Goal: Task Accomplishment & Management: Complete application form

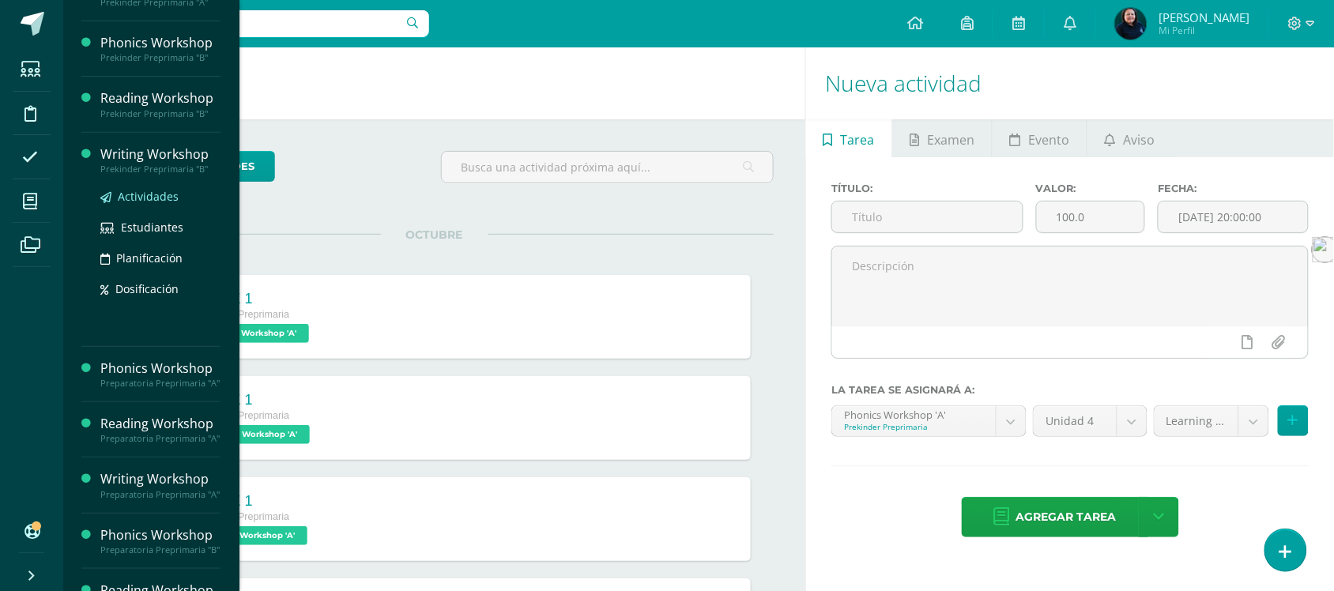
scroll to position [198, 0]
click at [140, 206] on span "Actividades" at bounding box center [148, 198] width 61 height 15
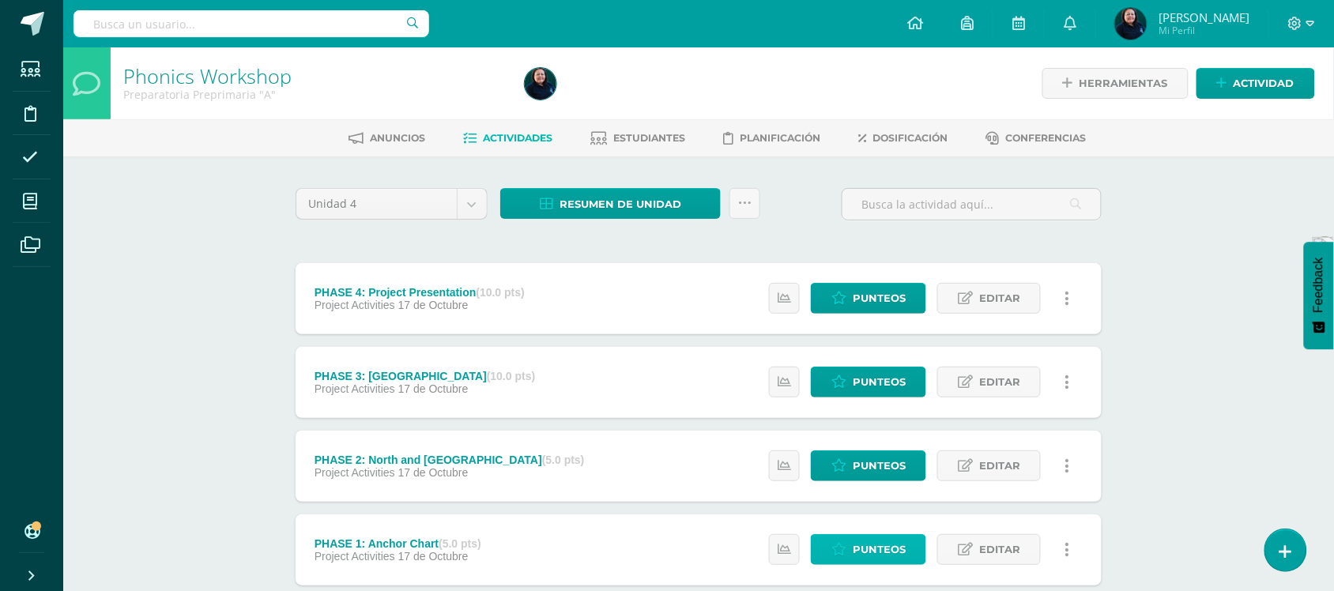
click at [872, 551] on span "Punteos" at bounding box center [879, 549] width 53 height 29
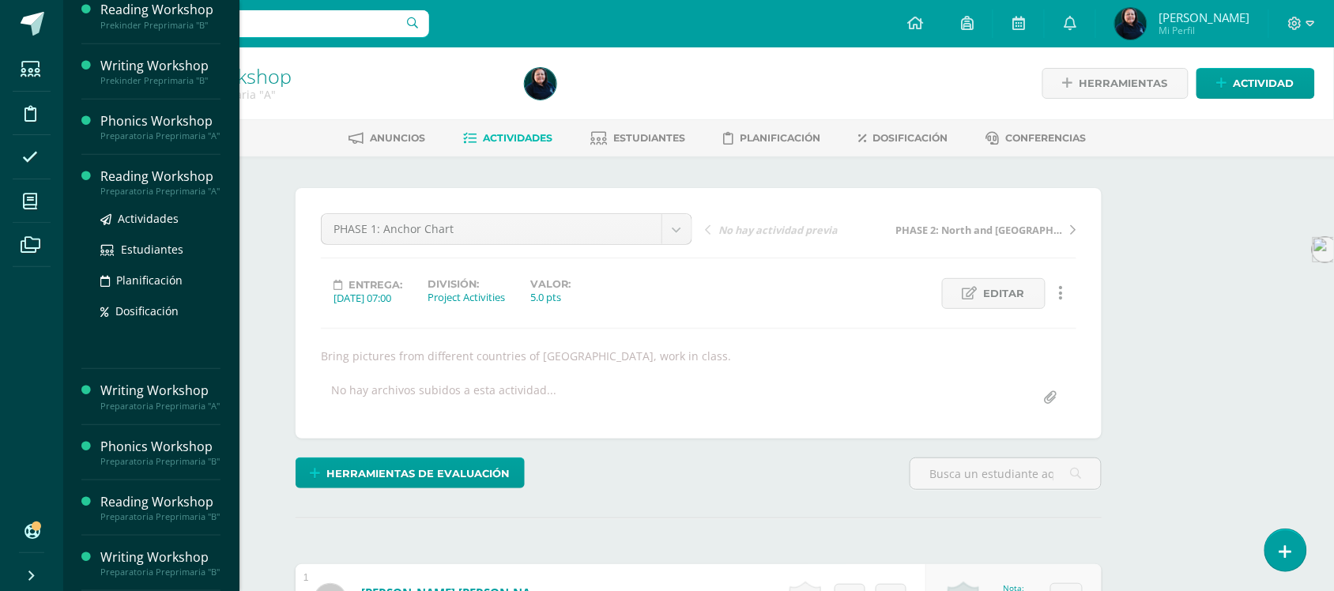
scroll to position [301, 0]
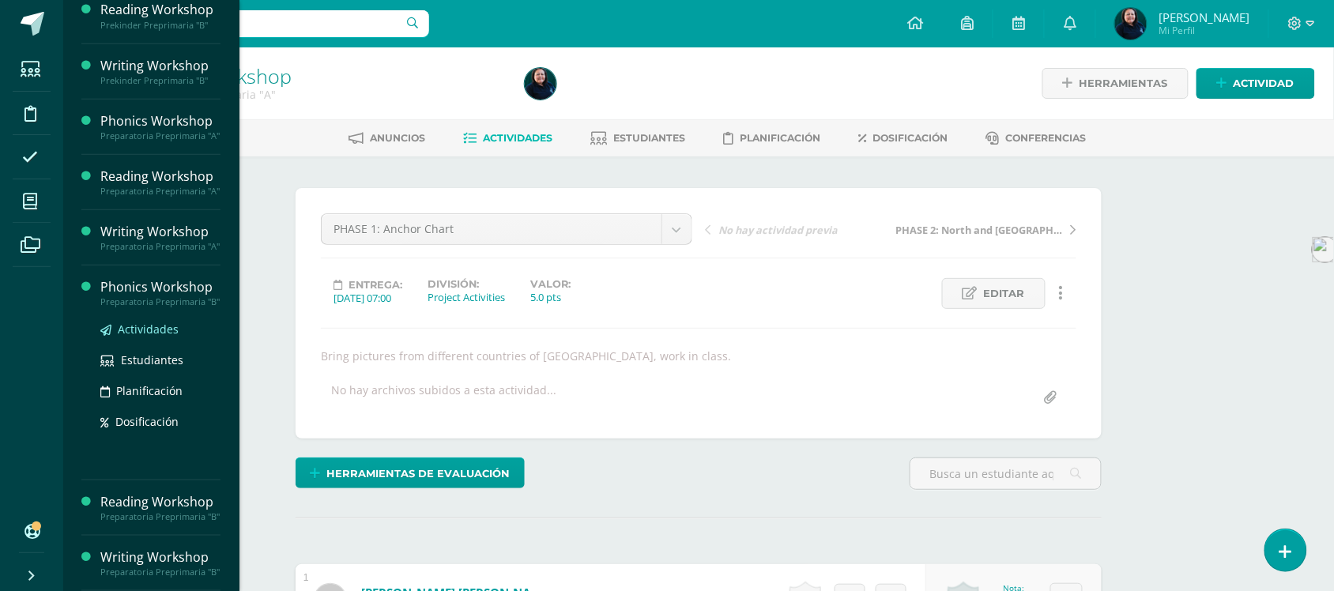
click at [146, 322] on span "Actividades" at bounding box center [148, 329] width 61 height 15
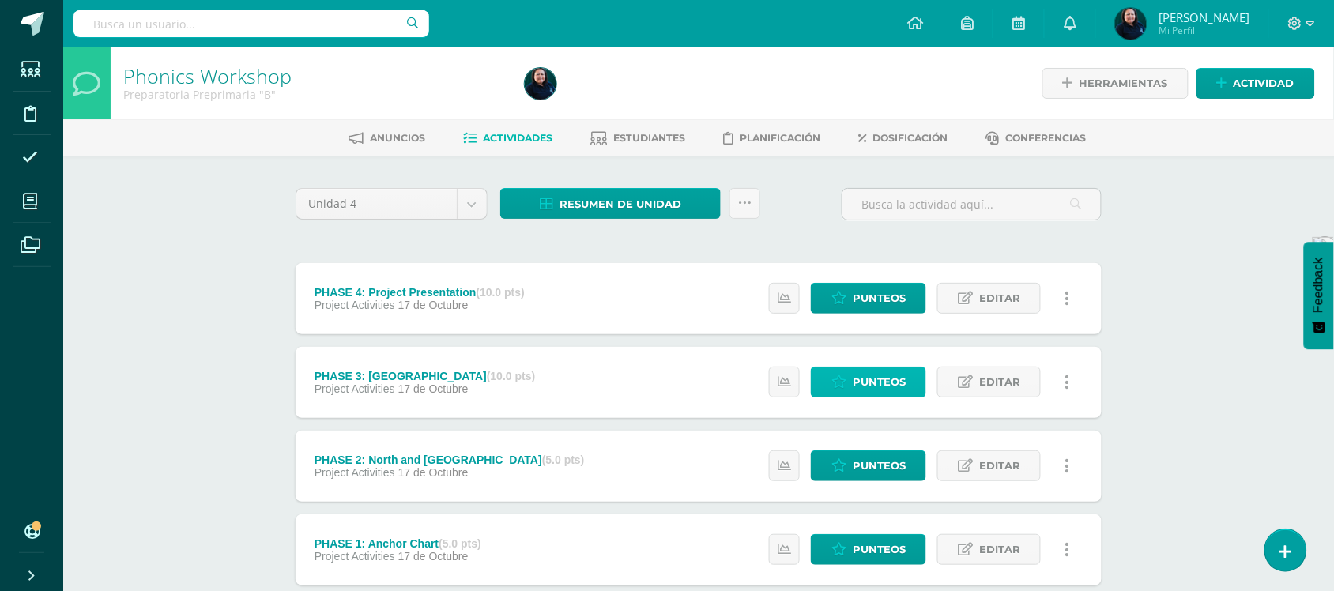
click at [874, 384] on span "Punteos" at bounding box center [879, 382] width 53 height 29
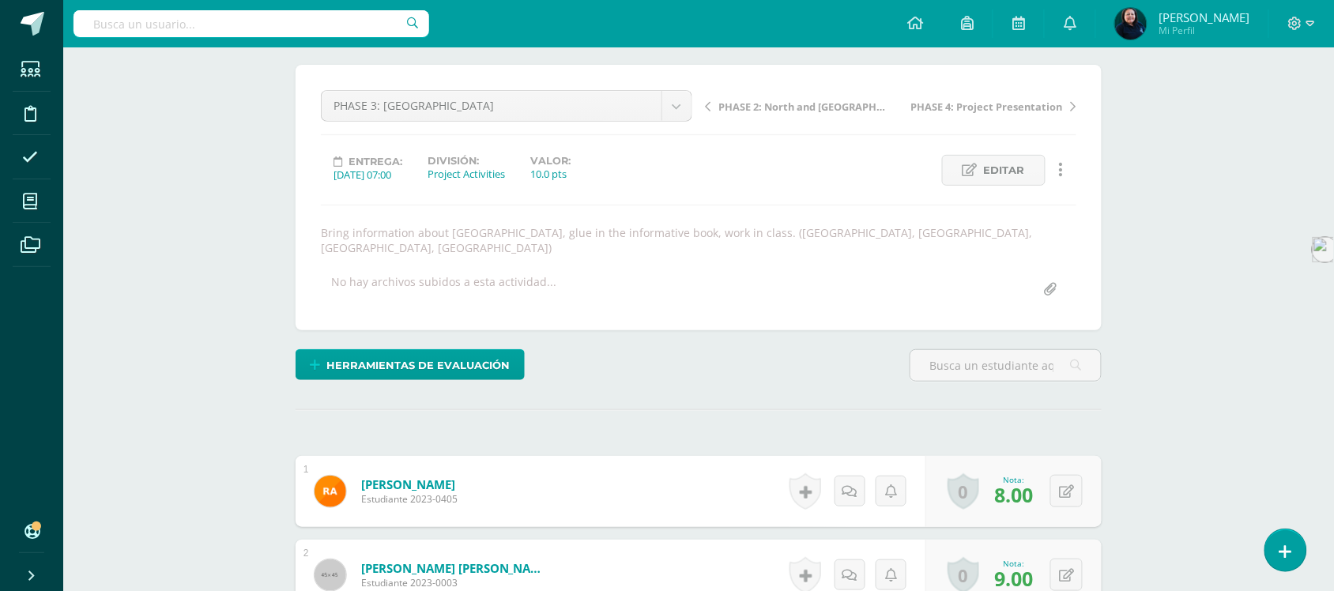
scroll to position [9, 0]
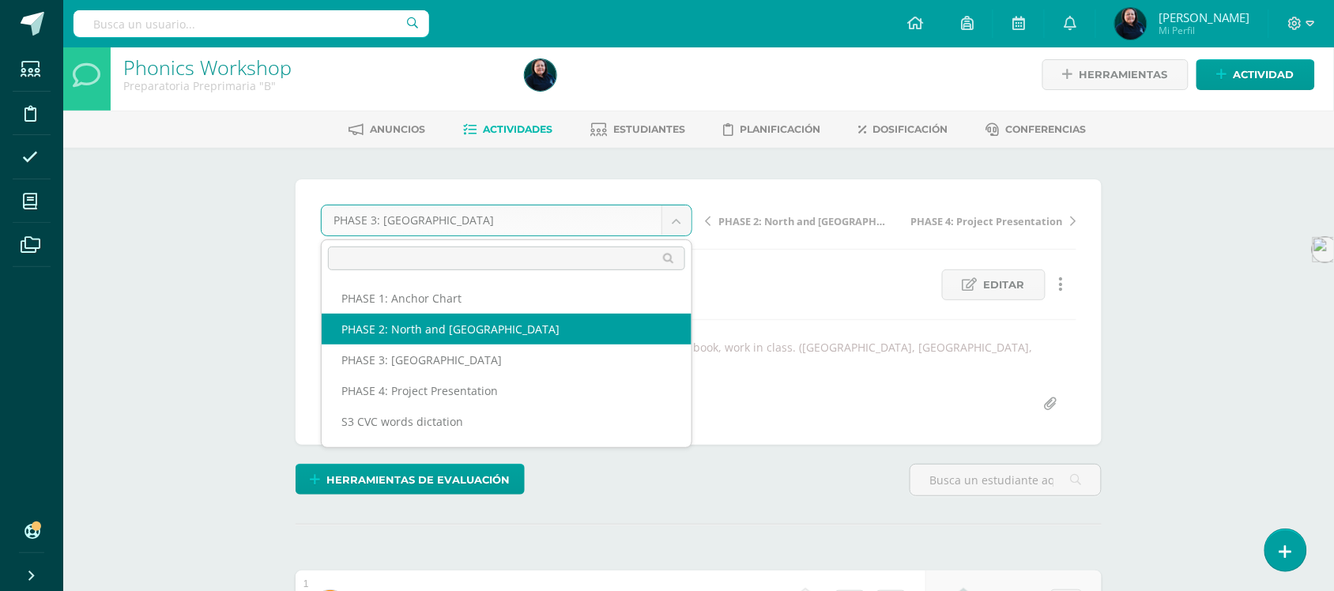
select select "/dashboard/teacher/grade-activity/50994/"
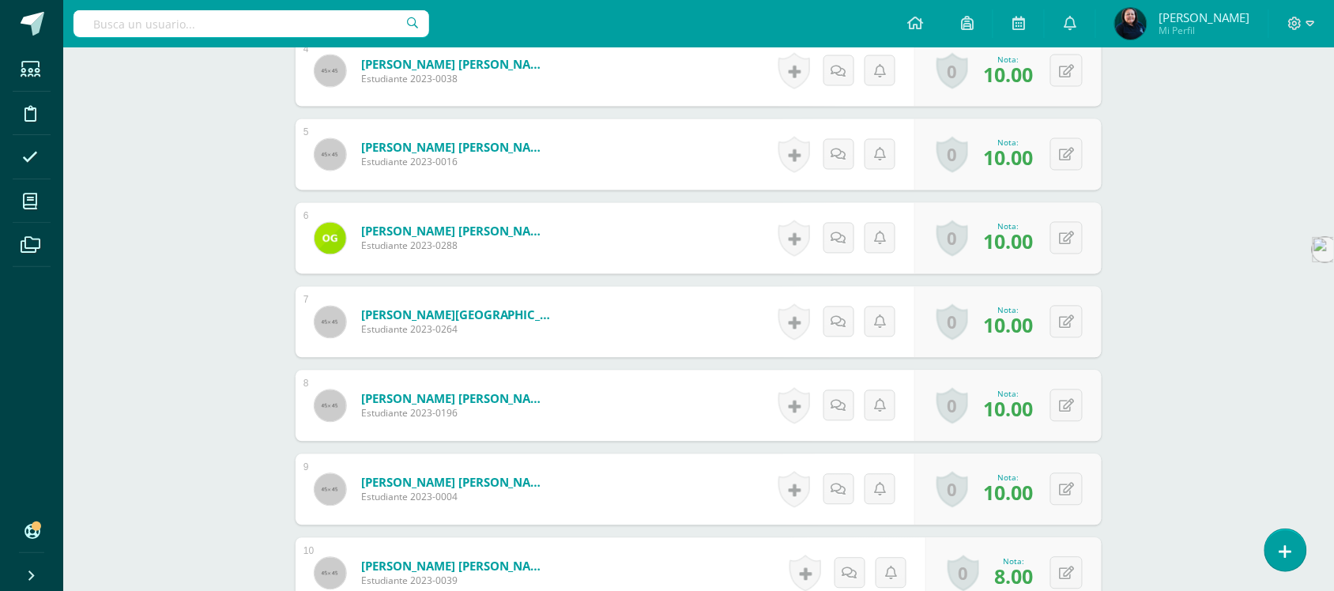
scroll to position [799, 0]
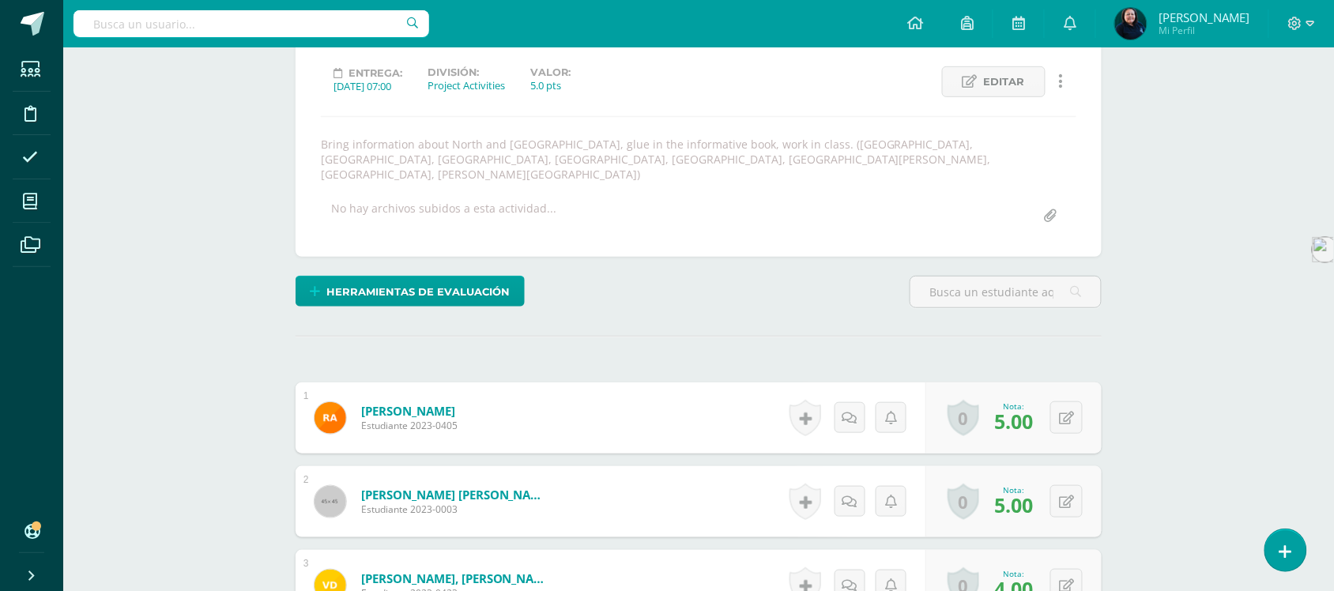
scroll to position [518, 0]
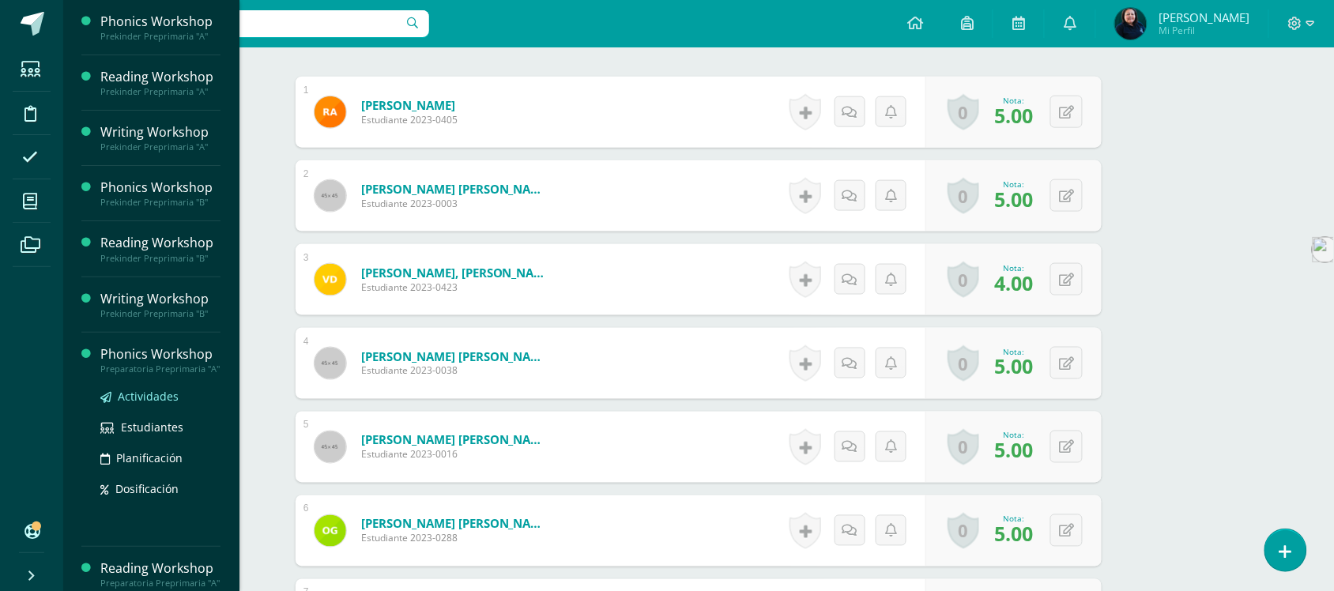
click at [130, 403] on span "Actividades" at bounding box center [148, 396] width 61 height 15
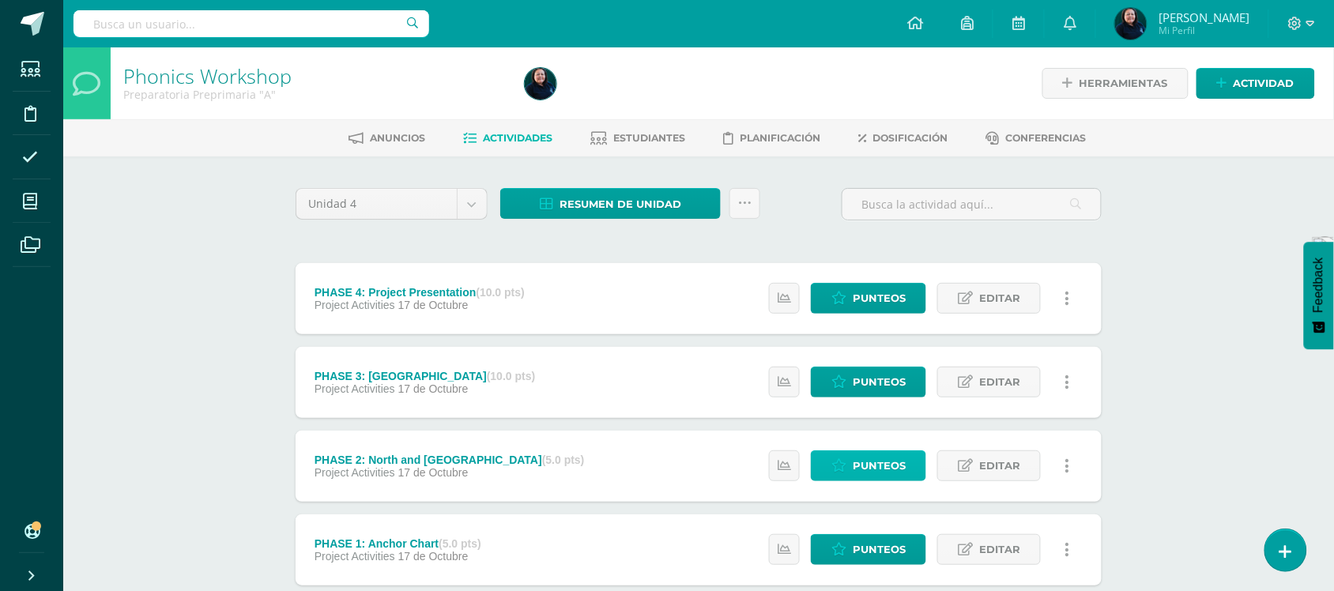
click at [868, 460] on span "Punteos" at bounding box center [879, 465] width 53 height 29
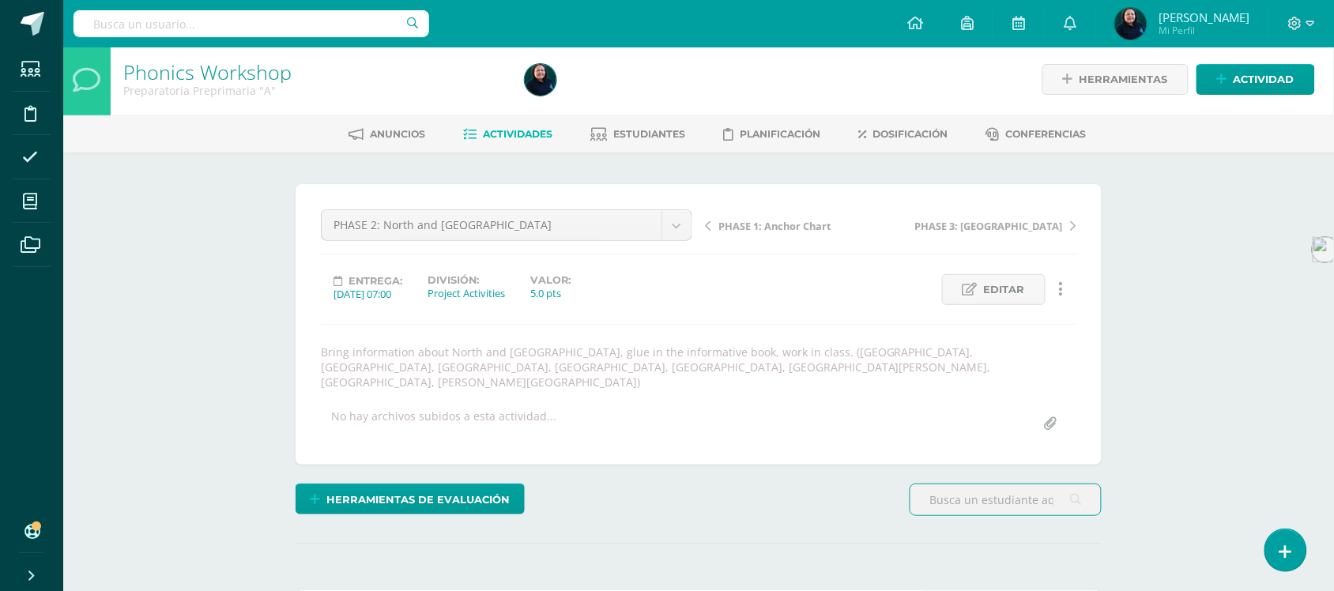
scroll to position [2, 0]
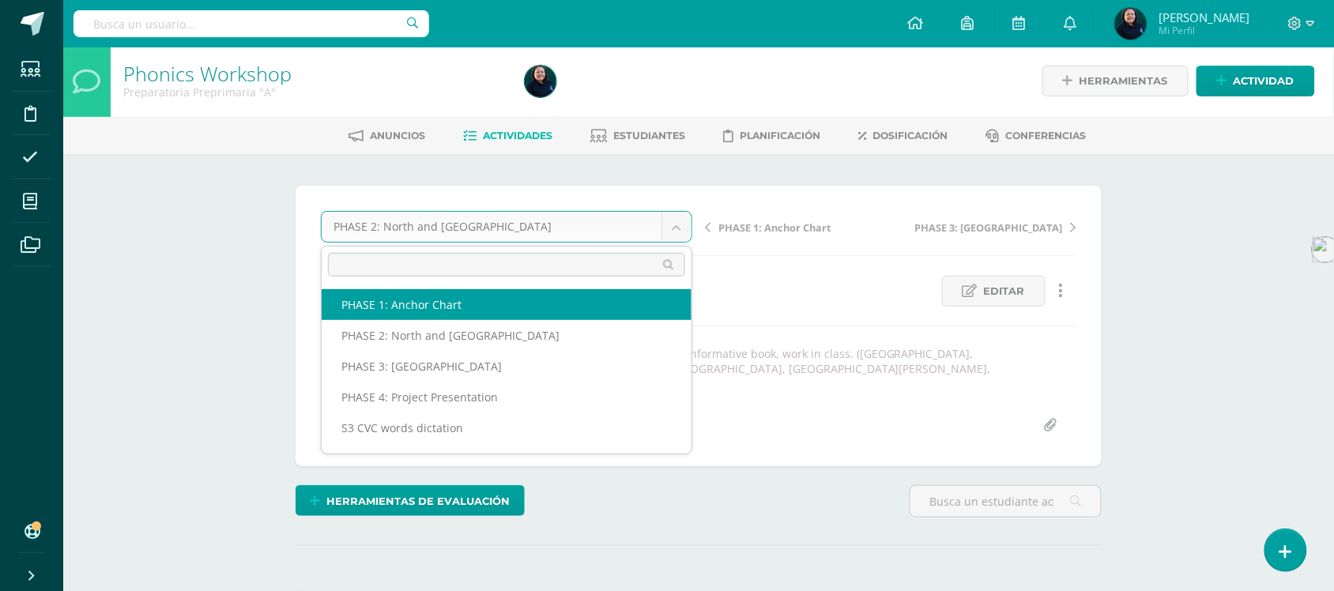
select select "/dashboard/teacher/grade-activity/50985/"
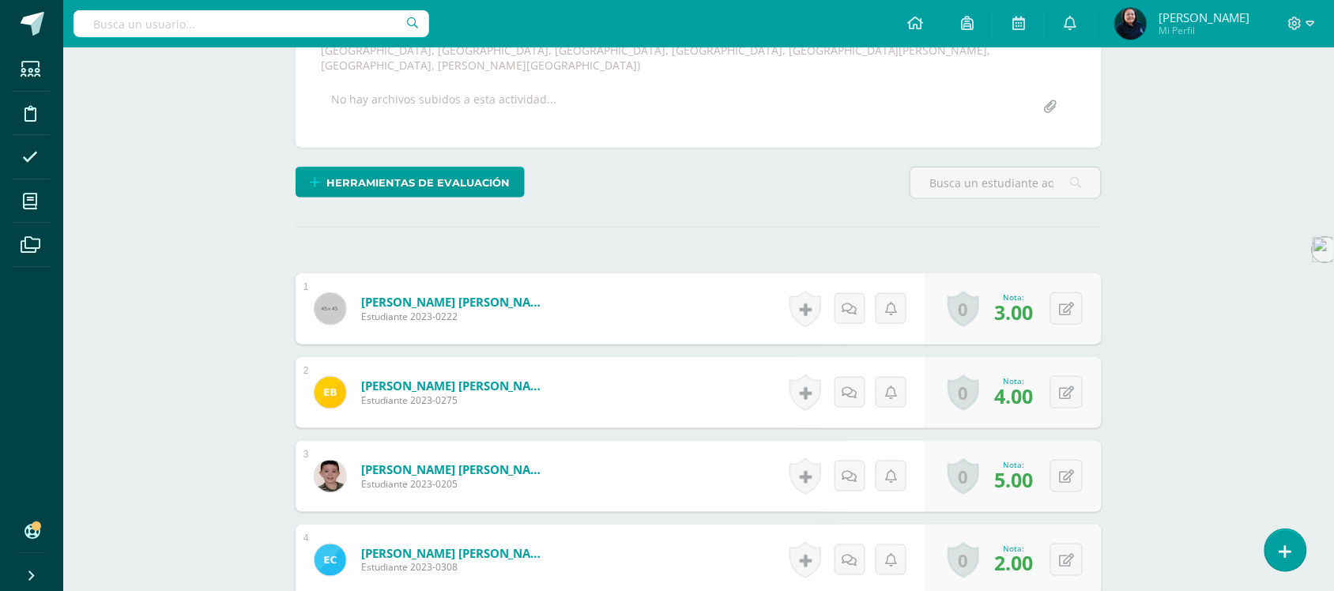
scroll to position [398, 0]
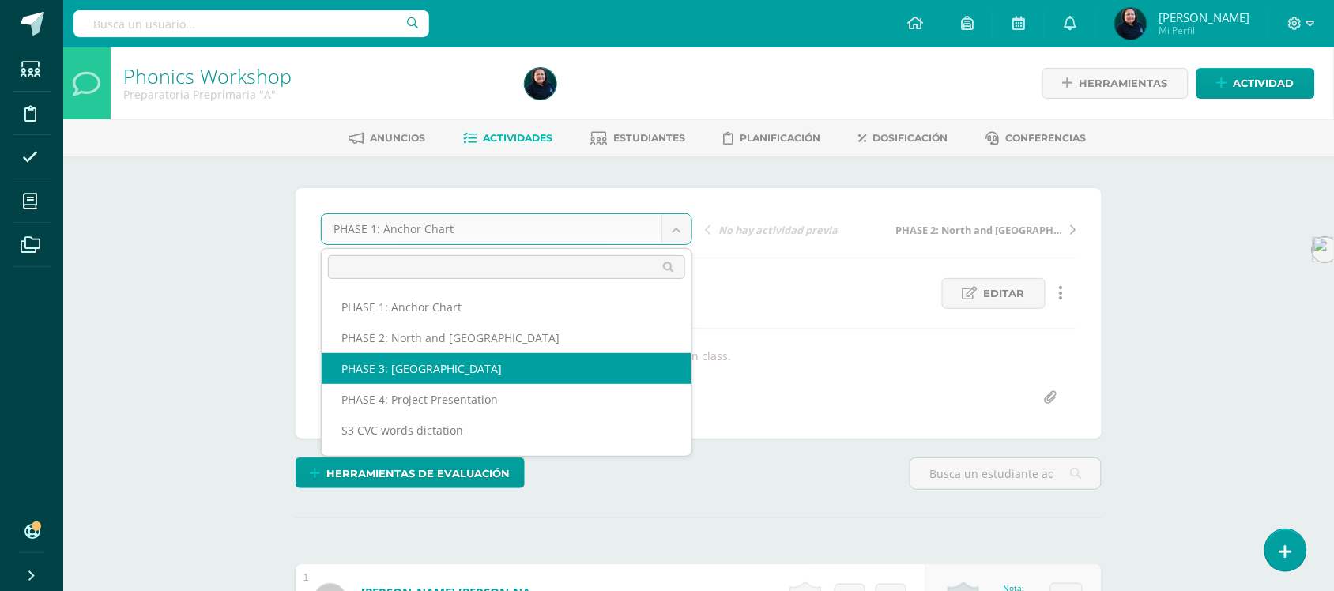
select select "/dashboard/teacher/grade-activity/50997/"
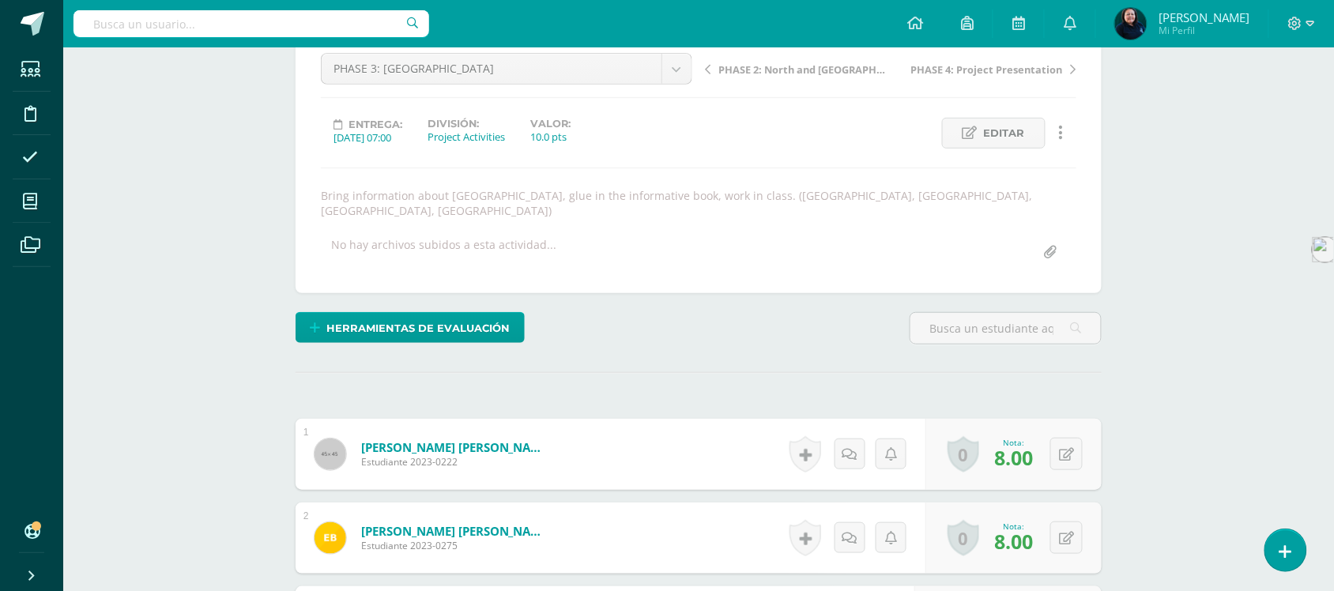
scroll to position [101, 0]
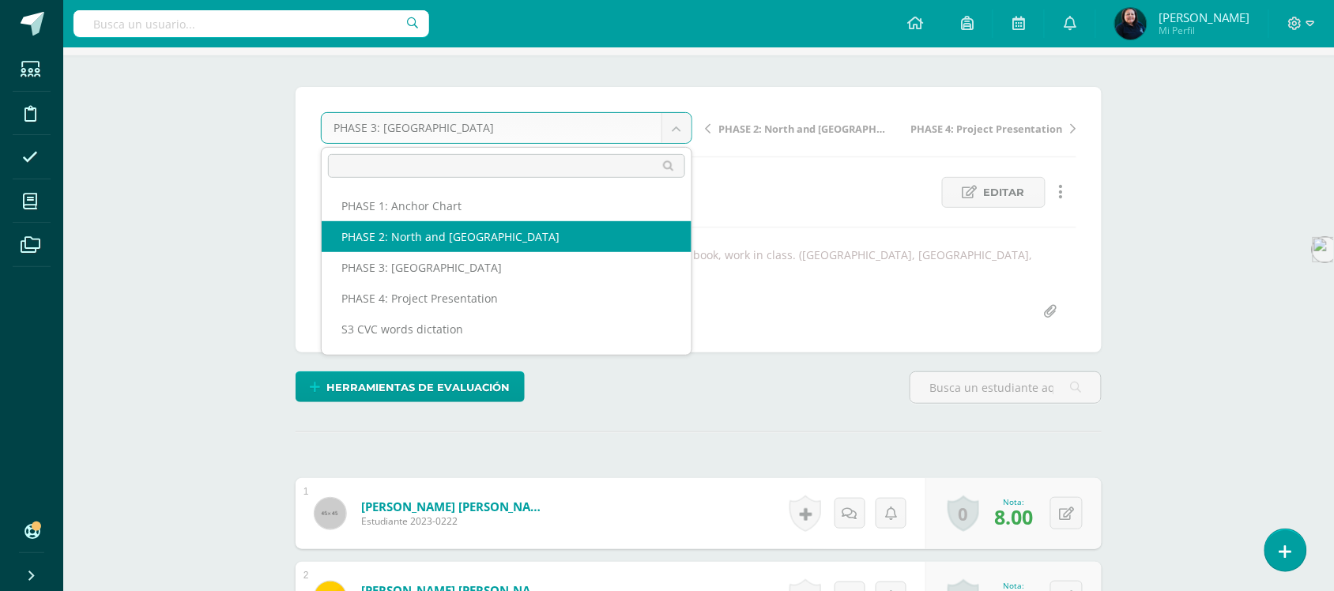
select select "/dashboard/teacher/grade-activity/50991/"
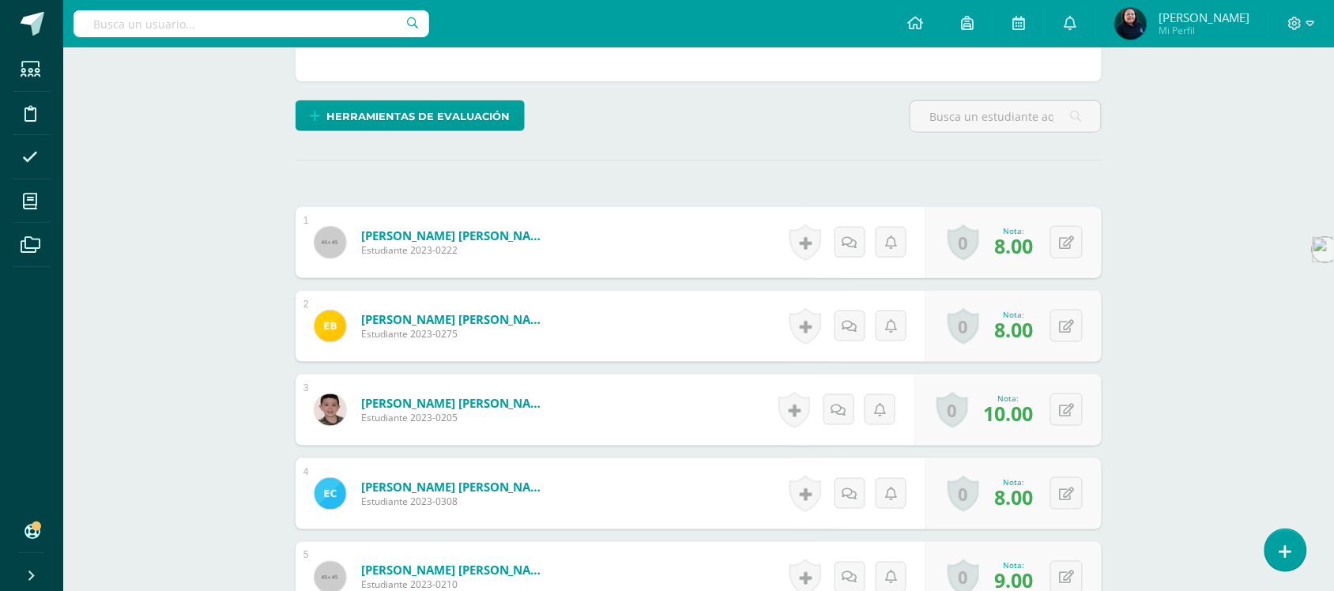
scroll to position [398, 0]
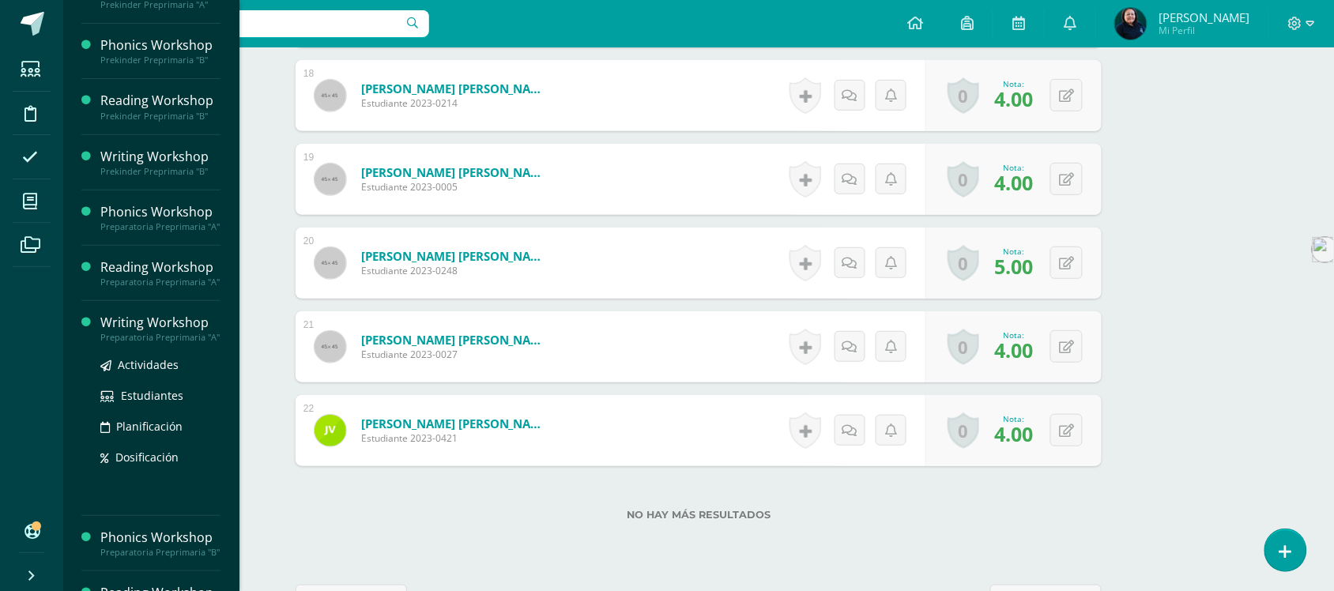
scroll to position [296, 0]
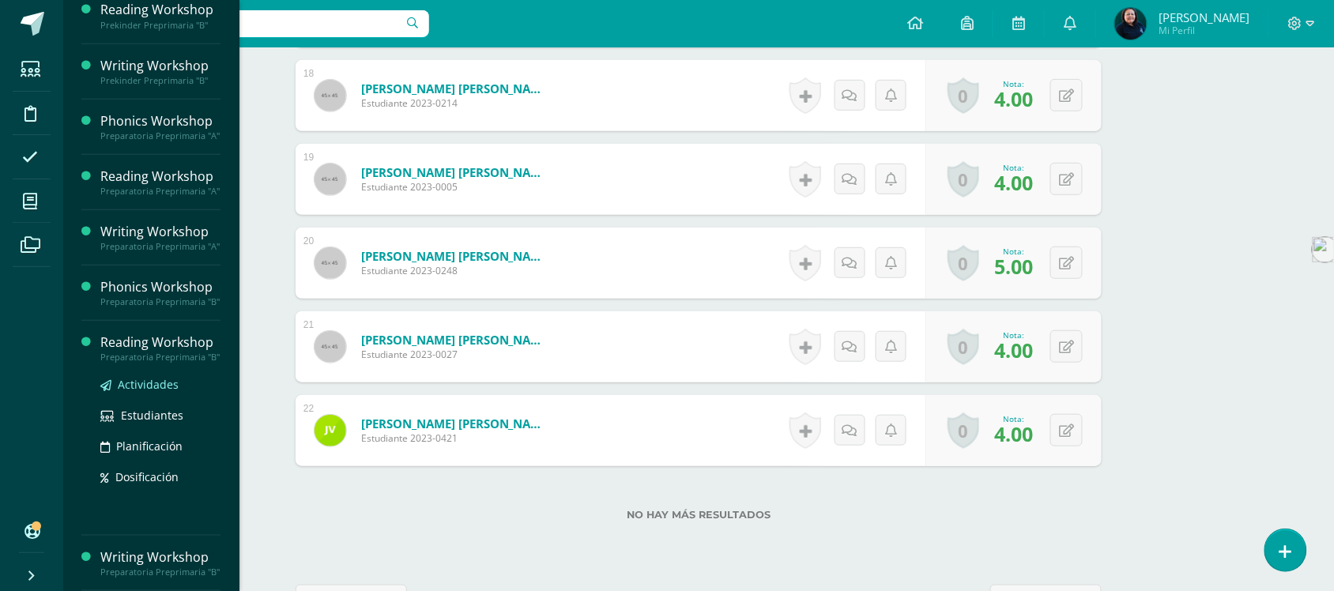
click at [142, 377] on span "Actividades" at bounding box center [148, 384] width 61 height 15
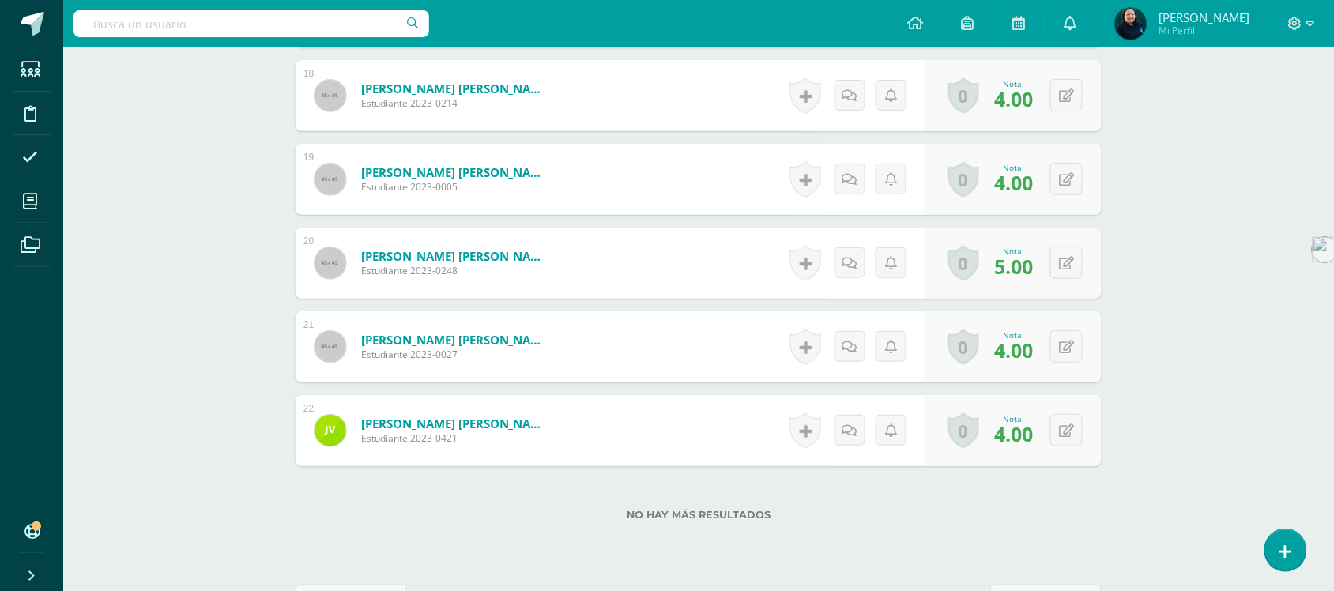
scroll to position [142, 0]
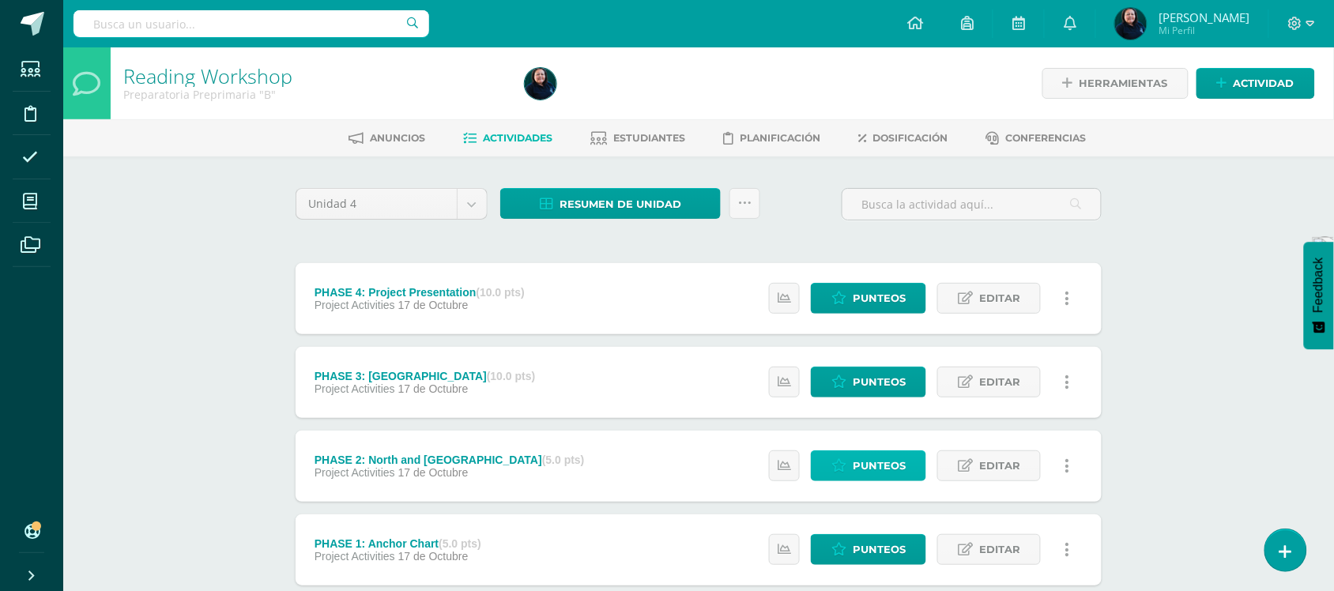
click at [874, 464] on span "Punteos" at bounding box center [879, 465] width 53 height 29
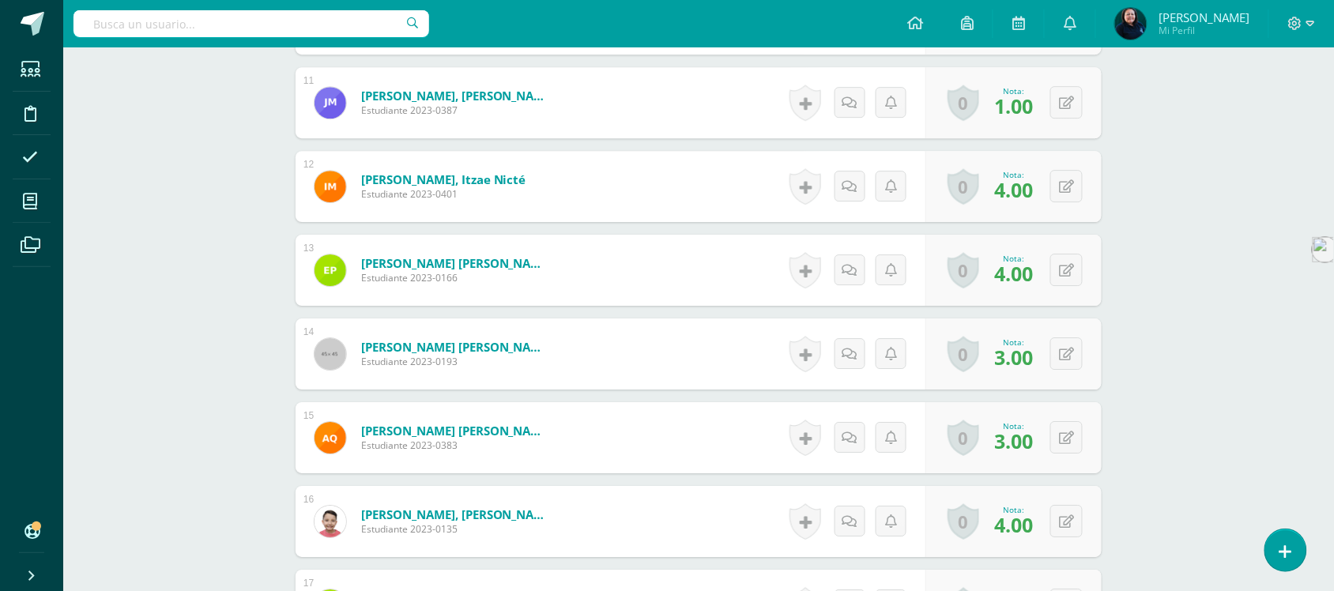
scroll to position [1366, 0]
click at [1313, 20] on icon at bounding box center [1311, 24] width 9 height 14
click at [1255, 111] on span "Cerrar sesión" at bounding box center [1261, 108] width 71 height 15
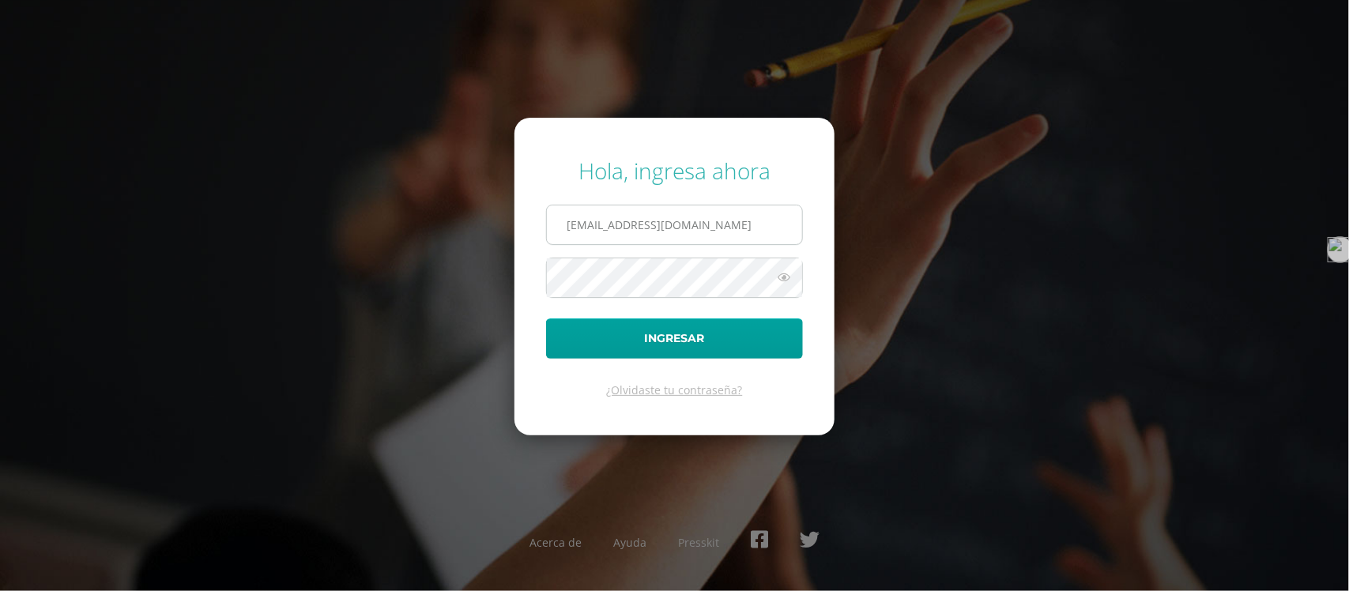
click at [749, 225] on input "emendez@bilinguesanjuan.edu.gt" at bounding box center [674, 225] width 255 height 39
type input "e"
type input "[EMAIL_ADDRESS][DOMAIN_NAME]"
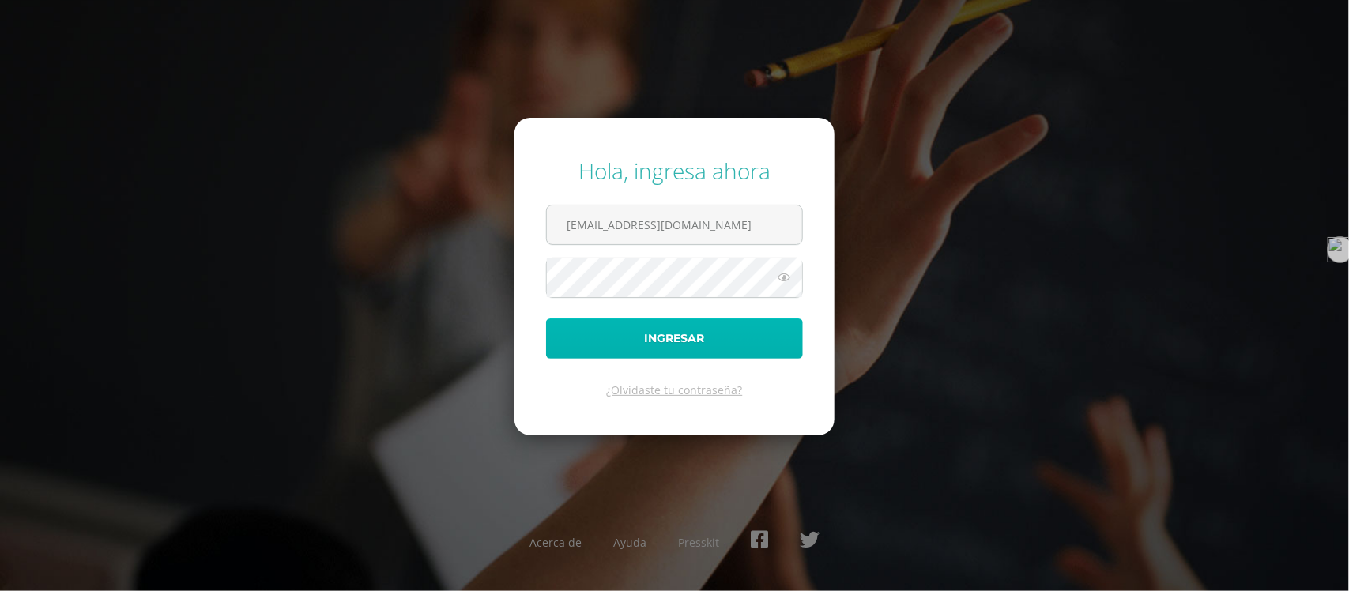
click at [655, 344] on button "Ingresar" at bounding box center [674, 339] width 257 height 40
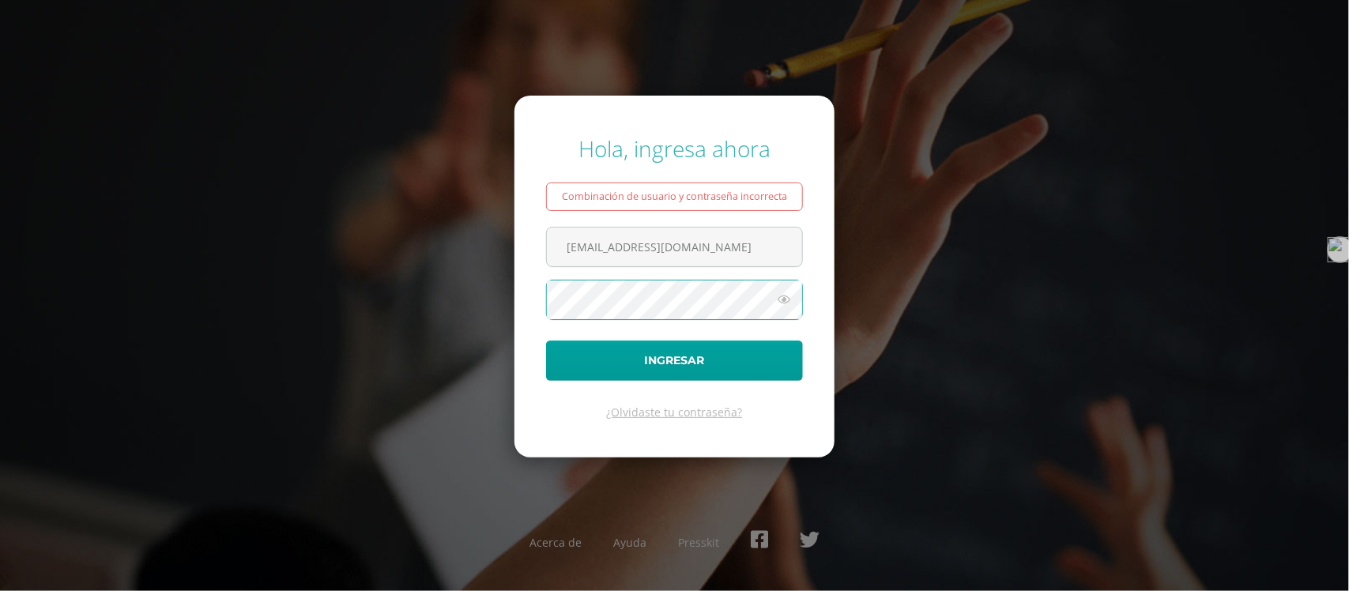
click at [546, 341] on button "Ingresar" at bounding box center [674, 361] width 257 height 40
click at [672, 362] on button "Ingresar" at bounding box center [674, 361] width 257 height 40
click at [787, 303] on icon at bounding box center [784, 299] width 21 height 19
click at [546, 341] on button "Ingresar" at bounding box center [674, 361] width 257 height 40
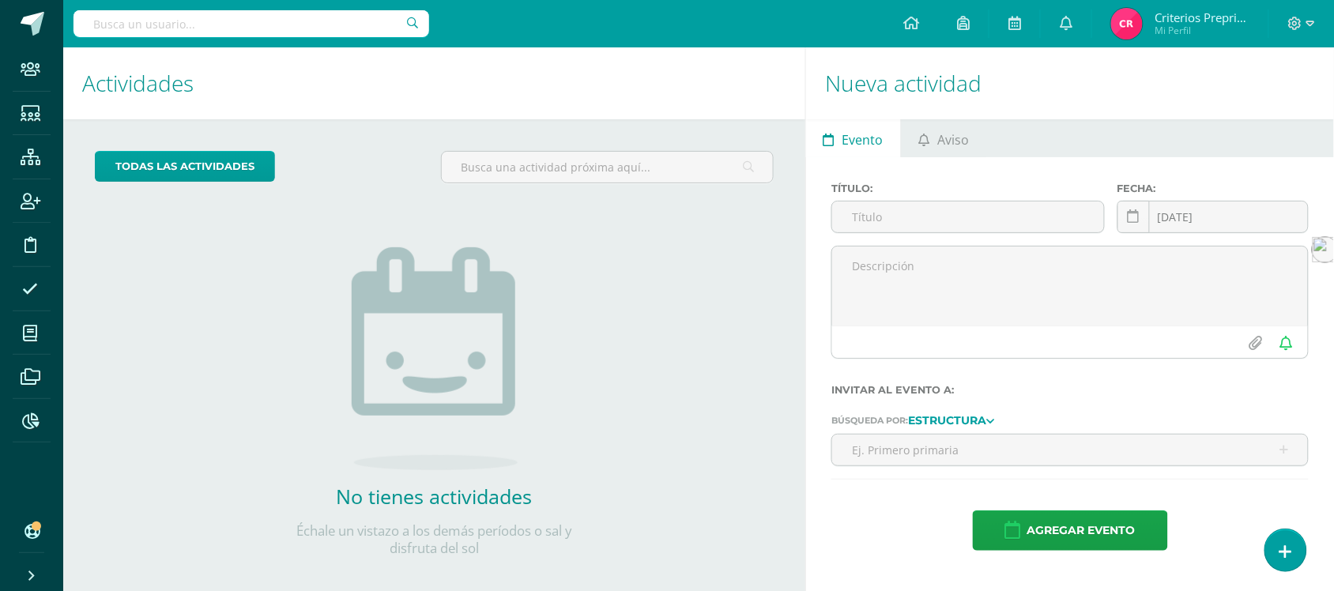
click at [296, 36] on input "text" at bounding box center [252, 23] width 356 height 27
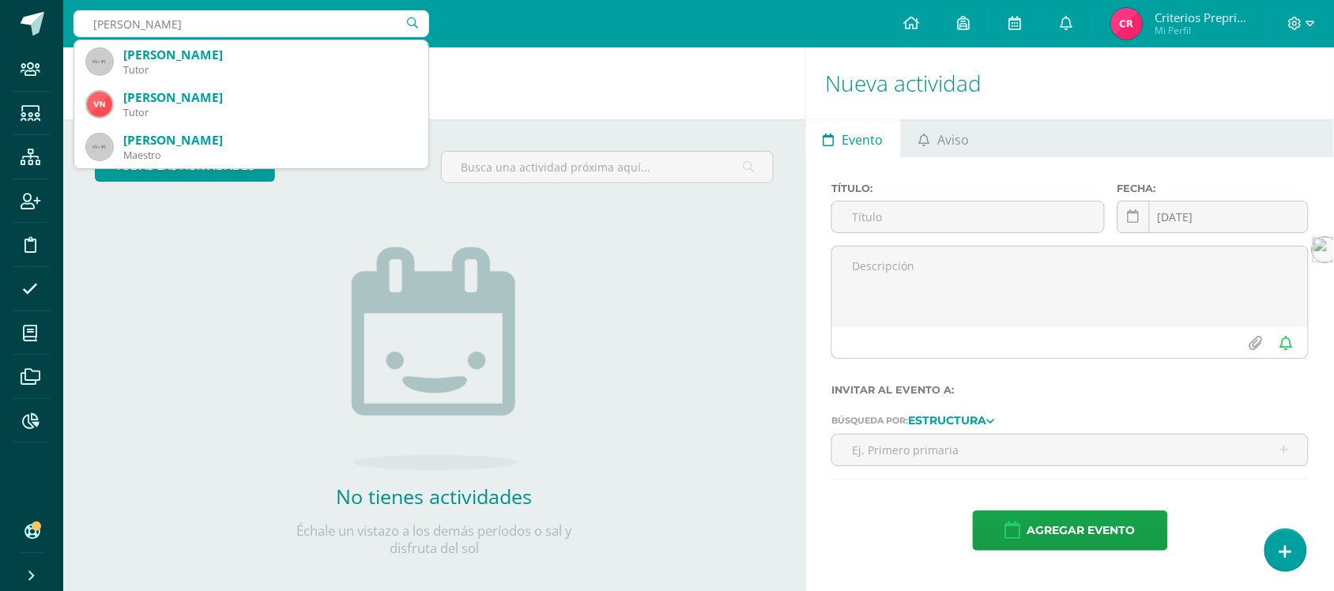
type input "Evelyn mendez"
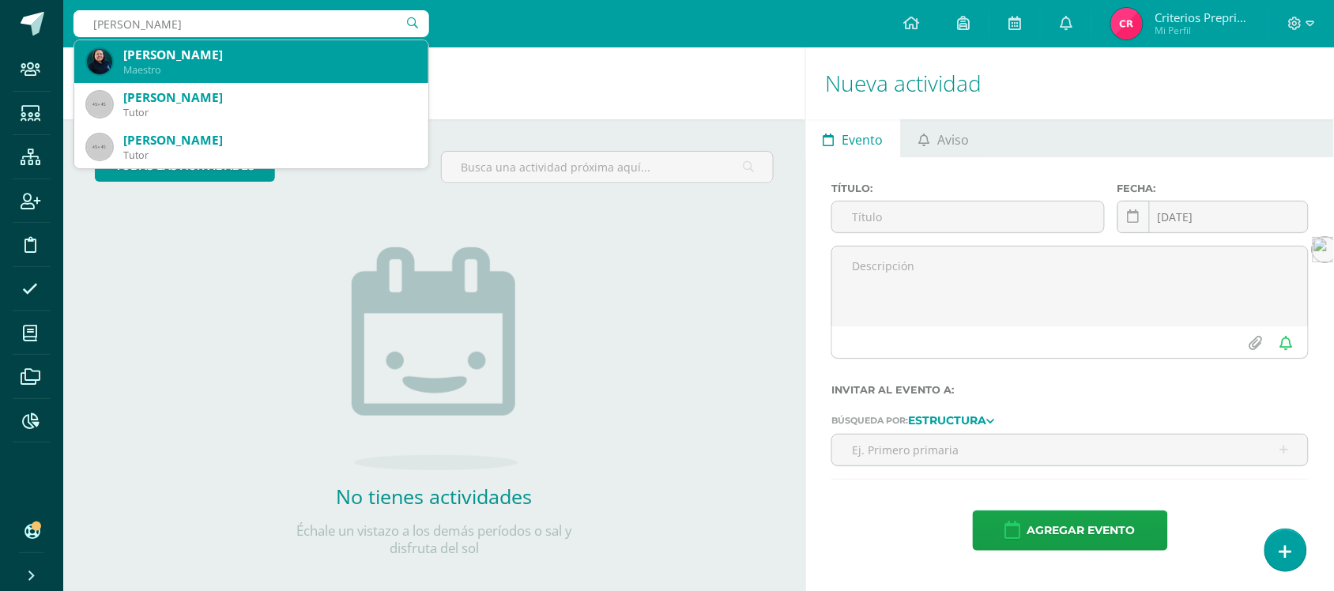
click at [198, 52] on div "Evelyn Mendez" at bounding box center [269, 55] width 293 height 17
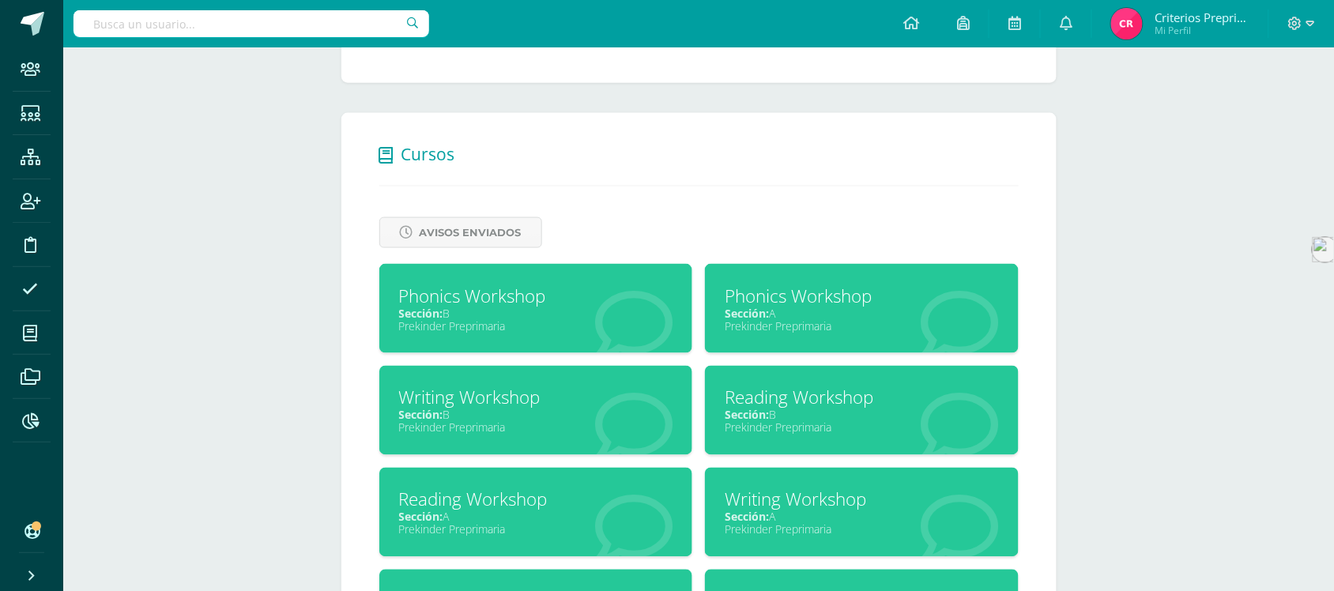
scroll to position [593, 0]
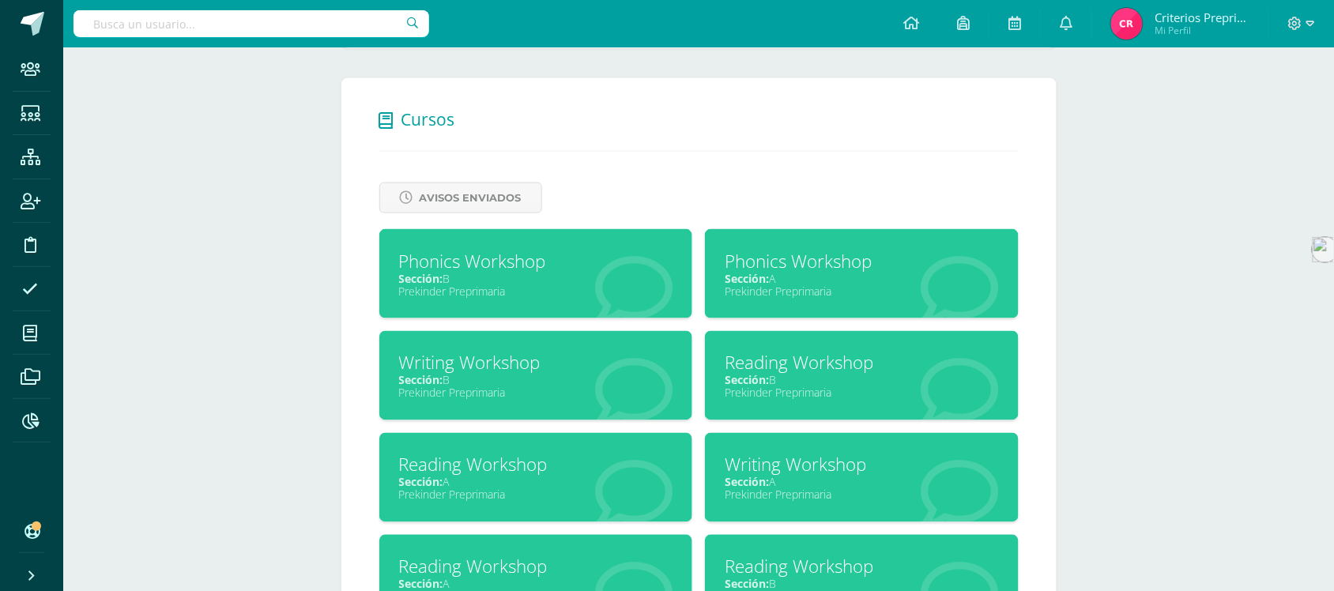
click at [466, 270] on div "Phonics Workshop" at bounding box center [536, 261] width 274 height 25
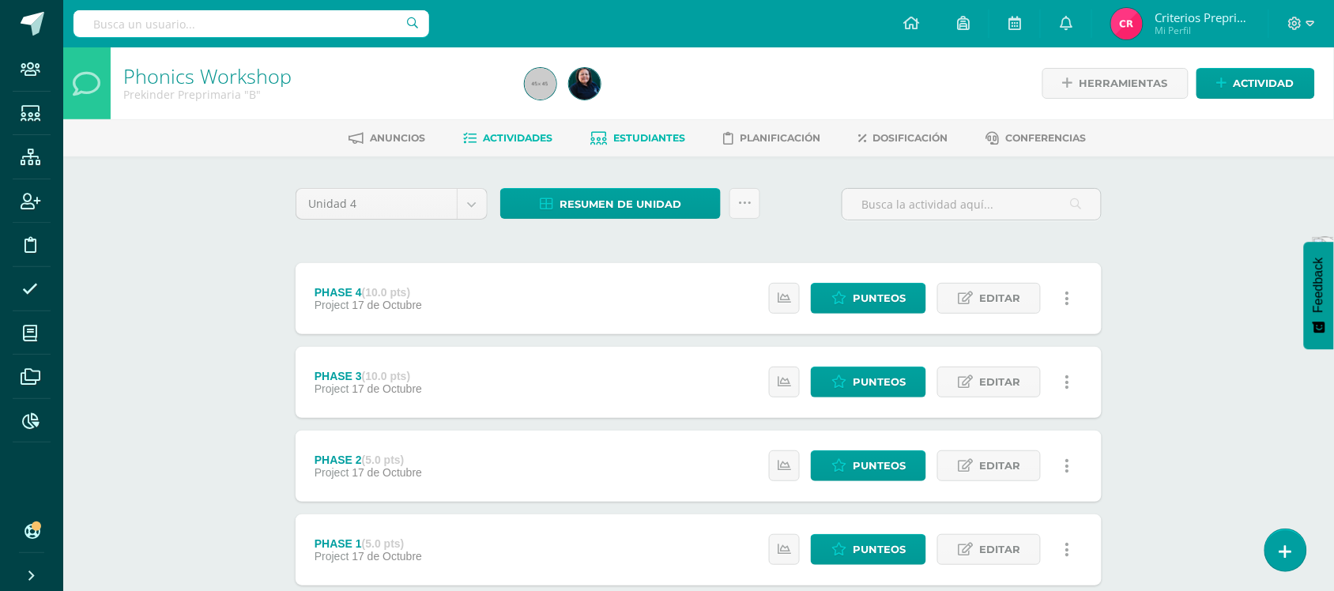
click at [648, 135] on span "Estudiantes" at bounding box center [650, 138] width 72 height 12
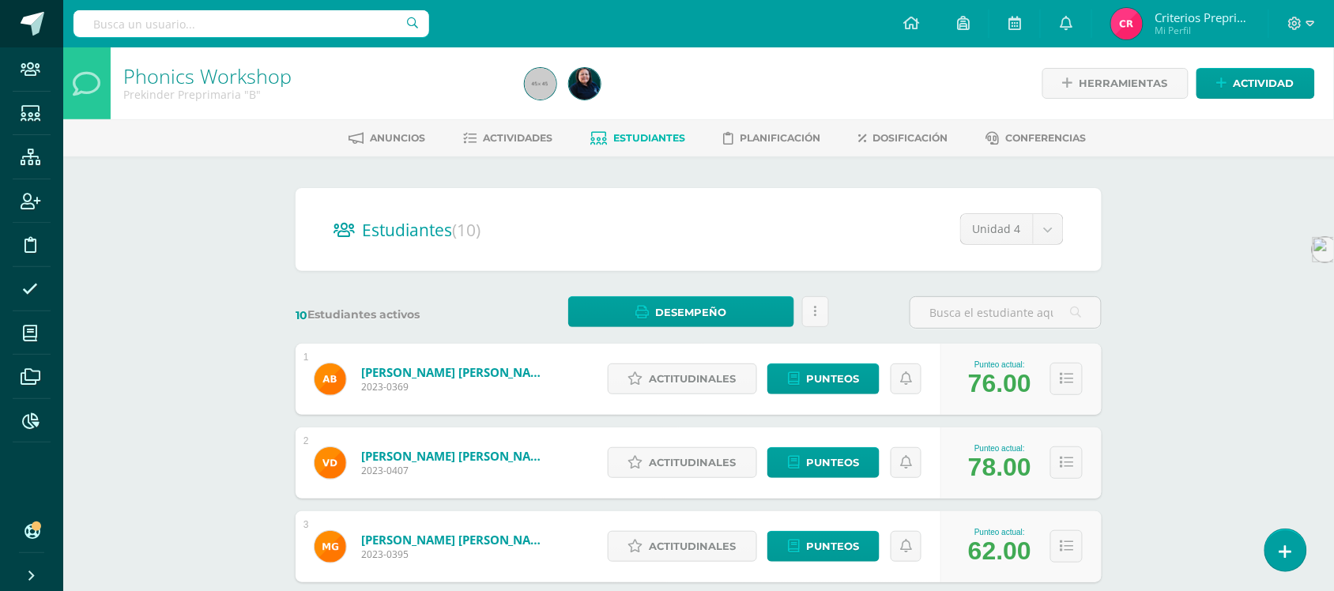
click at [33, 22] on span at bounding box center [33, 24] width 24 height 24
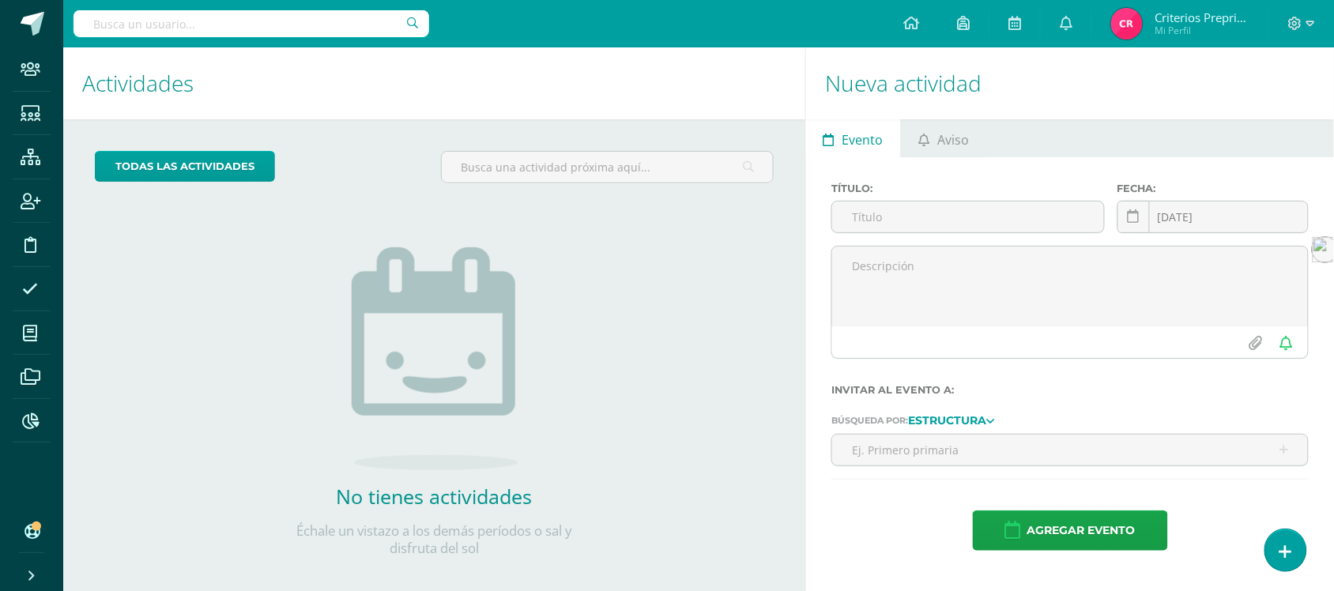
click at [152, 22] on input "text" at bounding box center [252, 23] width 356 height 27
type input "evelyn mendez"
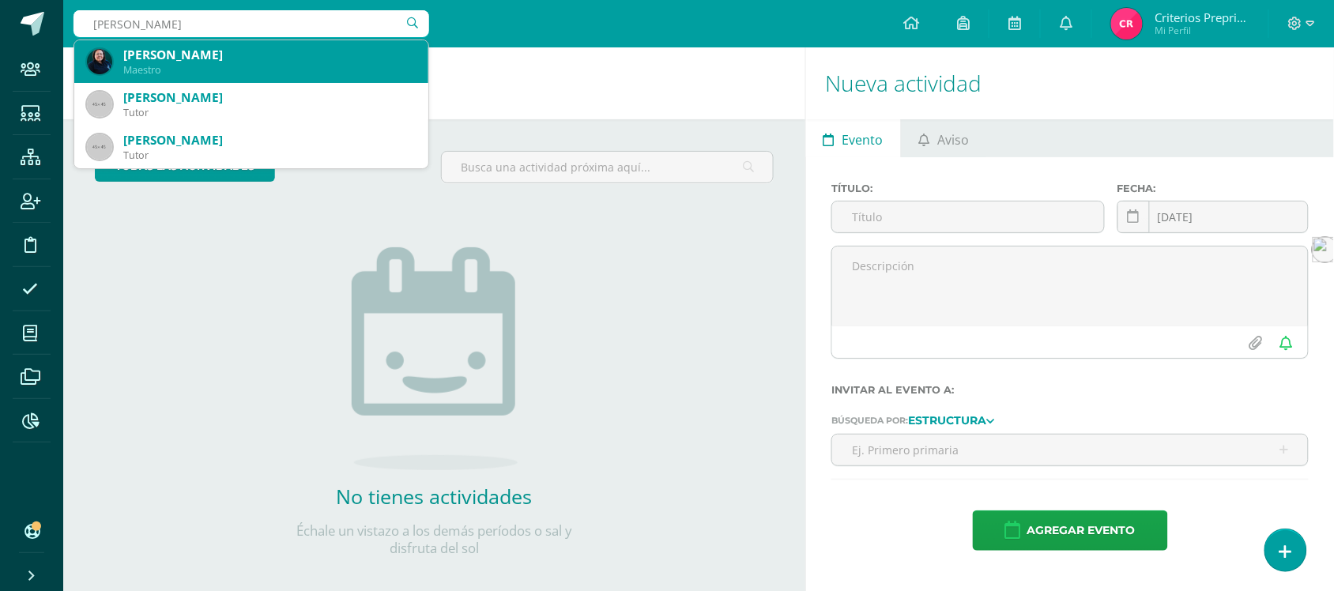
click at [158, 55] on div "Evelyn Mendez" at bounding box center [269, 55] width 293 height 17
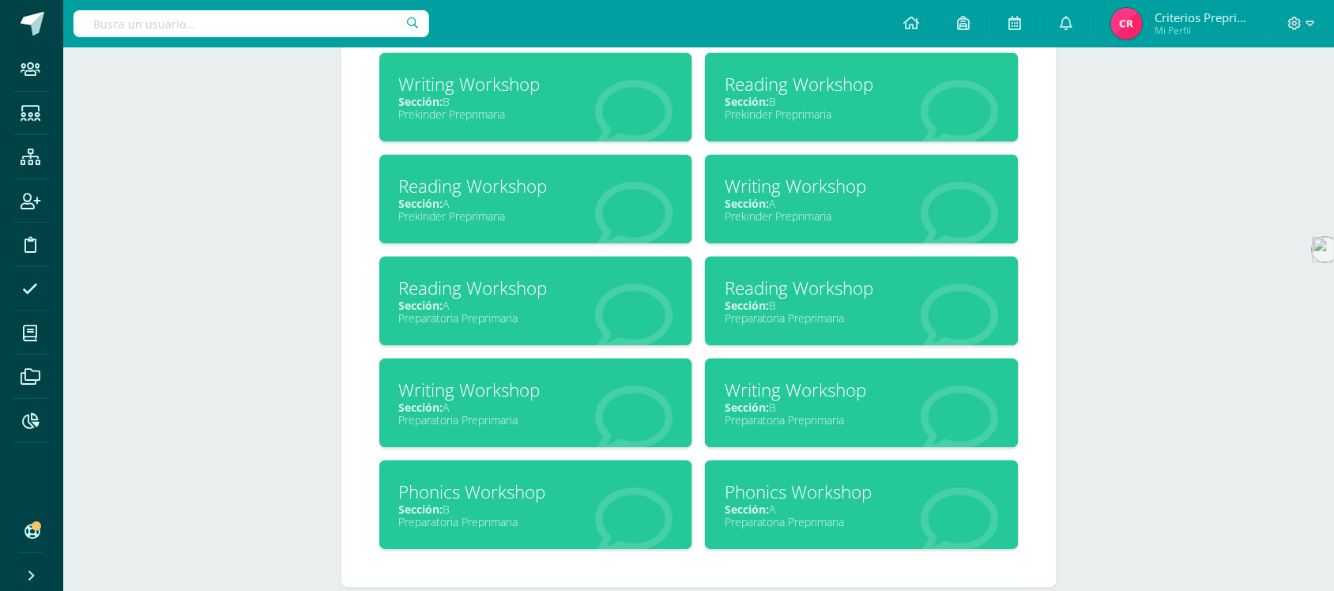
scroll to position [889, 0]
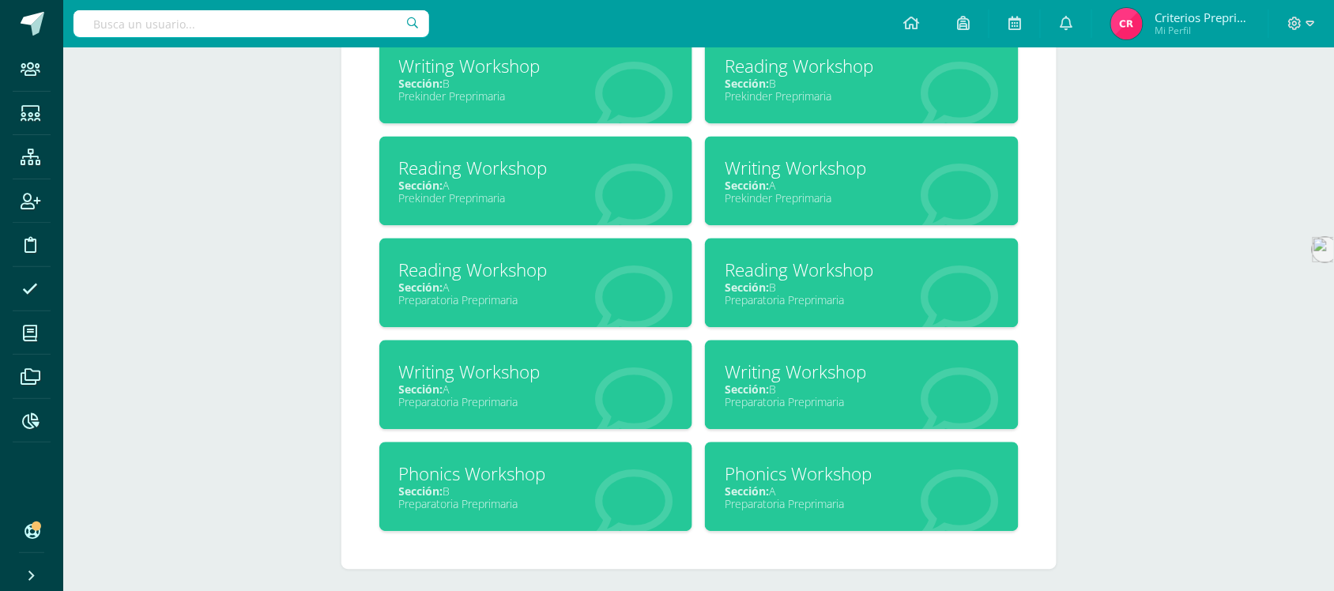
click at [496, 473] on div "Phonics Workshop" at bounding box center [536, 474] width 274 height 25
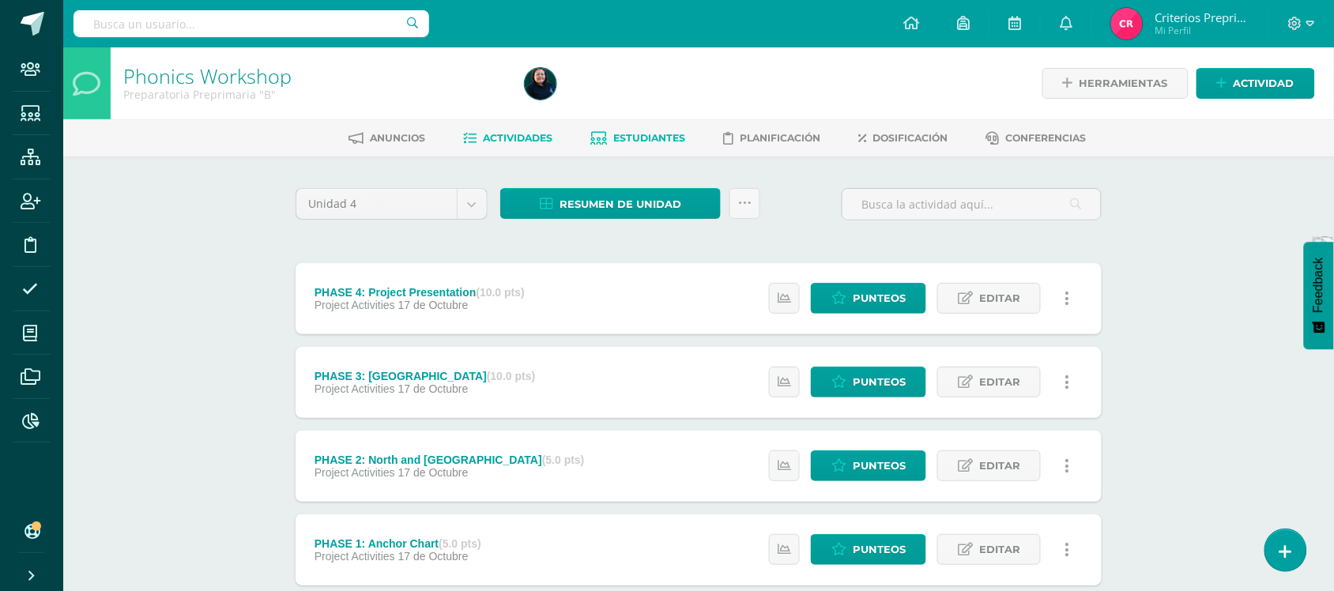
click at [665, 141] on span "Estudiantes" at bounding box center [650, 138] width 72 height 12
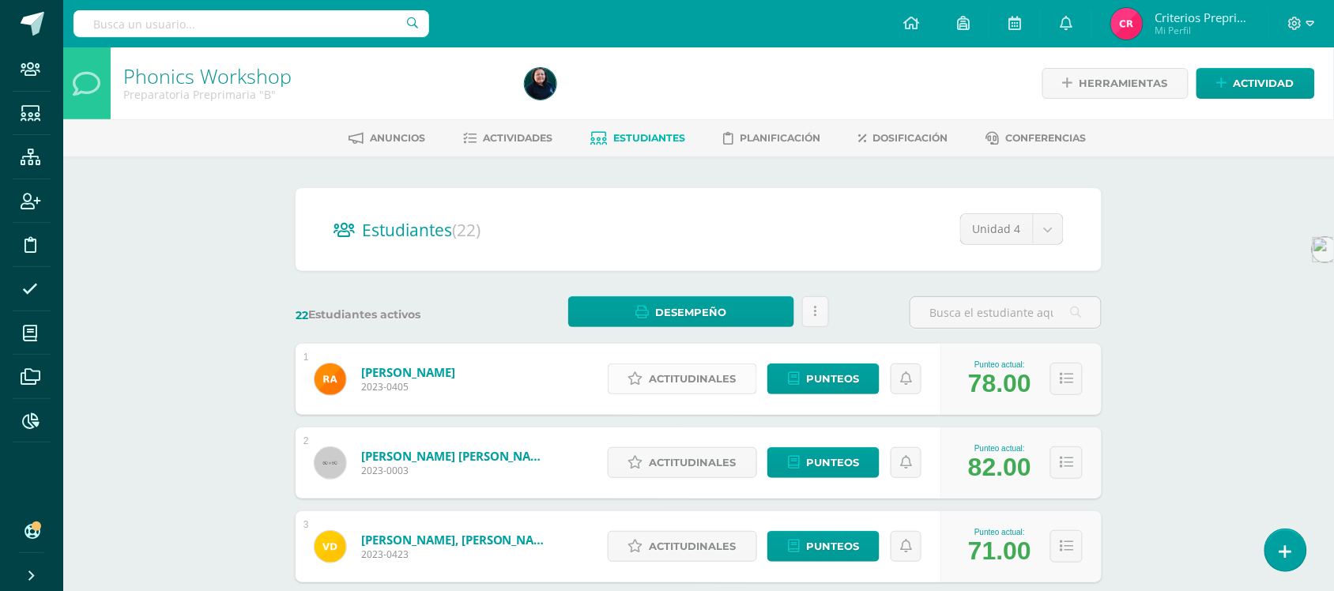
click at [650, 372] on span "Actitudinales" at bounding box center [693, 378] width 87 height 29
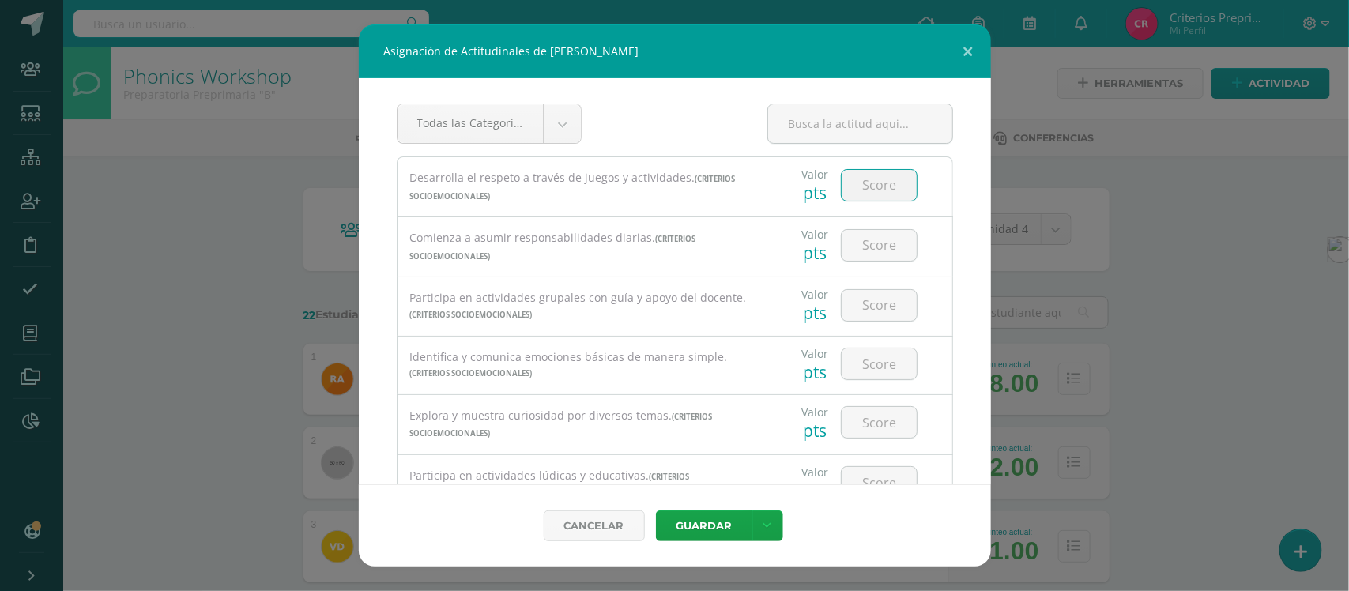
click at [854, 187] on input "number" at bounding box center [879, 185] width 75 height 31
type input "3"
click at [864, 243] on input "number" at bounding box center [879, 245] width 75 height 31
type input "3"
click at [862, 307] on input "number" at bounding box center [879, 305] width 75 height 31
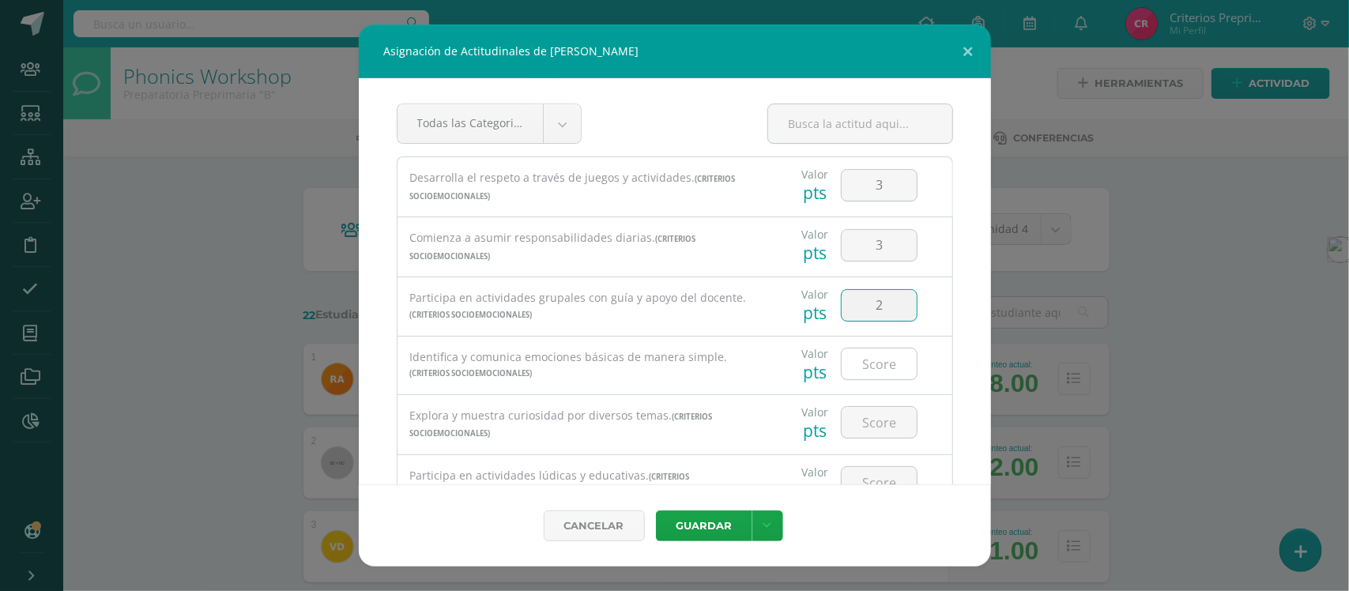
type input "2"
click at [862, 364] on input "number" at bounding box center [879, 364] width 75 height 31
type input "2"
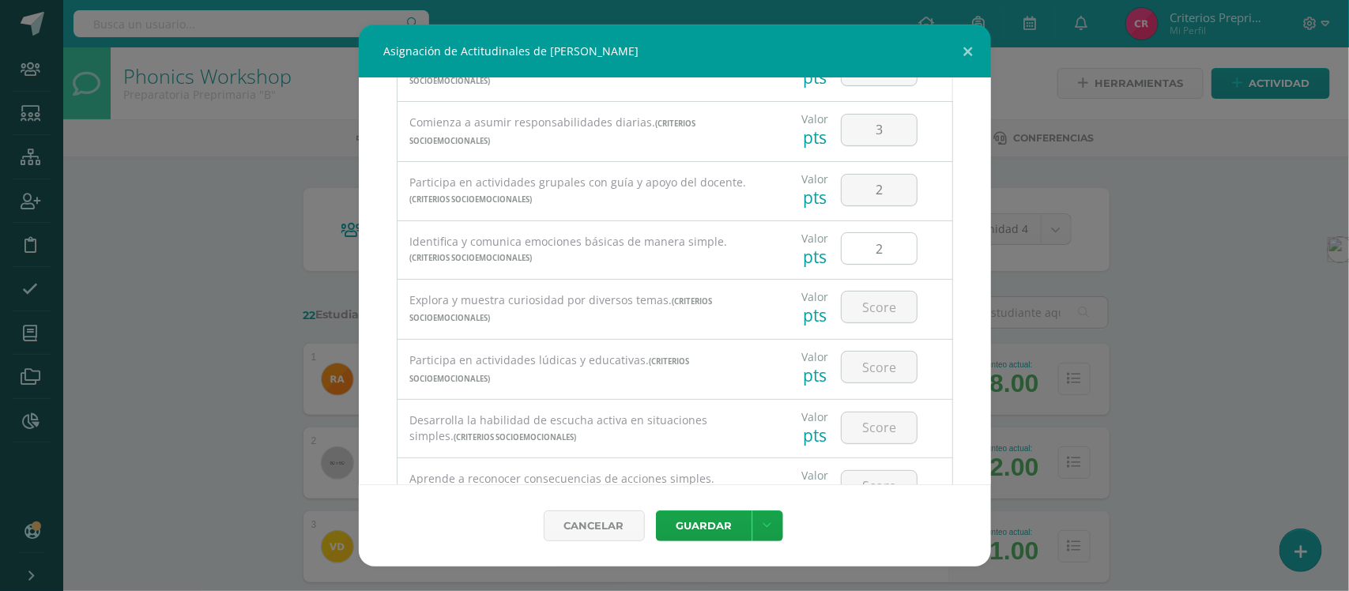
scroll to position [198, 0]
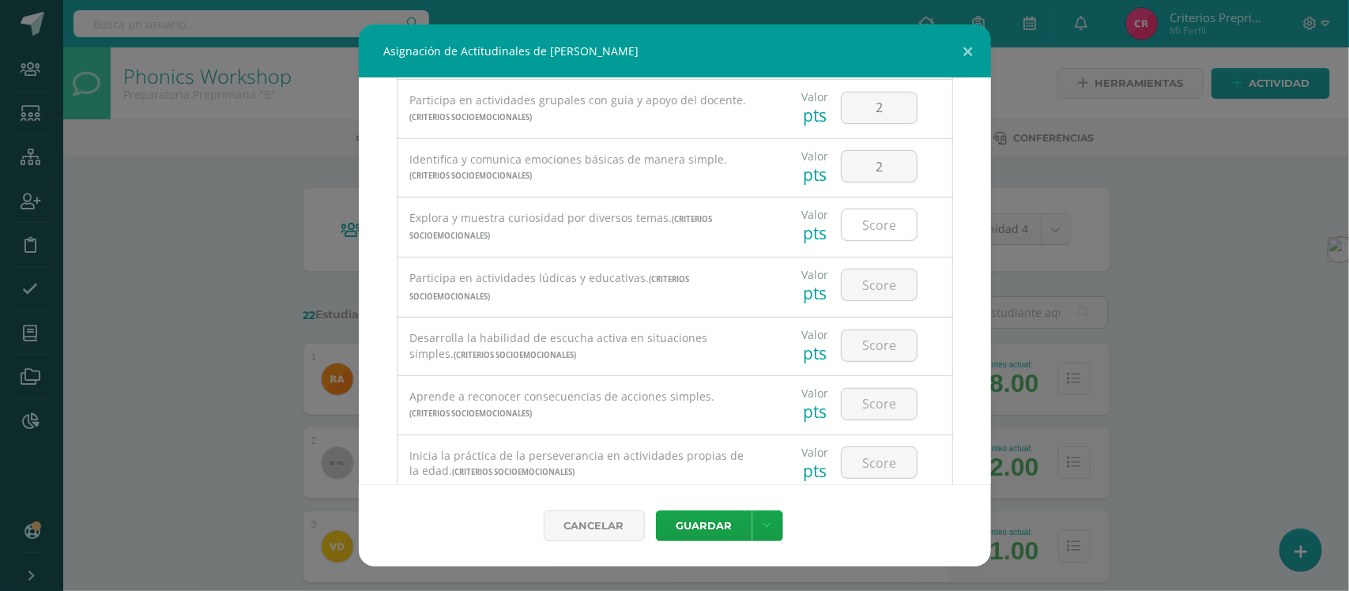
click at [867, 233] on input "number" at bounding box center [879, 224] width 75 height 31
type input "3"
click at [876, 294] on input "number" at bounding box center [879, 285] width 75 height 31
type input "2"
click at [874, 357] on input "number" at bounding box center [879, 345] width 75 height 31
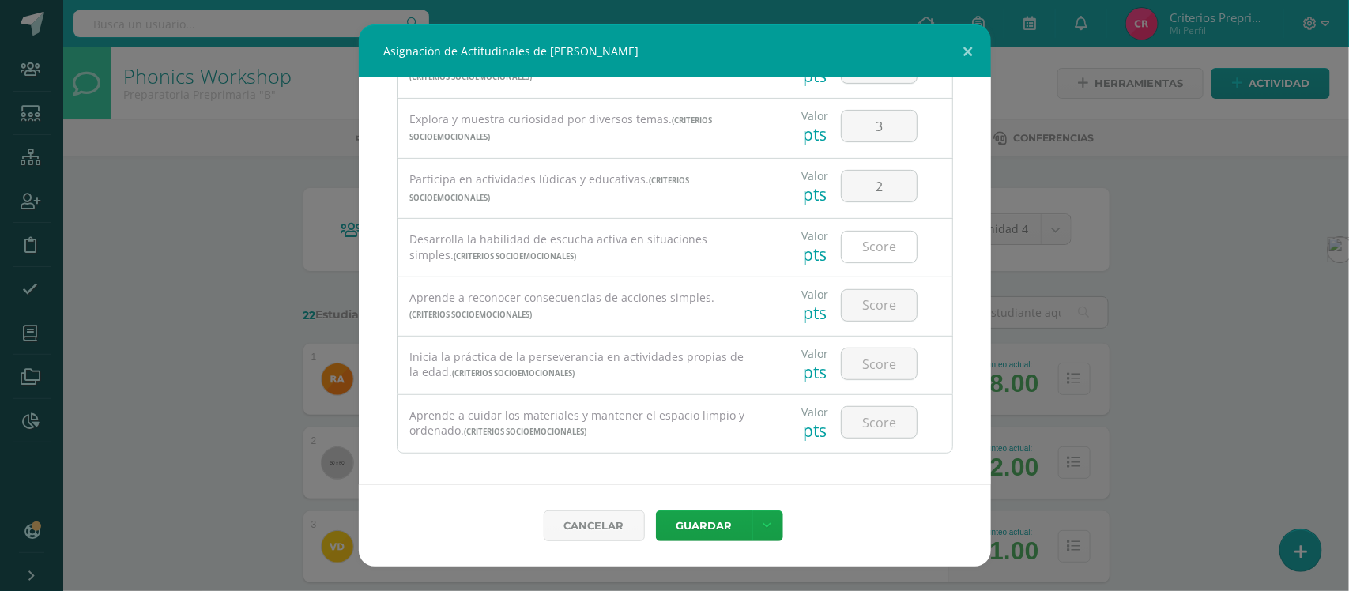
scroll to position [313, 0]
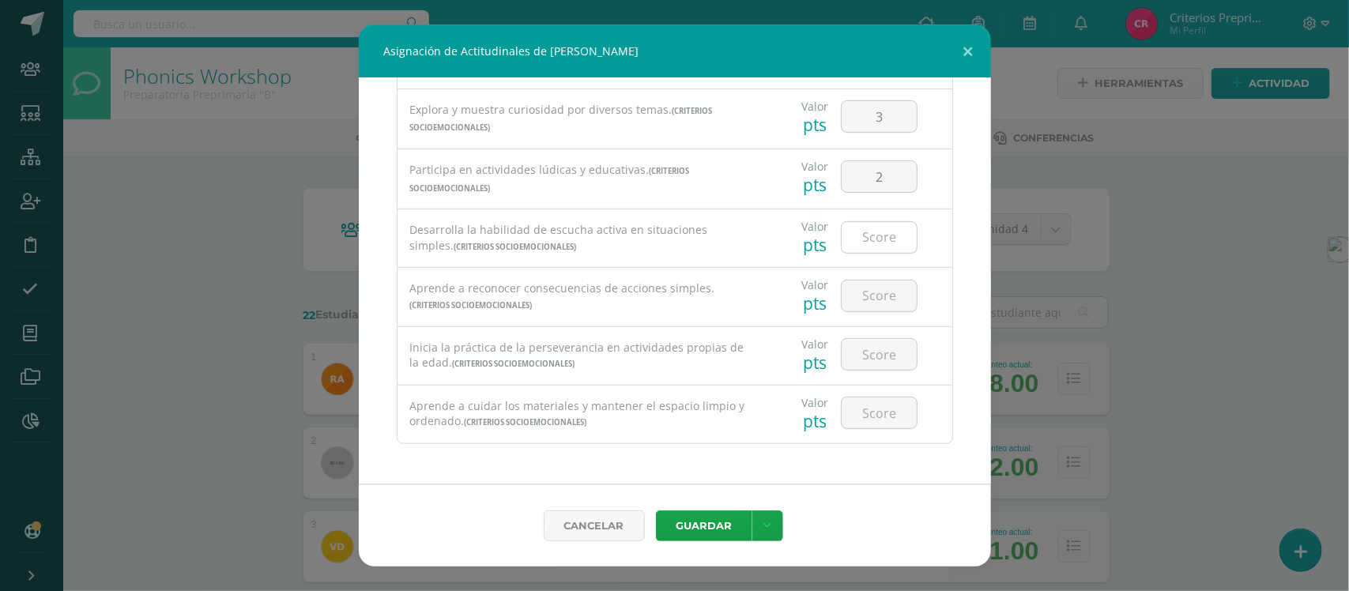
click at [875, 240] on input "number" at bounding box center [879, 237] width 75 height 31
type input "3"
click at [875, 296] on input "number" at bounding box center [879, 296] width 75 height 31
type input "2"
click at [867, 356] on input "number" at bounding box center [879, 354] width 75 height 31
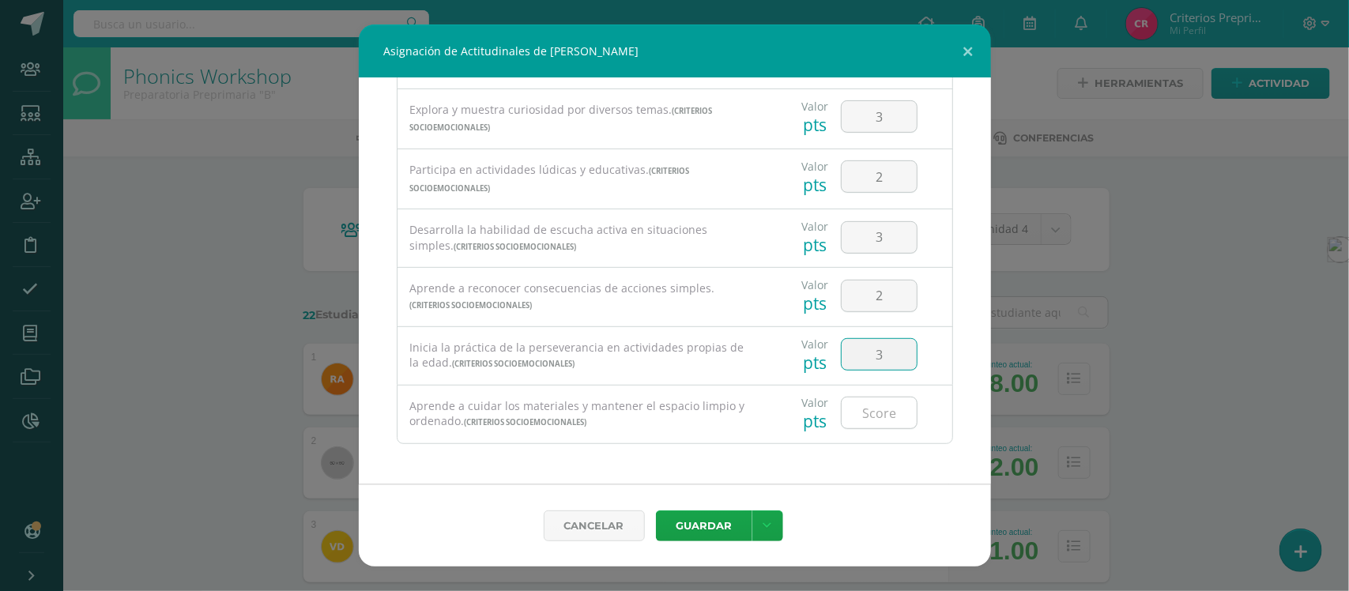
type input "3"
click at [872, 415] on input "number" at bounding box center [879, 413] width 75 height 31
type input "3"
click at [704, 528] on button "Guardar" at bounding box center [704, 526] width 96 height 31
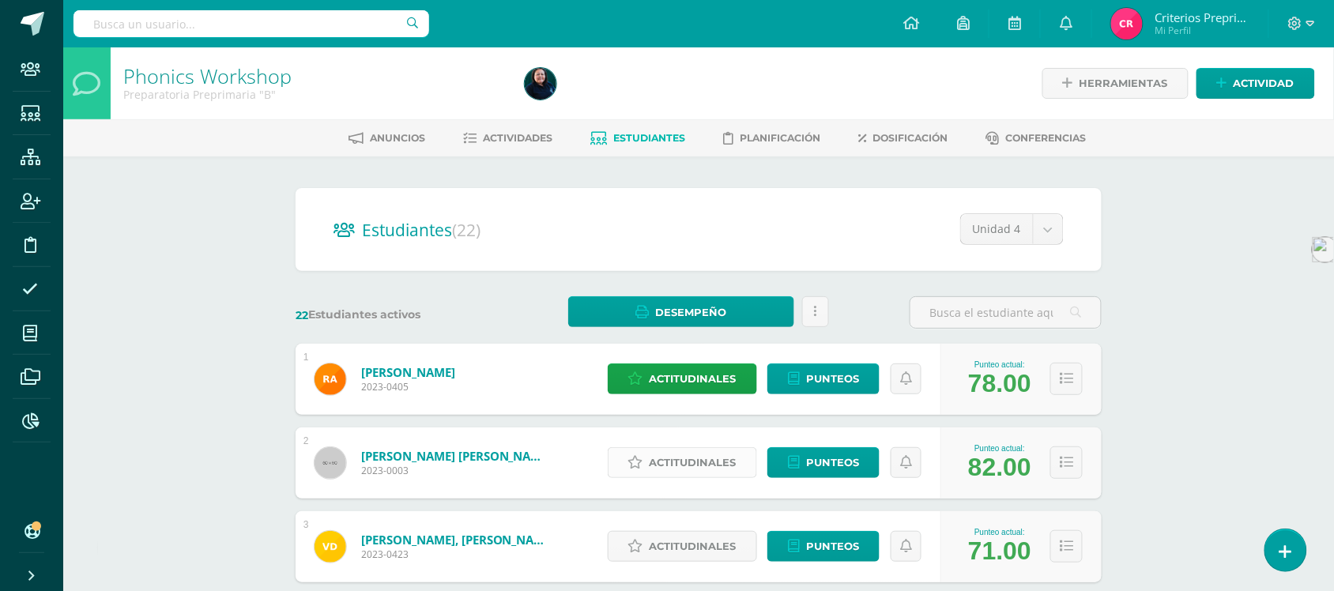
click at [698, 465] on span "Actitudinales" at bounding box center [693, 462] width 87 height 29
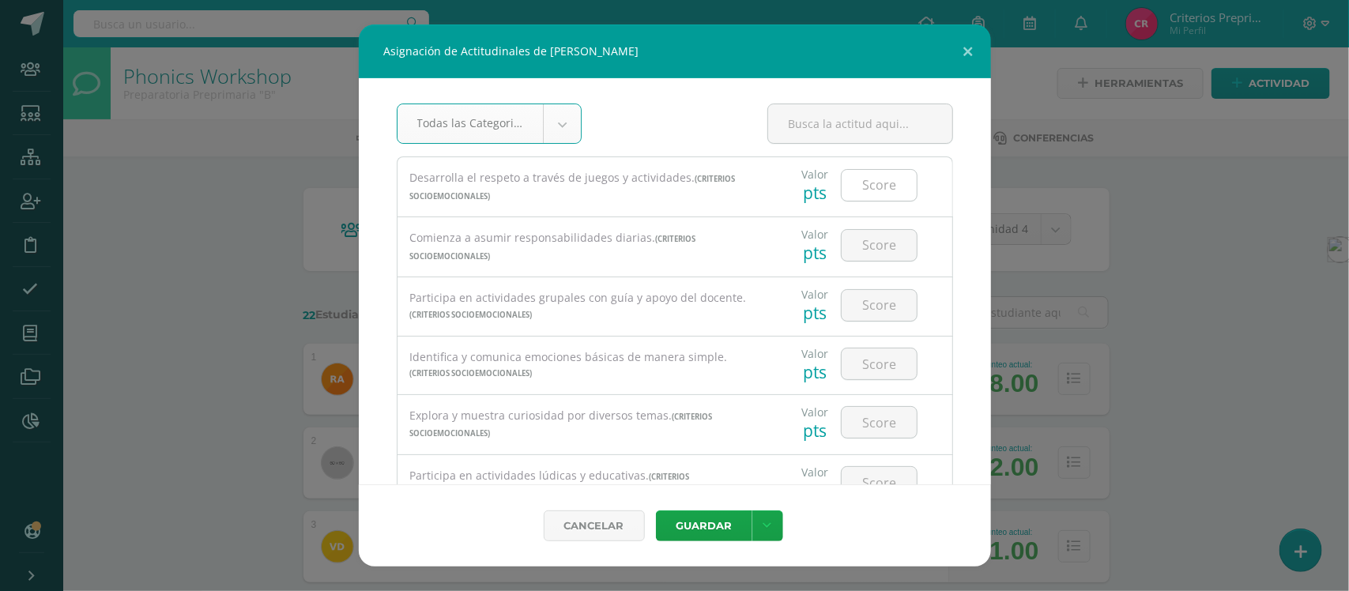
type input "2"
click at [859, 183] on input "number" at bounding box center [879, 185] width 75 height 31
type input "2"
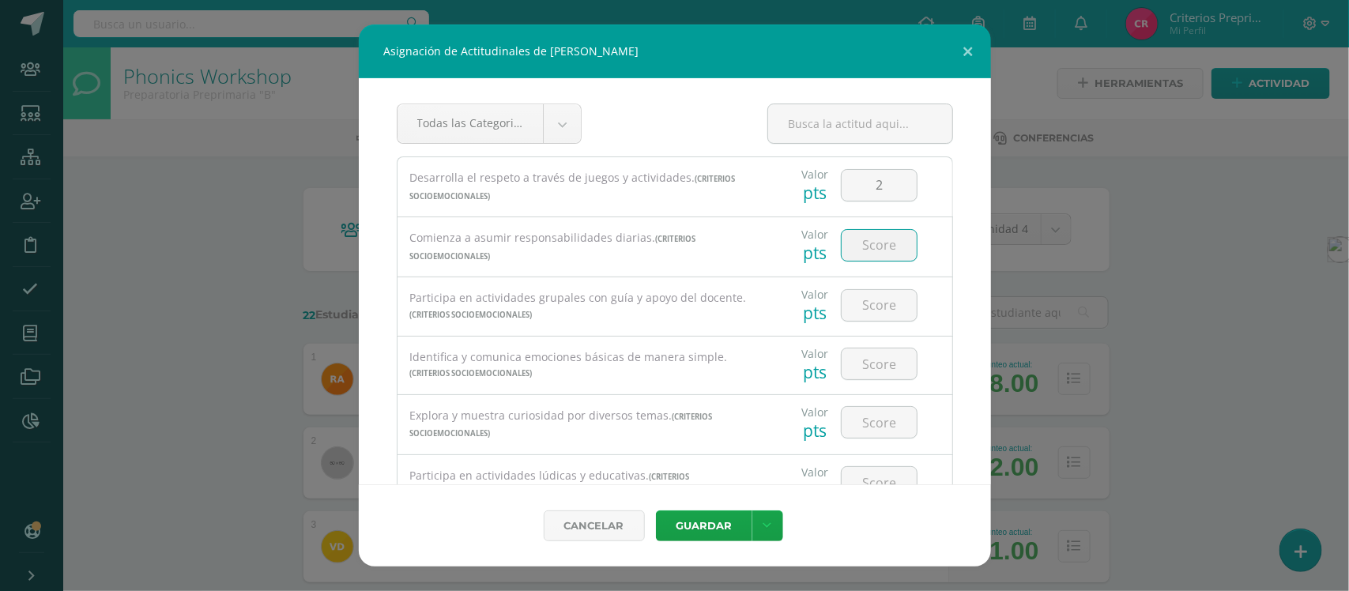
click at [870, 245] on input "number" at bounding box center [879, 245] width 75 height 31
type input "3"
click at [867, 307] on input "number" at bounding box center [879, 305] width 75 height 31
type input "3"
click at [867, 368] on input "number" at bounding box center [879, 364] width 75 height 31
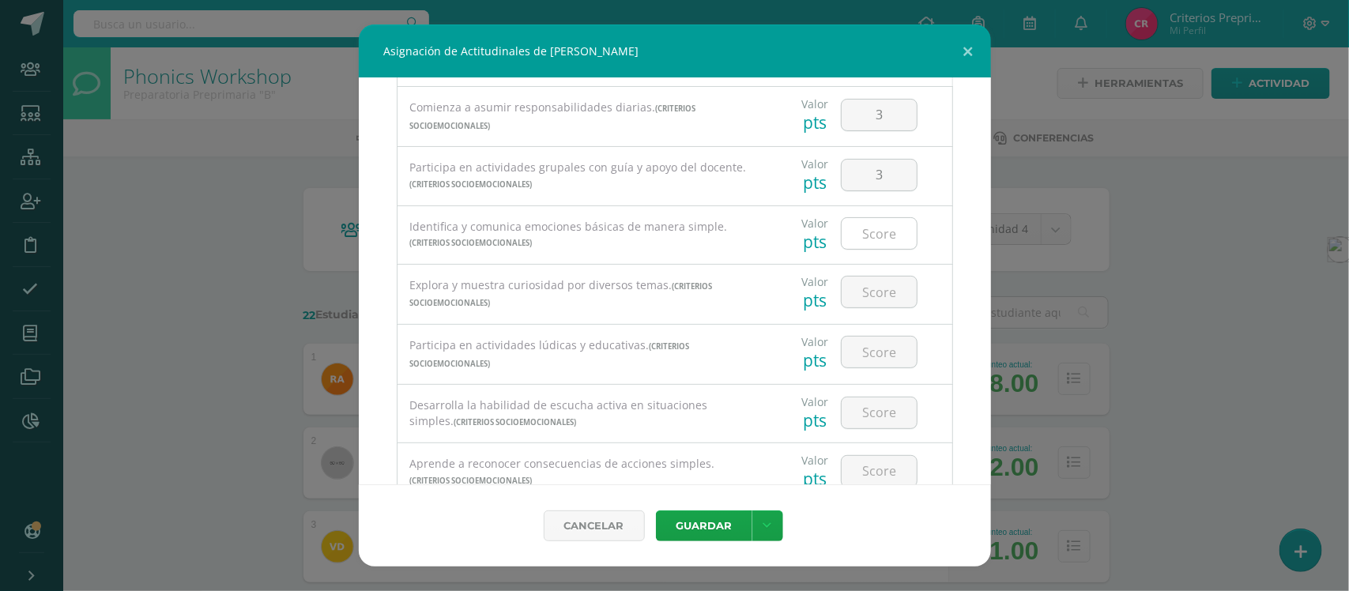
scroll to position [198, 0]
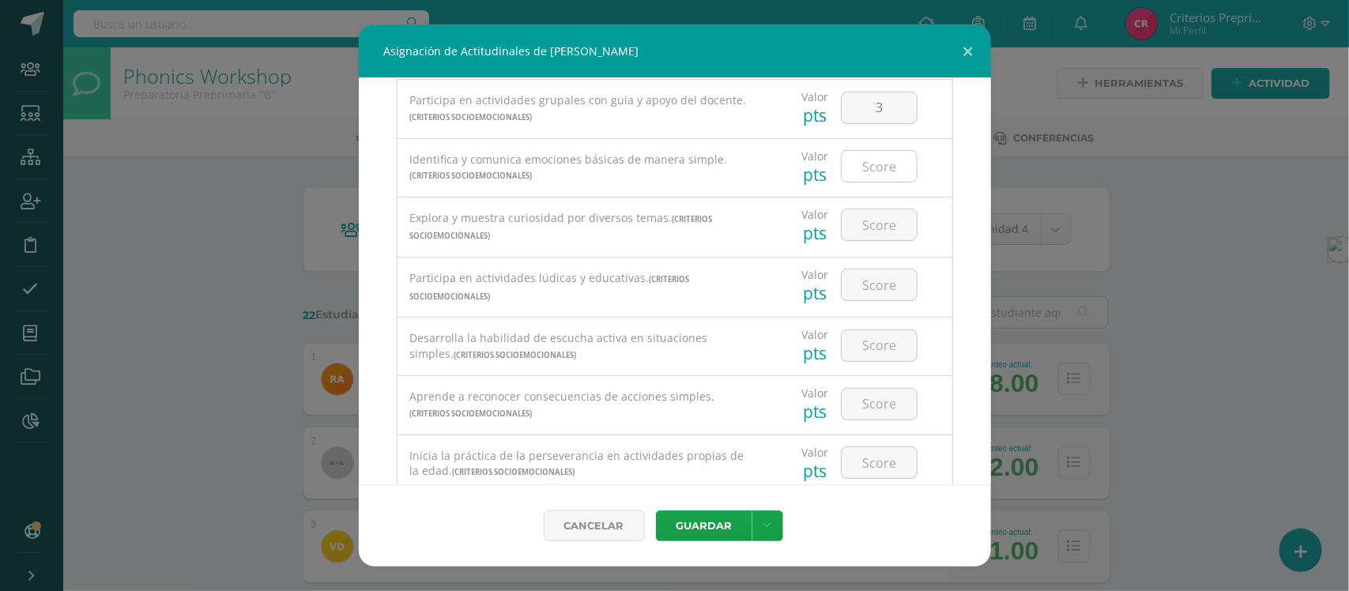
click at [868, 168] on input "number" at bounding box center [879, 166] width 75 height 31
type input "2"
click at [872, 233] on input "number" at bounding box center [879, 224] width 75 height 31
type input "3"
click at [874, 286] on input "number" at bounding box center [879, 285] width 75 height 31
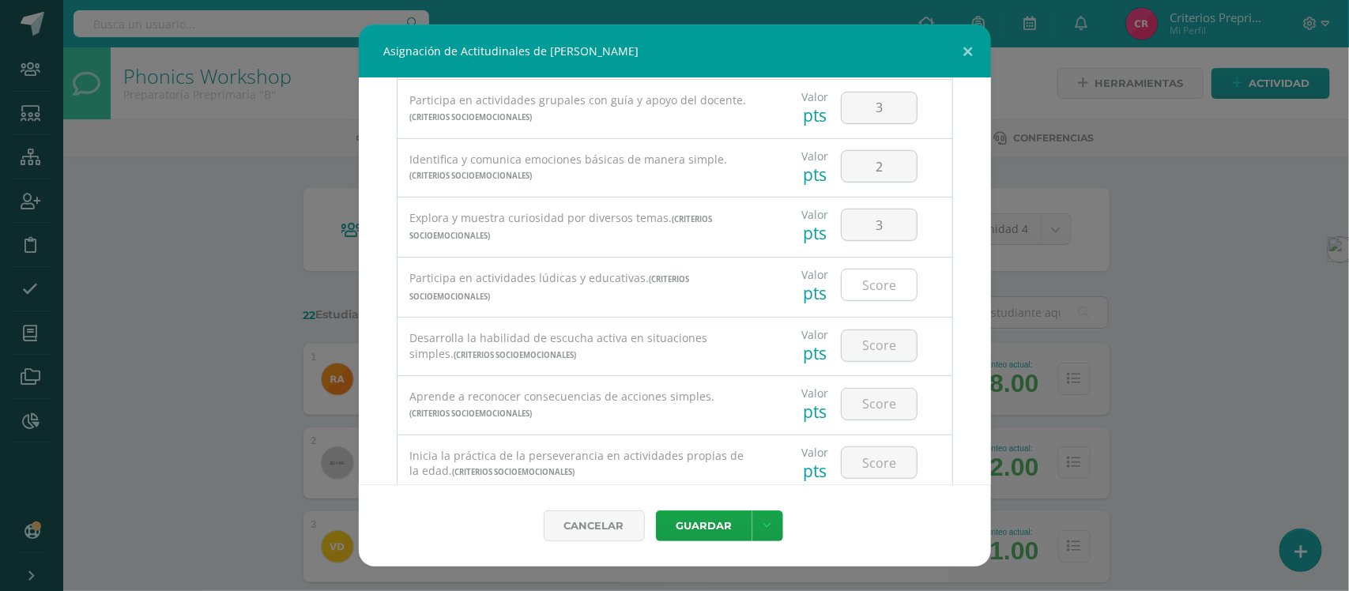
scroll to position [296, 0]
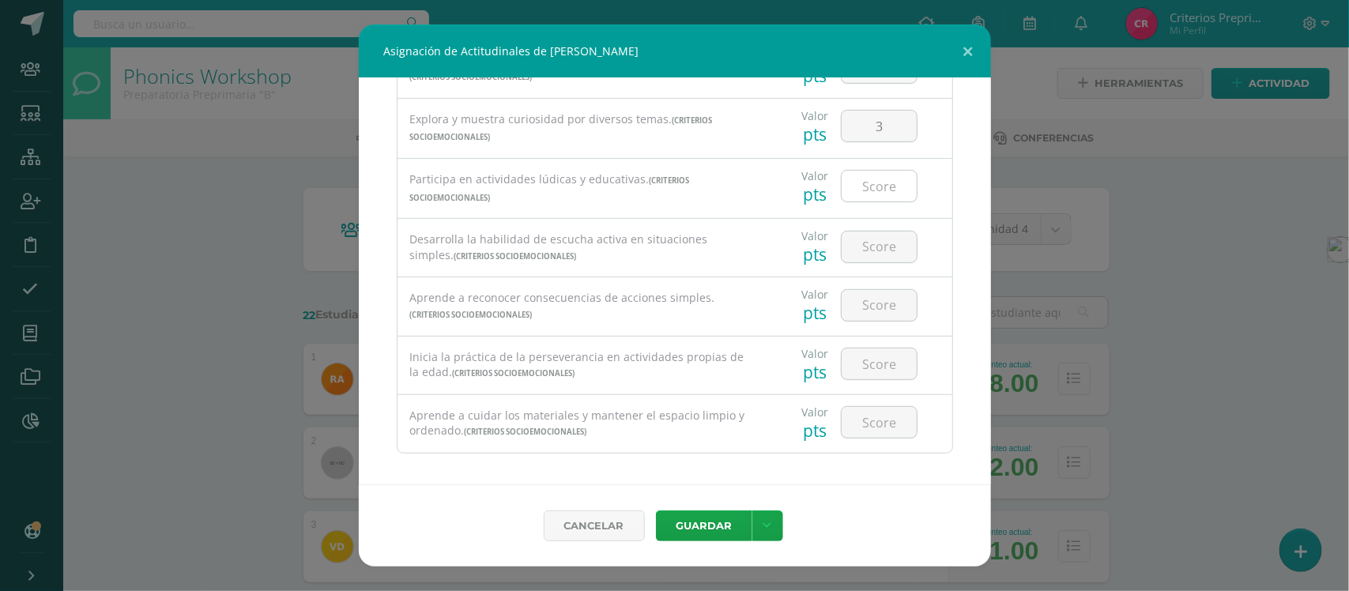
click at [864, 191] on input "number" at bounding box center [879, 186] width 75 height 31
type input "3"
click at [863, 251] on input "number" at bounding box center [879, 247] width 75 height 31
type input "2"
click at [864, 309] on input "number" at bounding box center [879, 305] width 75 height 31
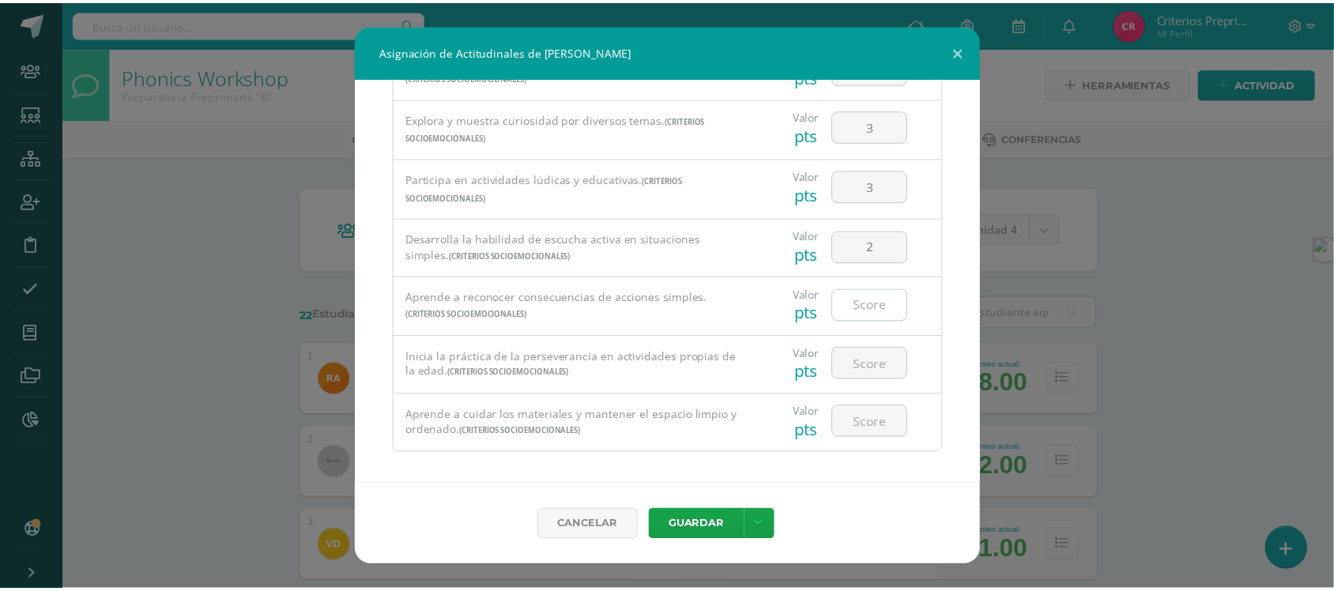
scroll to position [313, 0]
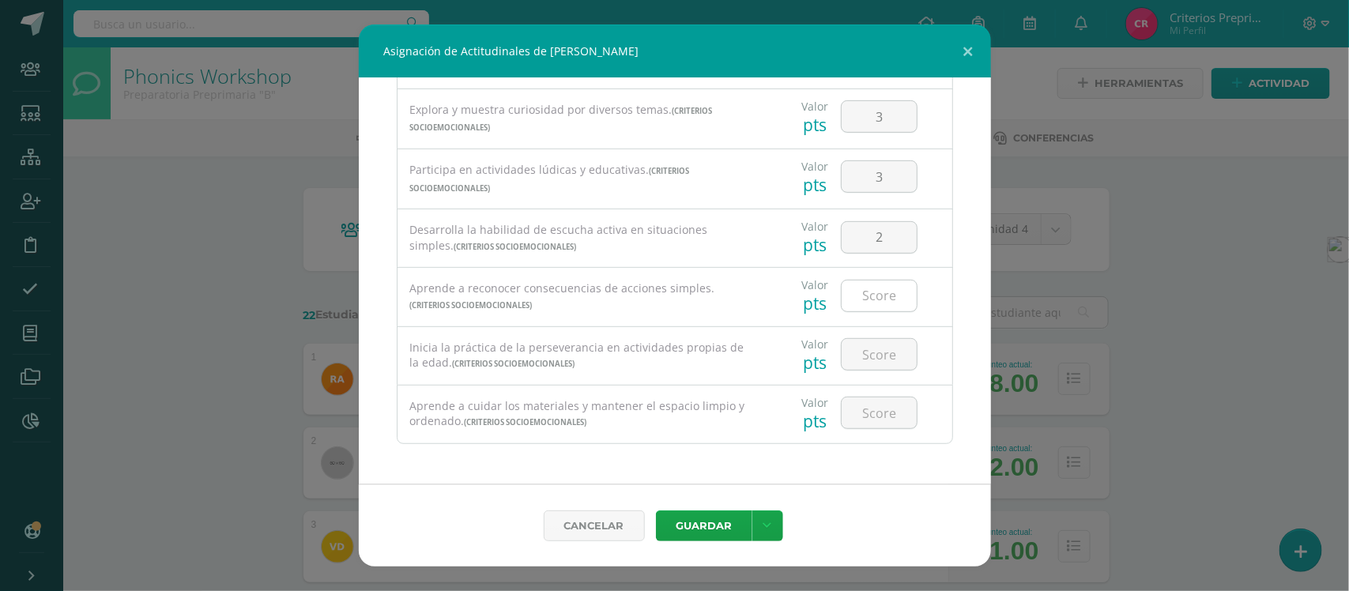
click at [868, 294] on input "number" at bounding box center [879, 296] width 75 height 31
type input "2"
click at [866, 350] on input "number" at bounding box center [879, 354] width 75 height 31
type input "3"
click at [870, 412] on input "number" at bounding box center [879, 413] width 75 height 31
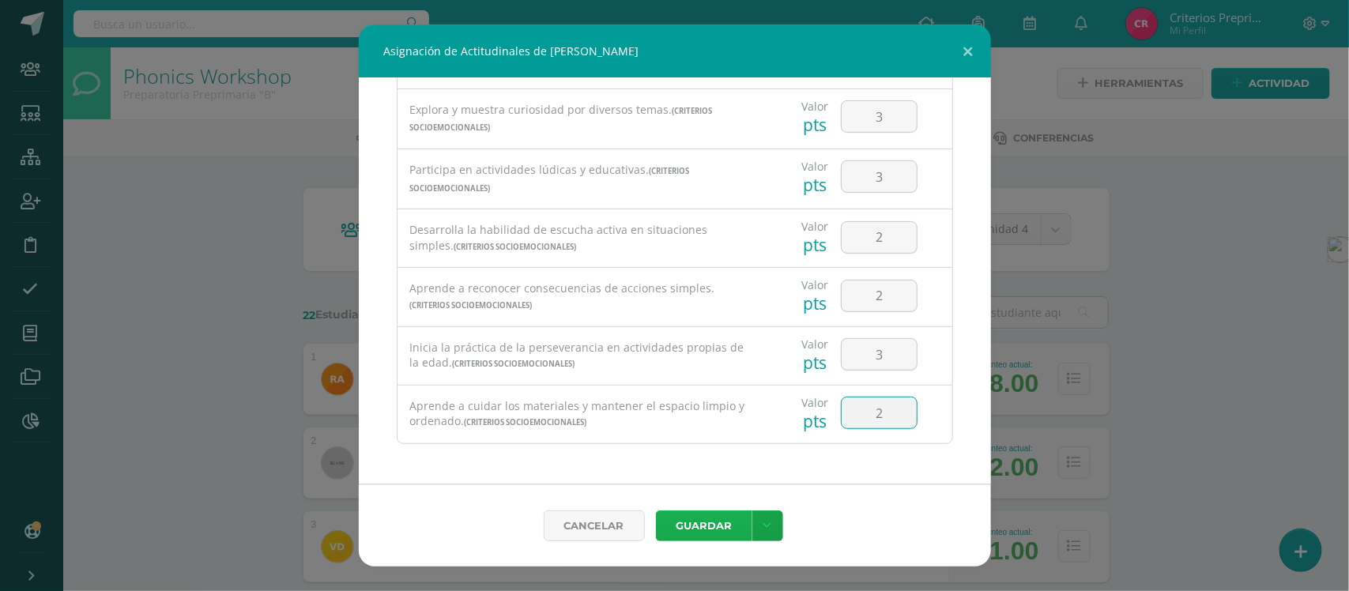
type input "2"
click at [698, 523] on button "Guardar" at bounding box center [704, 526] width 96 height 31
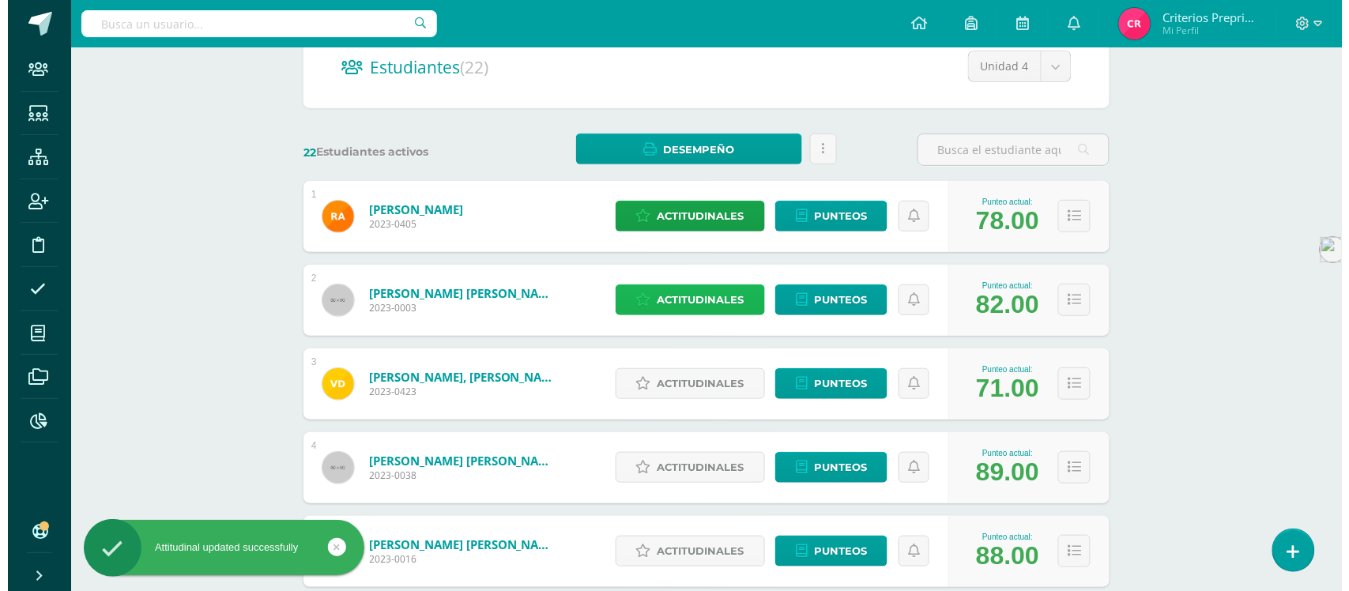
scroll to position [296, 0]
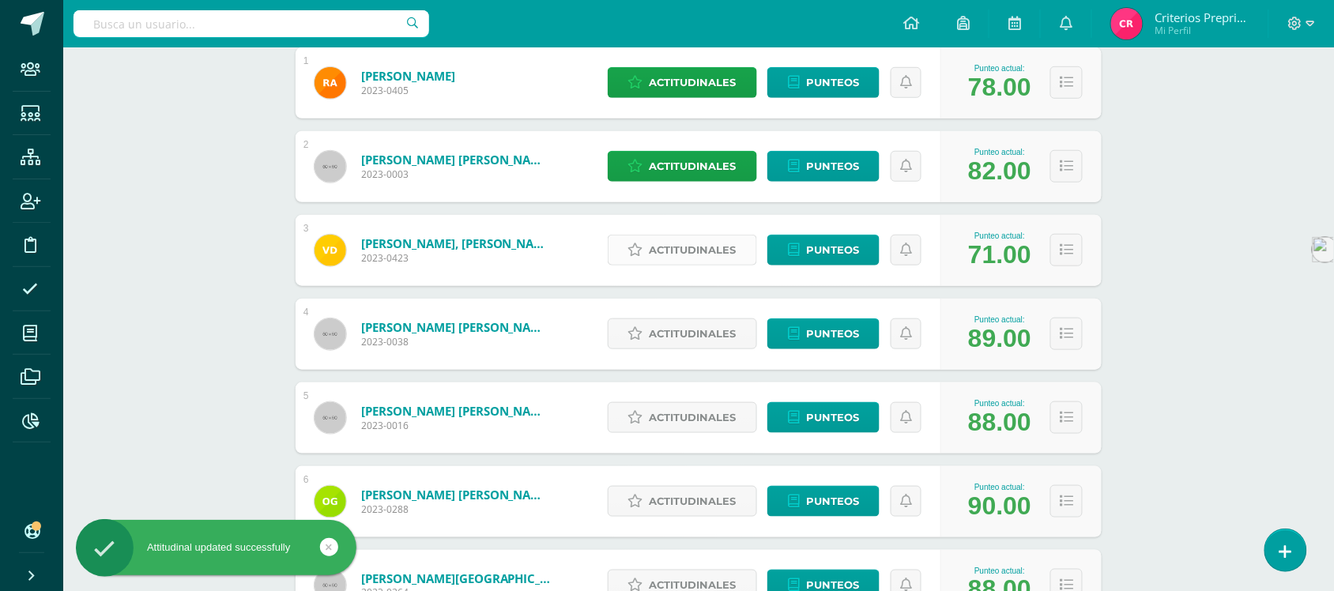
click at [690, 251] on span "Actitudinales" at bounding box center [693, 250] width 87 height 29
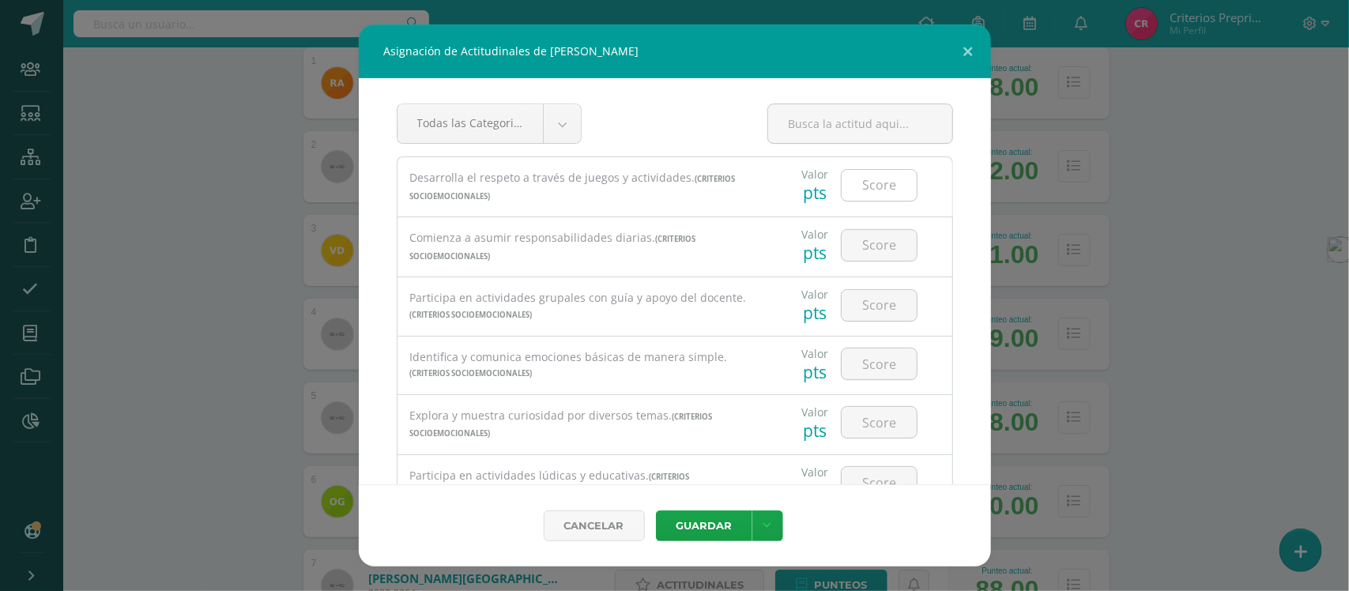
click at [874, 187] on input "number" at bounding box center [879, 185] width 75 height 31
type input "2"
click at [879, 245] on input "number" at bounding box center [879, 245] width 75 height 31
type input "2"
click at [870, 298] on input "number" at bounding box center [879, 305] width 75 height 31
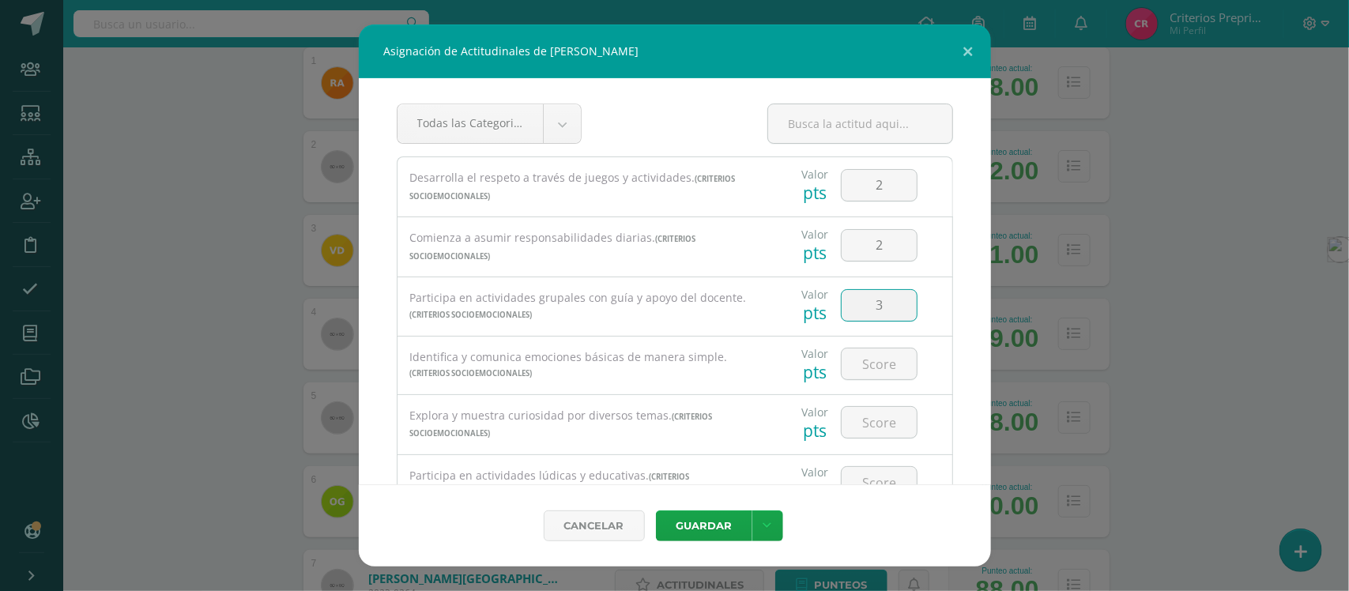
type input "3"
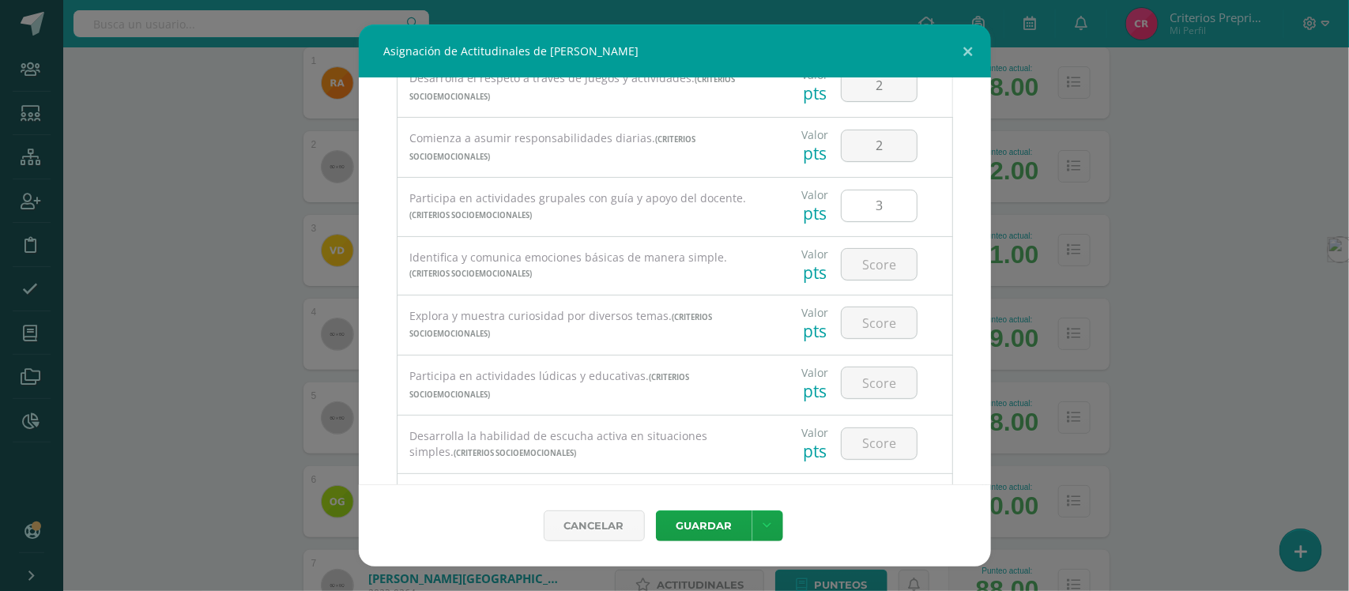
scroll to position [198, 0]
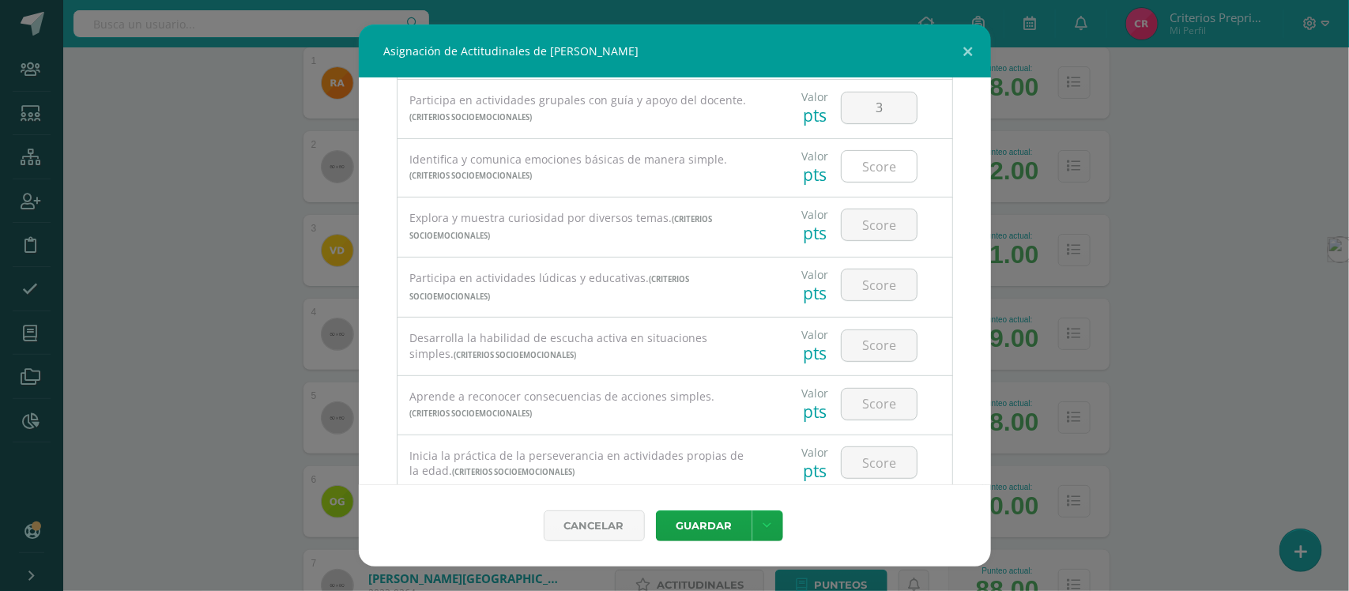
click at [867, 175] on input "number" at bounding box center [879, 166] width 75 height 31
type input "3"
click at [879, 229] on input "number" at bounding box center [879, 224] width 75 height 31
type input "3"
click at [874, 289] on input "number" at bounding box center [879, 285] width 75 height 31
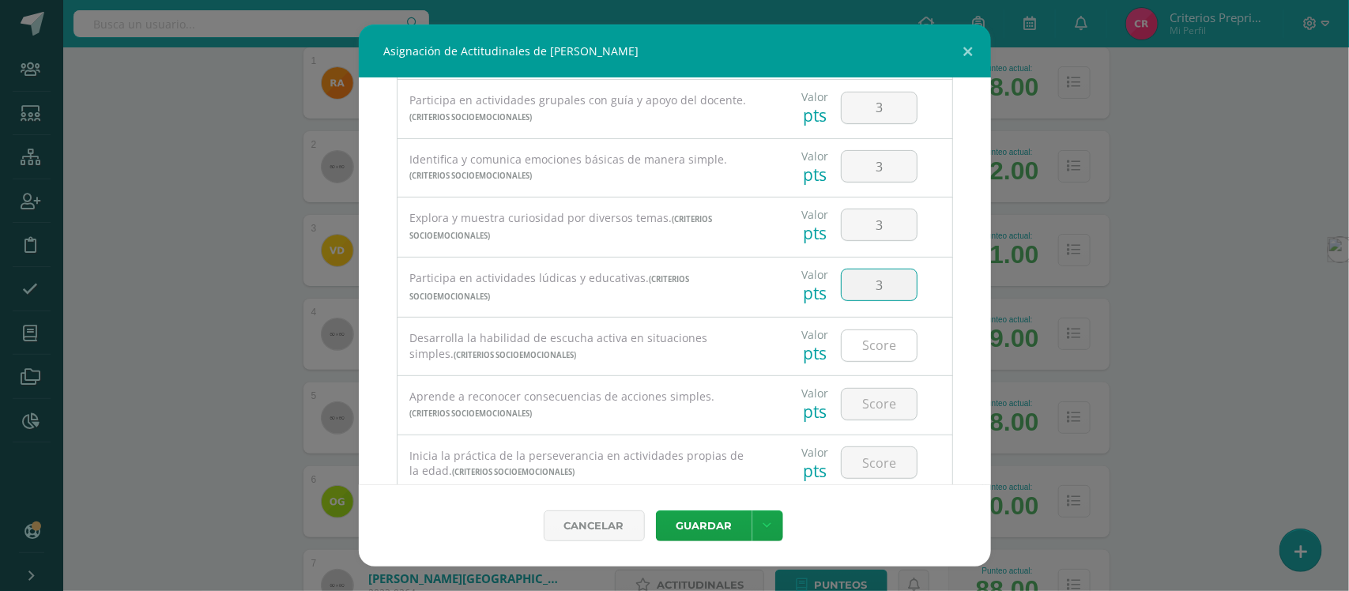
type input "3"
click at [871, 349] on input "number" at bounding box center [879, 345] width 75 height 31
type input "2"
click at [871, 411] on input "number" at bounding box center [879, 404] width 75 height 31
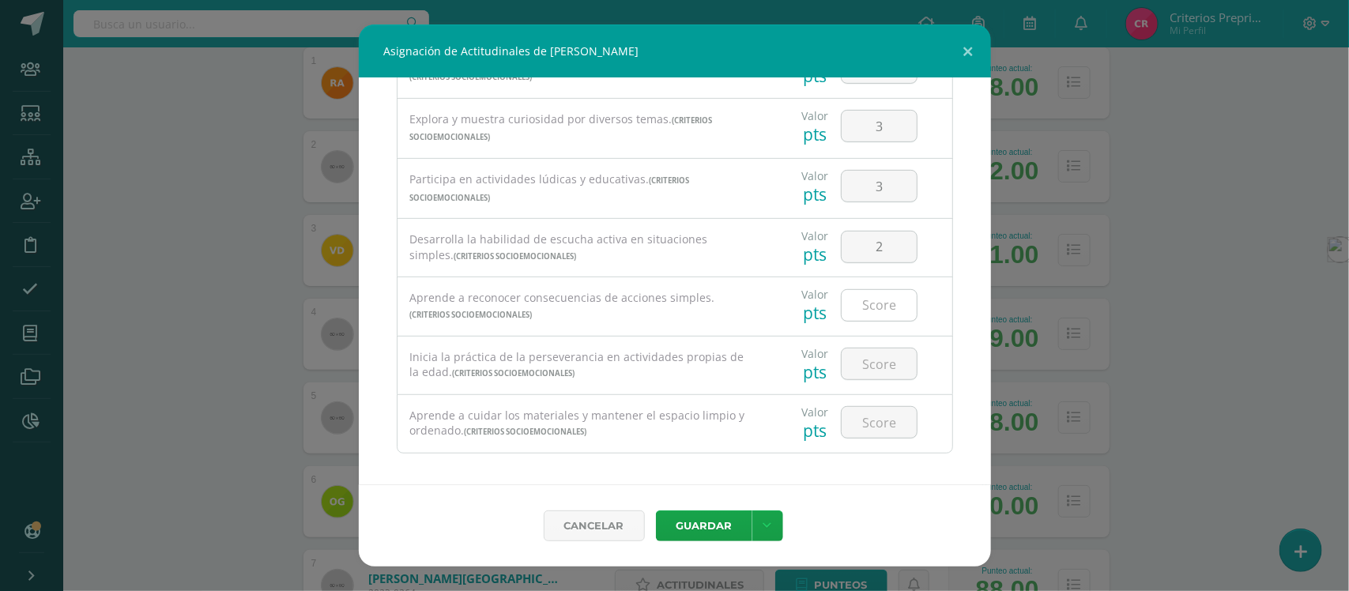
click at [867, 305] on input "number" at bounding box center [879, 305] width 75 height 31
type input "3"
type input "2"
click at [866, 372] on input "number" at bounding box center [879, 364] width 75 height 31
type input "3"
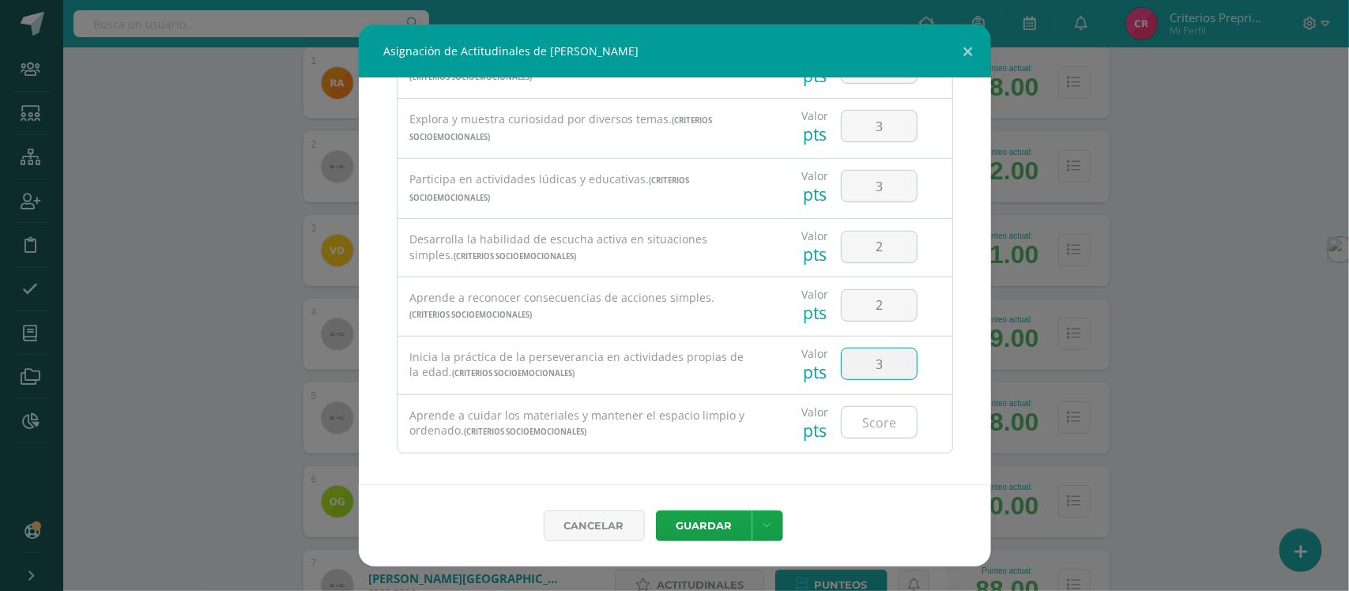
click at [863, 425] on input "number" at bounding box center [879, 422] width 75 height 31
type input "2"
click at [713, 532] on button "Guardar" at bounding box center [704, 526] width 96 height 31
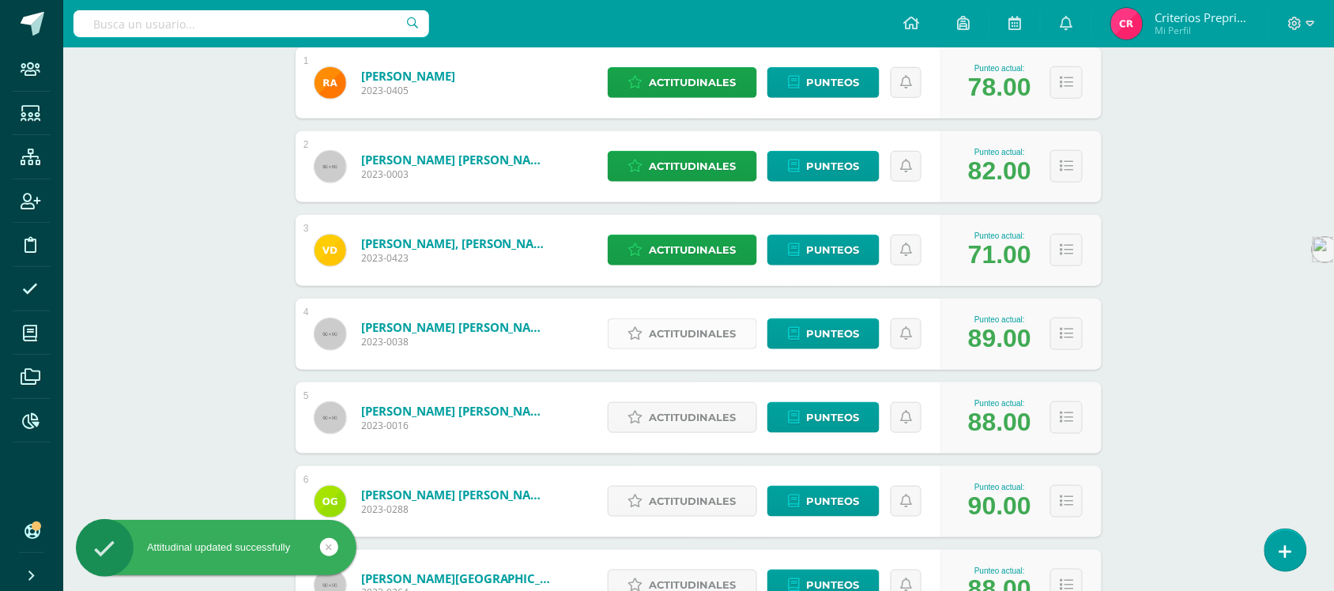
click at [697, 342] on span "Actitudinales" at bounding box center [693, 333] width 87 height 29
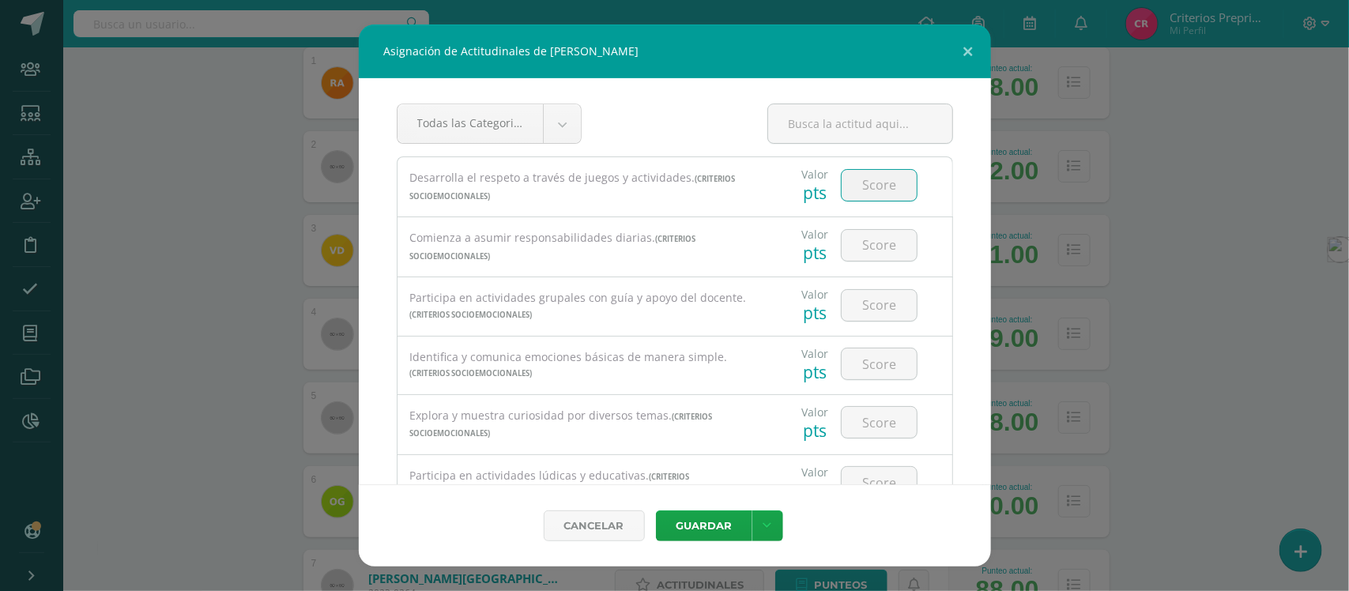
click at [856, 186] on input "number" at bounding box center [879, 185] width 75 height 31
type input "2"
click at [863, 245] on input "number" at bounding box center [879, 245] width 75 height 31
click at [871, 187] on input "2" at bounding box center [879, 185] width 75 height 31
type input "3"
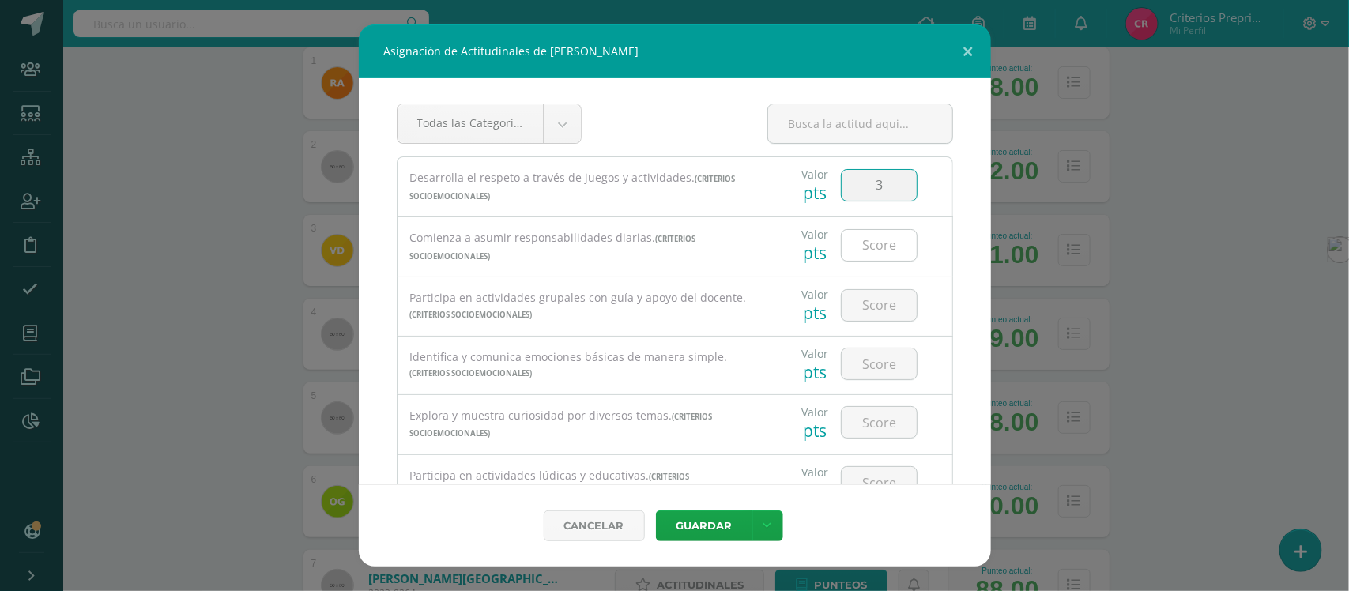
click at [866, 245] on input "number" at bounding box center [879, 245] width 75 height 31
type input "3"
click at [867, 302] on input "number" at bounding box center [879, 305] width 75 height 31
type input "3"
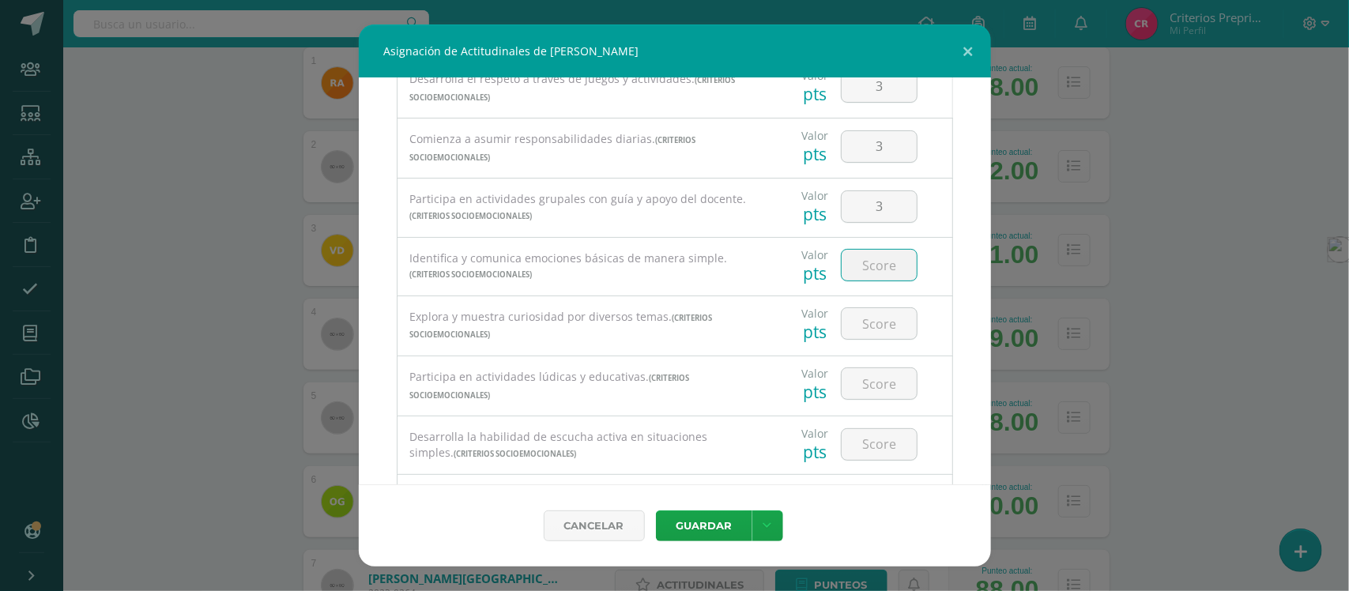
click at [863, 266] on input "number" at bounding box center [879, 265] width 75 height 31
type input "3"
click at [866, 326] on input "number" at bounding box center [879, 323] width 75 height 31
type input "3"
click at [878, 390] on input "number" at bounding box center [879, 383] width 75 height 31
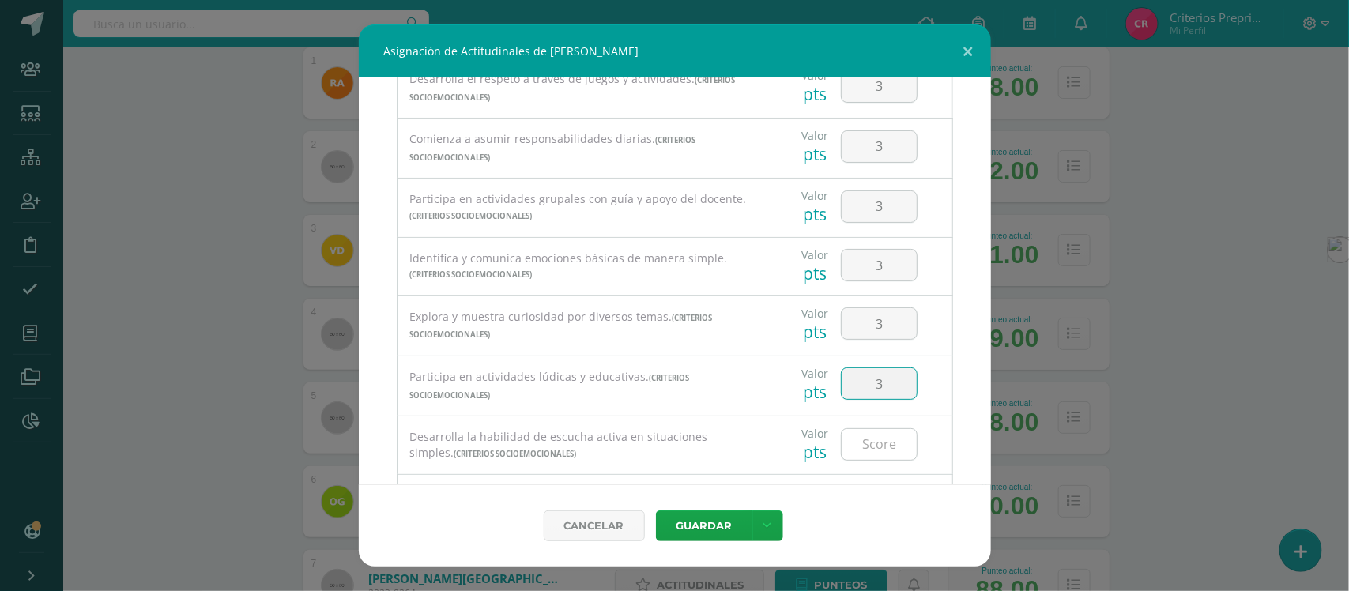
type input "3"
click at [870, 452] on input "number" at bounding box center [879, 444] width 75 height 31
type input "3"
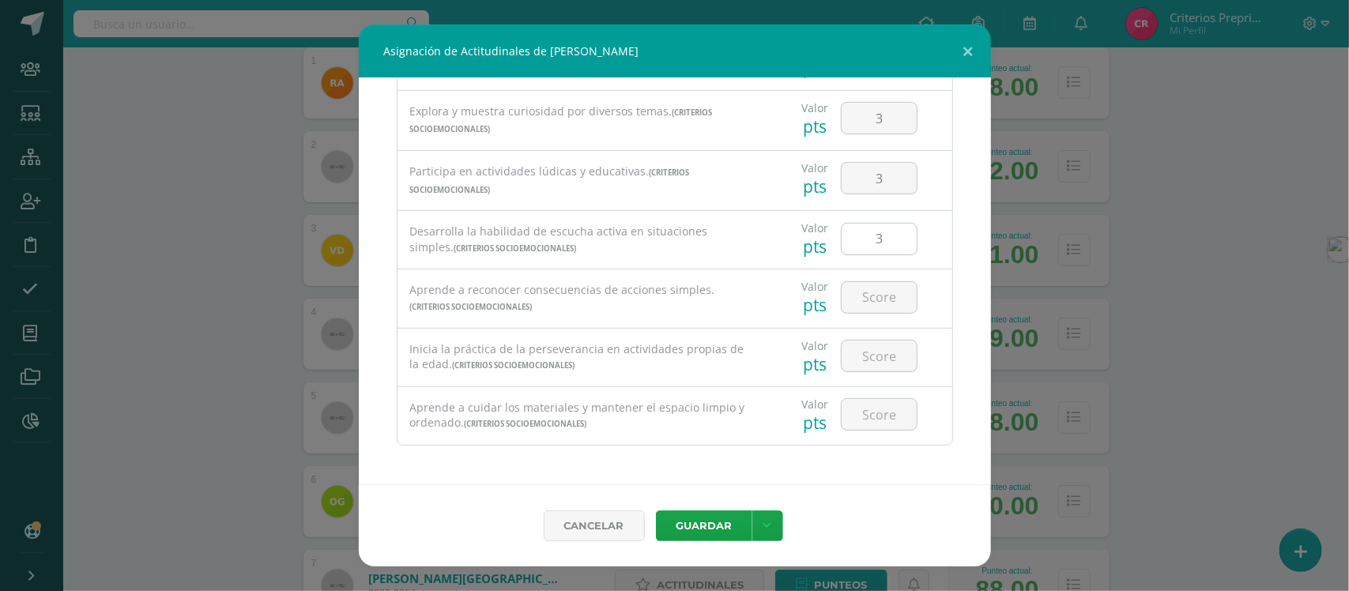
scroll to position [313, 0]
click at [874, 298] on input "number" at bounding box center [879, 296] width 75 height 31
type input "3"
click at [874, 348] on input "number" at bounding box center [879, 354] width 75 height 31
type input "3"
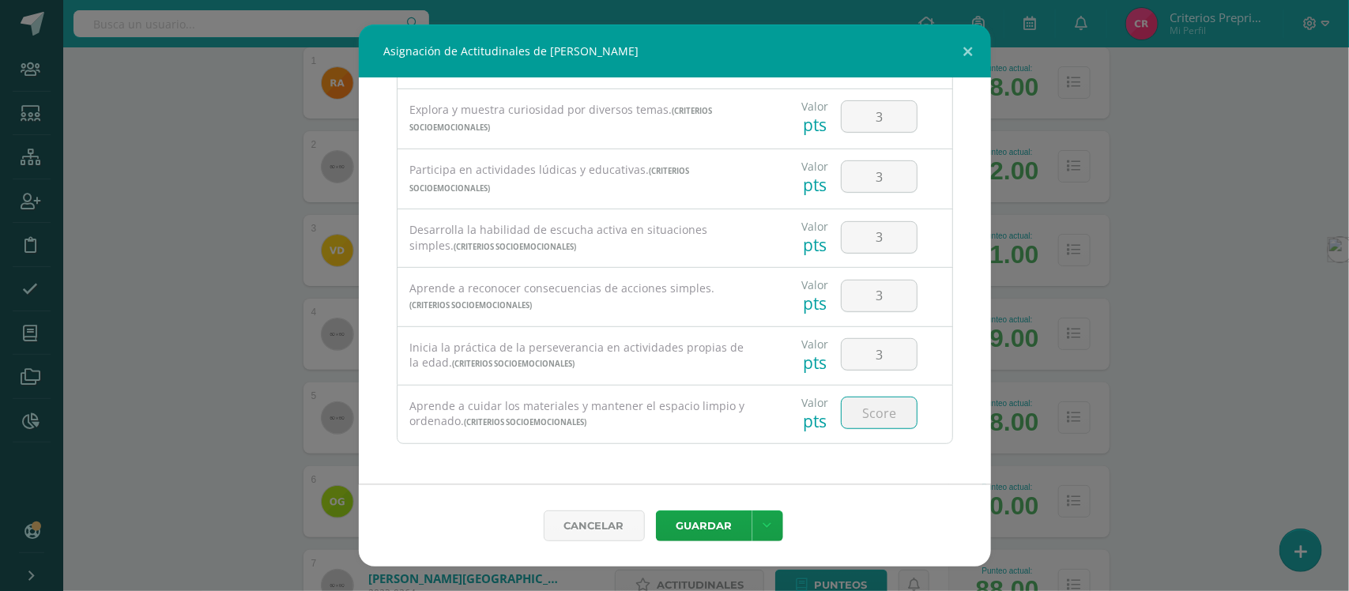
click at [876, 403] on input "number" at bounding box center [879, 413] width 75 height 31
type input "3"
click at [714, 532] on button "Guardar" at bounding box center [704, 526] width 96 height 31
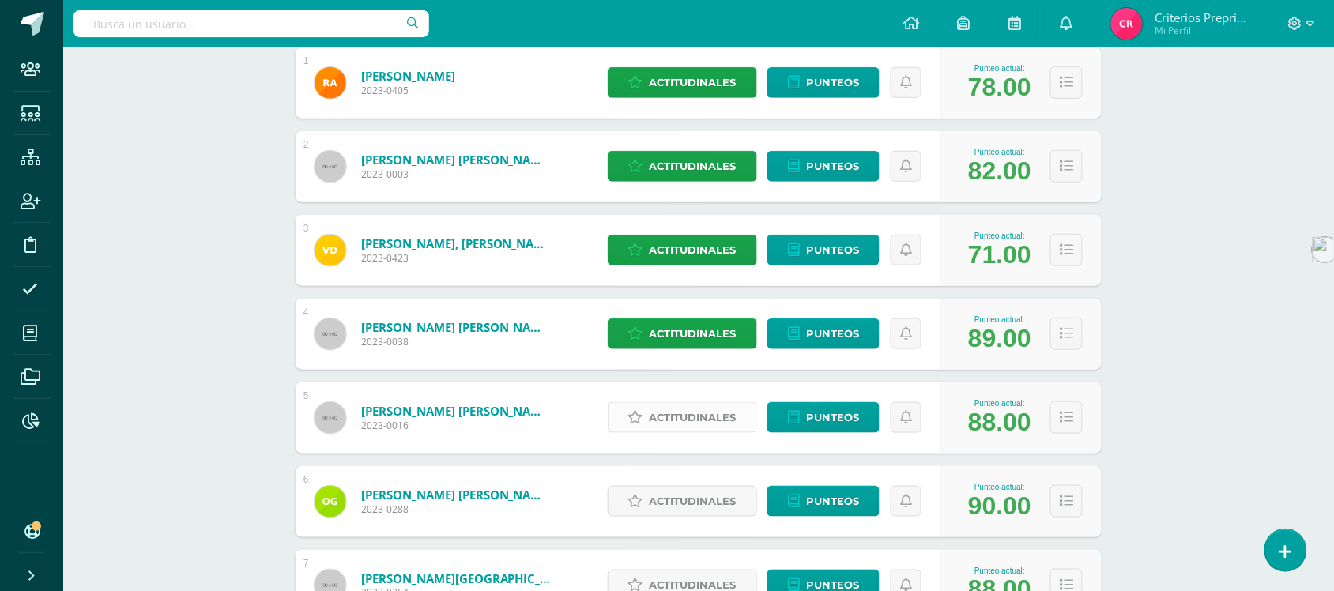
click at [712, 412] on span "Actitudinales" at bounding box center [693, 417] width 87 height 29
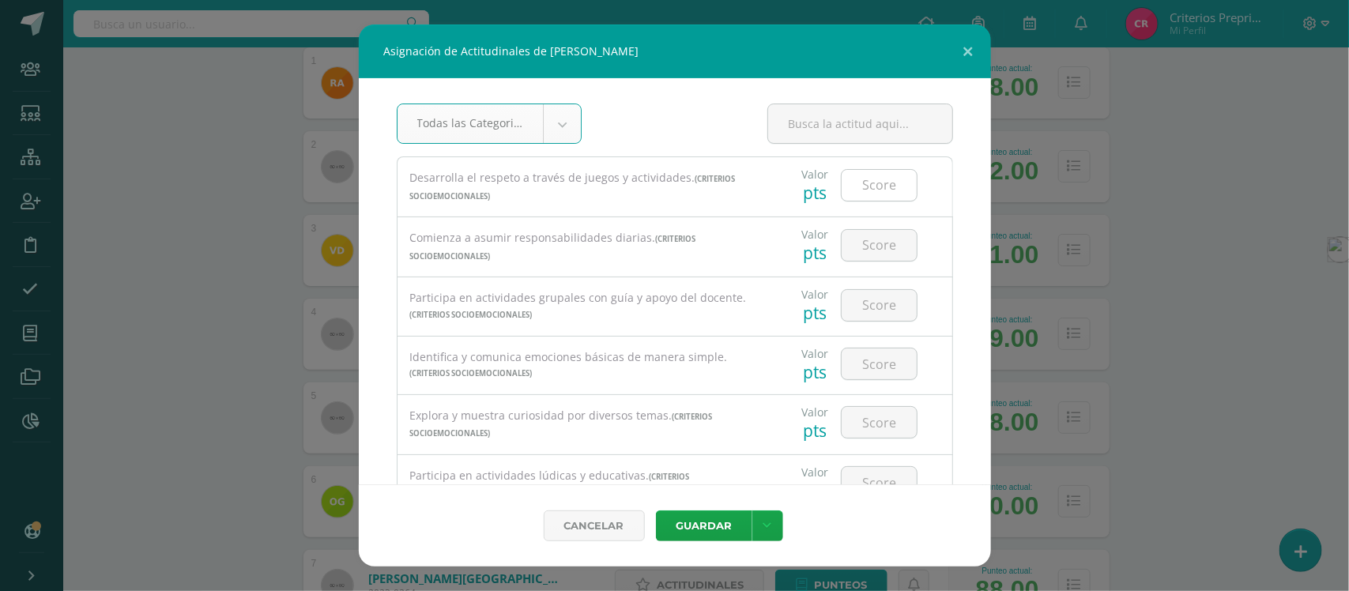
click at [859, 187] on input "number" at bounding box center [879, 185] width 75 height 31
type input "3"
click at [859, 249] on input "number" at bounding box center [879, 245] width 75 height 31
type input "3"
click at [872, 313] on input "number" at bounding box center [879, 305] width 75 height 31
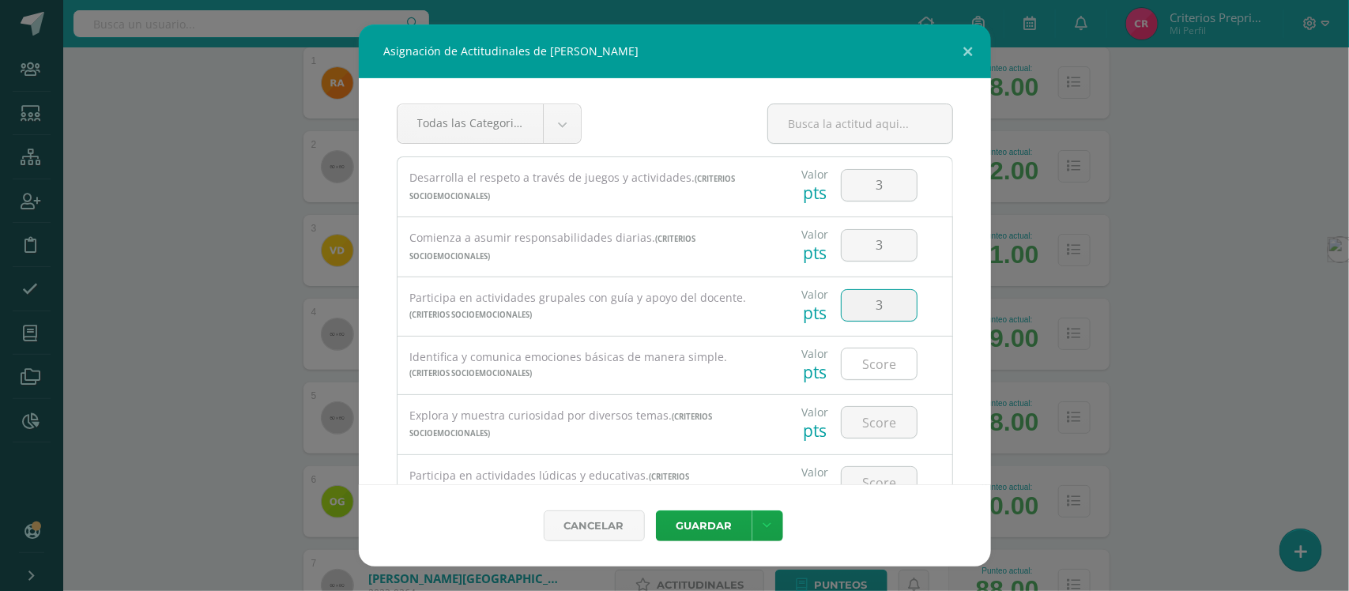
type input "3"
click at [863, 366] on input "number" at bounding box center [879, 364] width 75 height 31
type input "3"
click at [860, 427] on input "number" at bounding box center [879, 422] width 75 height 31
type input "3"
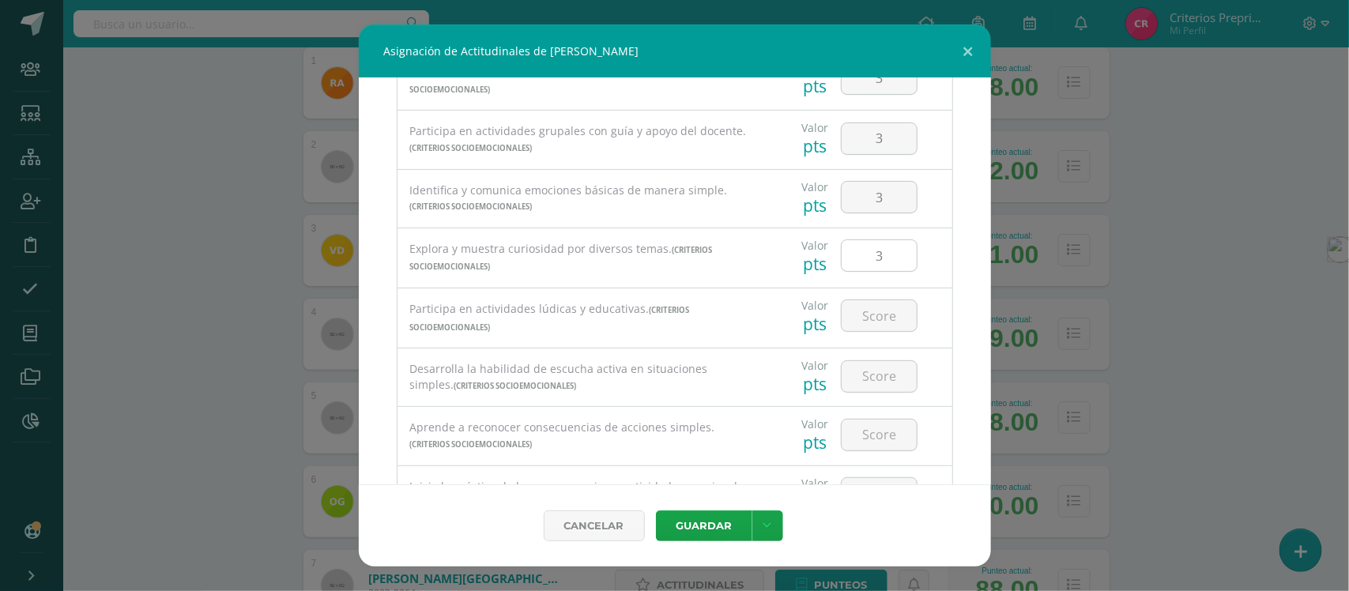
scroll to position [198, 0]
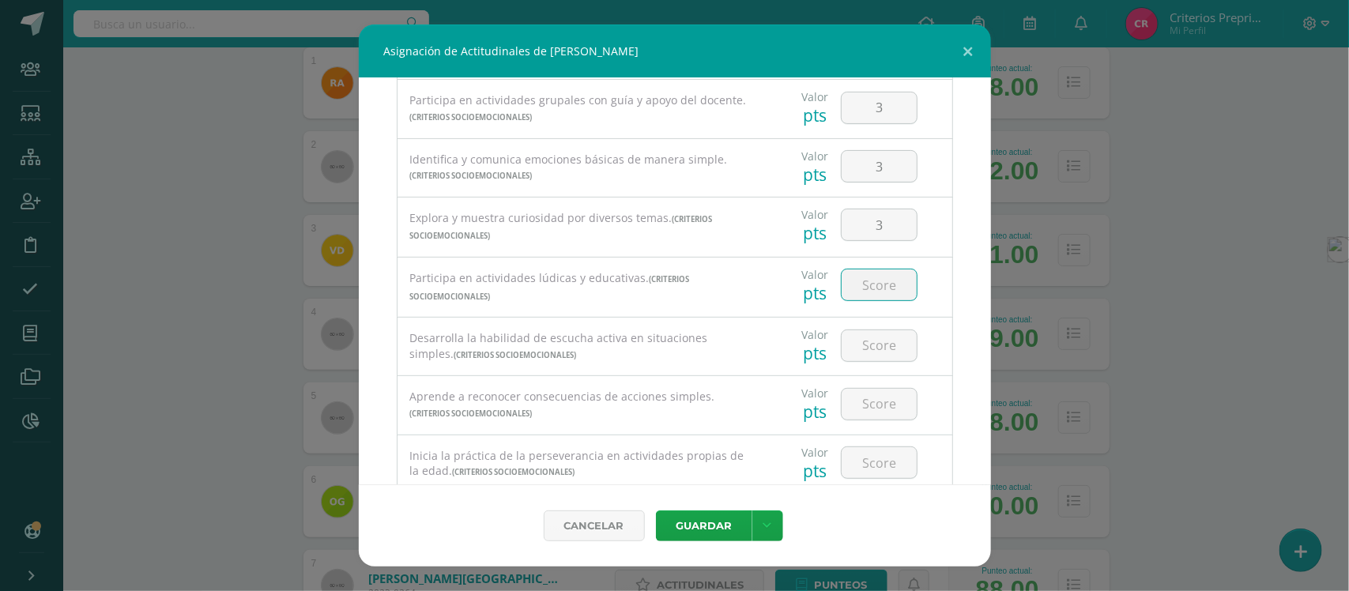
click at [874, 290] on input "number" at bounding box center [879, 285] width 75 height 31
type input "3"
click at [872, 353] on input "number" at bounding box center [879, 345] width 75 height 31
type input "3"
click at [870, 412] on input "number" at bounding box center [879, 404] width 75 height 31
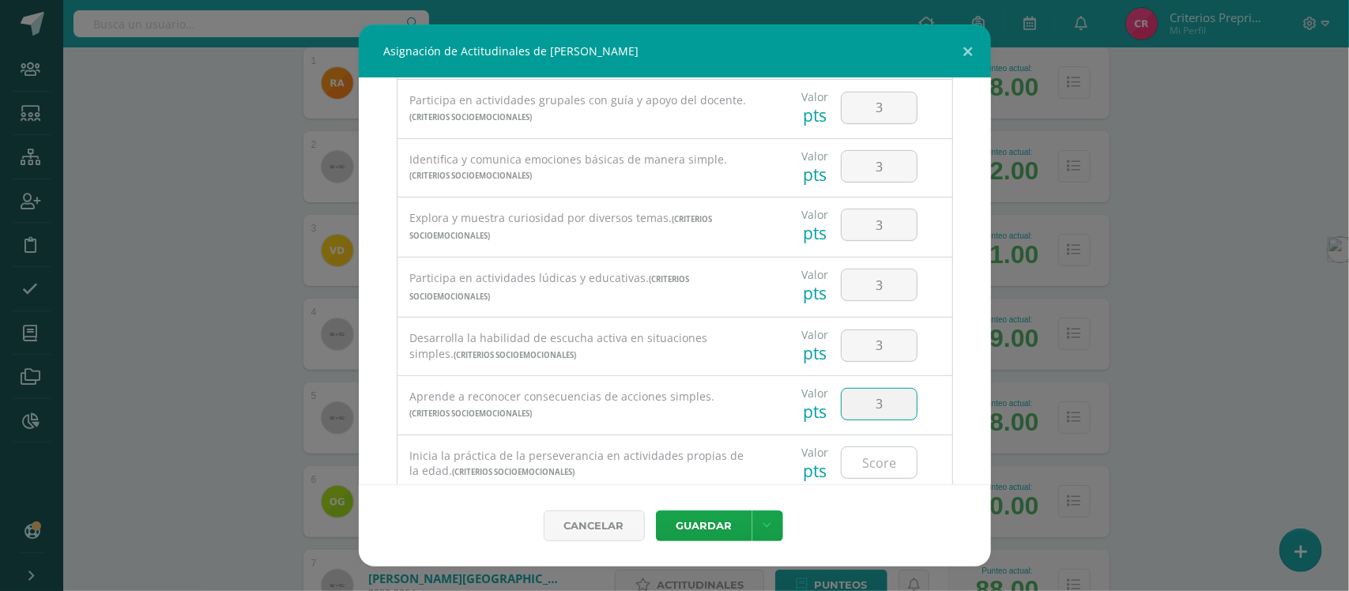
type input "3"
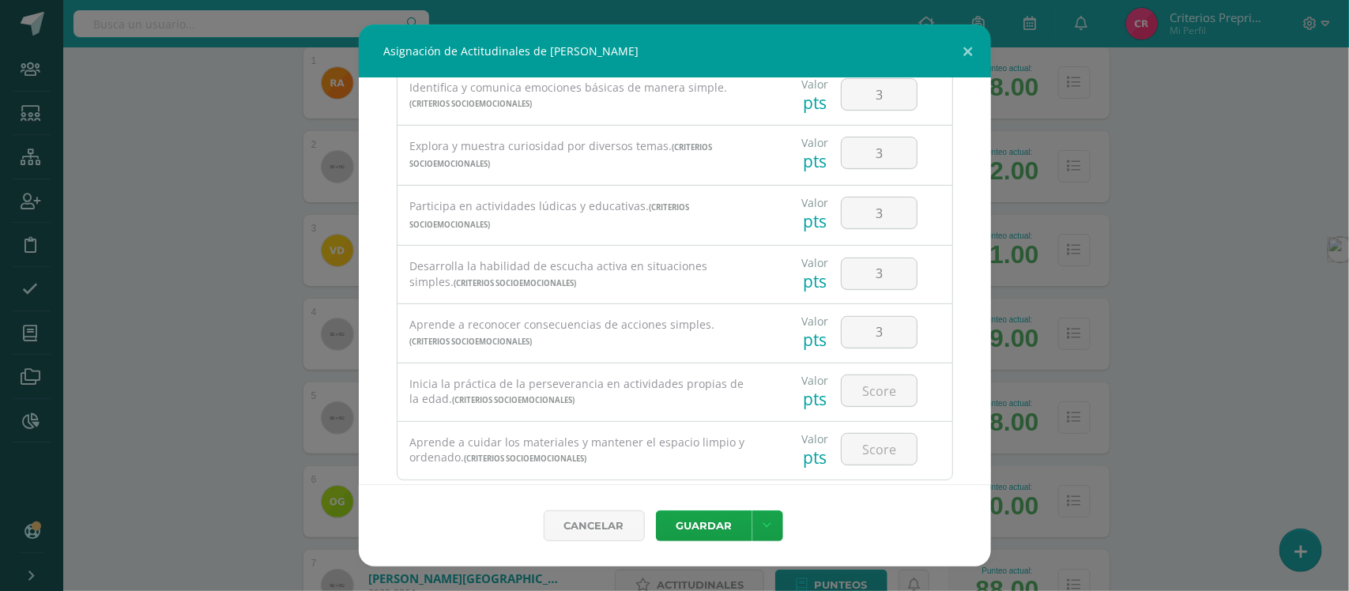
scroll to position [313, 0]
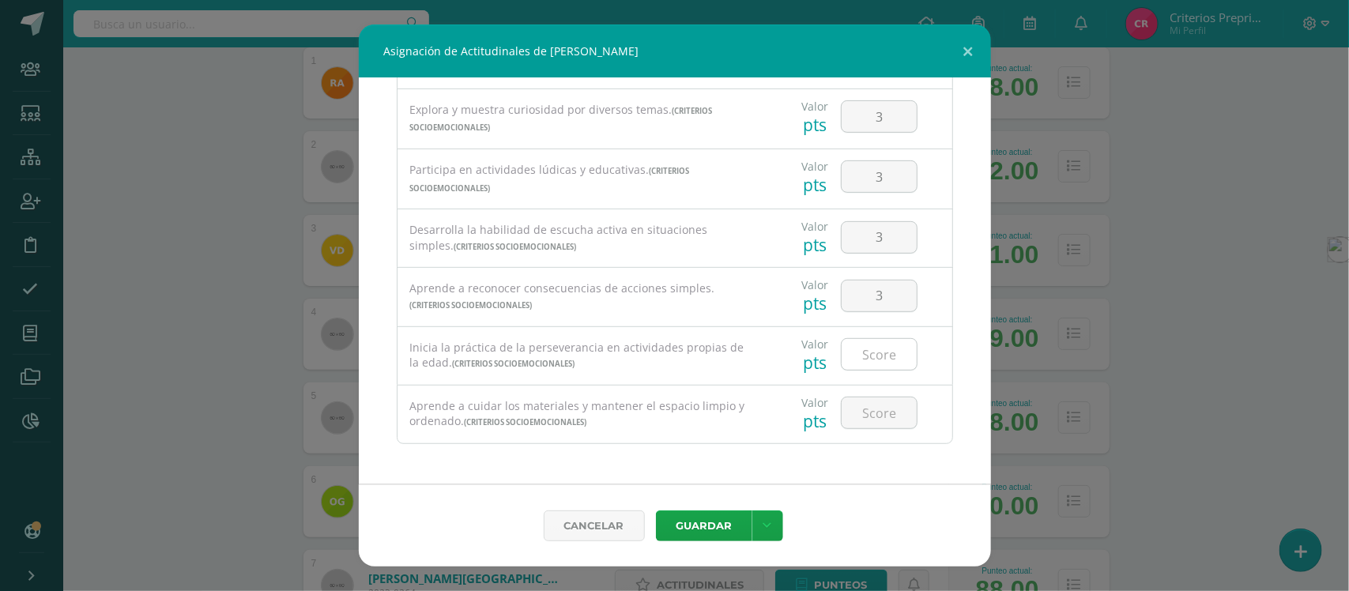
click at [874, 360] on input "number" at bounding box center [879, 354] width 75 height 31
type input "3"
click at [866, 413] on input "number" at bounding box center [879, 413] width 75 height 31
type input "3"
click at [704, 523] on button "Guardar" at bounding box center [704, 526] width 96 height 31
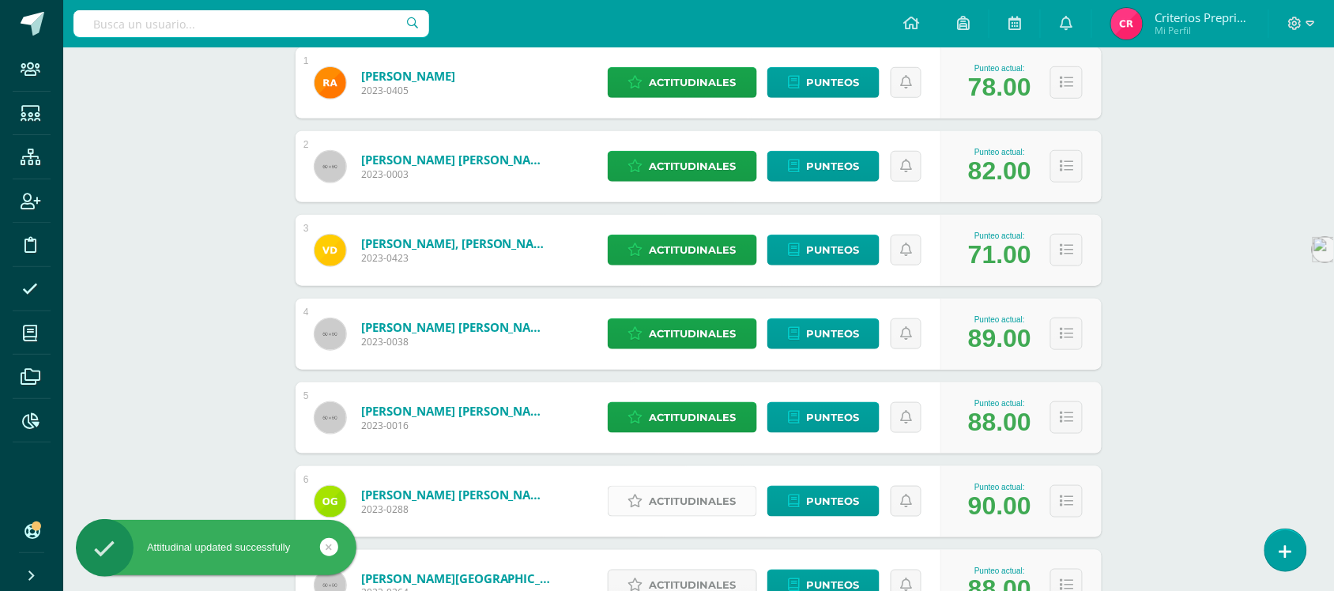
click at [700, 508] on span "Actitudinales" at bounding box center [693, 501] width 87 height 29
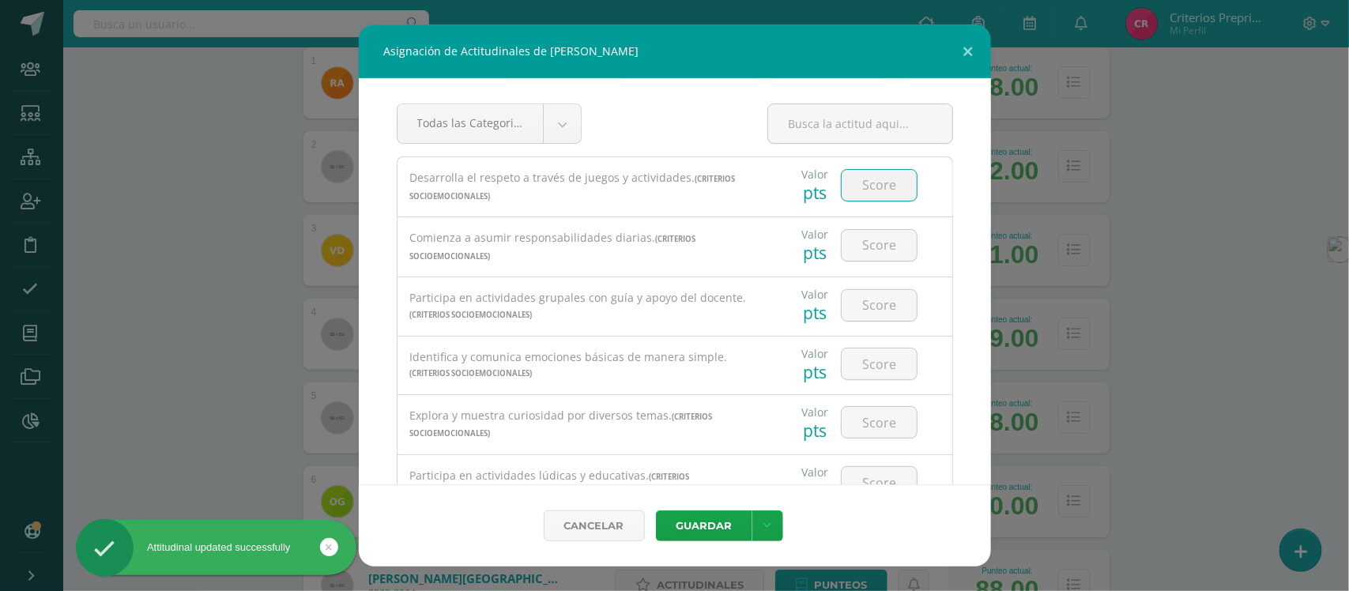
click at [863, 190] on input "number" at bounding box center [879, 185] width 75 height 31
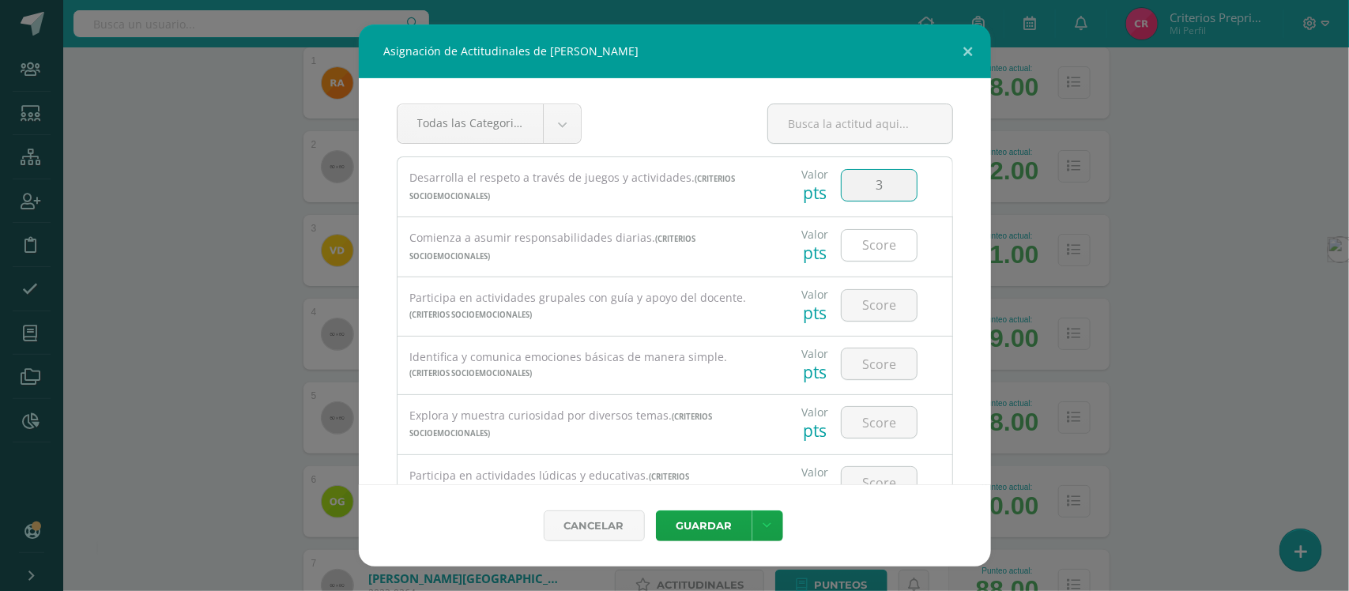
type input "3"
click at [878, 254] on input "number" at bounding box center [879, 245] width 75 height 31
type input "3"
click at [875, 305] on input "number" at bounding box center [879, 305] width 75 height 31
type input "3"
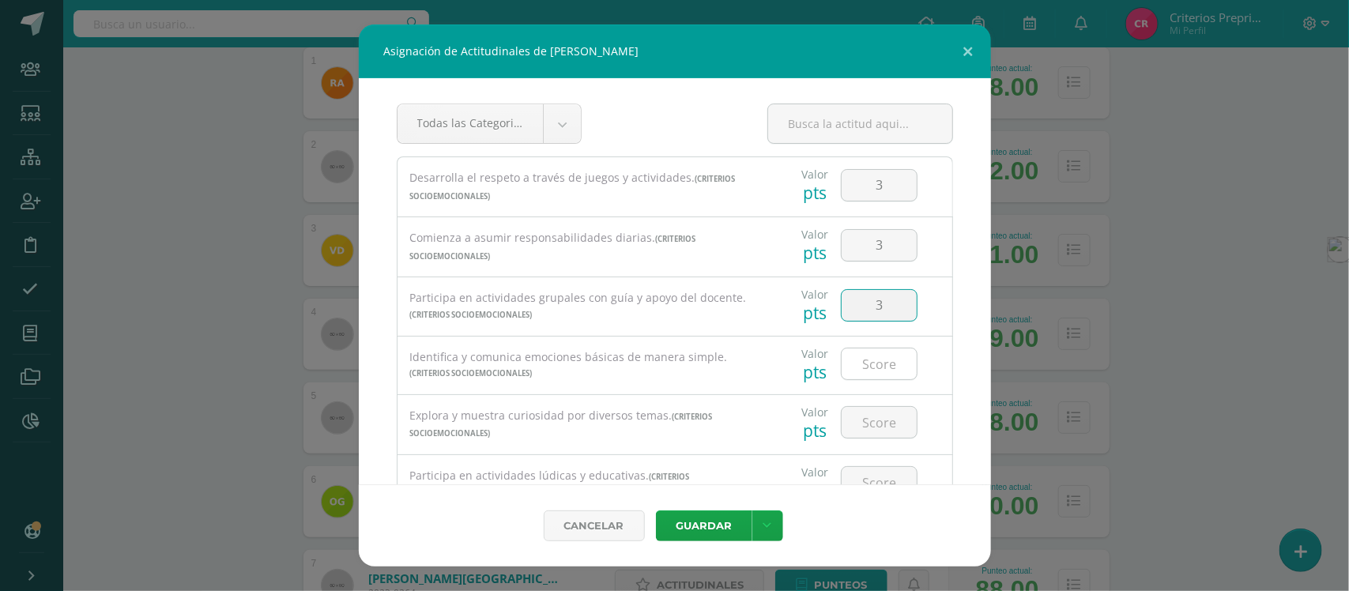
click at [866, 366] on input "number" at bounding box center [879, 364] width 75 height 31
type input "3"
click at [867, 425] on input "number" at bounding box center [879, 422] width 75 height 31
type input "3"
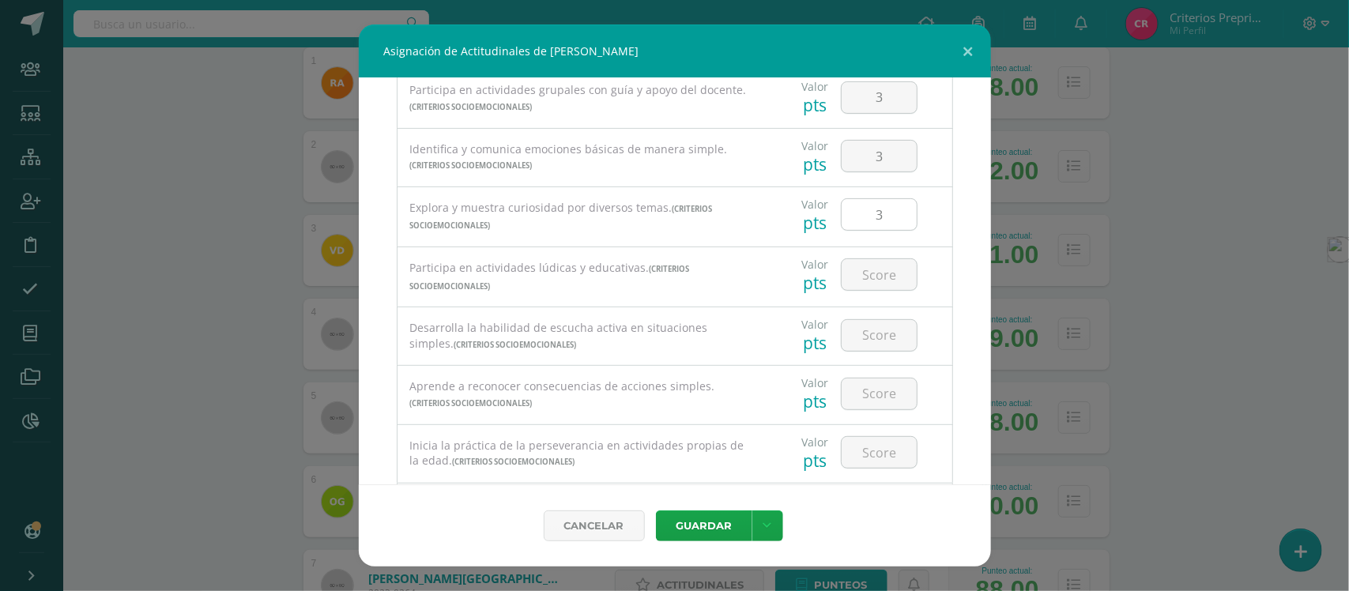
scroll to position [296, 0]
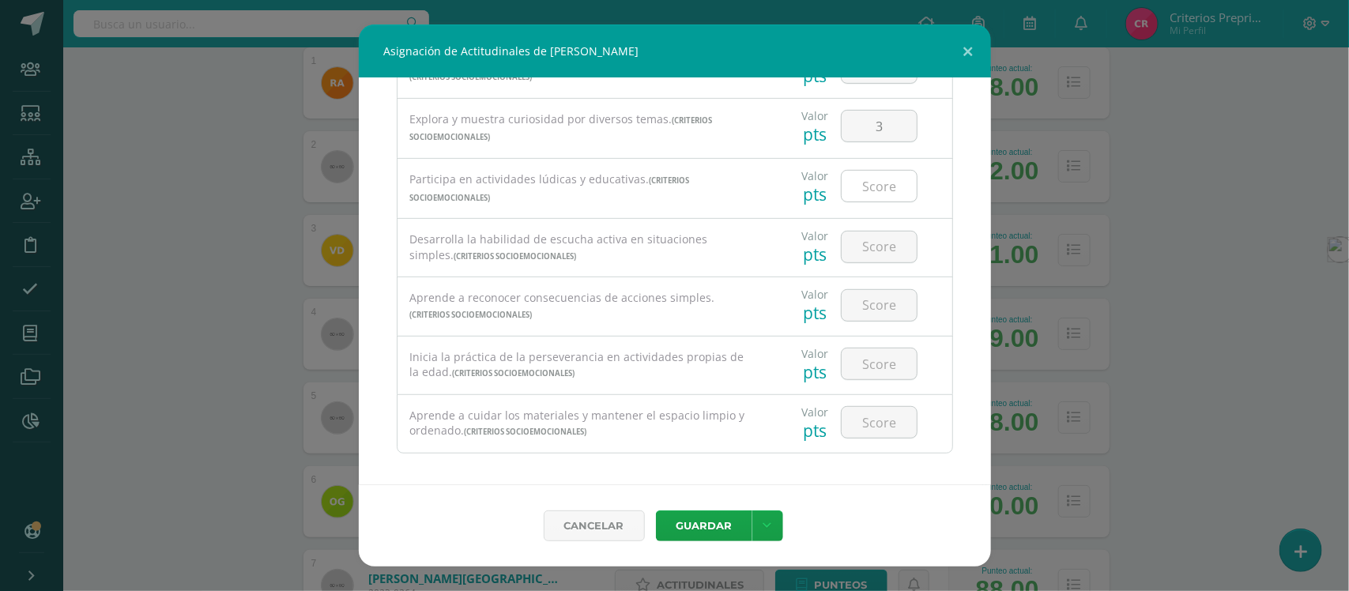
click at [866, 187] on input "number" at bounding box center [879, 186] width 75 height 31
type input "3"
click at [876, 242] on input "number" at bounding box center [879, 247] width 75 height 31
type input "3"
click at [862, 311] on input "number" at bounding box center [879, 305] width 75 height 31
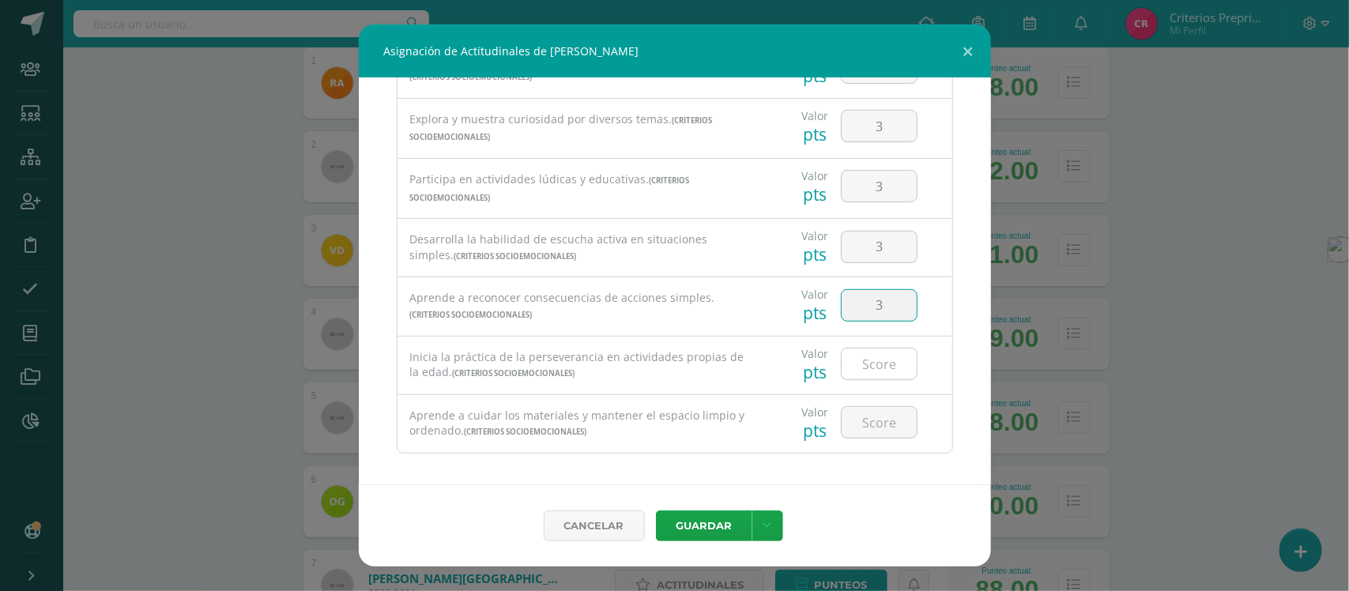
type input "3"
click at [867, 361] on input "number" at bounding box center [879, 364] width 75 height 31
type input "3"
click at [870, 420] on input "number" at bounding box center [879, 422] width 75 height 31
type input "3"
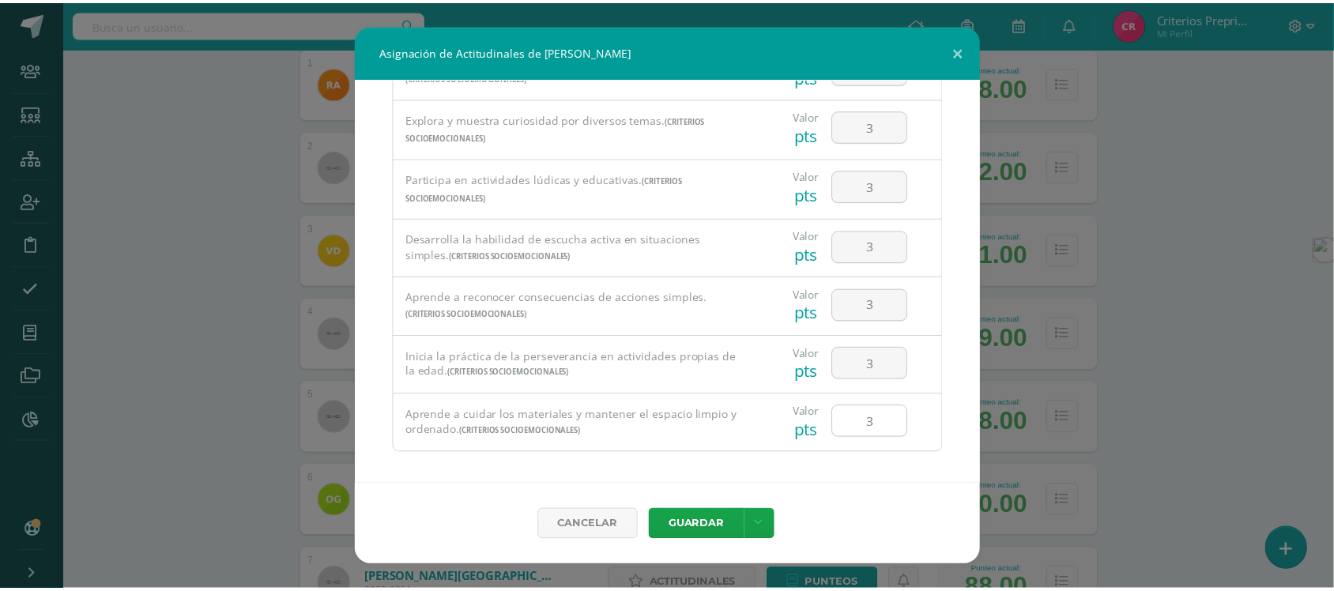
scroll to position [313, 0]
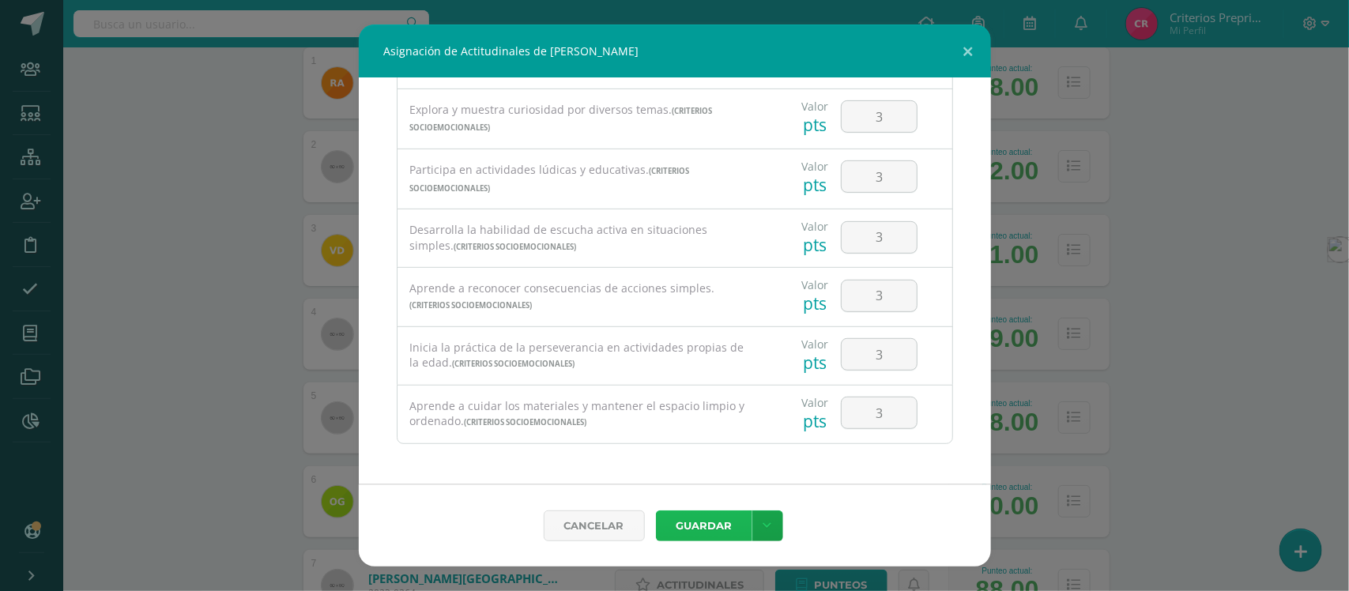
click at [716, 526] on button "Guardar" at bounding box center [704, 526] width 96 height 31
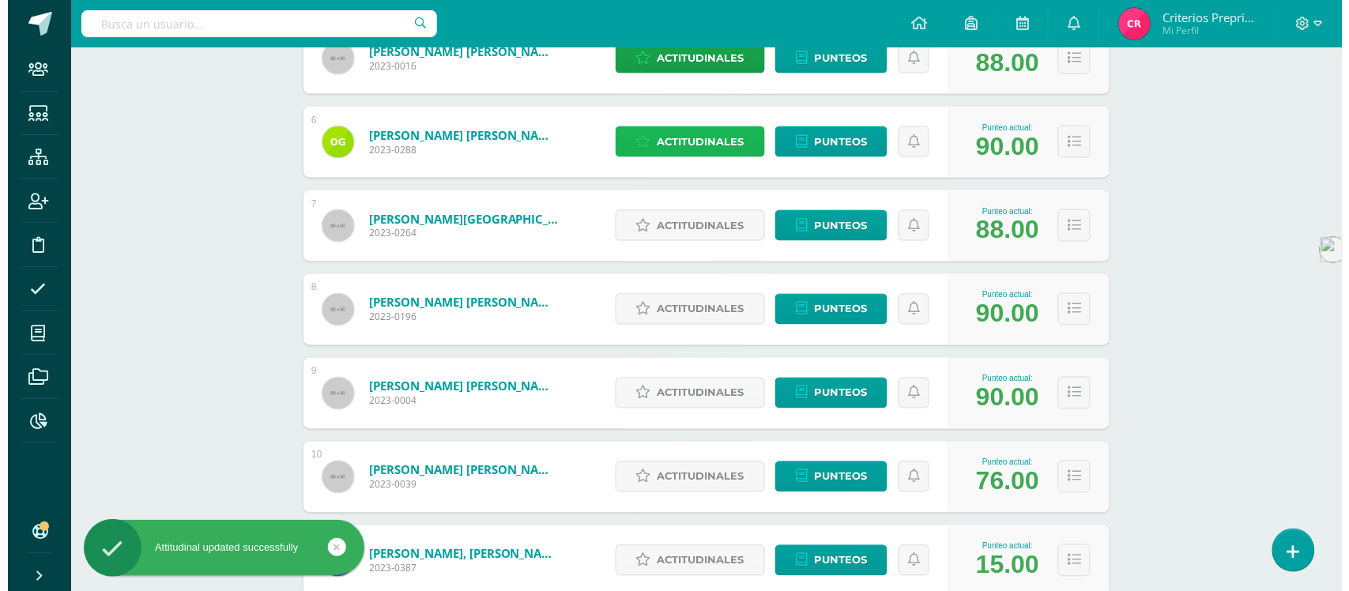
scroll to position [692, 0]
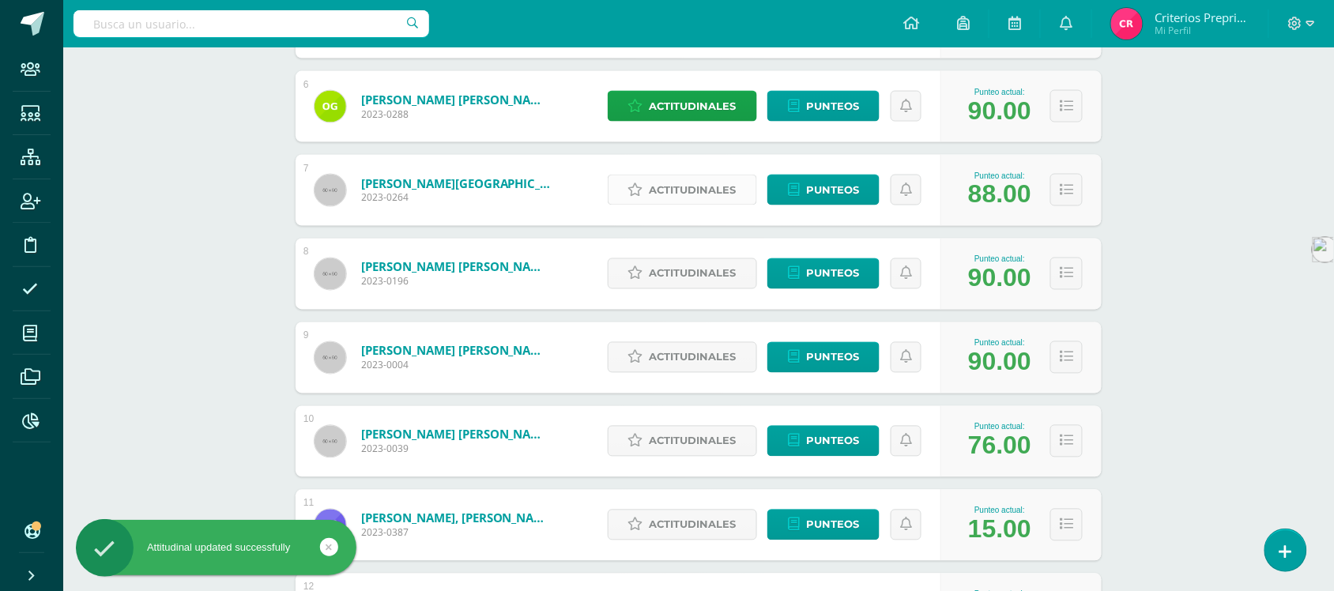
click at [684, 184] on span "Actitudinales" at bounding box center [693, 190] width 87 height 29
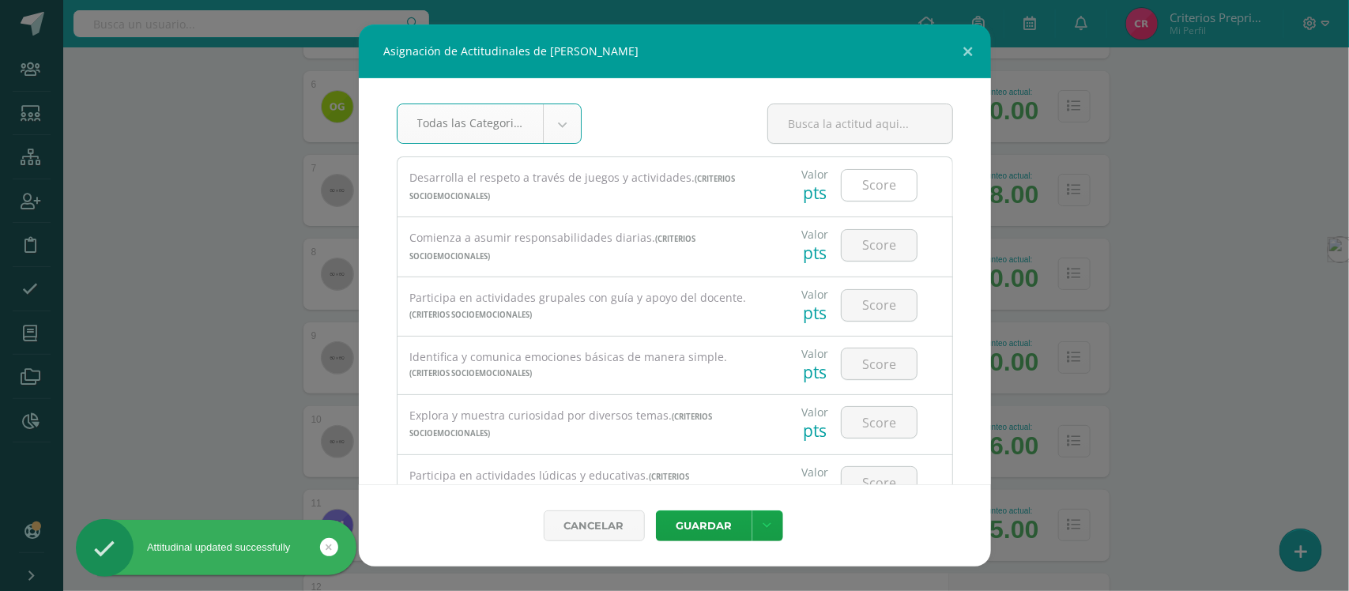
click at [866, 183] on input "number" at bounding box center [879, 185] width 75 height 31
type input "3"
click at [866, 249] on input "number" at bounding box center [879, 245] width 75 height 31
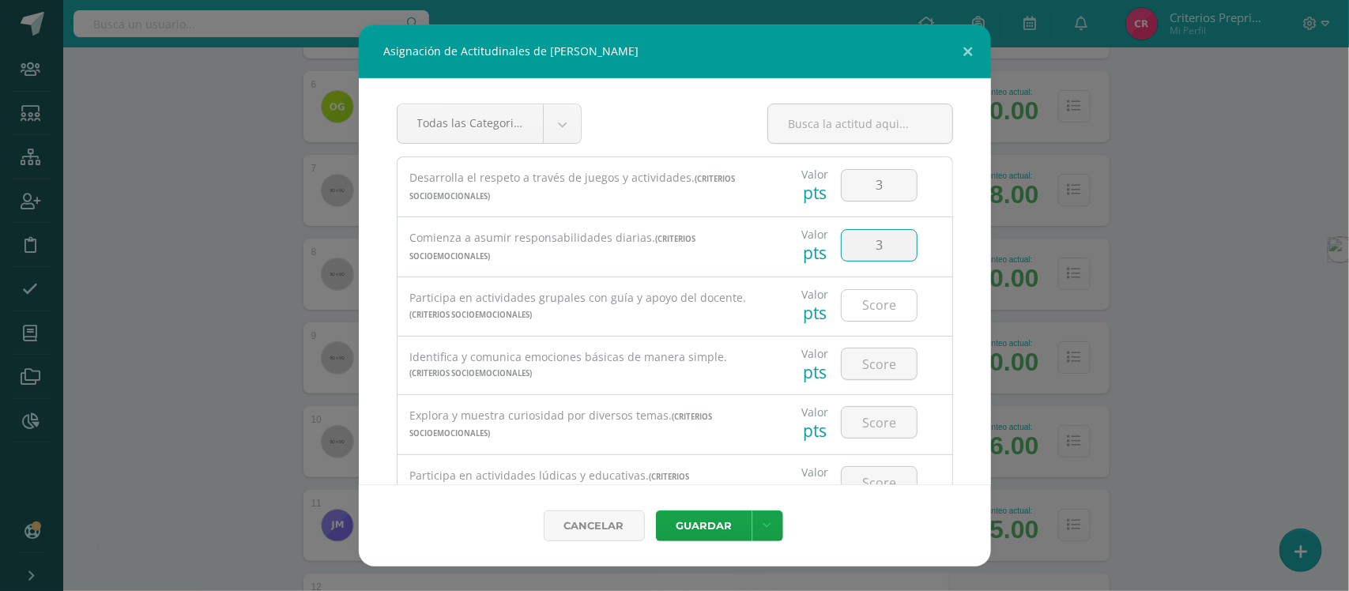
type input "3"
click at [860, 310] on input "number" at bounding box center [879, 305] width 75 height 31
type input "3"
click at [863, 370] on input "number" at bounding box center [879, 364] width 75 height 31
type input "3"
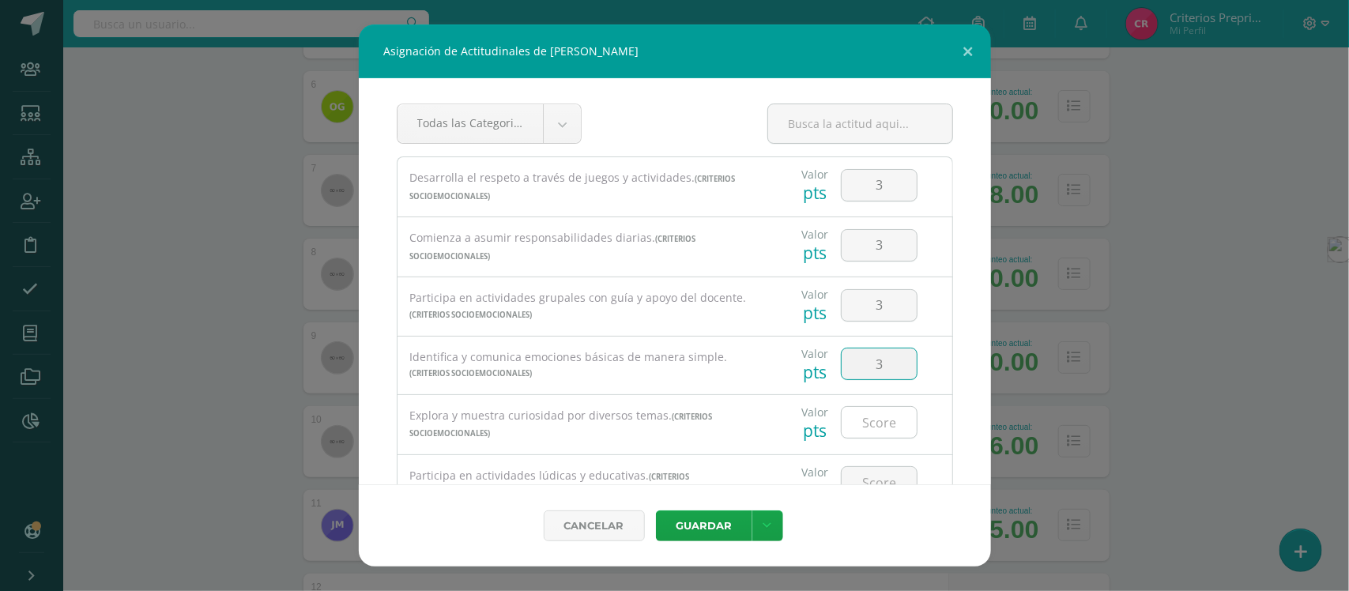
click at [868, 432] on input "number" at bounding box center [879, 422] width 75 height 31
type input "3"
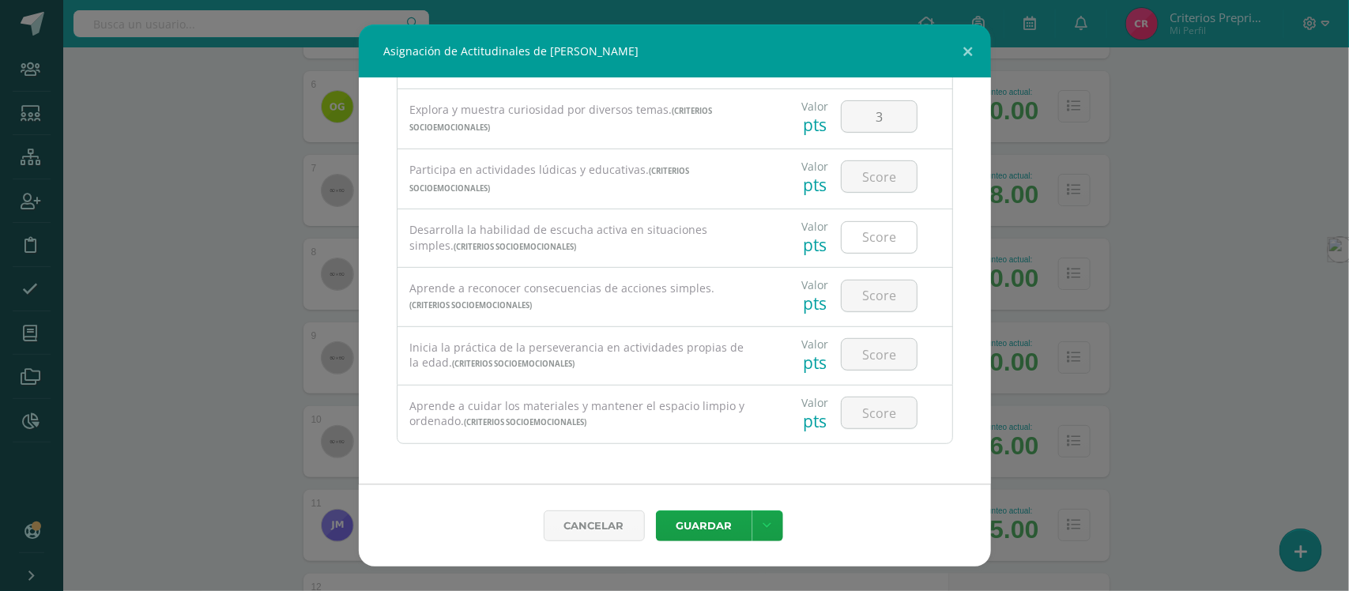
scroll to position [313, 0]
click at [866, 179] on input "number" at bounding box center [879, 176] width 75 height 31
type input "3"
click at [876, 235] on input "number" at bounding box center [879, 237] width 75 height 31
type input "3"
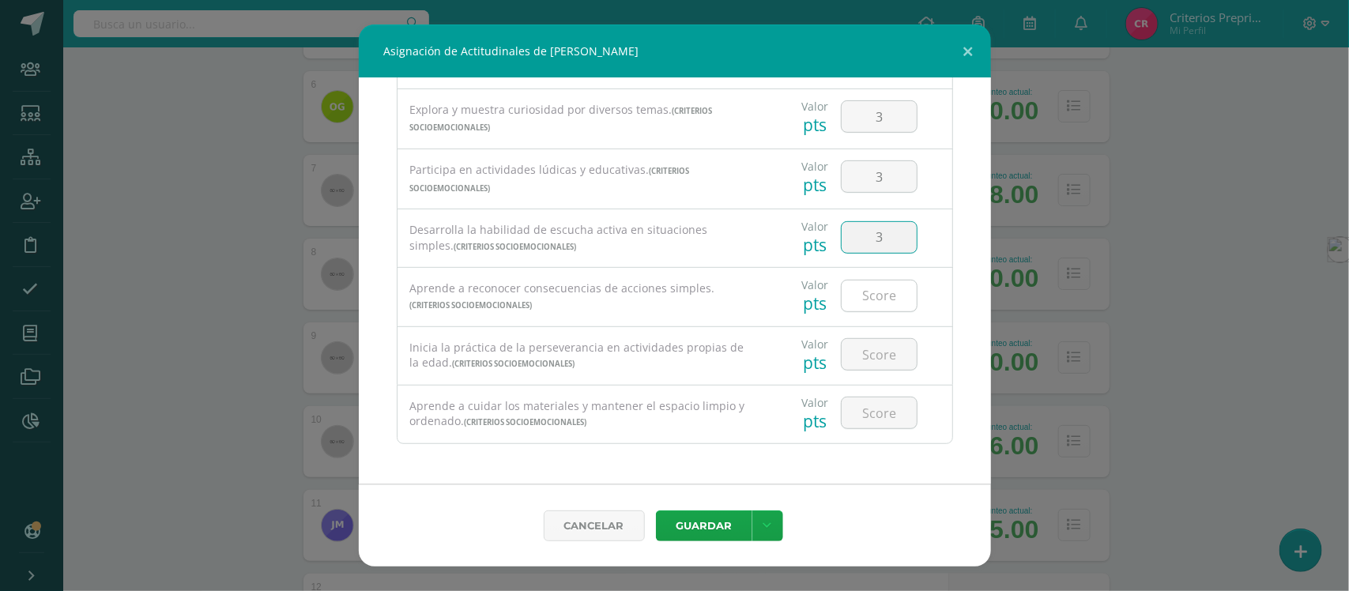
click at [872, 298] on input "number" at bounding box center [879, 296] width 75 height 31
type input "3"
click at [874, 349] on input "number" at bounding box center [879, 354] width 75 height 31
type input "3"
click at [872, 417] on input "number" at bounding box center [879, 413] width 75 height 31
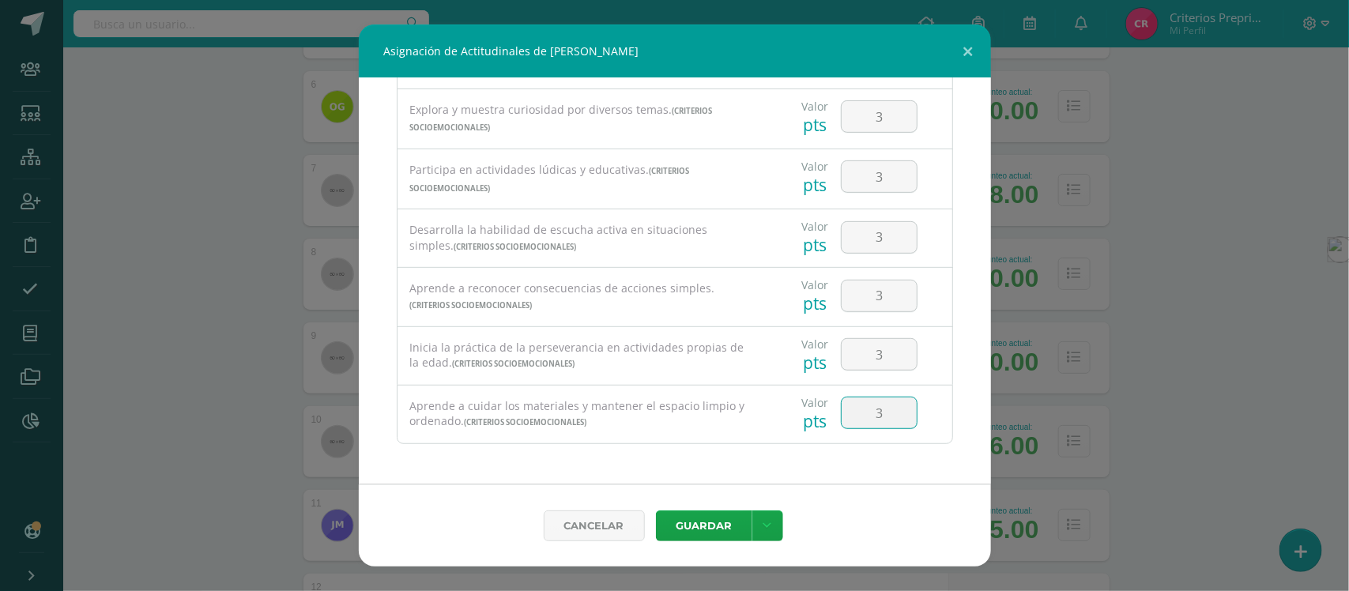
type input "3"
click at [696, 530] on button "Guardar" at bounding box center [704, 526] width 96 height 31
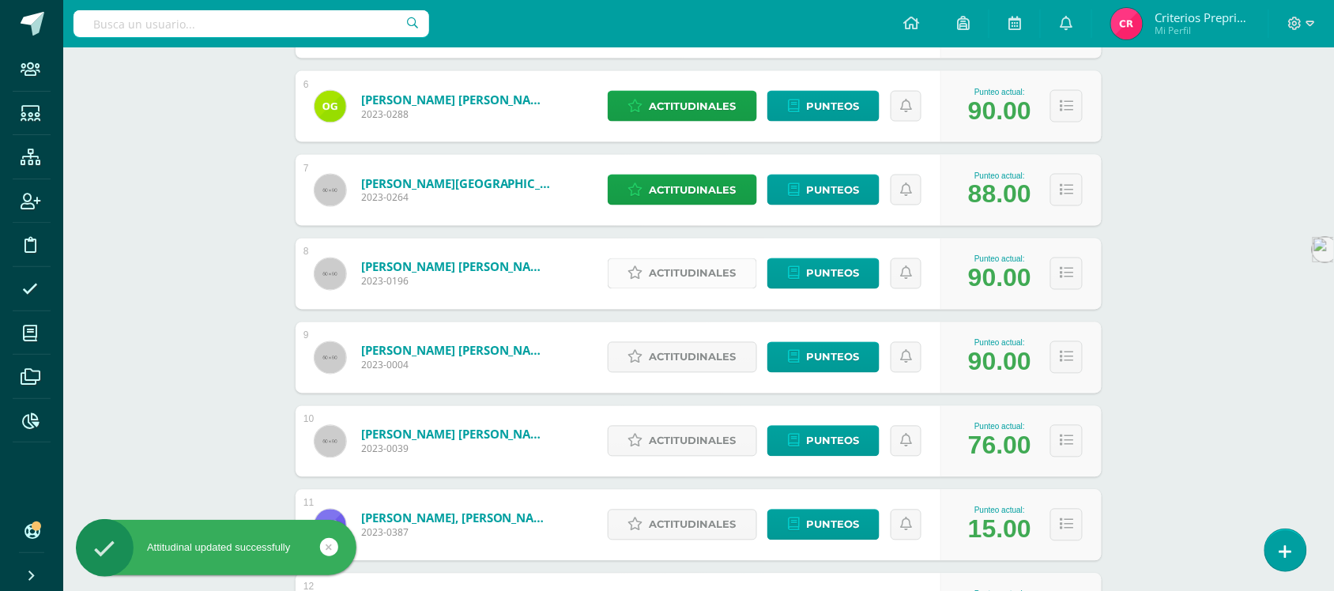
click at [680, 266] on span "Actitudinales" at bounding box center [693, 273] width 87 height 29
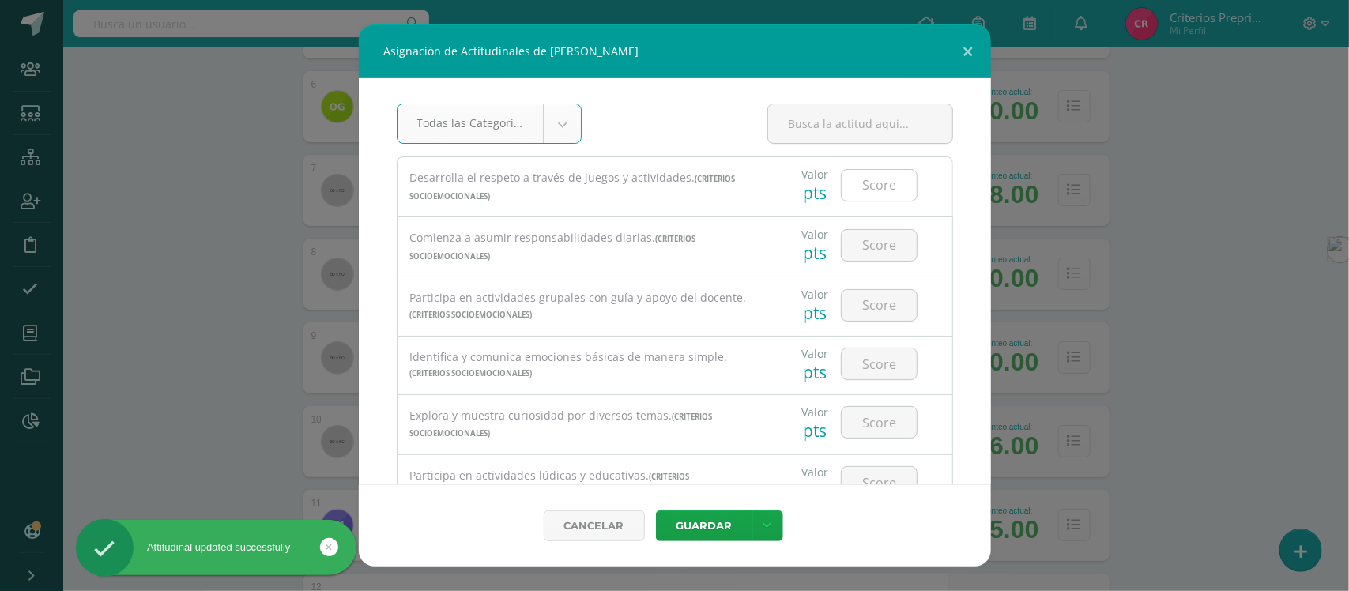
click at [875, 179] on input "number" at bounding box center [879, 185] width 75 height 31
type input "3"
click at [875, 241] on input "number" at bounding box center [879, 245] width 75 height 31
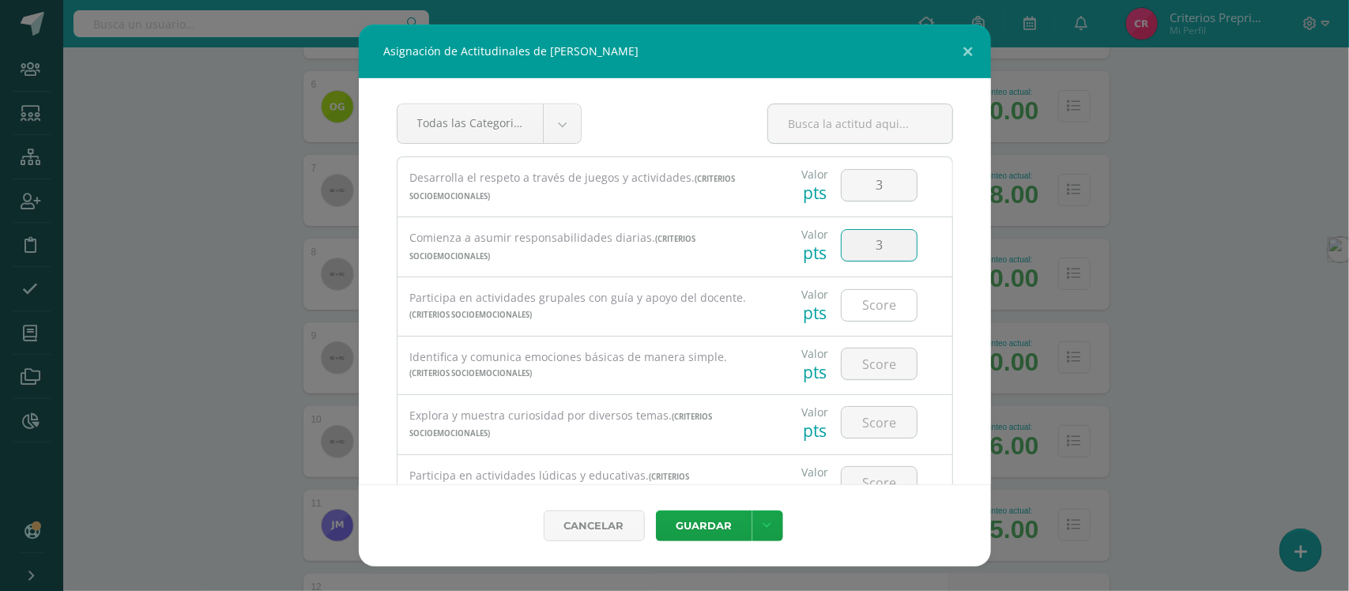
type input "3"
click at [876, 308] on input "number" at bounding box center [879, 305] width 75 height 31
type input "3"
click at [870, 369] on input "number" at bounding box center [879, 364] width 75 height 31
type input "3"
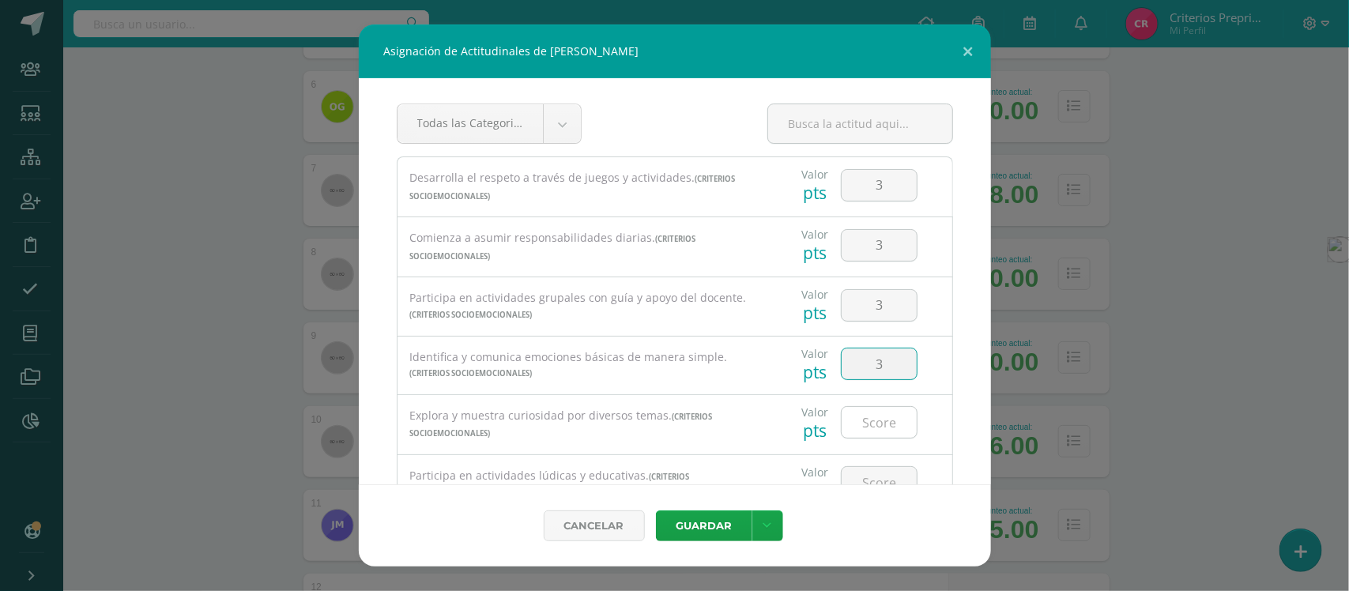
click at [866, 432] on input "number" at bounding box center [879, 422] width 75 height 31
type input "3"
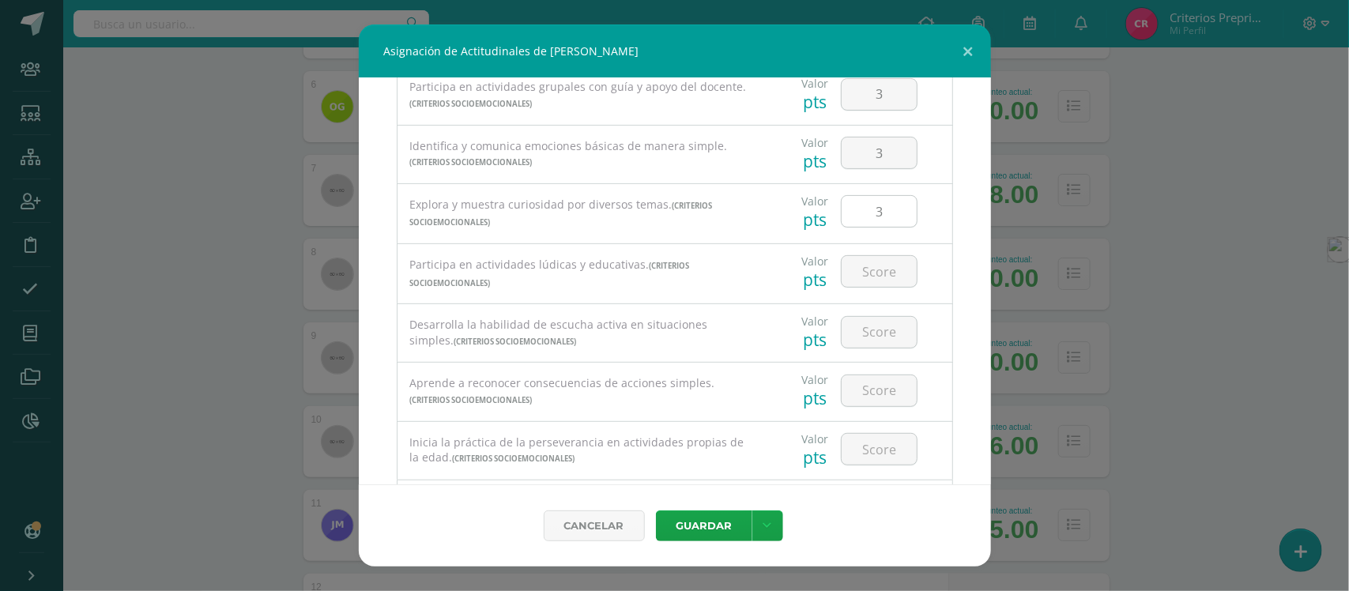
scroll to position [296, 0]
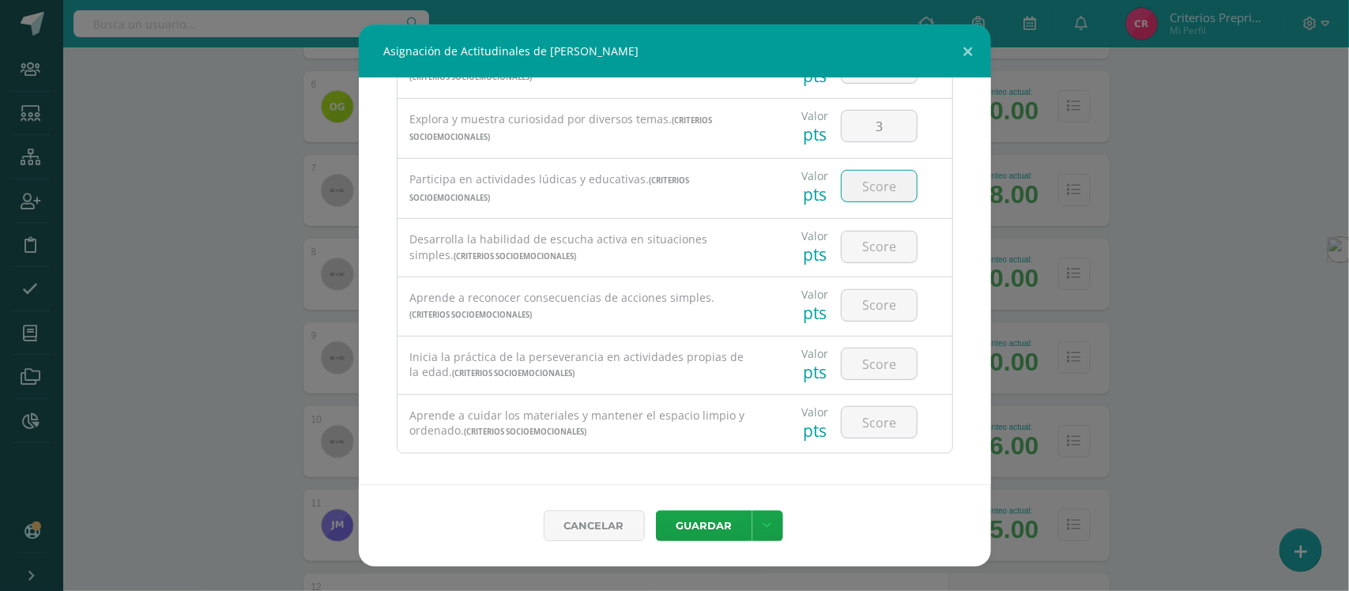
click at [860, 194] on input "number" at bounding box center [879, 186] width 75 height 31
type input "3"
click at [859, 250] on input "number" at bounding box center [879, 247] width 75 height 31
type input "3"
click at [870, 308] on input "number" at bounding box center [879, 305] width 75 height 31
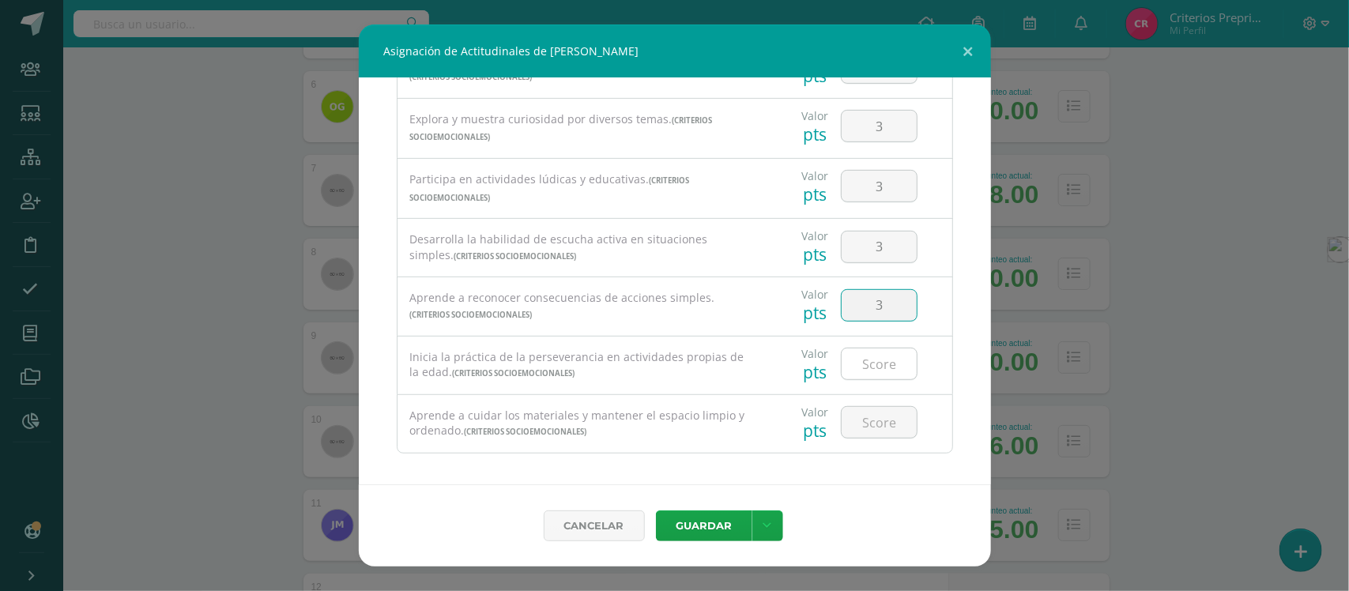
type input "3"
click at [864, 372] on input "number" at bounding box center [879, 364] width 75 height 31
type input "3"
click at [868, 425] on input "number" at bounding box center [879, 422] width 75 height 31
type input "3"
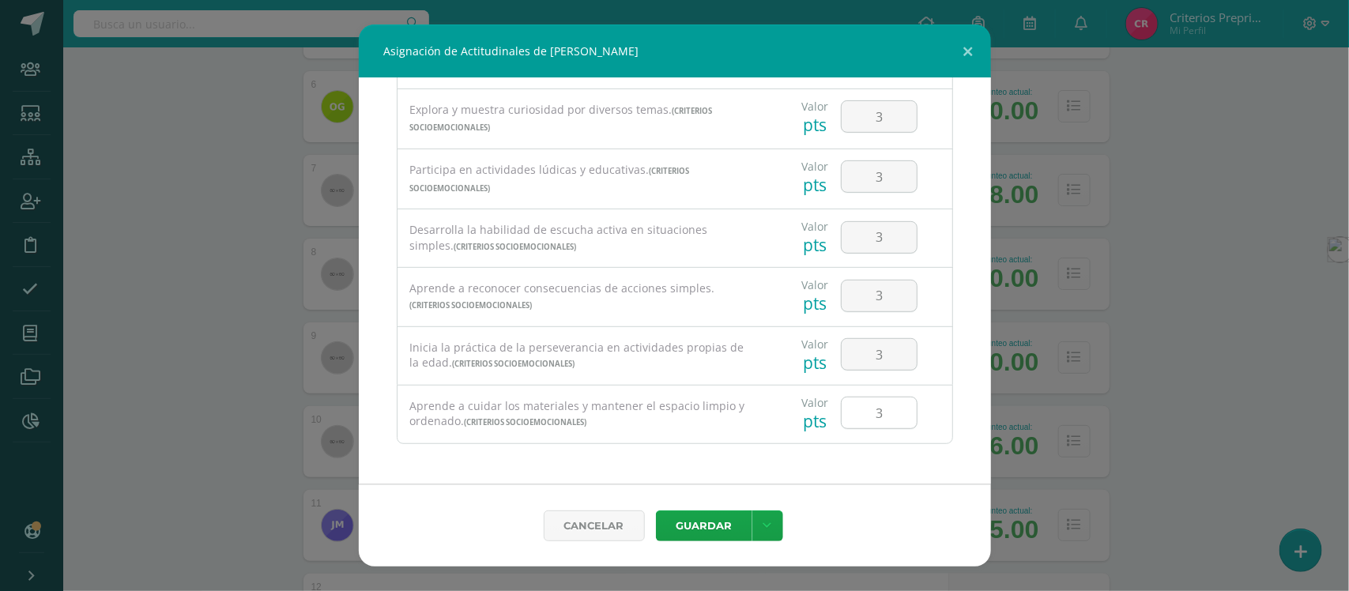
scroll to position [313, 0]
click at [706, 528] on button "Guardar" at bounding box center [704, 526] width 96 height 31
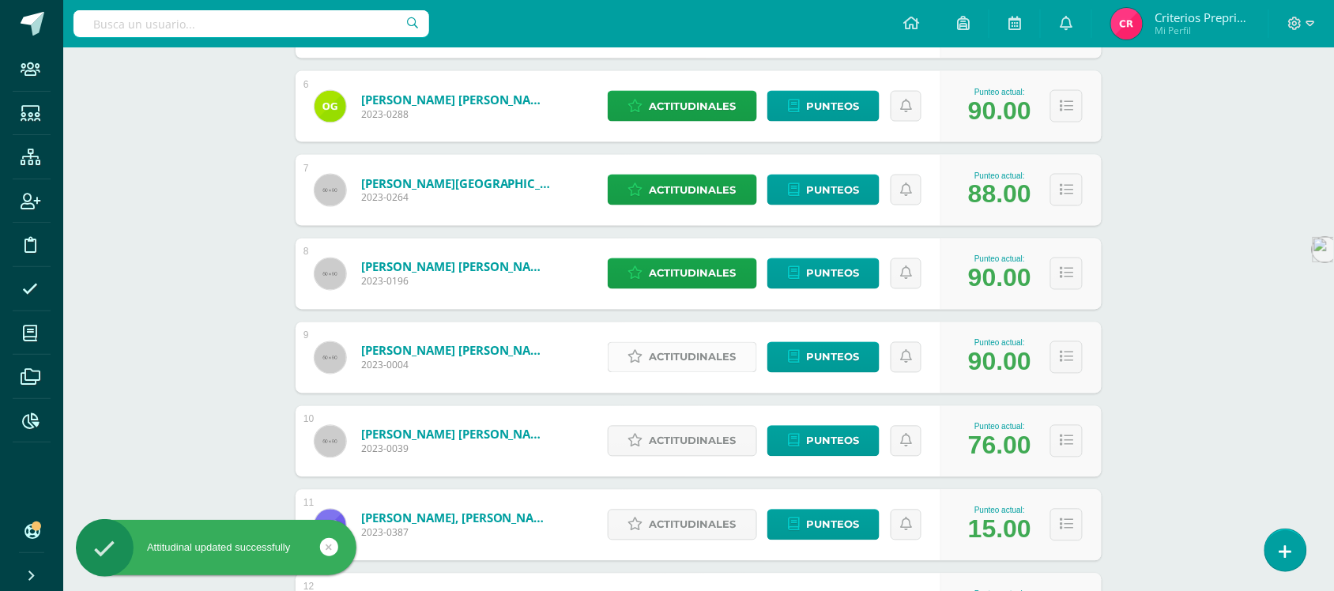
click at [702, 354] on span "Actitudinales" at bounding box center [693, 357] width 87 height 29
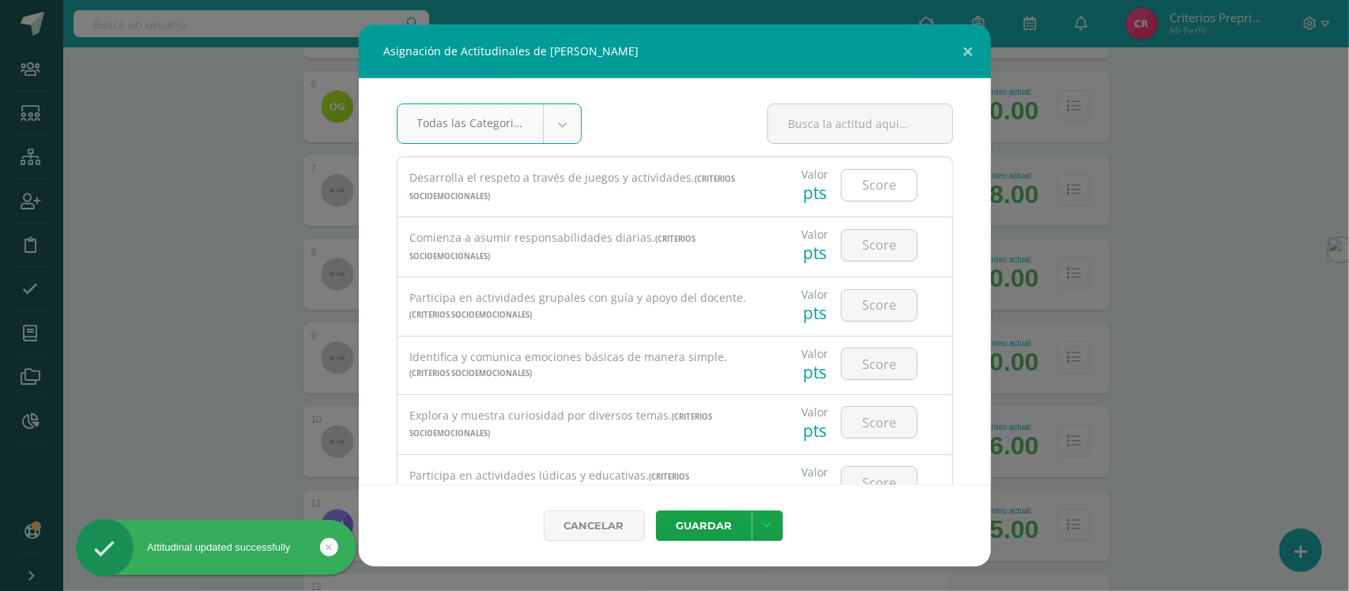
click at [875, 188] on input "number" at bounding box center [879, 185] width 75 height 31
type input "3"
click at [882, 247] on input "number" at bounding box center [879, 245] width 75 height 31
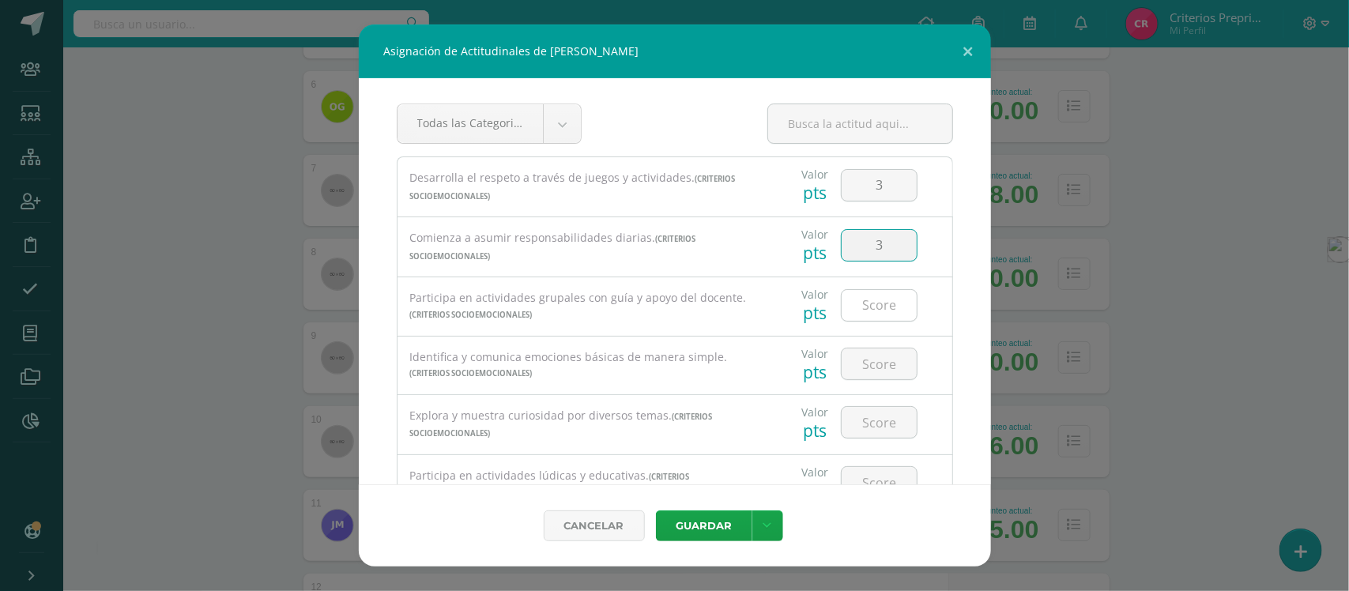
type input "3"
click at [866, 291] on div at bounding box center [879, 305] width 77 height 32
click at [867, 304] on input "number" at bounding box center [879, 305] width 75 height 31
type input "3"
click at [872, 360] on input "number" at bounding box center [879, 364] width 75 height 31
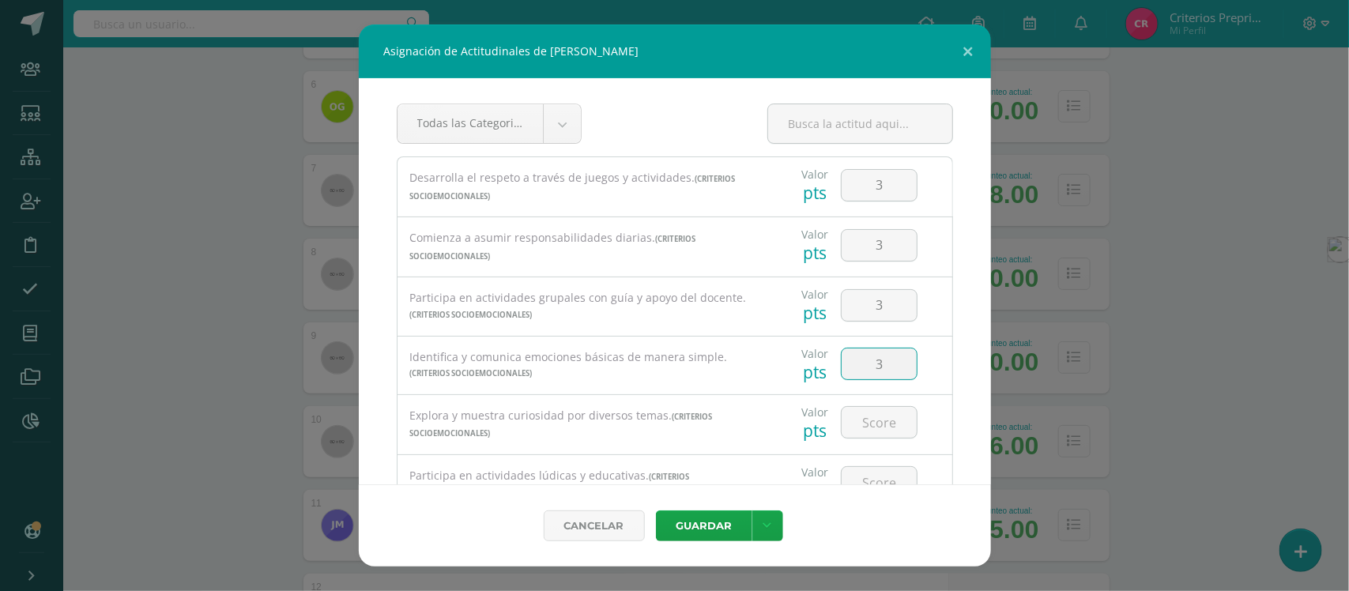
type input "3"
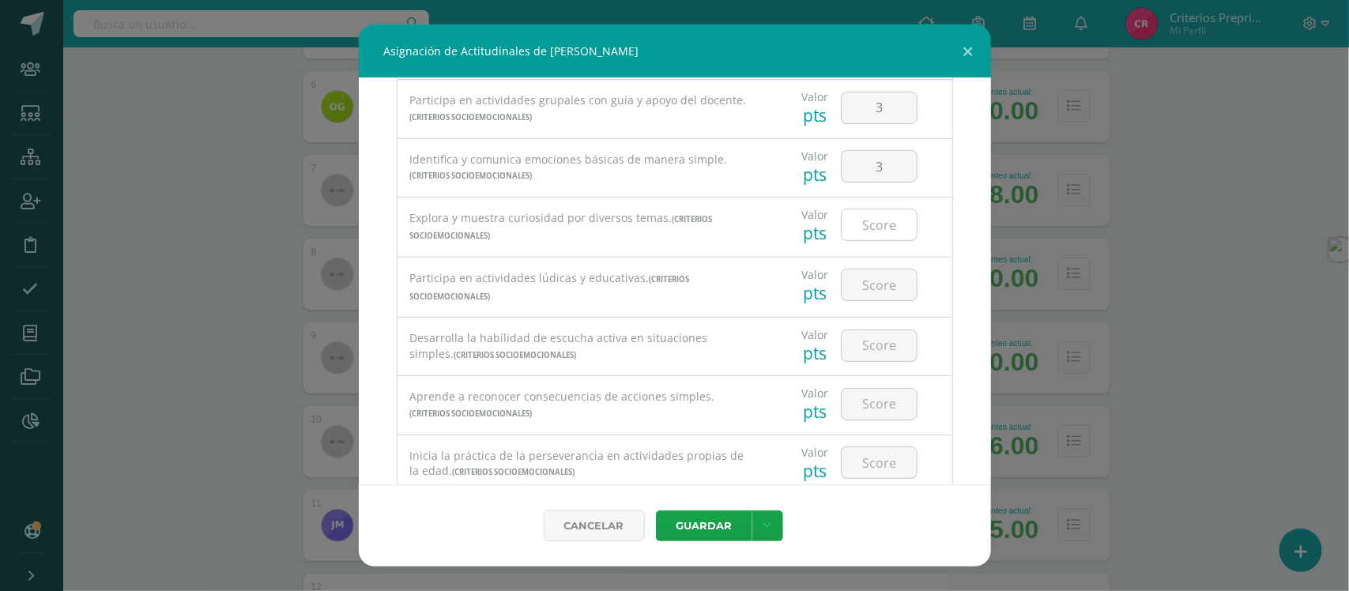
click at [870, 225] on input "number" at bounding box center [879, 224] width 75 height 31
type input "3"
click at [875, 285] on input "number" at bounding box center [879, 285] width 75 height 31
type input "3"
click at [874, 336] on input "number" at bounding box center [879, 345] width 75 height 31
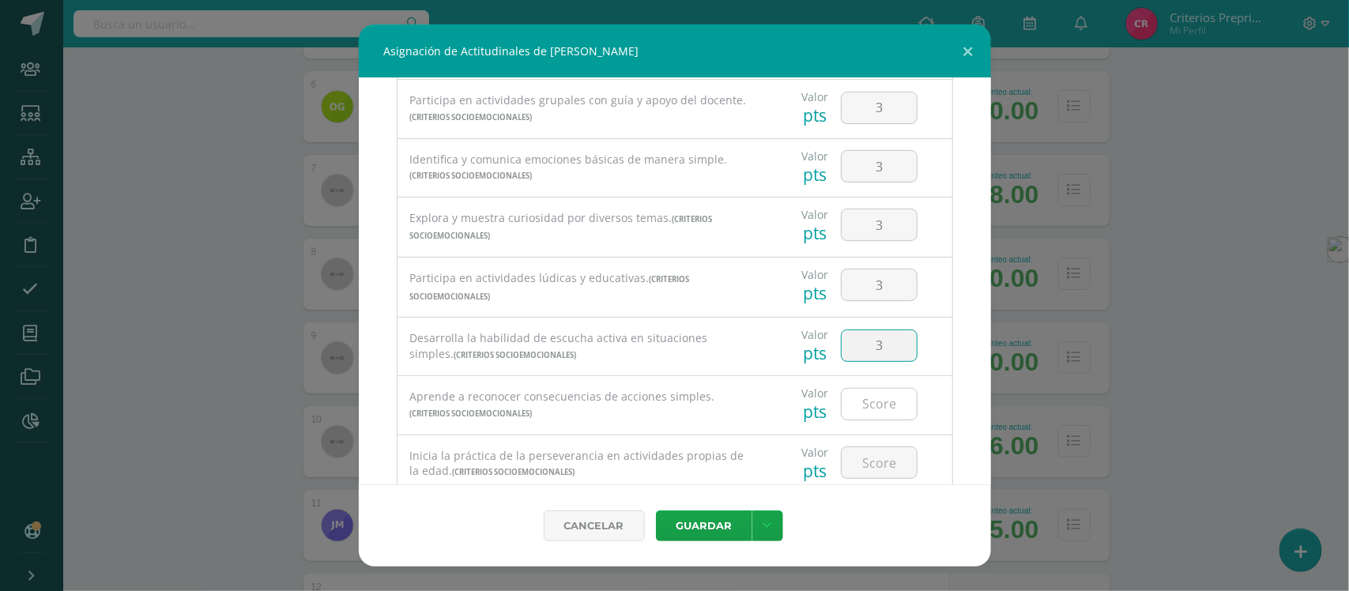
type input "3"
click at [866, 417] on input "number" at bounding box center [879, 404] width 75 height 31
type input "3"
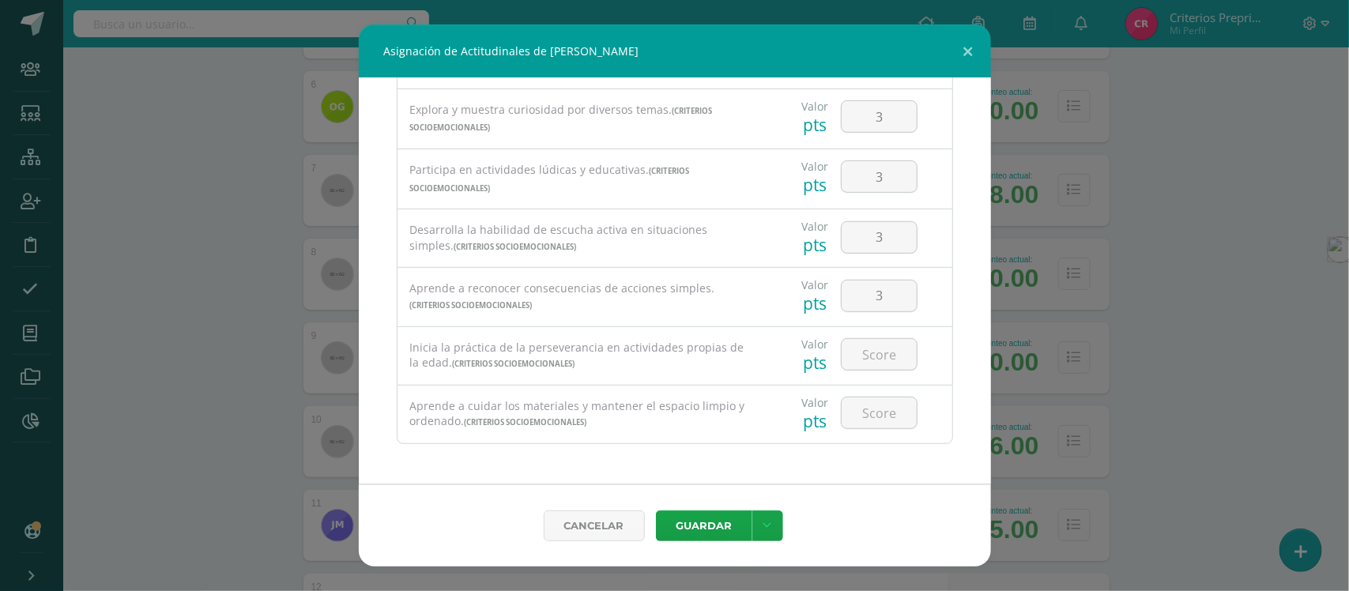
scroll to position [313, 0]
click at [872, 356] on input "number" at bounding box center [879, 354] width 75 height 31
type input "3"
click at [874, 412] on input "number" at bounding box center [879, 413] width 75 height 31
type input "3"
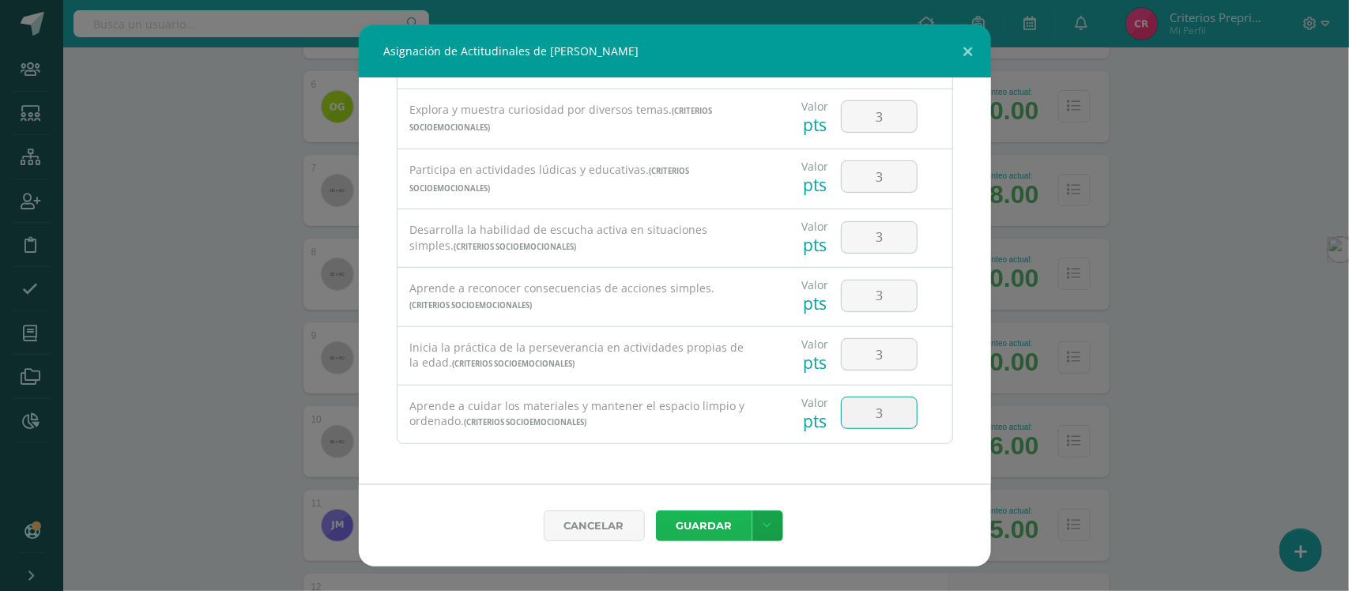
click at [701, 534] on button "Guardar" at bounding box center [704, 526] width 96 height 31
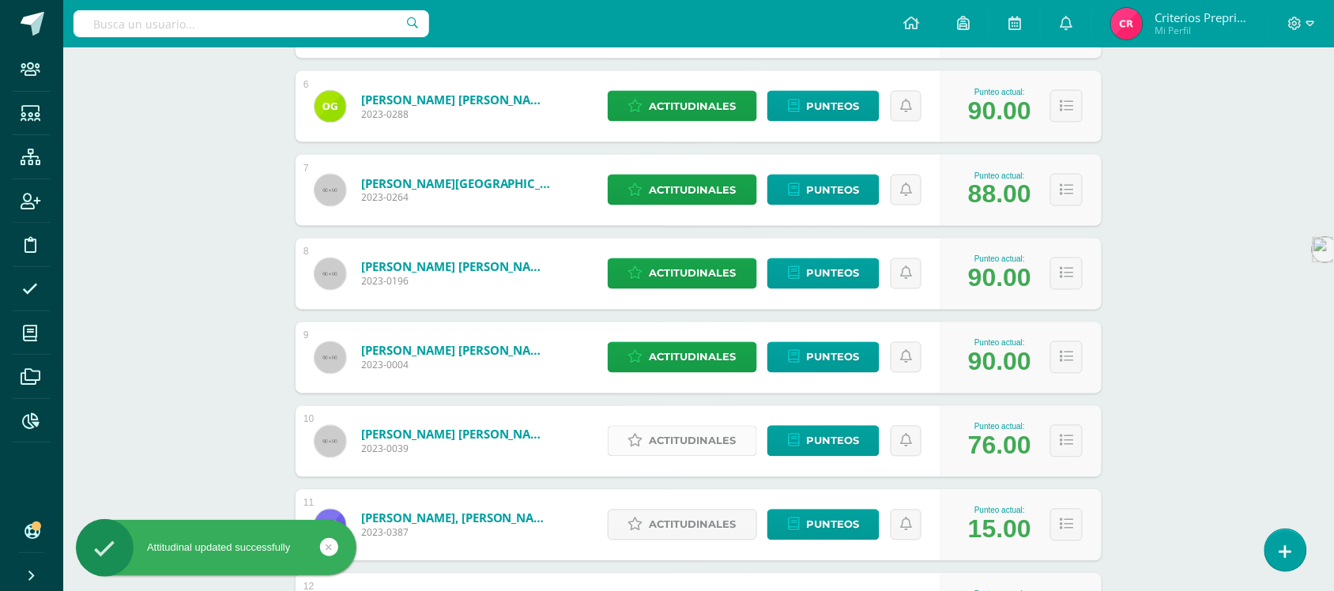
click at [681, 441] on span "Actitudinales" at bounding box center [693, 441] width 87 height 29
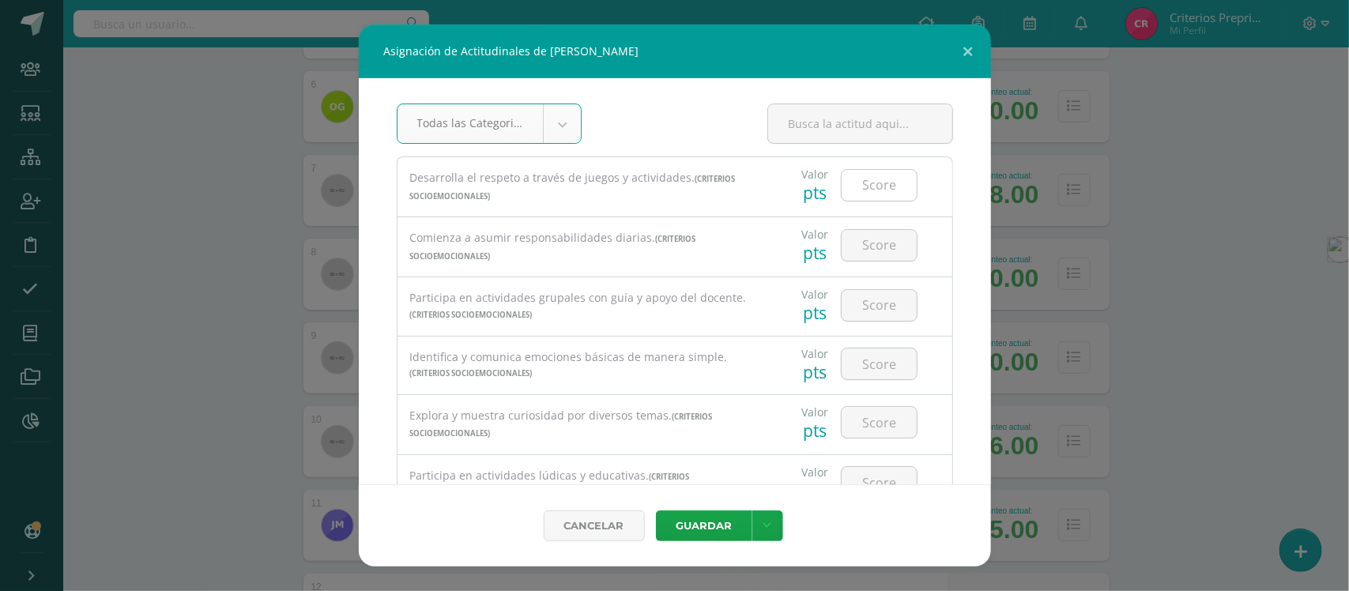
click at [874, 180] on input "number" at bounding box center [879, 185] width 75 height 31
type input "2"
click at [874, 255] on input "number" at bounding box center [879, 245] width 75 height 31
type input "2"
click at [870, 308] on input "number" at bounding box center [879, 305] width 75 height 31
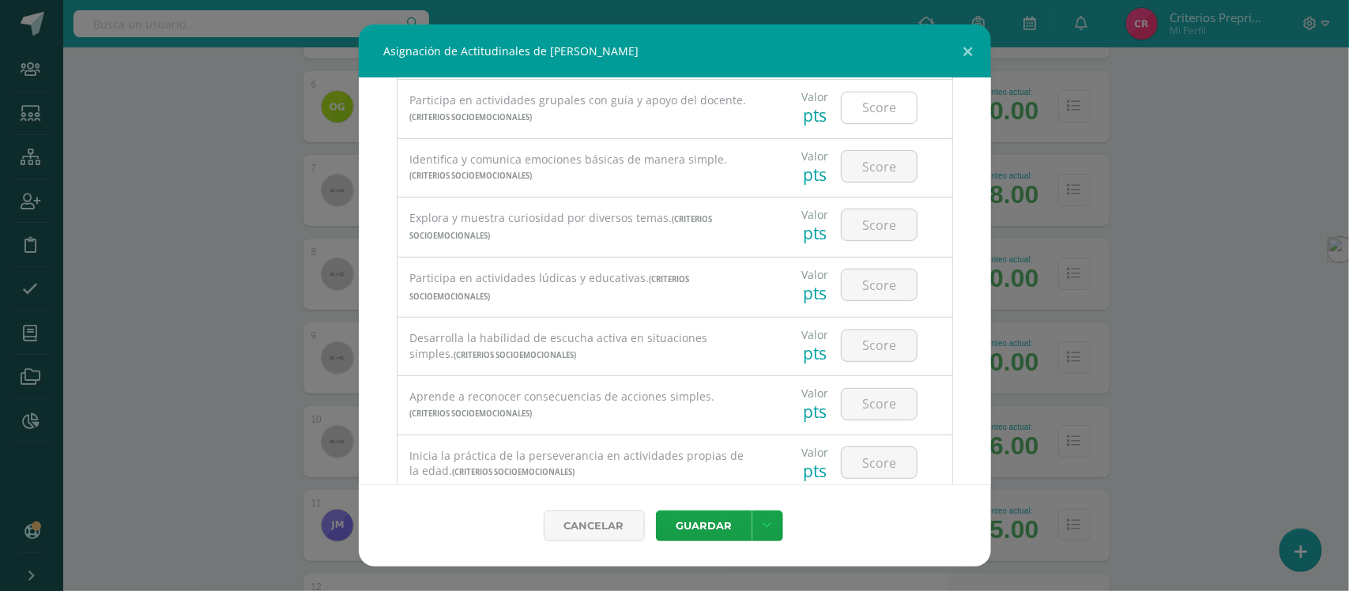
scroll to position [99, 0]
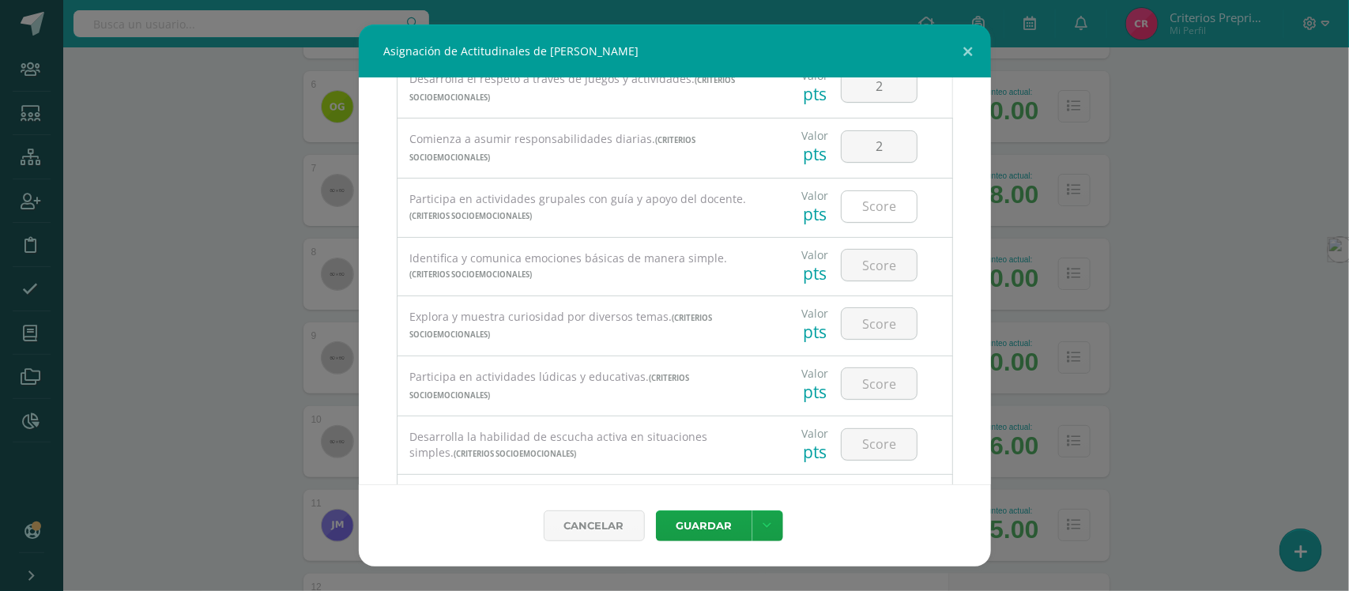
click at [863, 213] on input "number" at bounding box center [879, 206] width 75 height 31
type input "3"
click at [863, 270] on input "number" at bounding box center [879, 265] width 75 height 31
type input "3"
click at [863, 327] on input "number" at bounding box center [879, 323] width 75 height 31
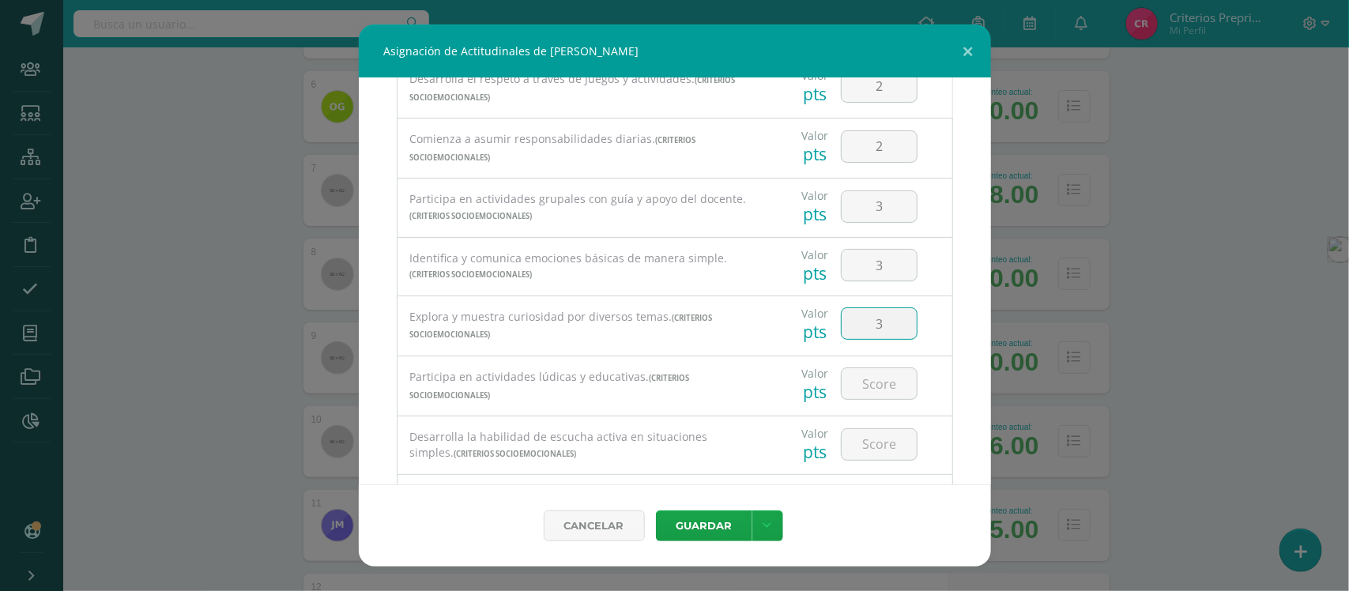
type input "3"
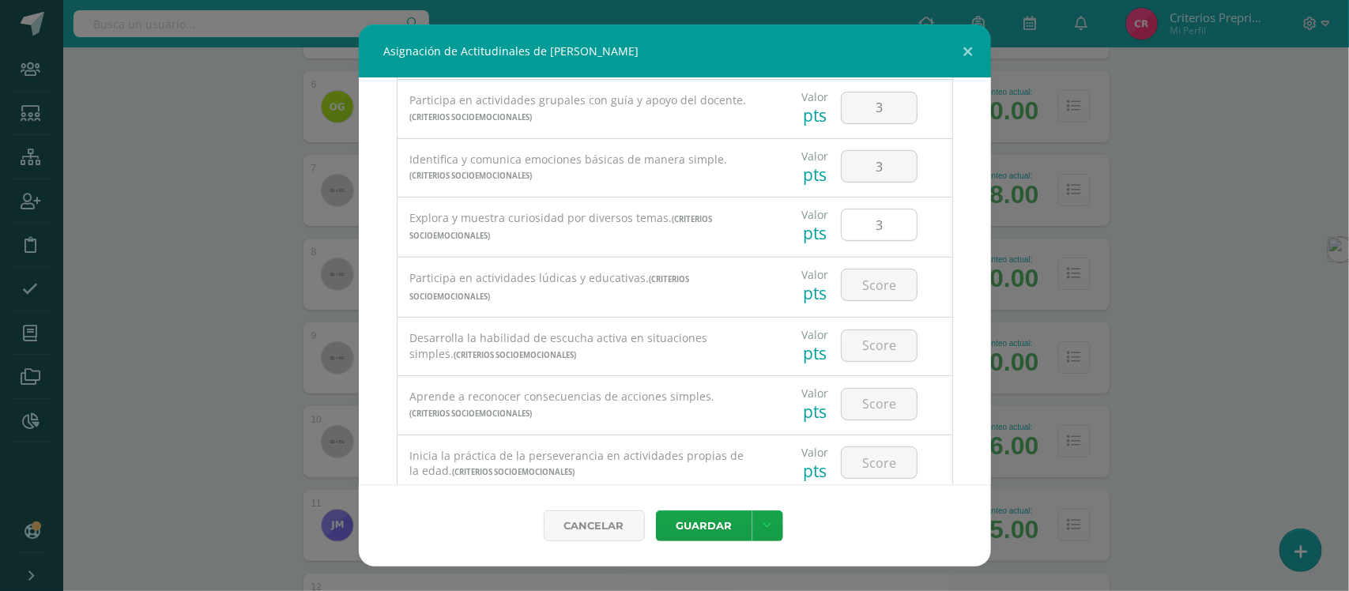
scroll to position [296, 0]
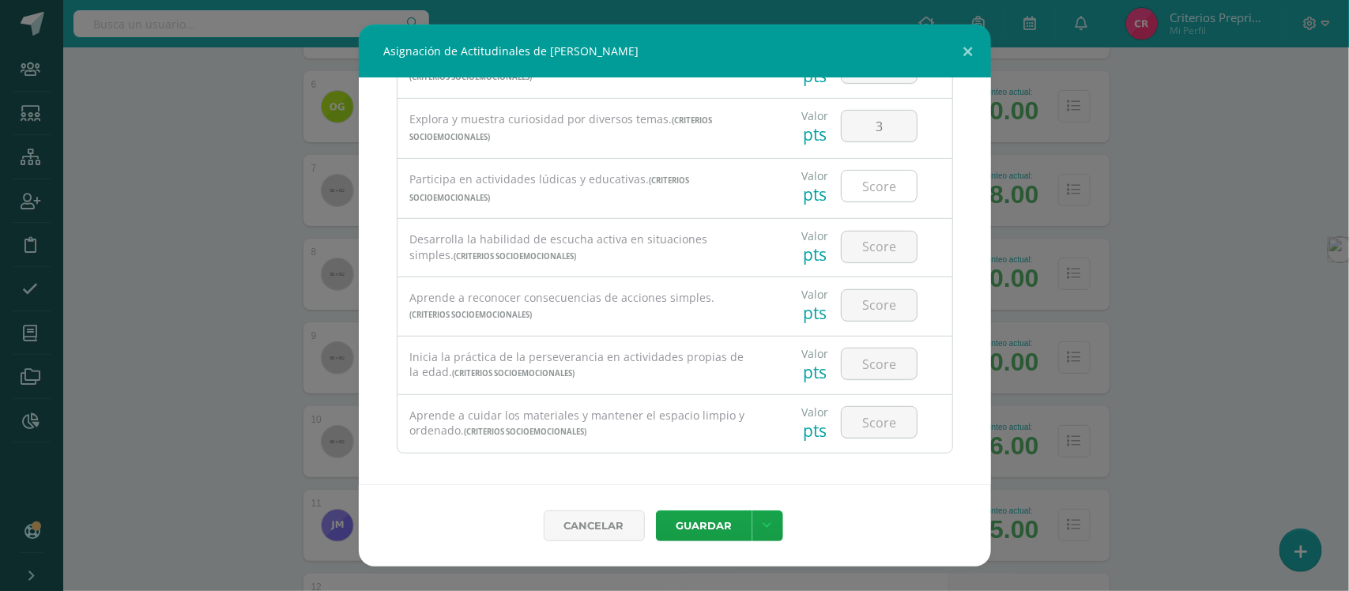
click at [863, 191] on input "number" at bounding box center [879, 186] width 75 height 31
type input "3"
click at [867, 259] on input "number" at bounding box center [879, 247] width 75 height 31
type input "2"
click at [864, 310] on input "number" at bounding box center [879, 305] width 75 height 31
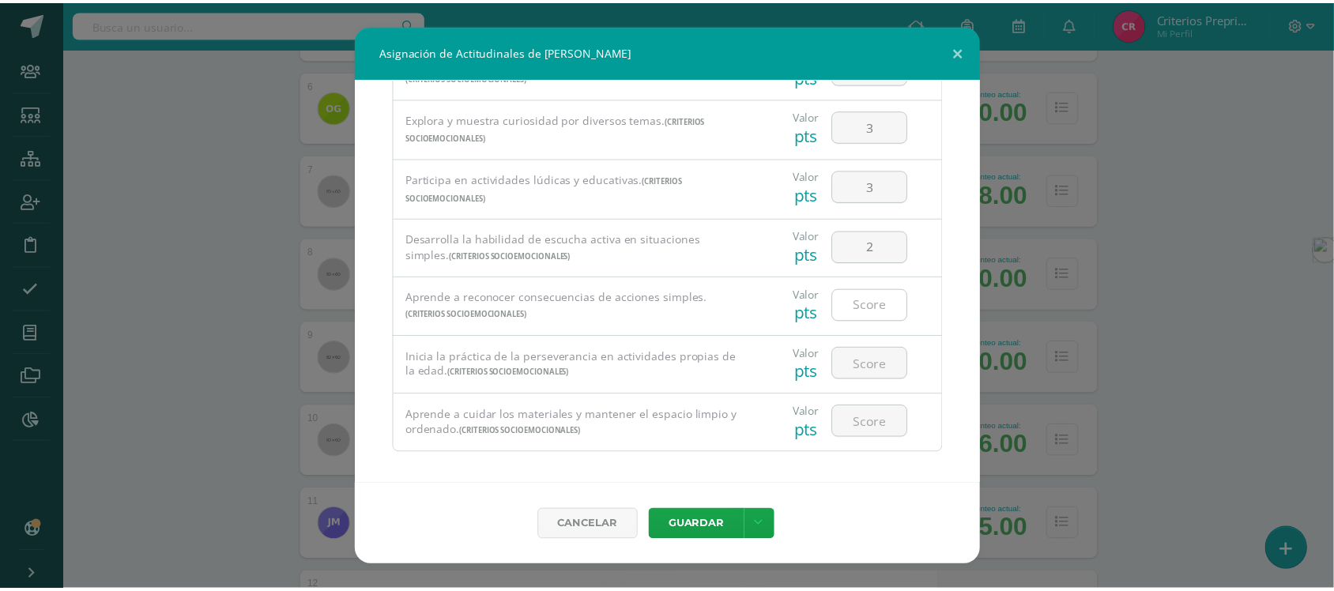
scroll to position [313, 0]
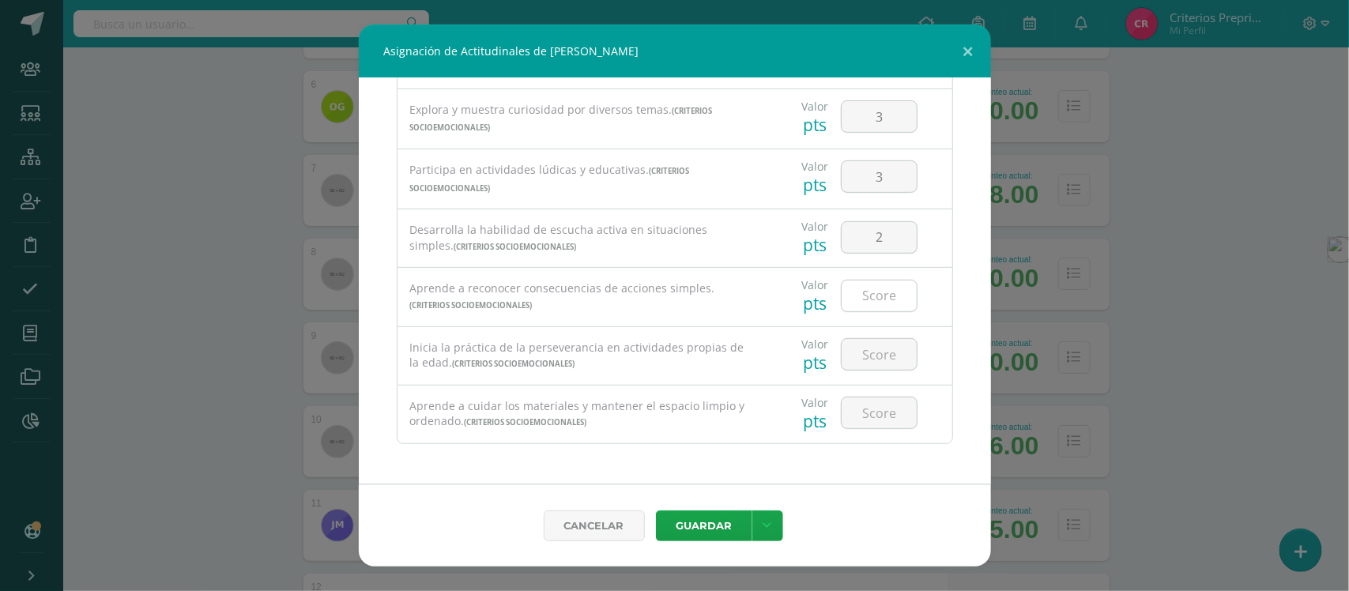
click at [864, 295] on input "number" at bounding box center [879, 296] width 75 height 31
type input "3"
click at [863, 349] on input "number" at bounding box center [879, 354] width 75 height 31
type input "3"
click at [875, 410] on input "number" at bounding box center [879, 413] width 75 height 31
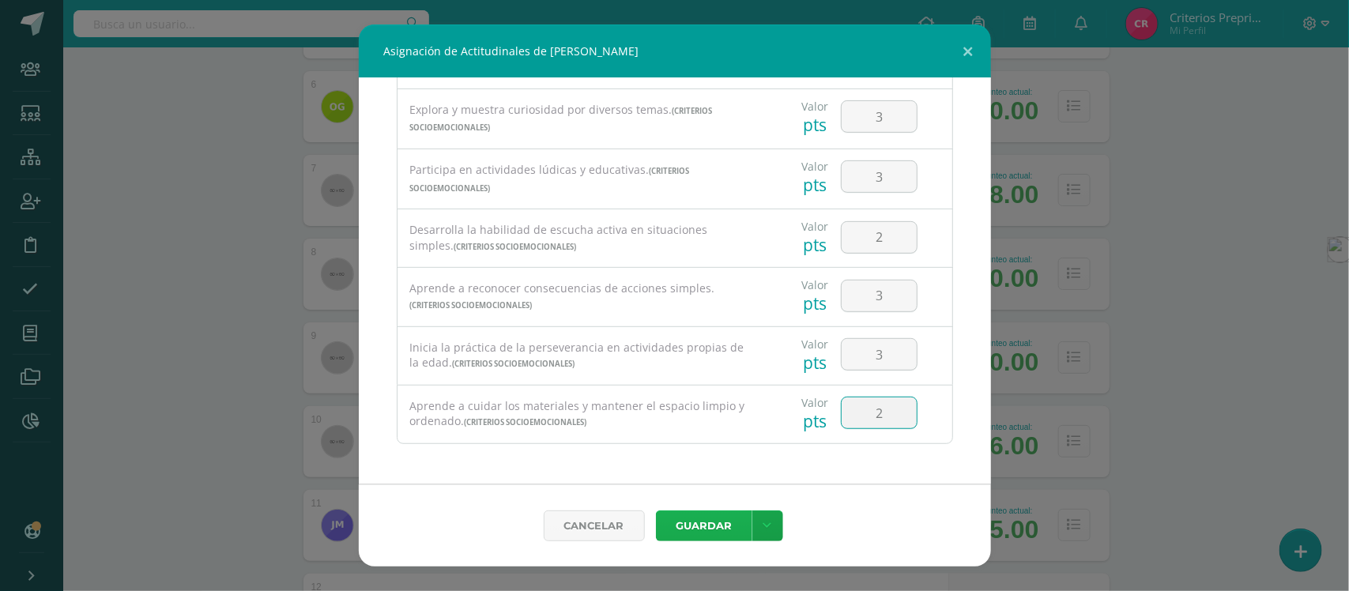
type input "2"
click at [698, 528] on button "Guardar" at bounding box center [704, 526] width 96 height 31
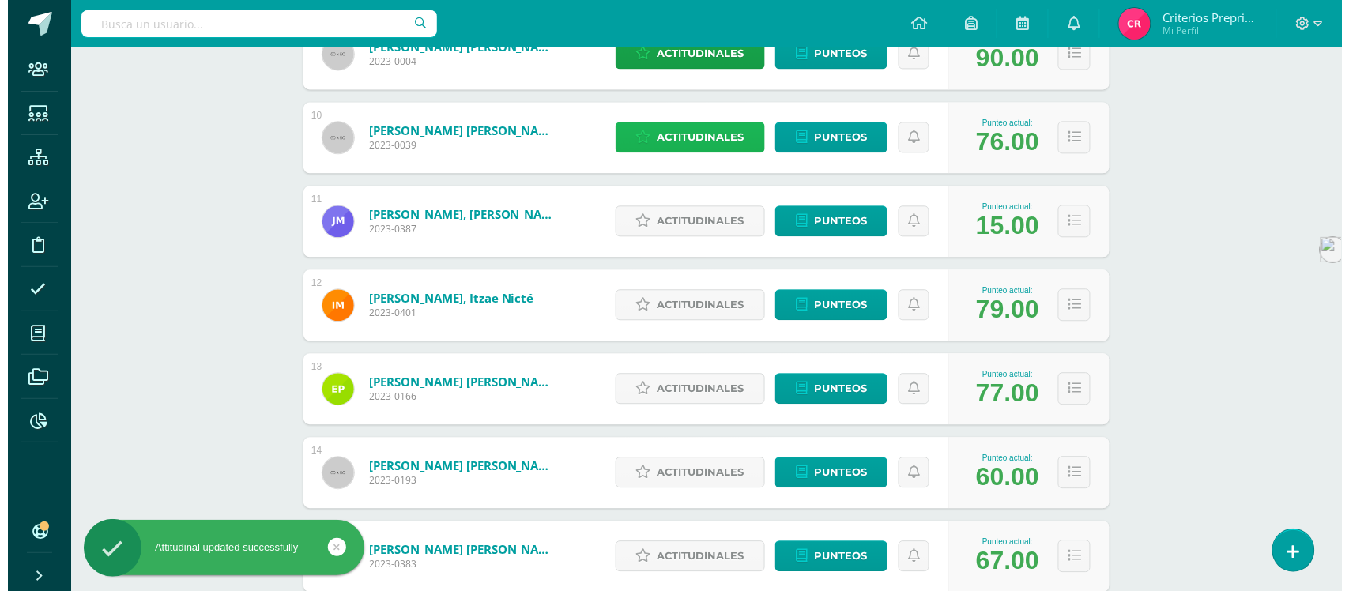
scroll to position [988, 0]
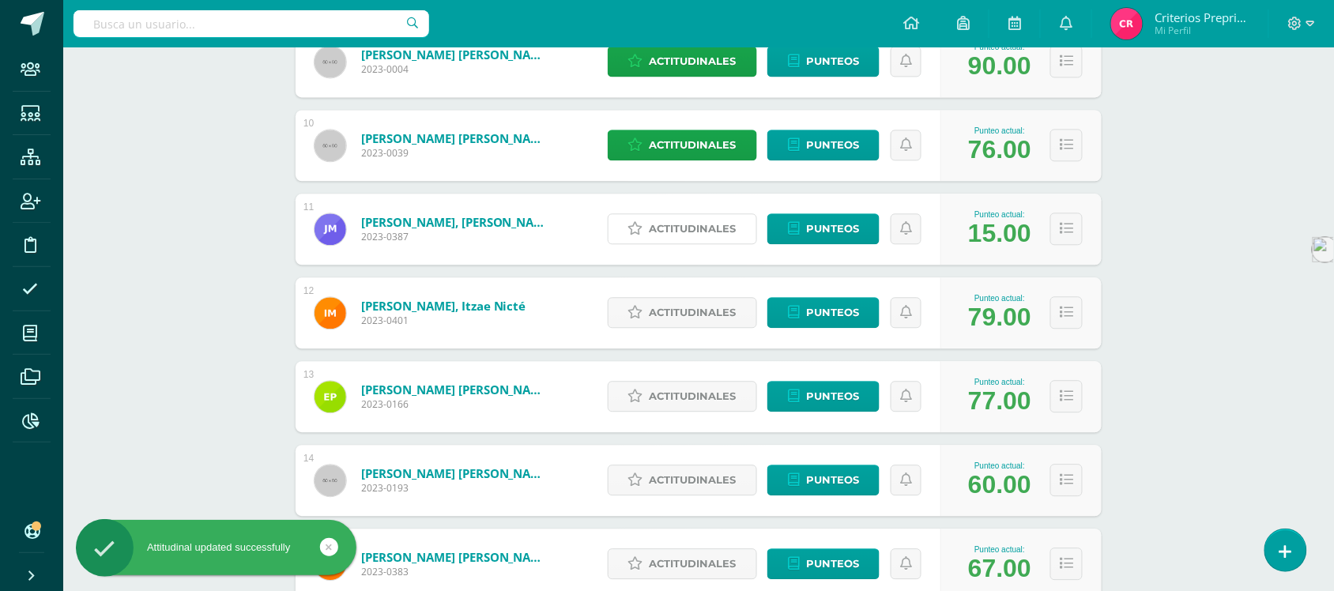
click at [701, 232] on span "Actitudinales" at bounding box center [693, 228] width 87 height 29
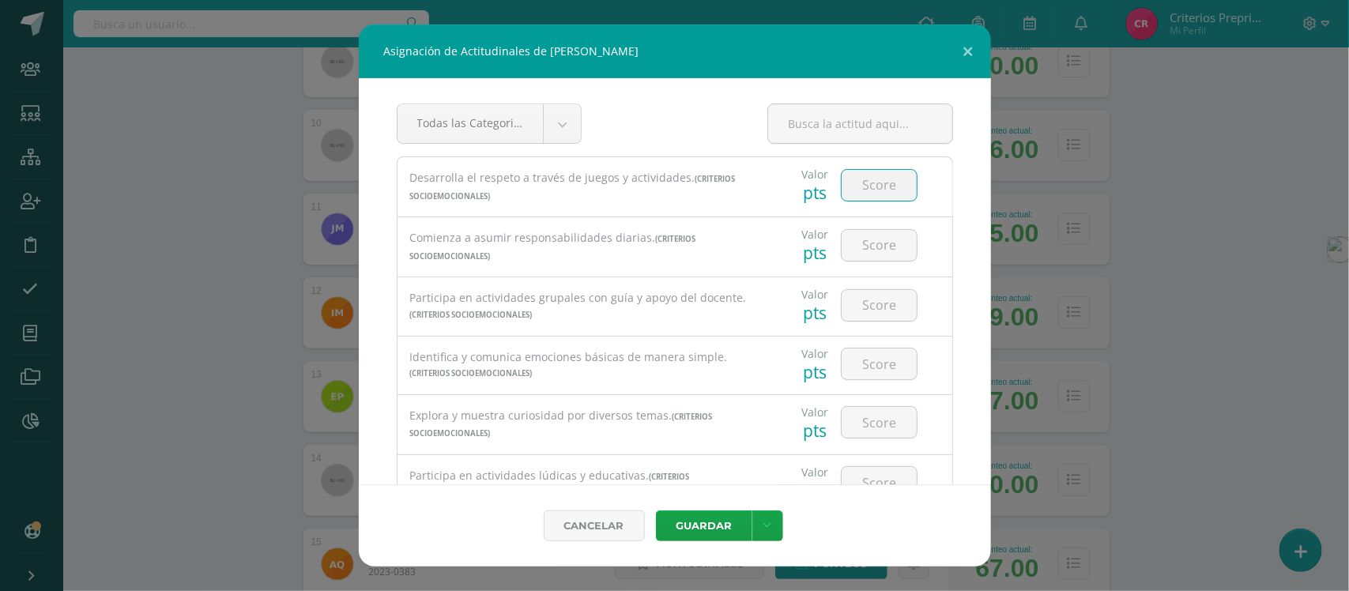
click at [870, 182] on input "number" at bounding box center [879, 185] width 75 height 31
type input "3"
click at [874, 247] on input "number" at bounding box center [879, 245] width 75 height 31
type input "1"
click at [868, 306] on input "number" at bounding box center [879, 305] width 75 height 31
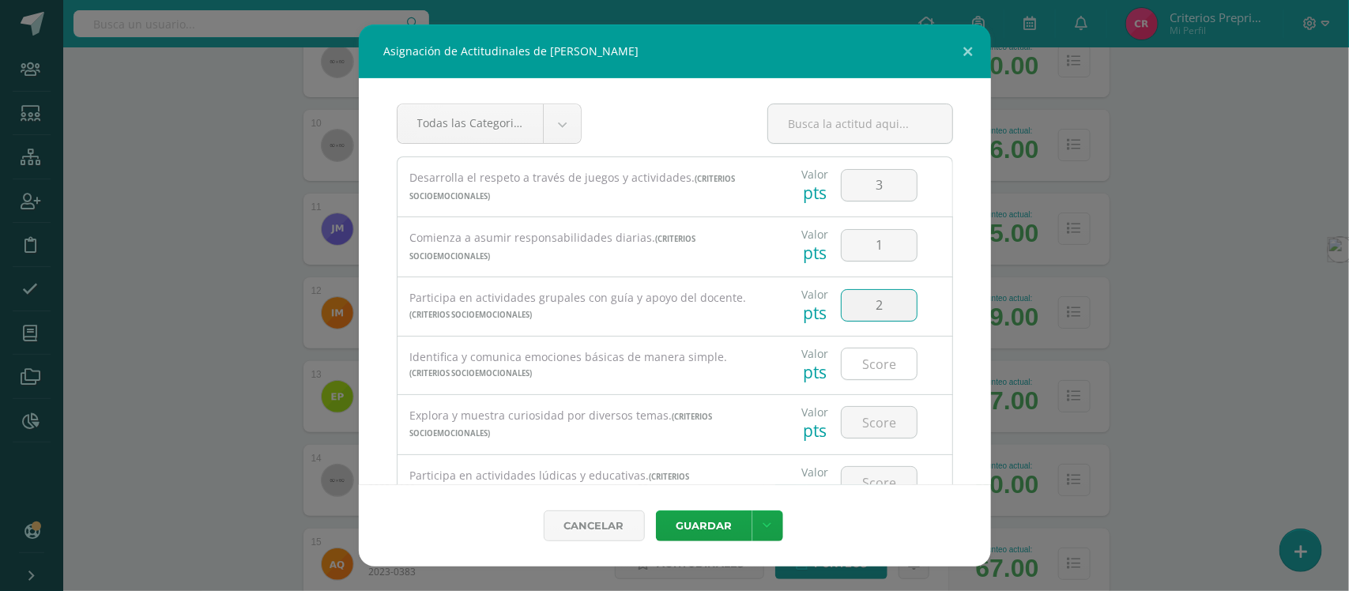
type input "2"
click at [876, 370] on input "number" at bounding box center [879, 364] width 75 height 31
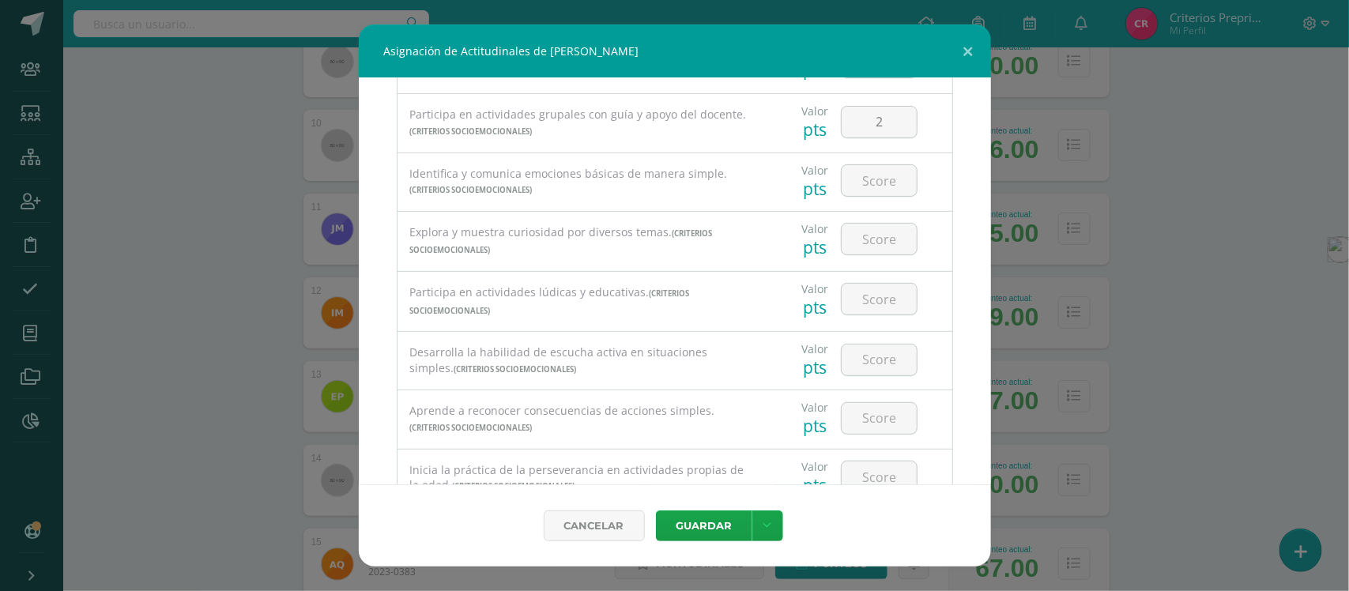
scroll to position [198, 0]
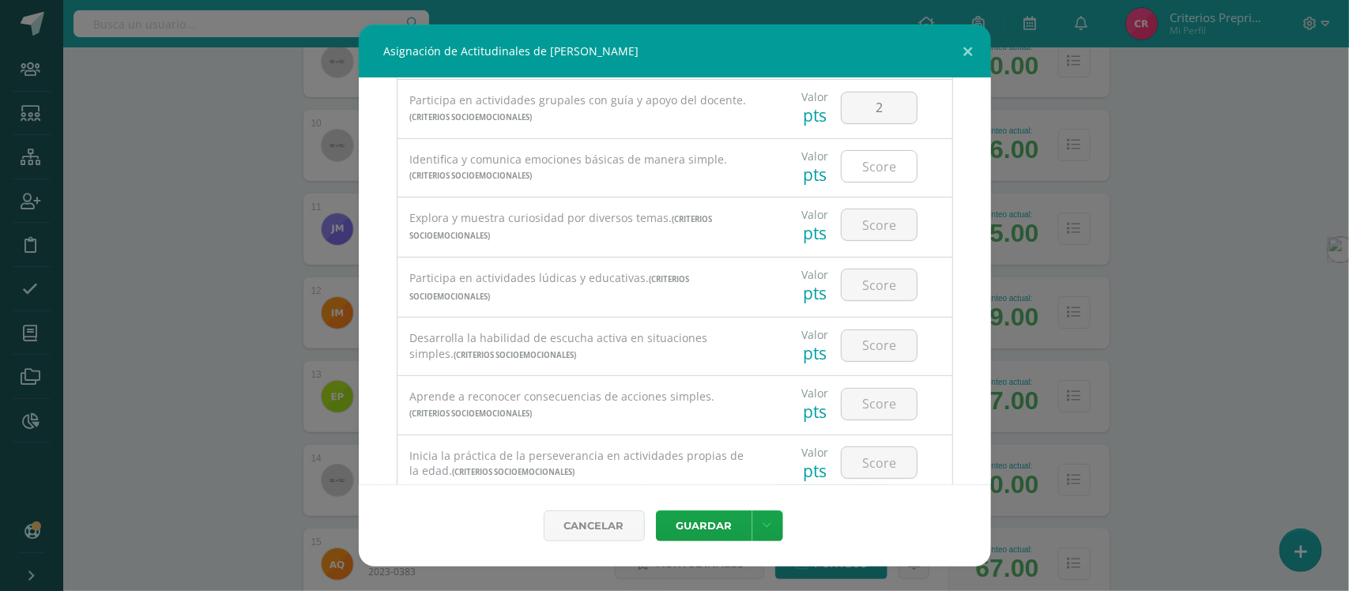
click at [863, 168] on input "number" at bounding box center [879, 166] width 75 height 31
type input "3"
click at [864, 233] on input "number" at bounding box center [879, 224] width 75 height 31
type input "1"
click at [876, 289] on input "number" at bounding box center [879, 285] width 75 height 31
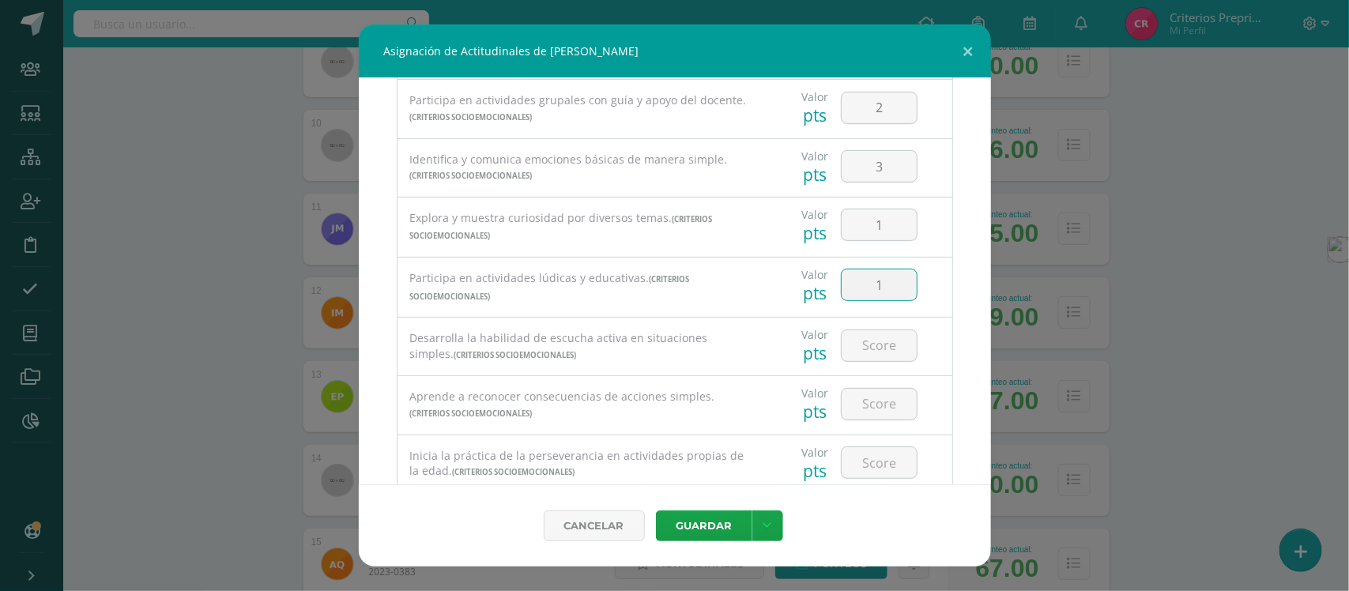
type input "1"
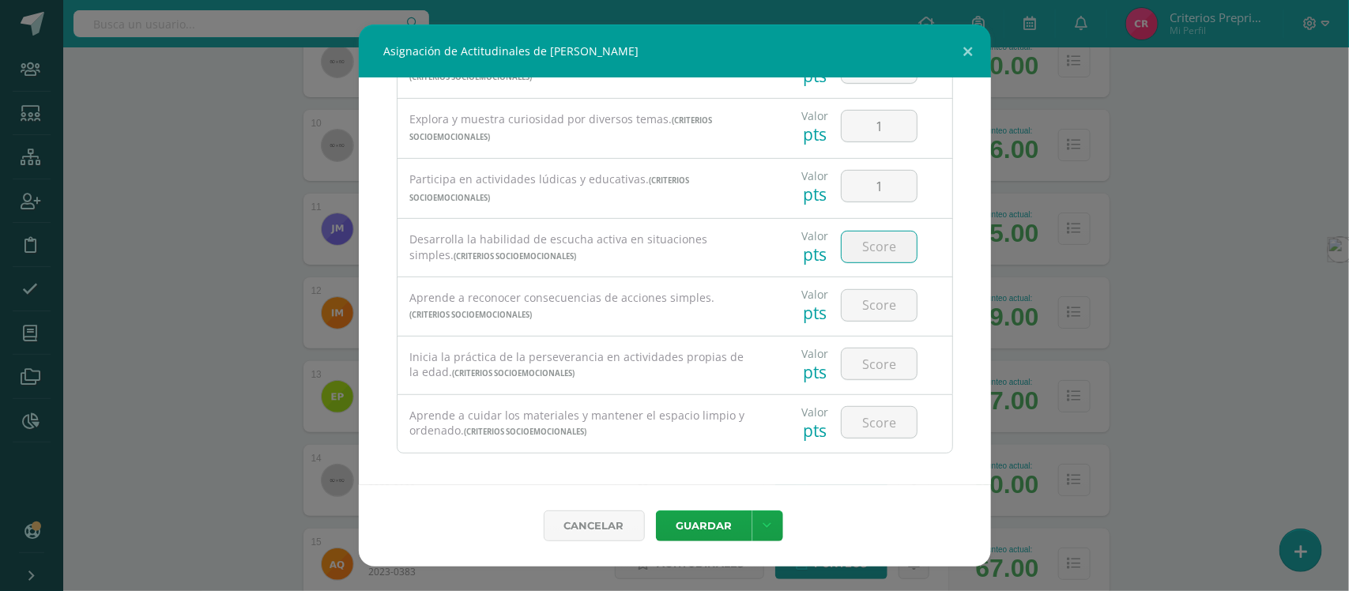
click at [868, 251] on input "number" at bounding box center [879, 247] width 75 height 31
type input "2"
click at [870, 313] on input "number" at bounding box center [879, 305] width 75 height 31
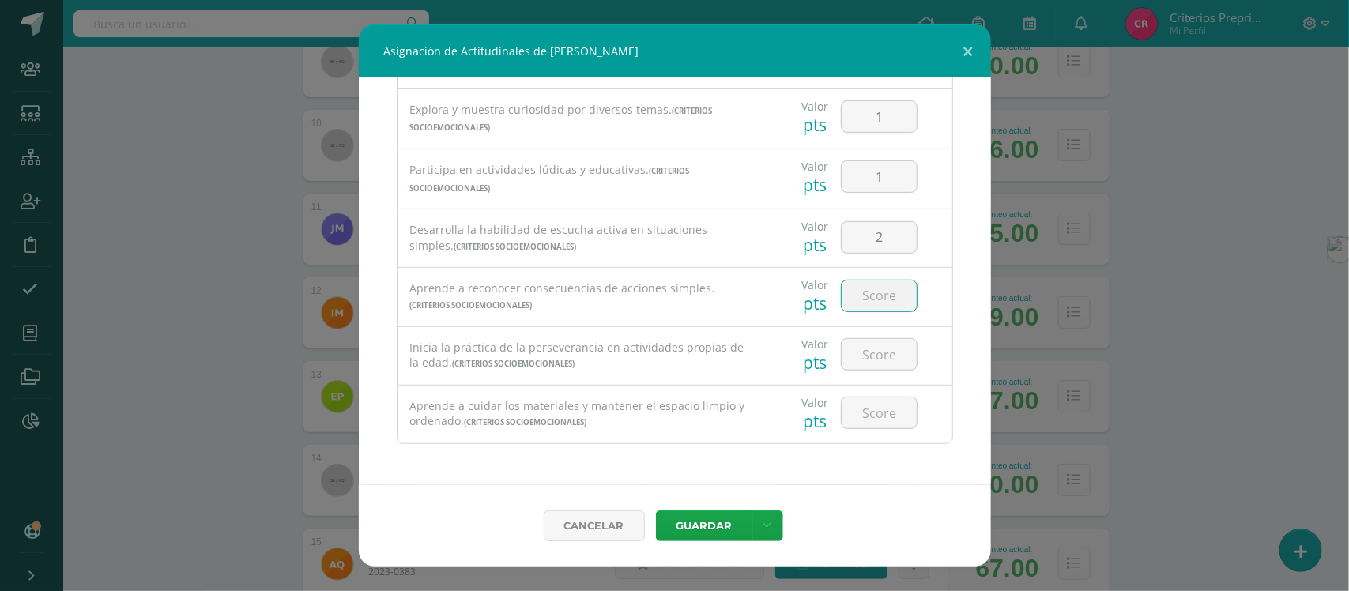
click at [864, 296] on input "number" at bounding box center [879, 296] width 75 height 31
type input "2"
click at [863, 353] on input "number" at bounding box center [879, 354] width 75 height 31
type input "2"
click at [864, 415] on input "number" at bounding box center [879, 413] width 75 height 31
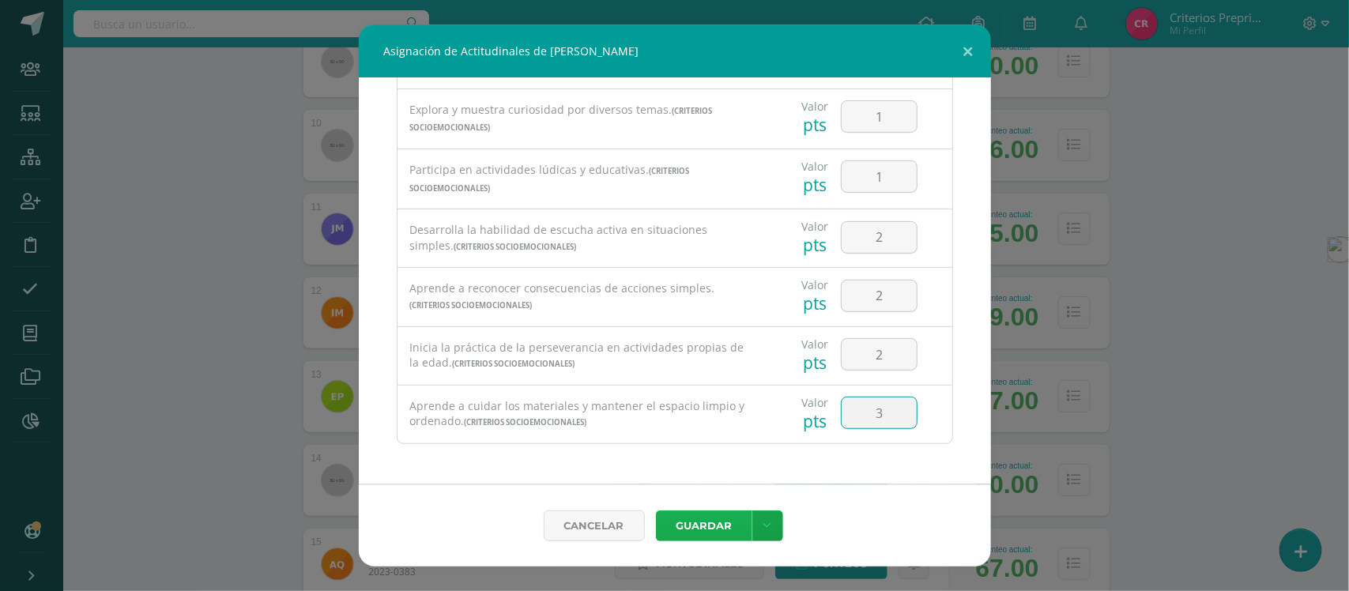
type input "3"
click at [708, 526] on button "Guardar" at bounding box center [704, 526] width 96 height 31
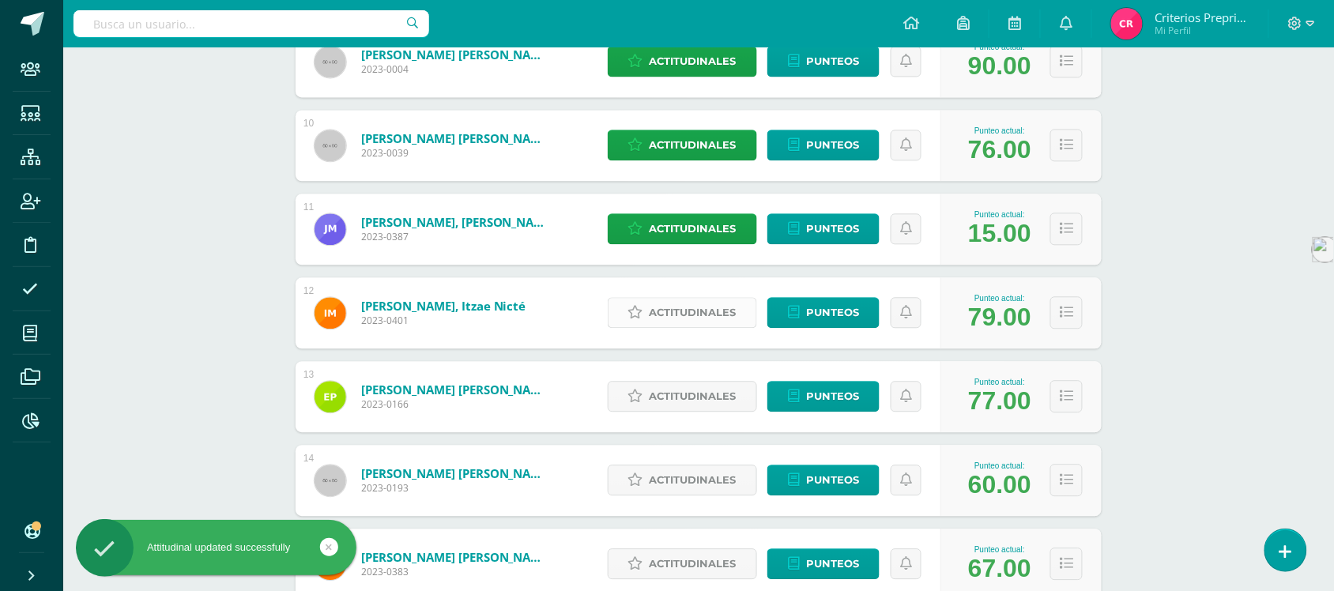
click at [693, 315] on span "Actitudinales" at bounding box center [693, 312] width 87 height 29
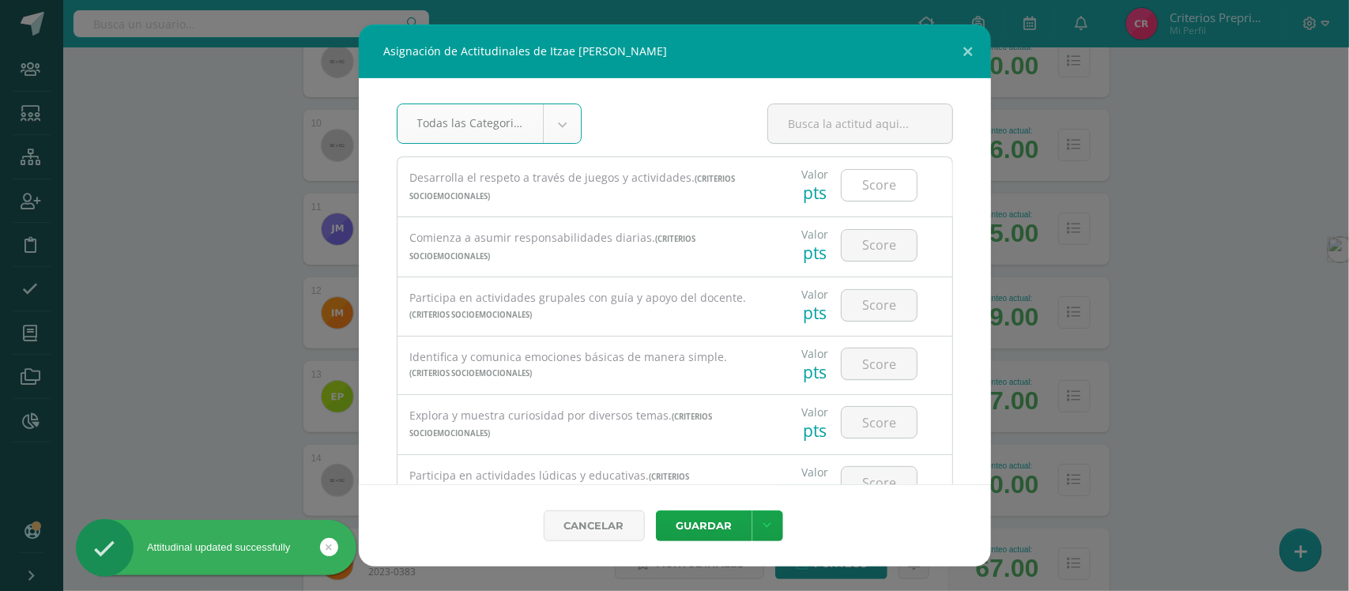
click at [874, 190] on input "number" at bounding box center [879, 185] width 75 height 31
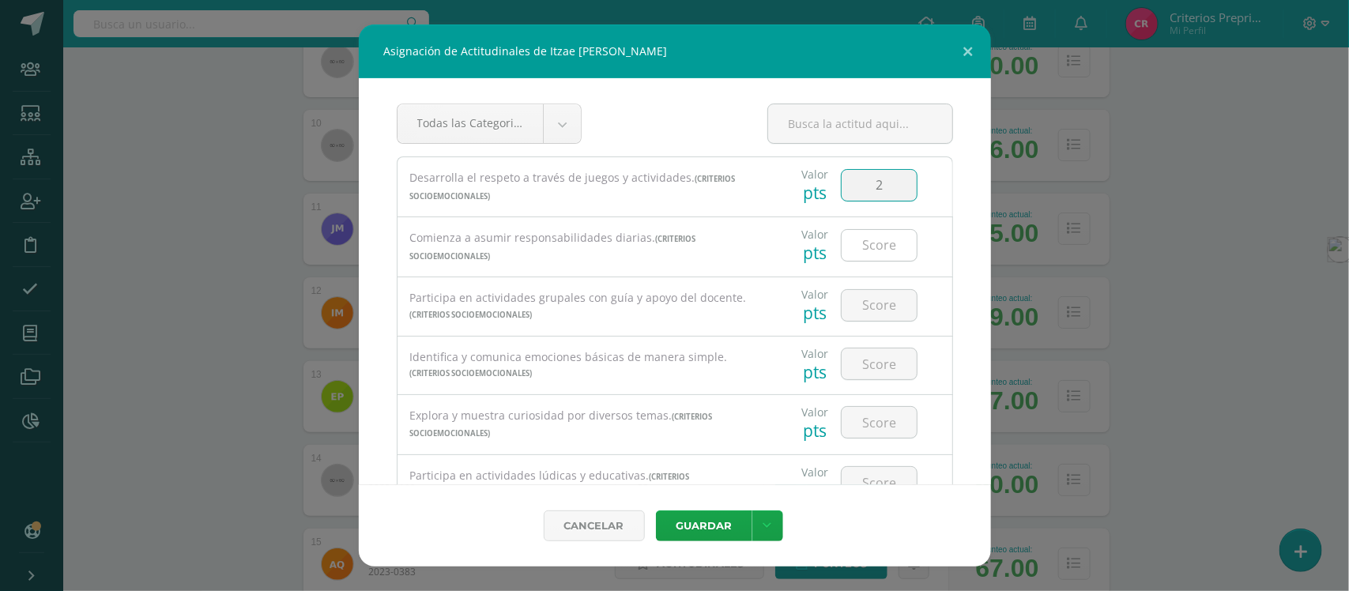
type input "2"
click at [864, 245] on input "number" at bounding box center [879, 245] width 75 height 31
type input "3"
click at [875, 308] on input "number" at bounding box center [879, 305] width 75 height 31
type input "3"
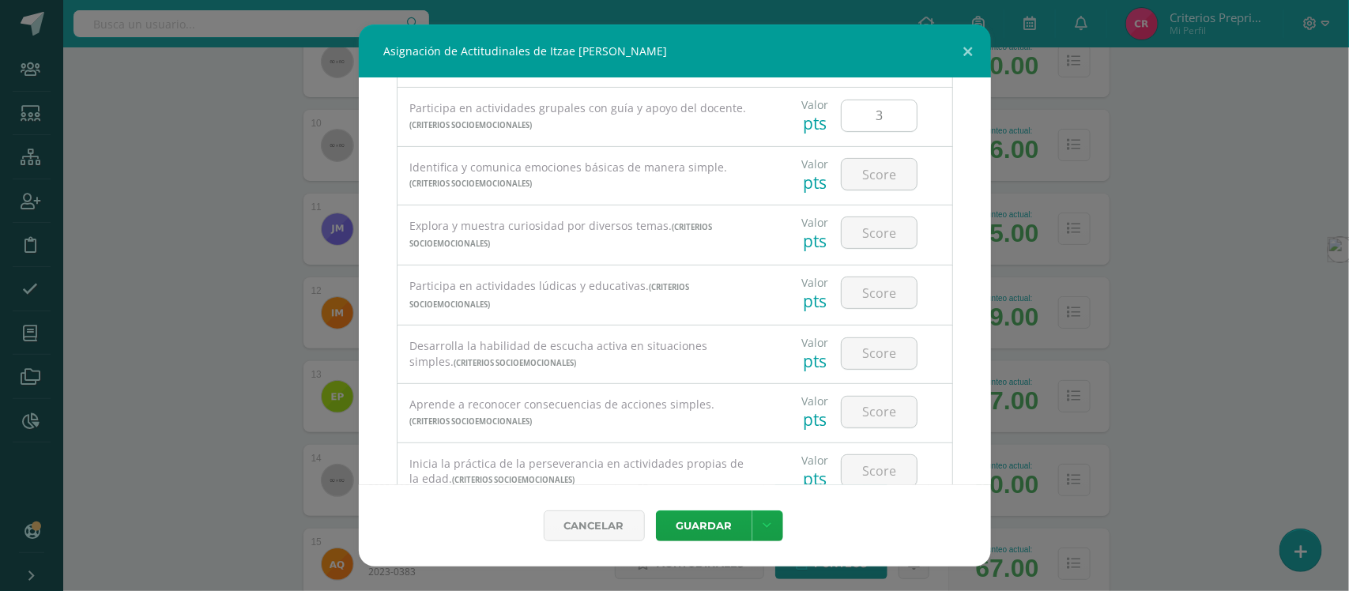
scroll to position [198, 0]
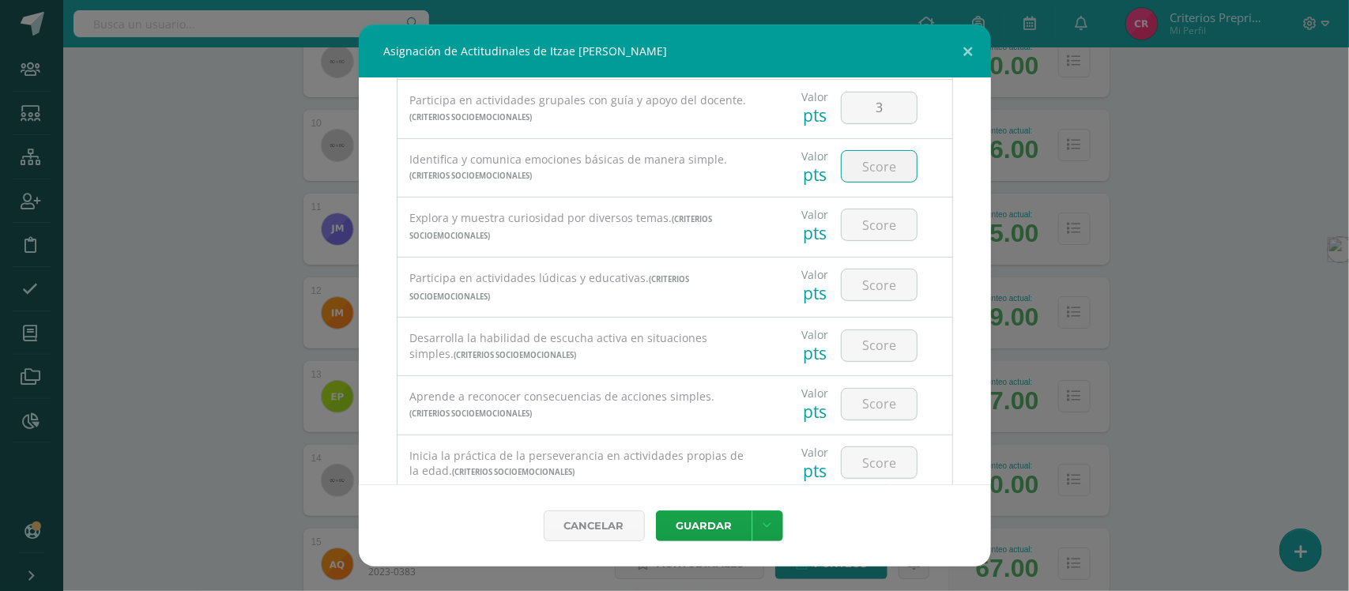
click at [862, 168] on input "number" at bounding box center [879, 166] width 75 height 31
type input "3"
click at [872, 232] on input "number" at bounding box center [879, 224] width 75 height 31
type input "3"
click at [872, 291] on input "number" at bounding box center [879, 285] width 75 height 31
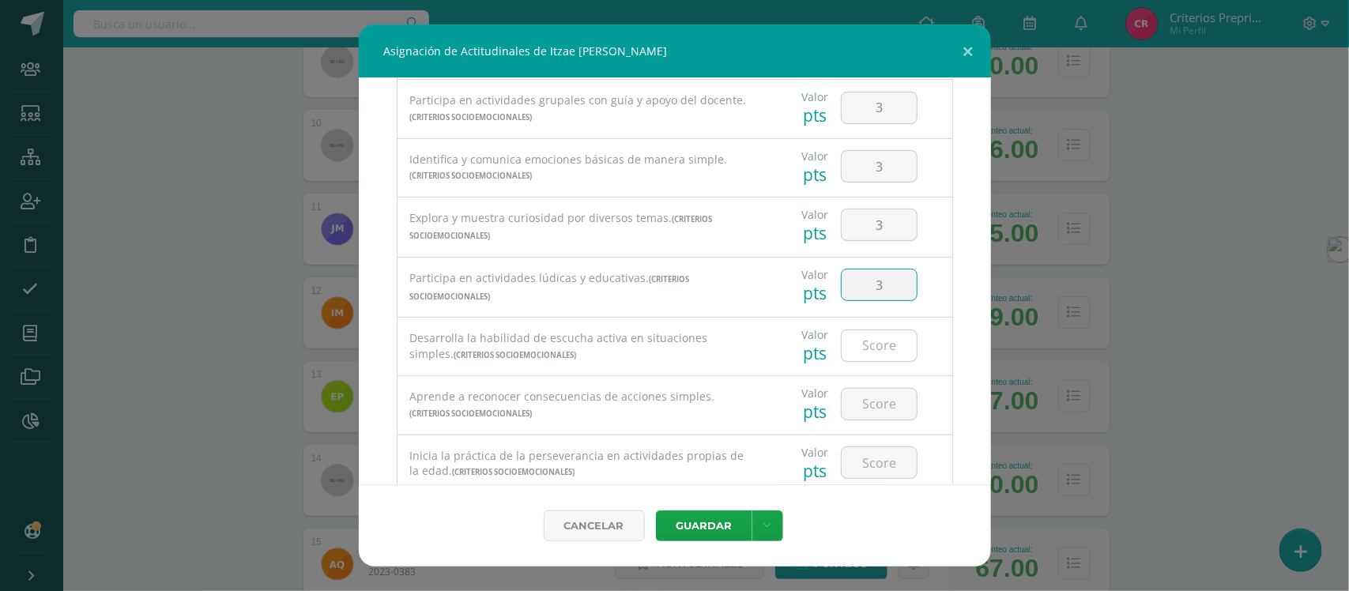
type input "3"
click at [870, 357] on input "number" at bounding box center [879, 345] width 75 height 31
type input "3"
click at [872, 413] on input "number" at bounding box center [879, 404] width 75 height 31
type input "2"
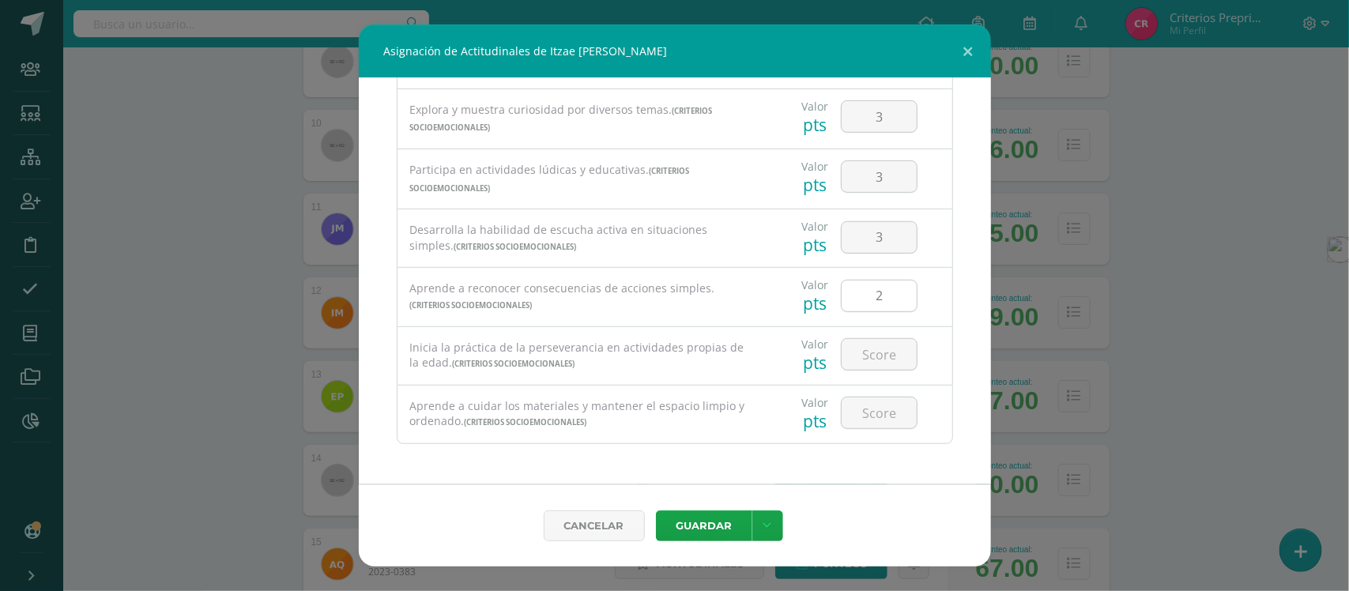
scroll to position [313, 0]
click at [863, 349] on input "number" at bounding box center [879, 354] width 75 height 31
type input "3"
click at [866, 416] on input "number" at bounding box center [879, 413] width 75 height 31
type input "2"
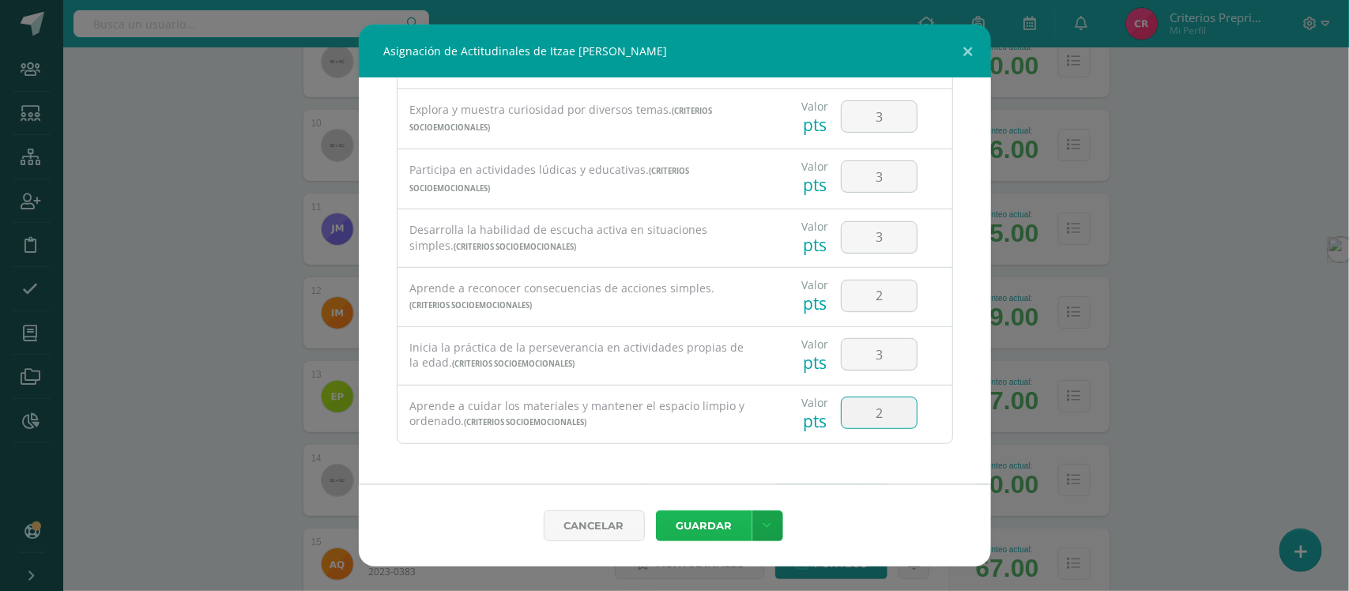
click at [701, 523] on button "Guardar" at bounding box center [704, 526] width 96 height 31
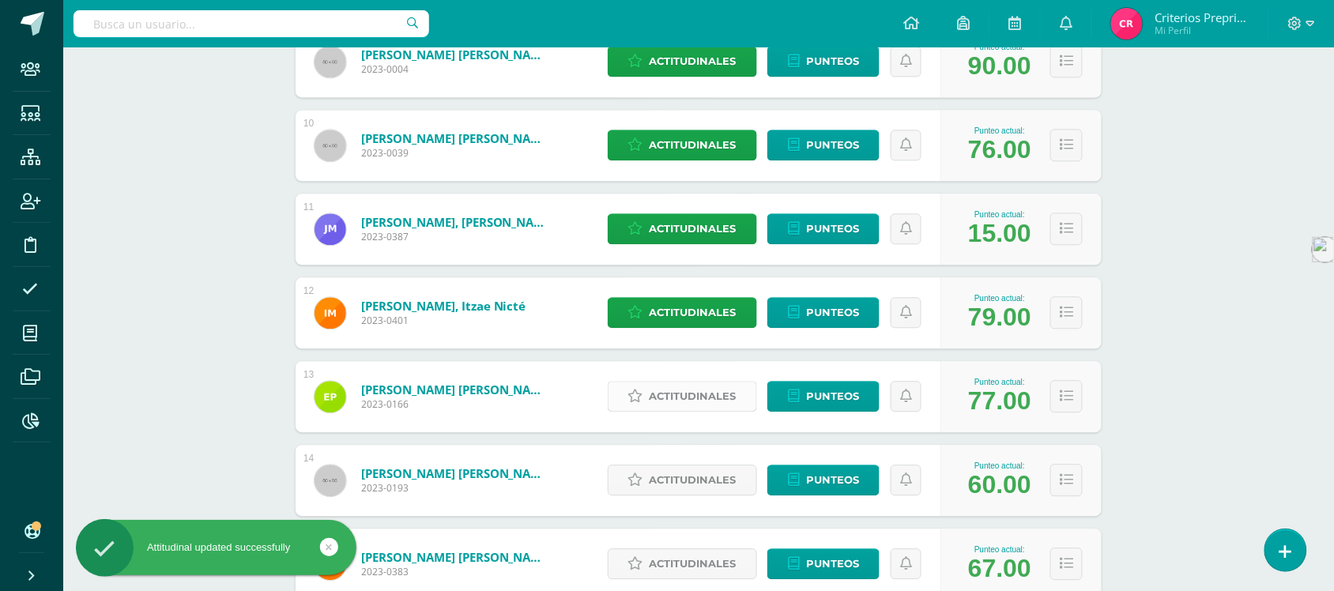
click at [690, 407] on span "Actitudinales" at bounding box center [693, 396] width 87 height 29
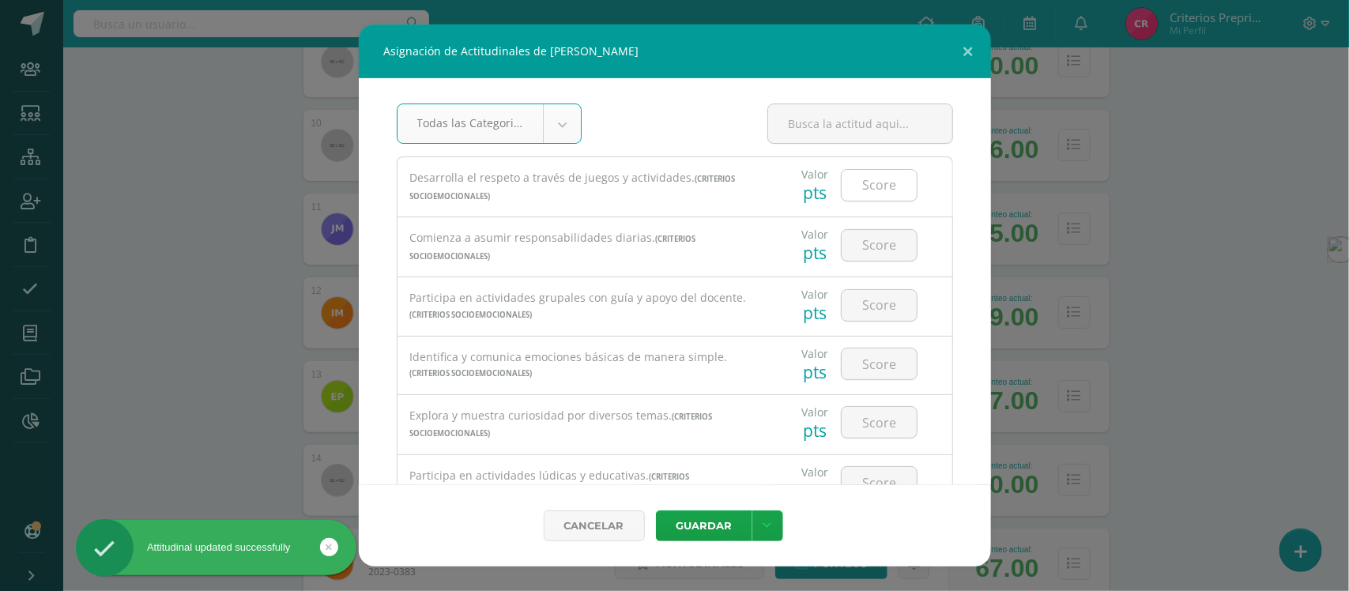
click at [863, 184] on input "number" at bounding box center [879, 185] width 75 height 31
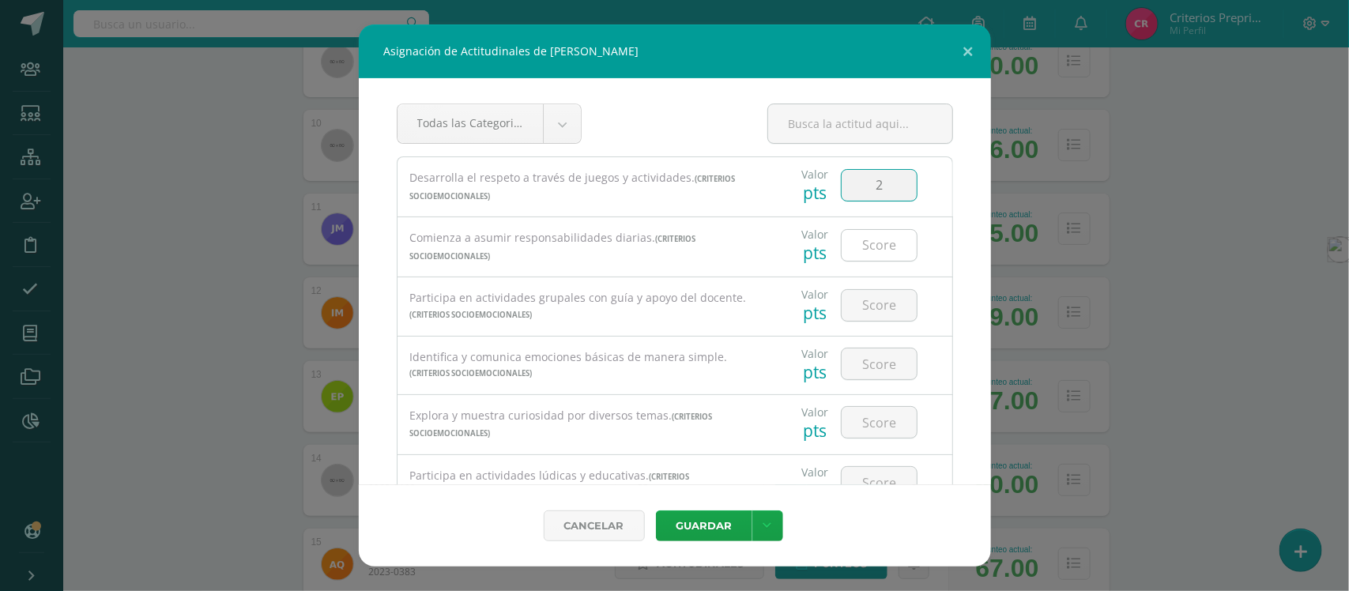
type input "2"
click at [870, 239] on input "number" at bounding box center [879, 245] width 75 height 31
type input "2"
click at [875, 309] on input "number" at bounding box center [879, 305] width 75 height 31
type input "3"
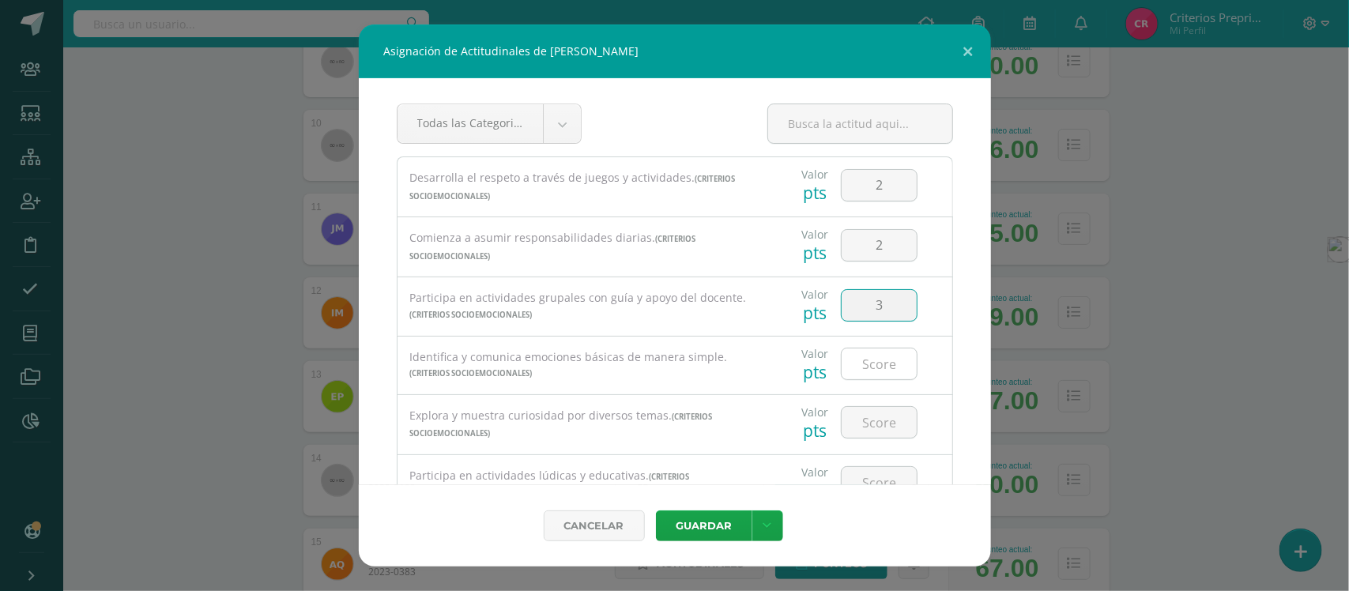
click at [872, 372] on input "number" at bounding box center [879, 364] width 75 height 31
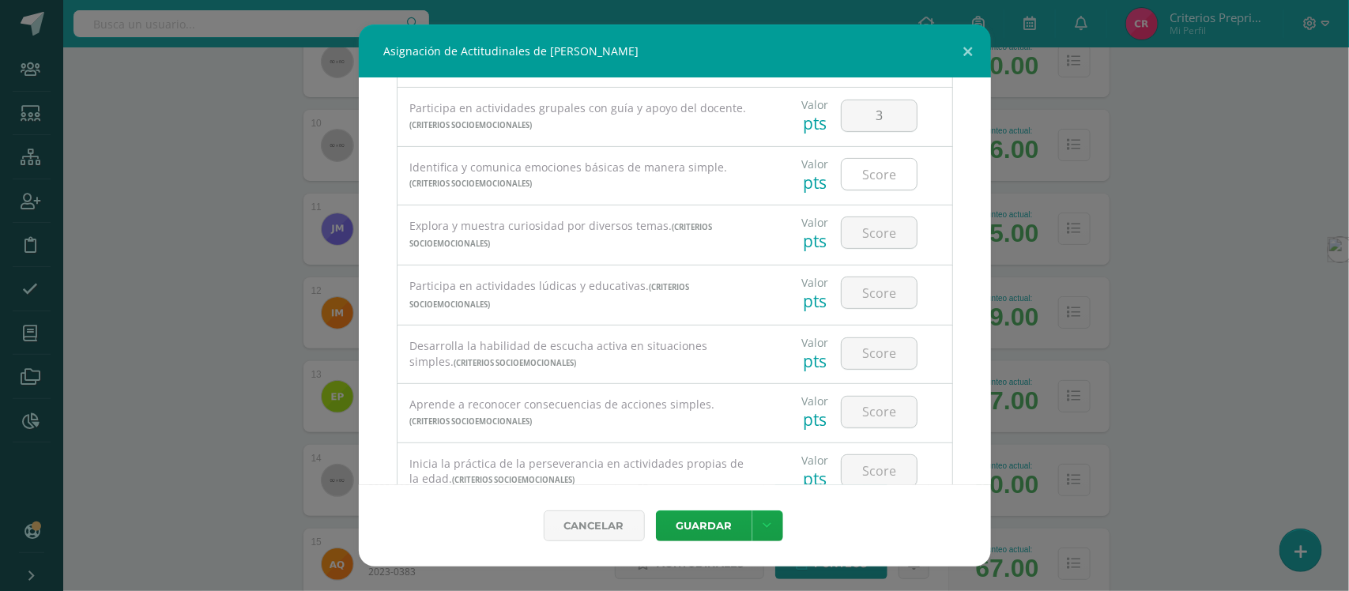
scroll to position [198, 0]
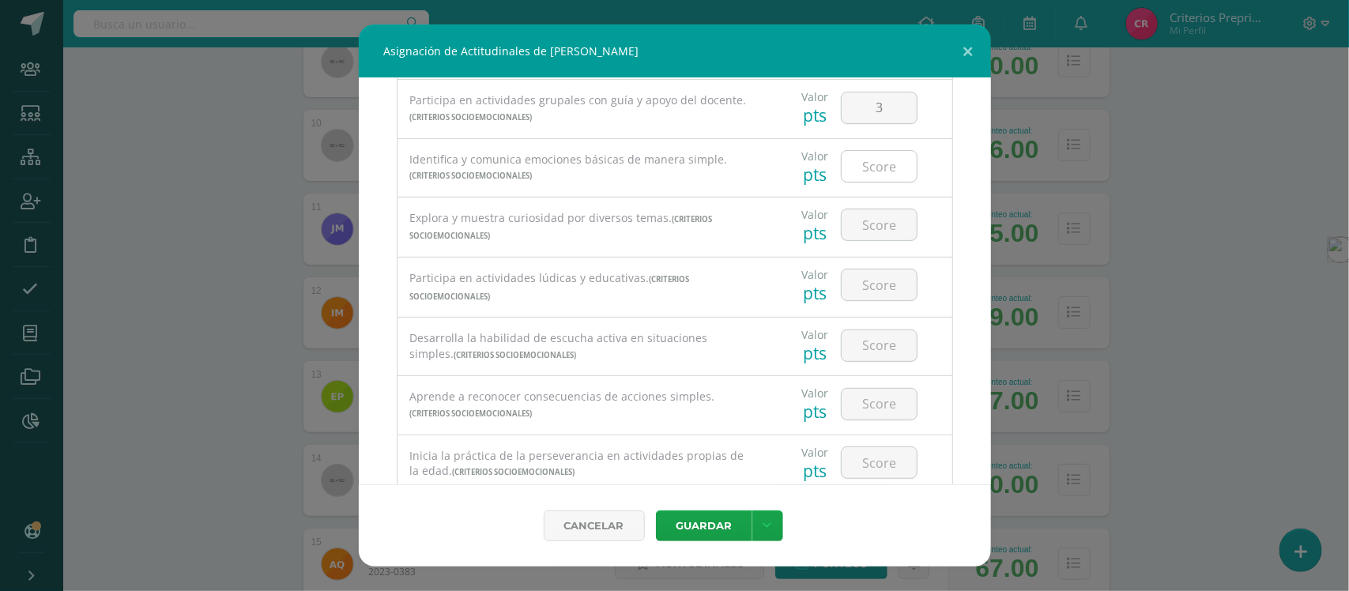
click at [863, 168] on input "number" at bounding box center [879, 166] width 75 height 31
type input "3"
click at [874, 227] on input "number" at bounding box center [879, 224] width 75 height 31
type input "3"
click at [870, 282] on input "number" at bounding box center [879, 285] width 75 height 31
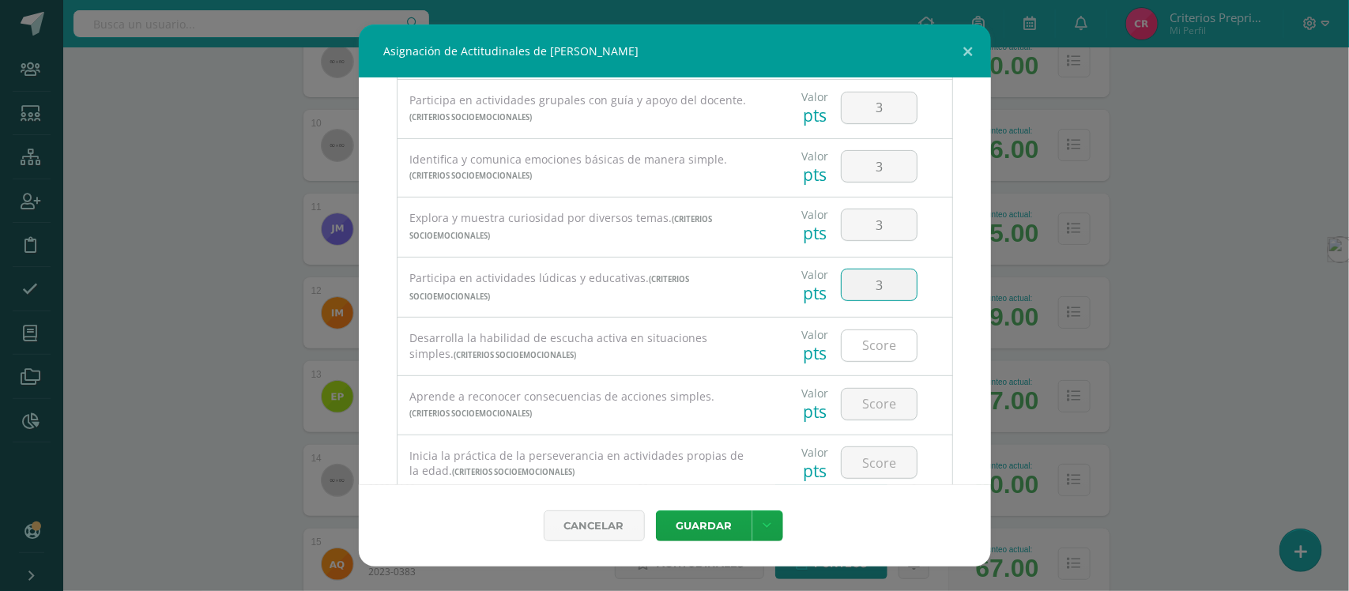
type input "3"
click at [868, 353] on input "number" at bounding box center [879, 345] width 75 height 31
type input "3"
click at [866, 416] on input "number" at bounding box center [879, 404] width 75 height 31
type input "2"
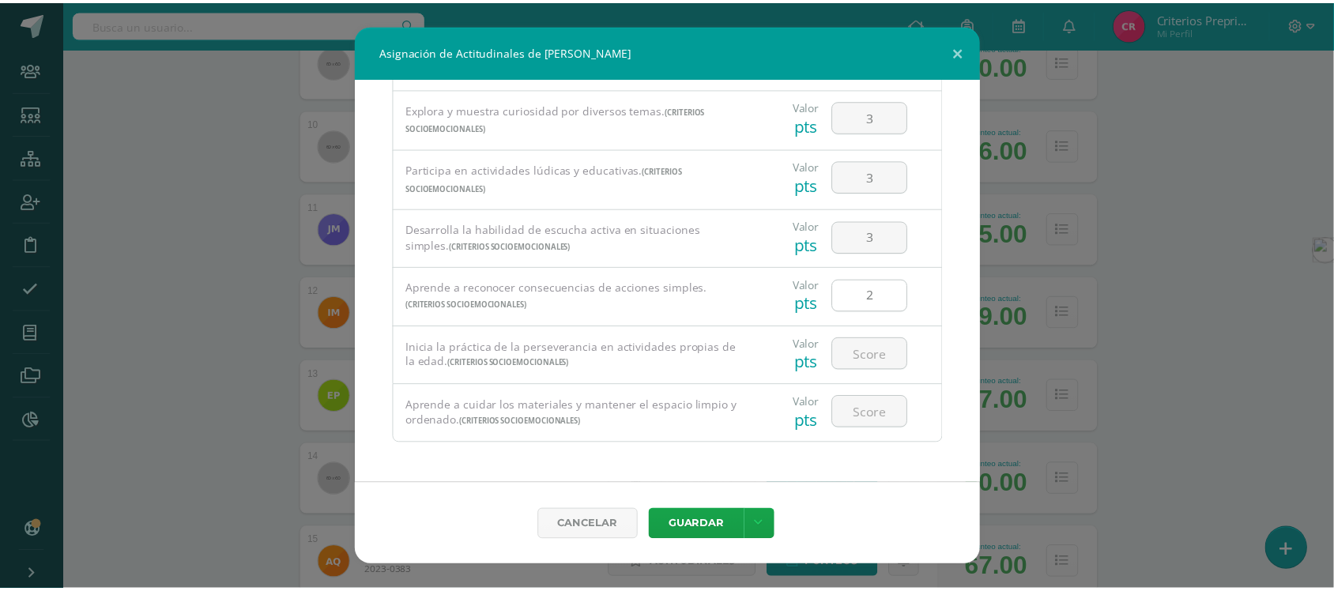
scroll to position [313, 0]
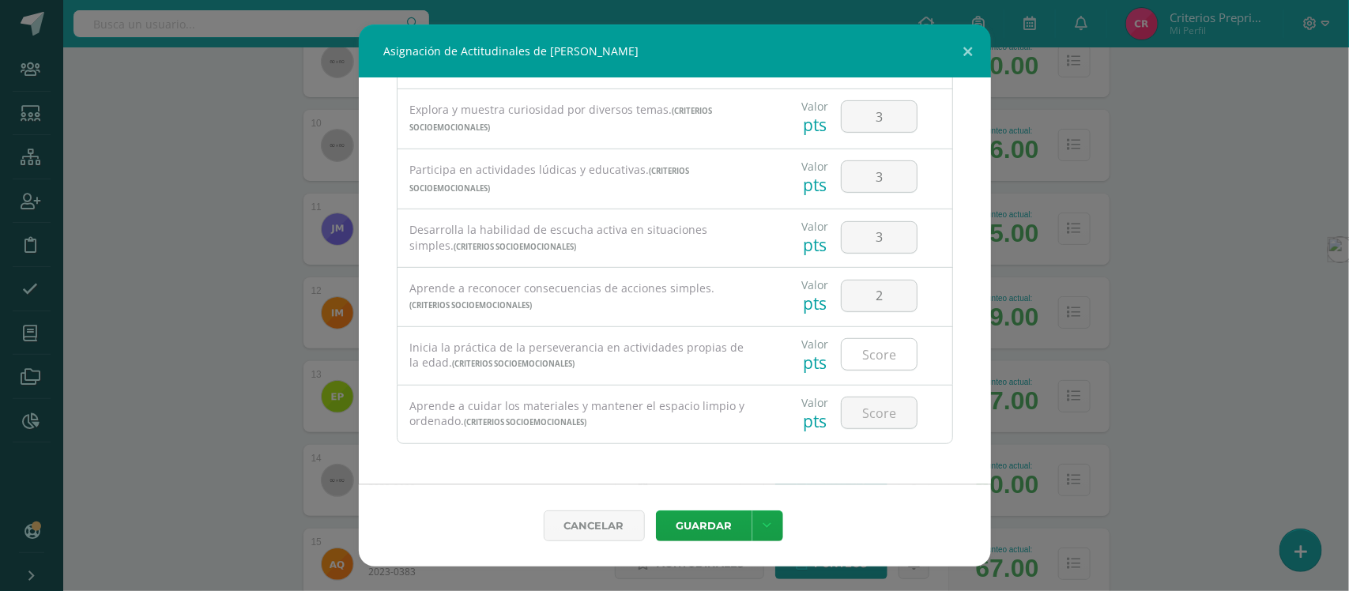
click at [859, 358] on input "number" at bounding box center [879, 354] width 75 height 31
type input "3"
click at [870, 410] on input "number" at bounding box center [879, 413] width 75 height 31
type input "2"
click at [708, 530] on button "Guardar" at bounding box center [704, 526] width 96 height 31
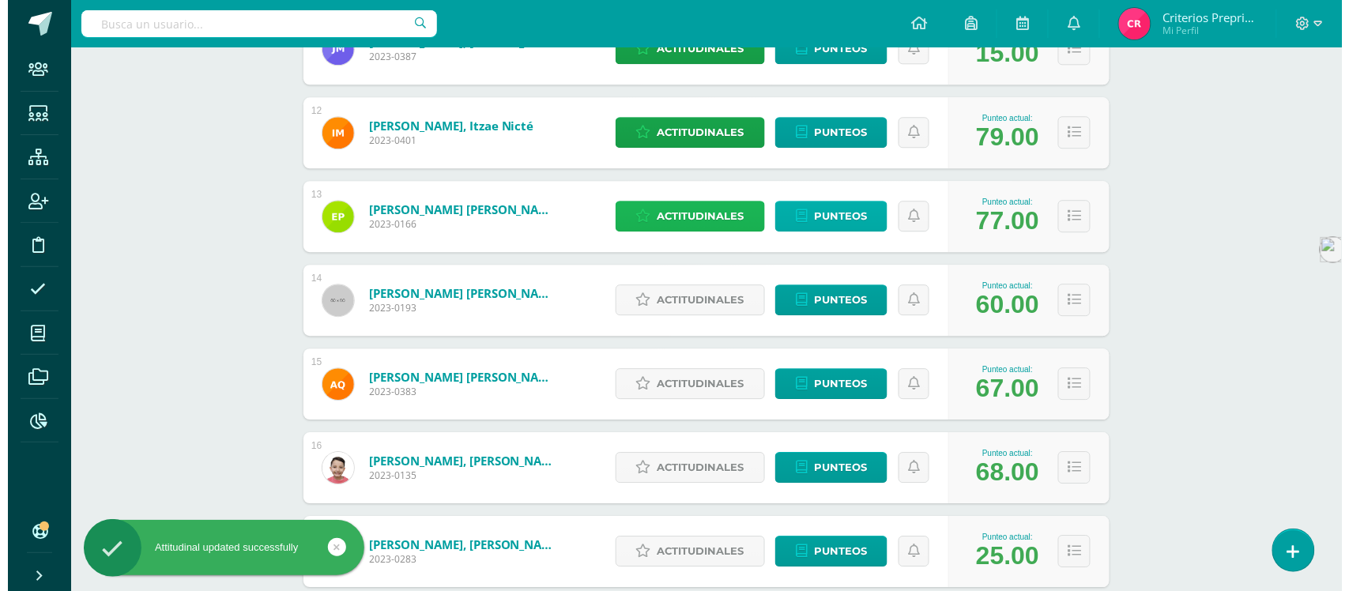
scroll to position [1285, 0]
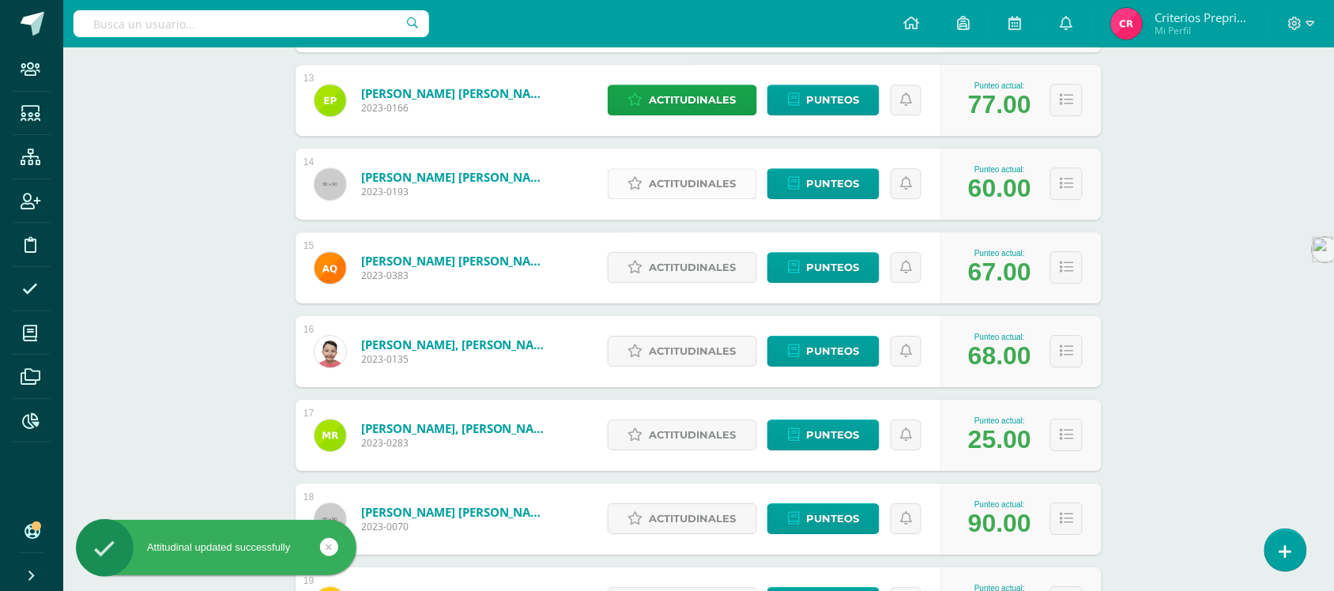
click at [666, 184] on span "Actitudinales" at bounding box center [693, 183] width 87 height 29
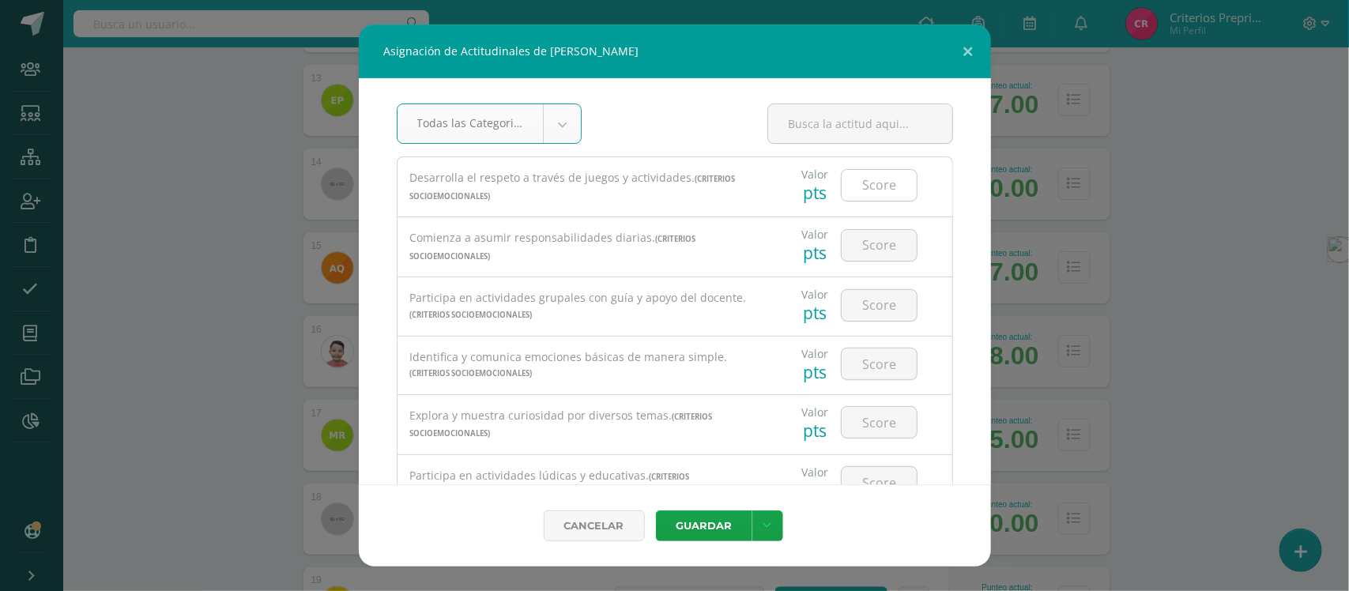
click at [866, 190] on input "number" at bounding box center [879, 185] width 75 height 31
type input "2"
click at [878, 251] on input "number" at bounding box center [879, 245] width 75 height 31
type input "2"
click at [878, 308] on input "number" at bounding box center [879, 305] width 75 height 31
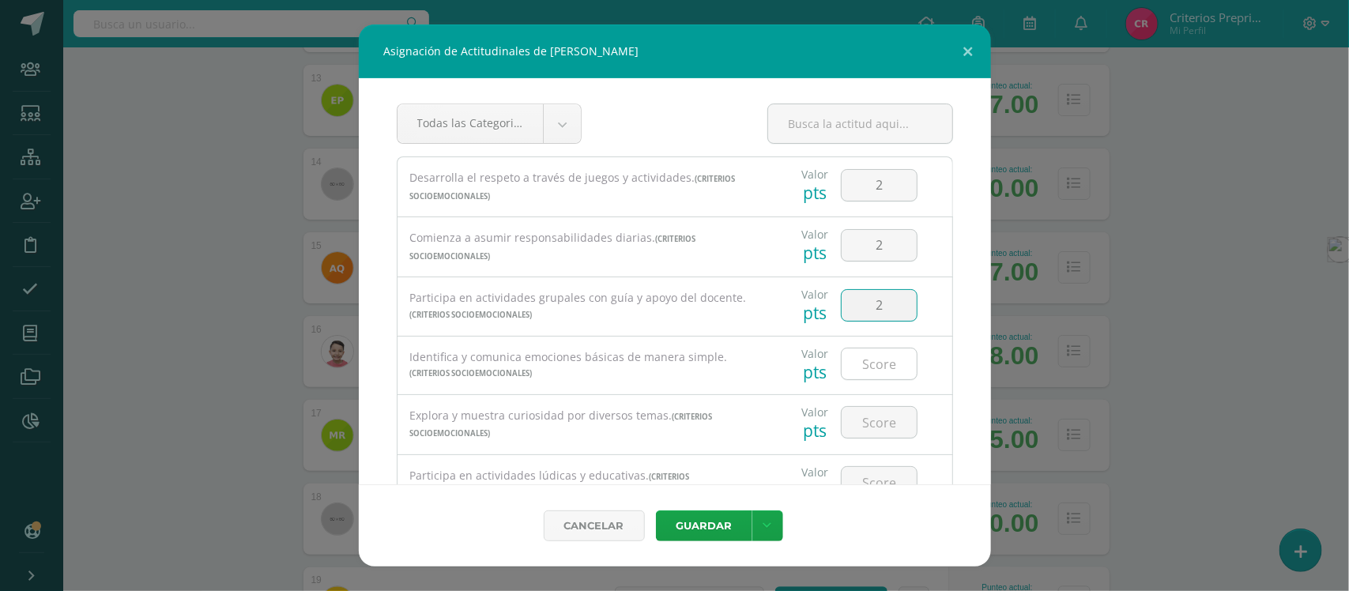
type input "2"
click at [875, 368] on input "number" at bounding box center [879, 364] width 75 height 31
type input "2"
click at [866, 424] on input "number" at bounding box center [879, 422] width 75 height 31
type input "2"
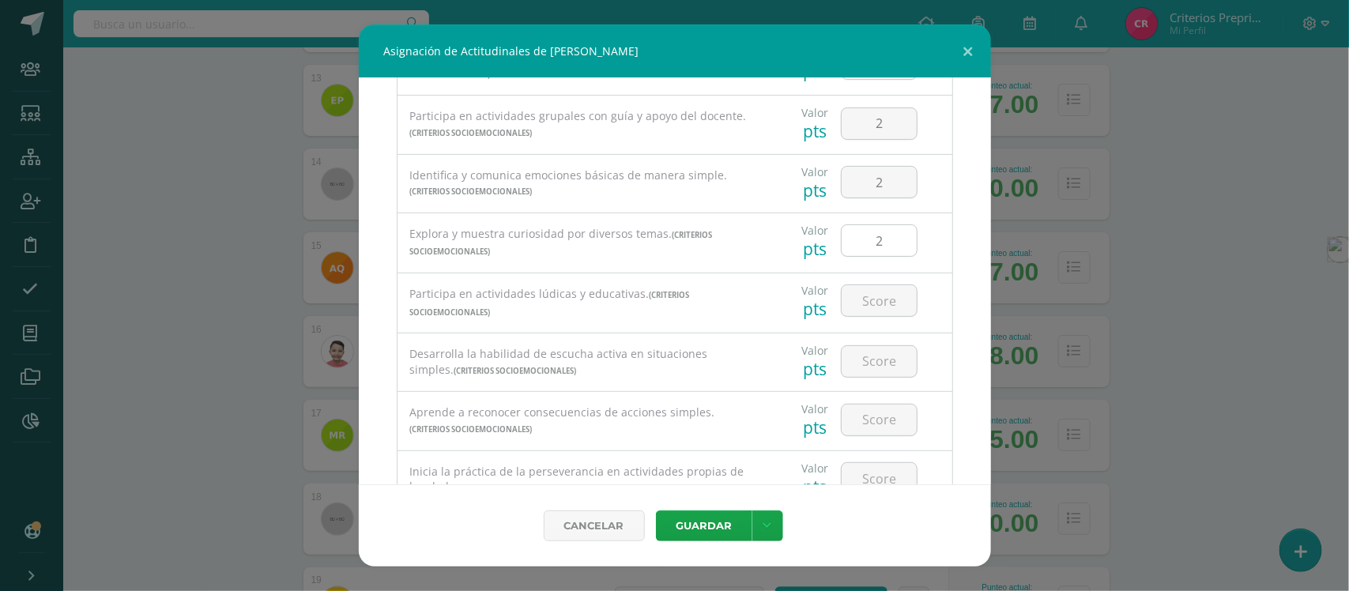
scroll to position [198, 0]
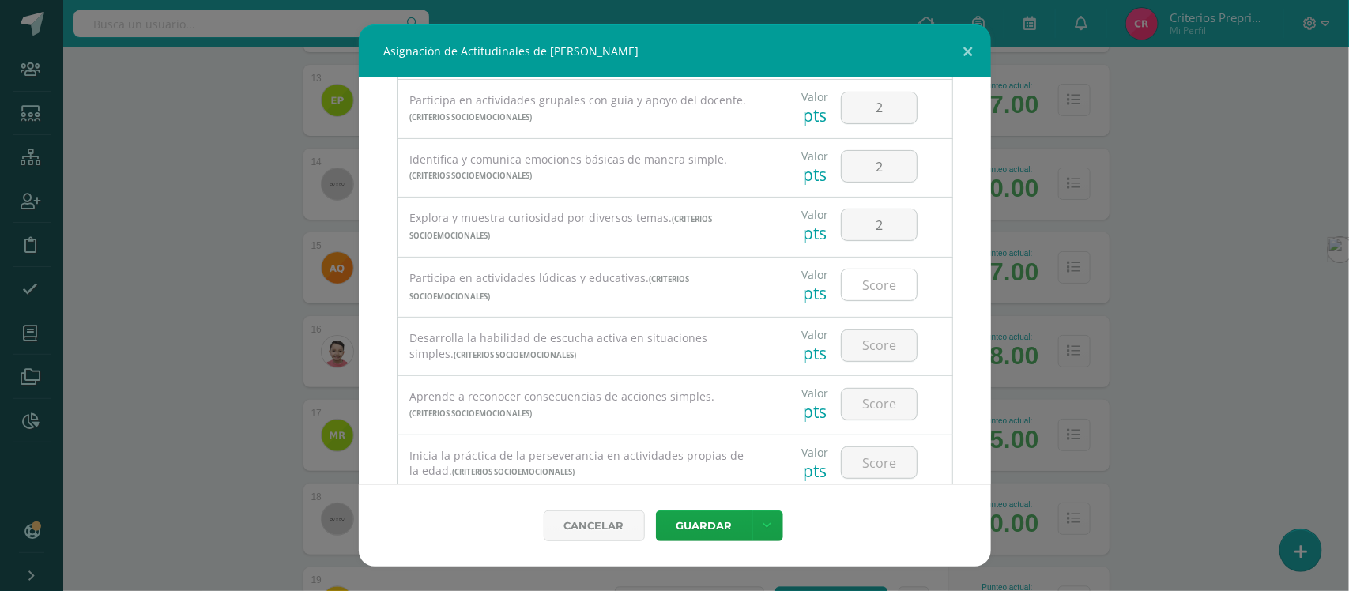
click at [859, 297] on input "number" at bounding box center [879, 285] width 75 height 31
type input "2"
click at [878, 348] on input "number" at bounding box center [879, 345] width 75 height 31
type input "2"
click at [870, 412] on input "number" at bounding box center [879, 404] width 75 height 31
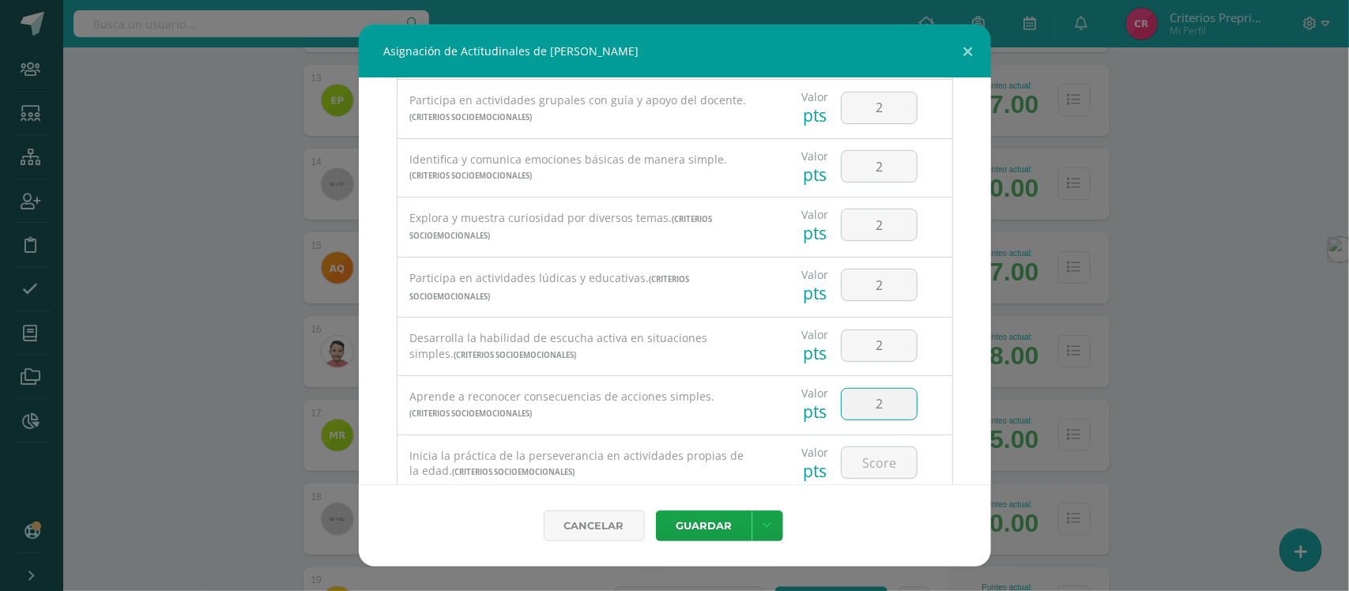
type input "2"
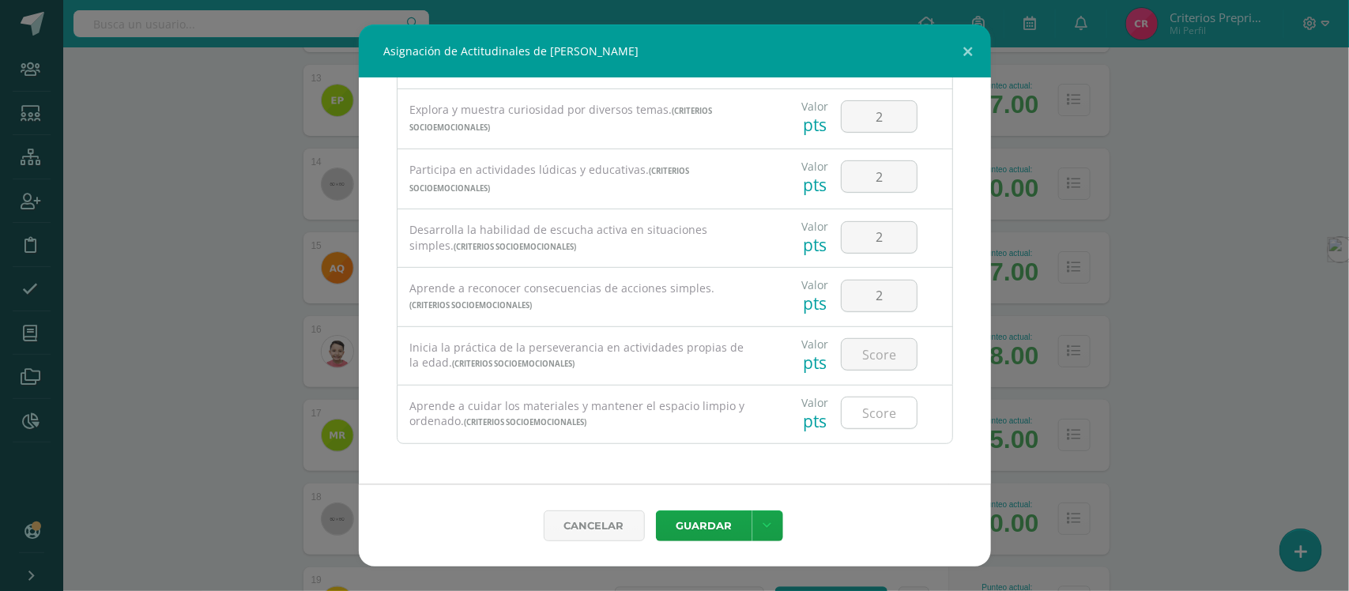
scroll to position [313, 0]
click at [870, 348] on input "number" at bounding box center [879, 354] width 75 height 31
type input "2"
click at [867, 413] on input "number" at bounding box center [879, 413] width 75 height 31
type input "2"
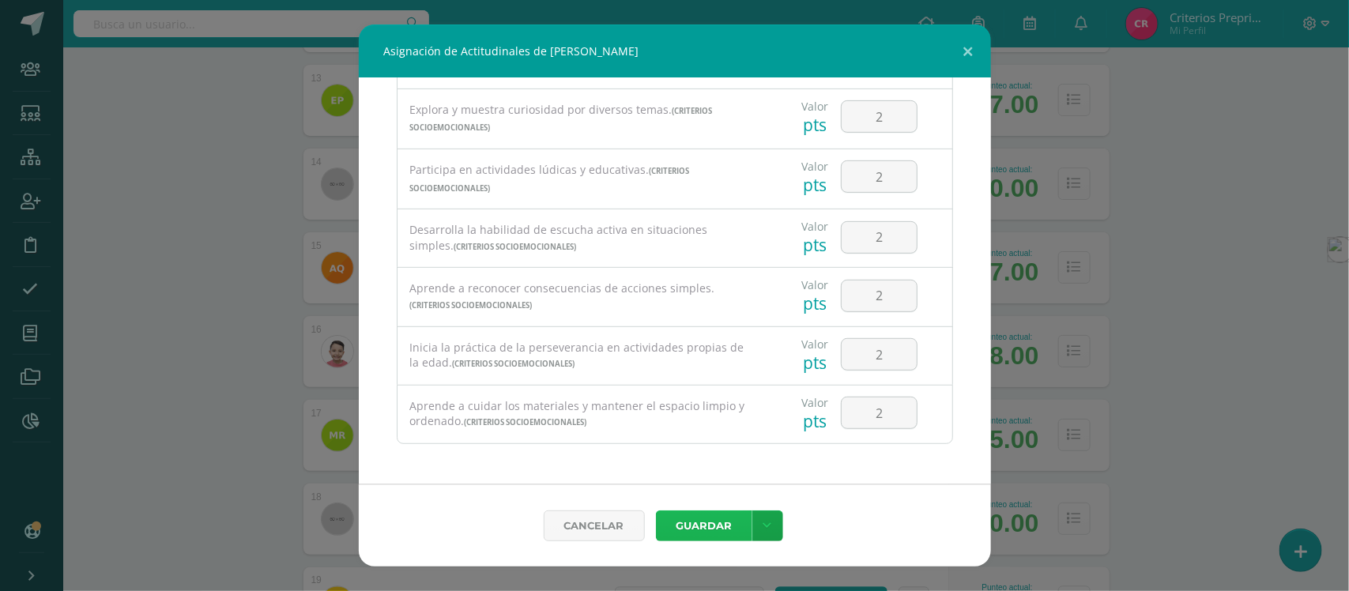
click at [718, 526] on button "Guardar" at bounding box center [704, 526] width 96 height 31
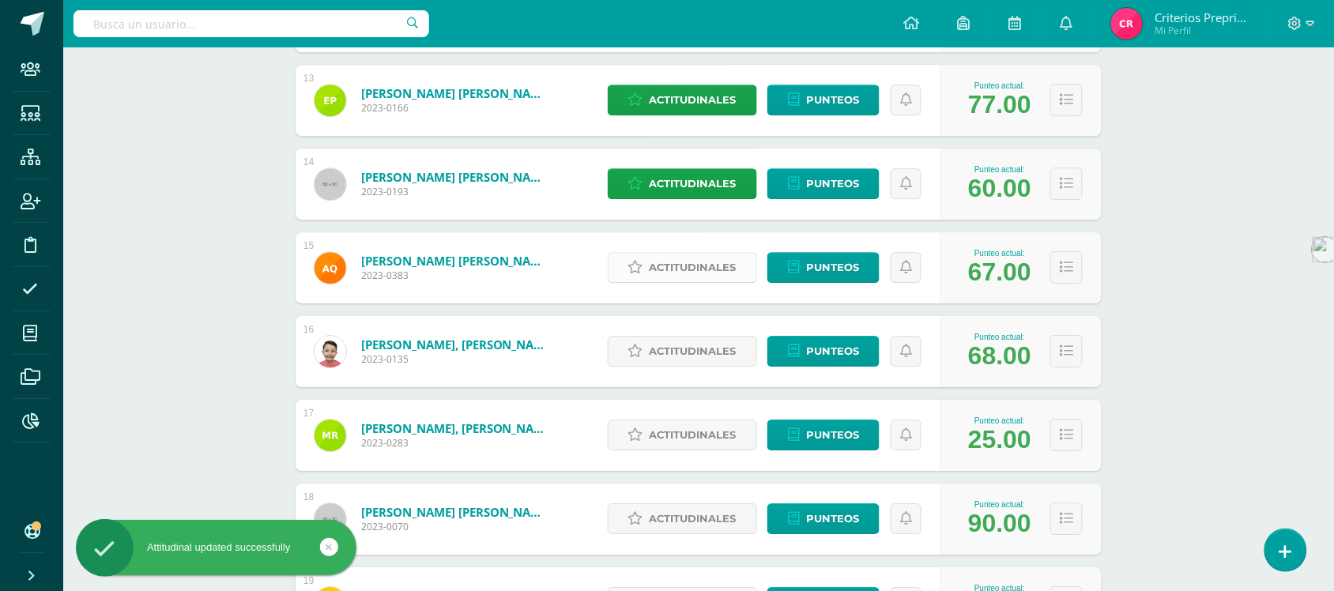
click at [688, 270] on span "Actitudinales" at bounding box center [693, 267] width 87 height 29
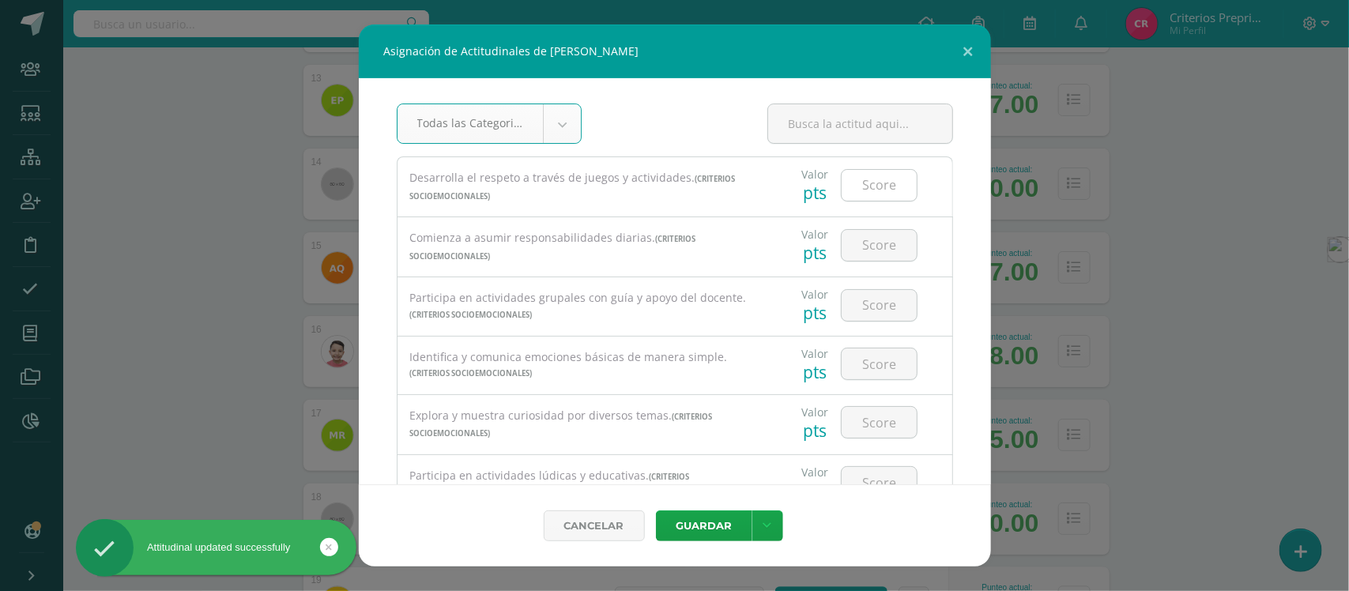
click at [866, 190] on input "number" at bounding box center [879, 185] width 75 height 31
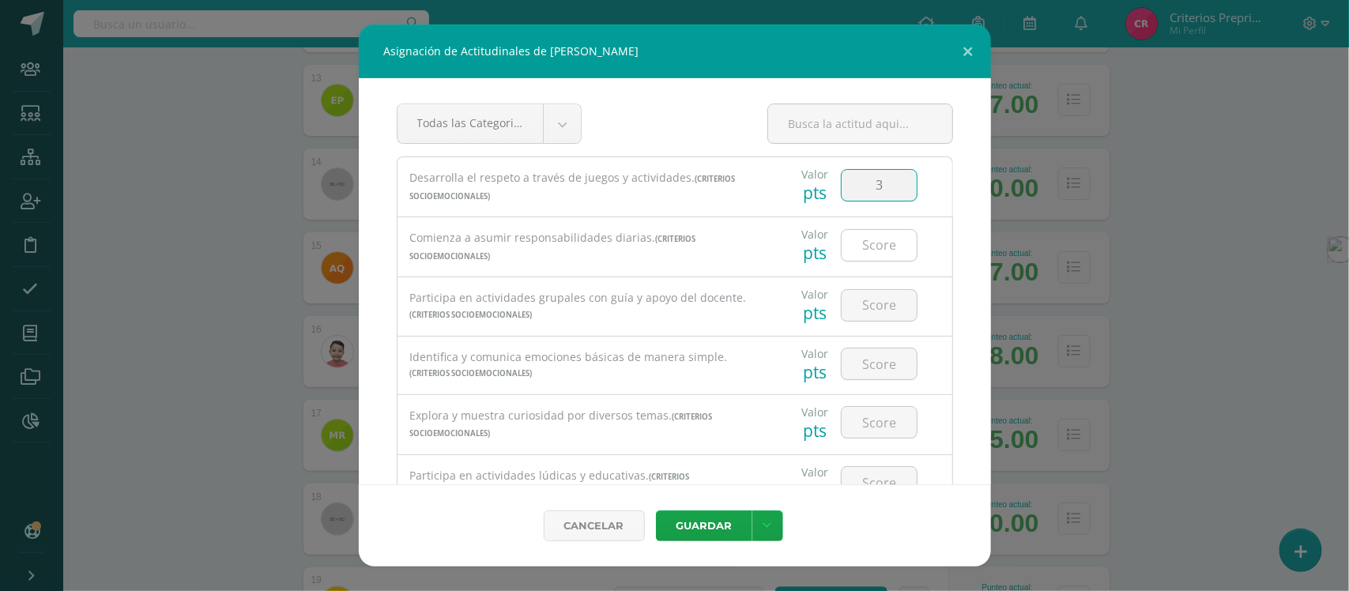
type input "3"
click at [866, 243] on input "number" at bounding box center [879, 245] width 75 height 31
type input "2"
click at [866, 309] on input "number" at bounding box center [879, 305] width 75 height 31
type input "2"
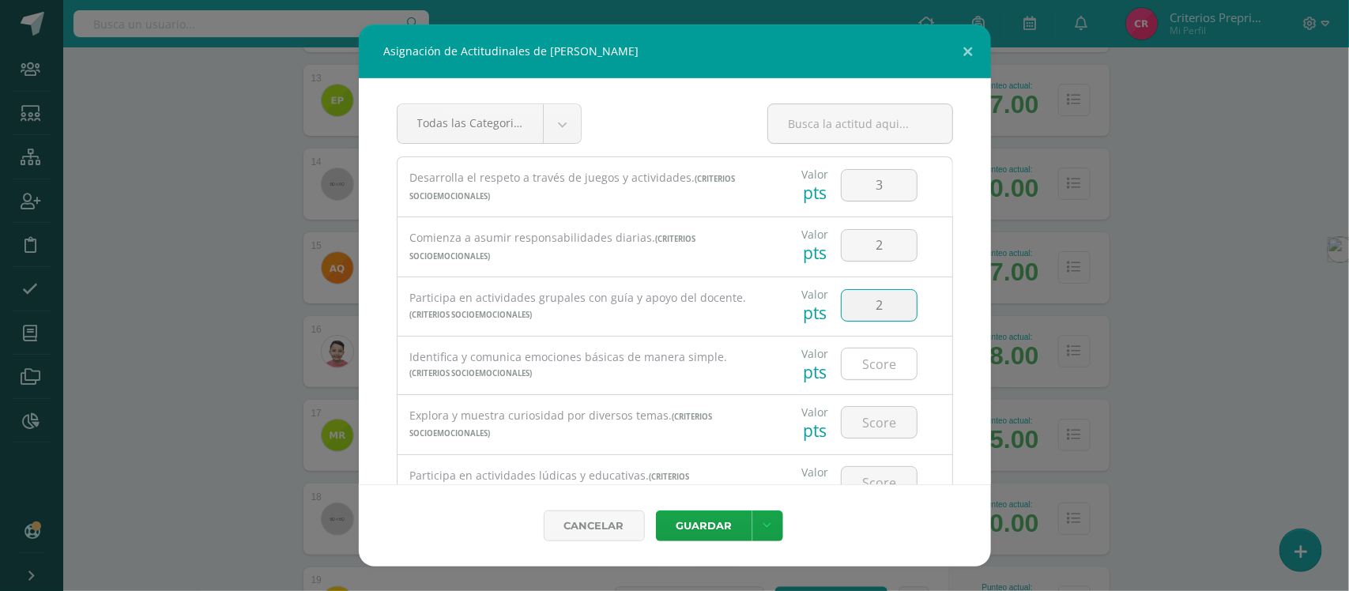
click at [868, 369] on input "number" at bounding box center [879, 364] width 75 height 31
type input "2"
click at [866, 424] on input "number" at bounding box center [879, 422] width 75 height 31
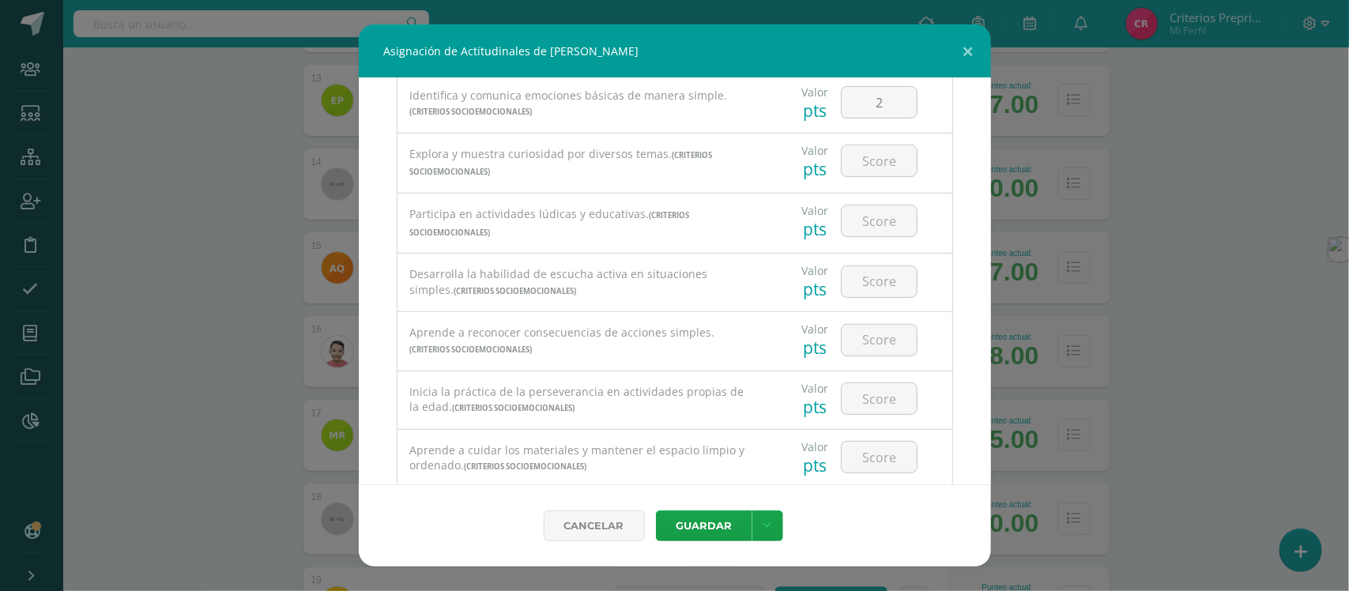
scroll to position [296, 0]
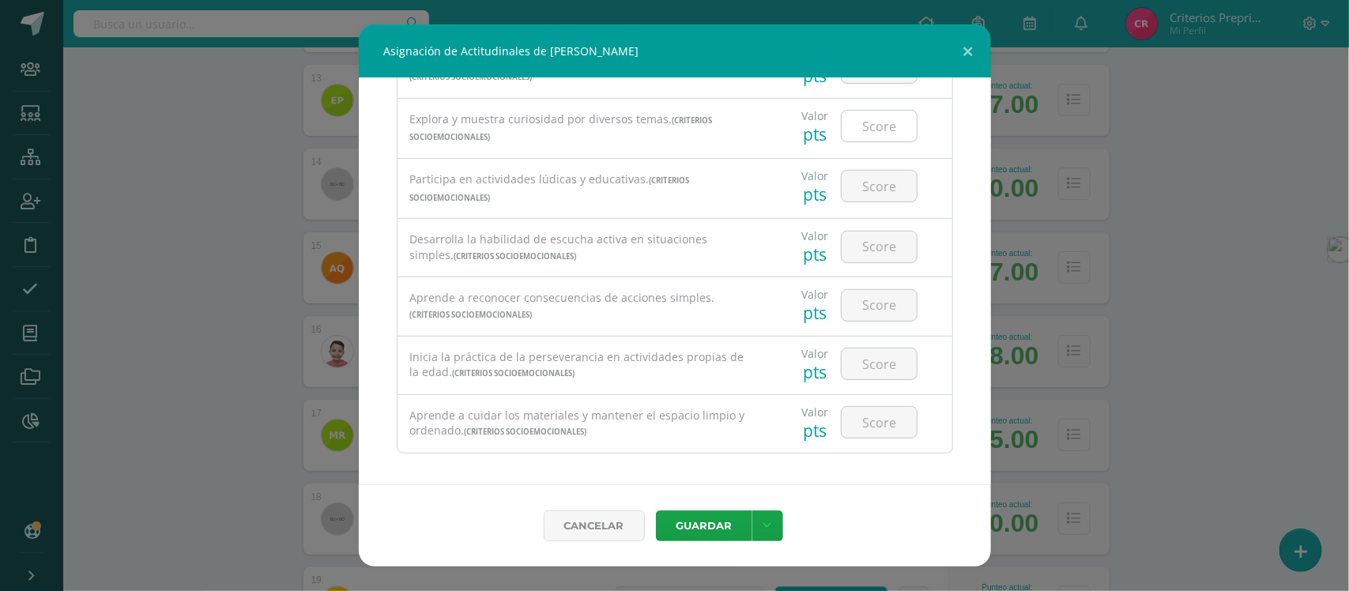
click at [864, 130] on input "number" at bounding box center [879, 126] width 75 height 31
type input "3"
click at [870, 184] on input "number" at bounding box center [879, 186] width 75 height 31
type input "3"
click at [881, 255] on input "number" at bounding box center [879, 247] width 75 height 31
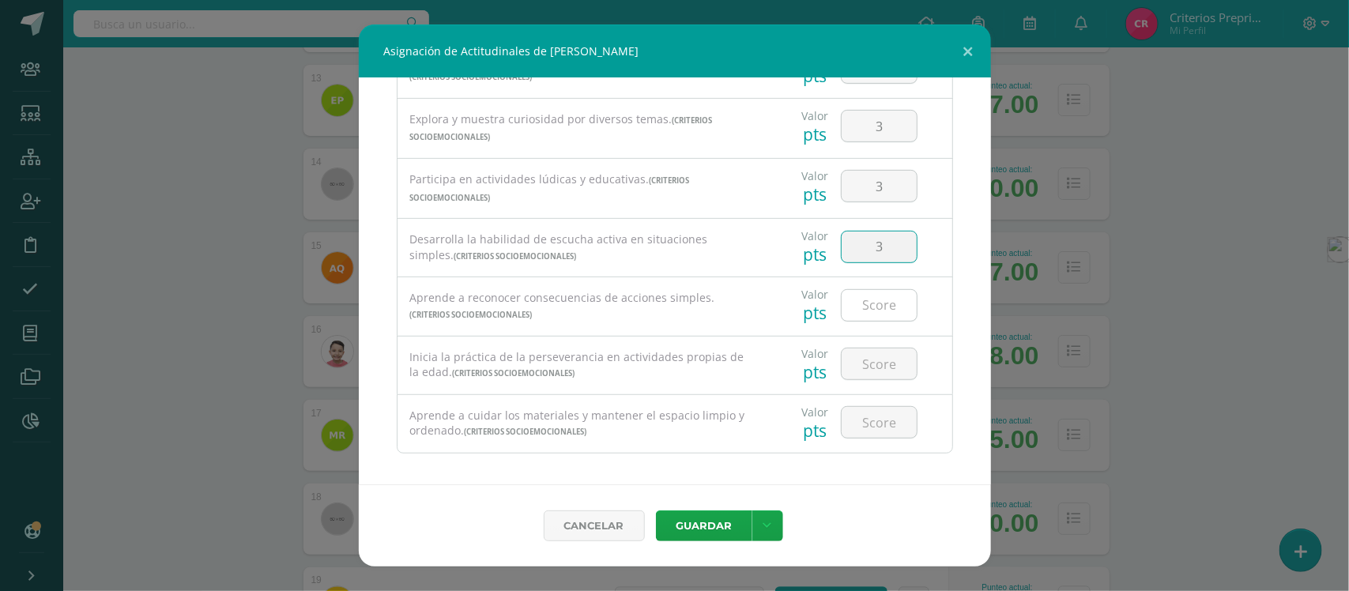
type input "3"
click at [874, 303] on input "number" at bounding box center [879, 305] width 75 height 31
type input "3"
type input "2"
click at [859, 373] on input "number" at bounding box center [879, 364] width 75 height 31
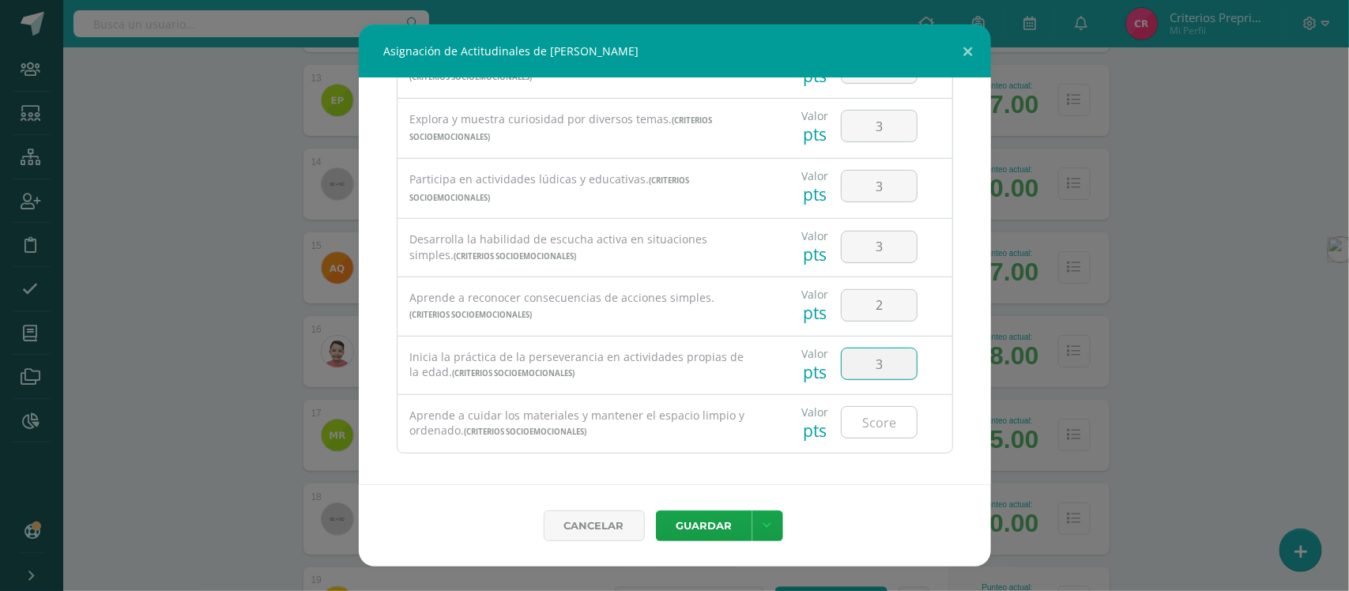
type input "3"
click at [866, 429] on input "number" at bounding box center [879, 422] width 75 height 31
click at [872, 376] on input "3" at bounding box center [879, 364] width 75 height 31
type input "2"
click at [866, 429] on input "number" at bounding box center [879, 422] width 75 height 31
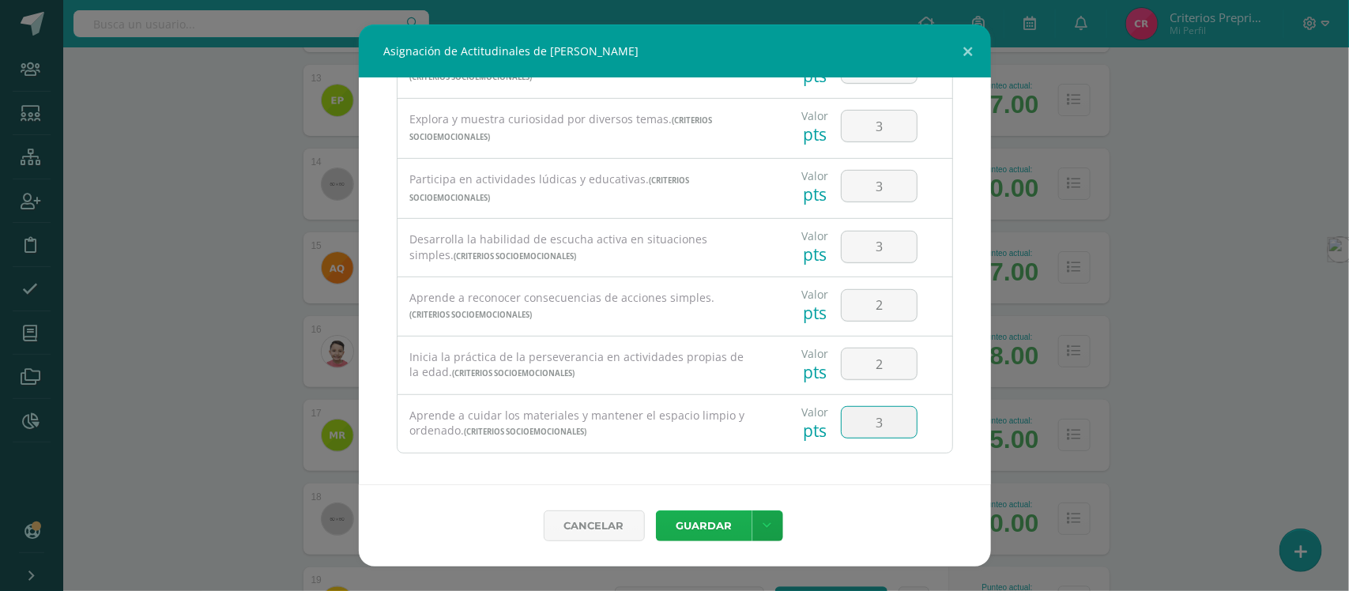
type input "3"
click at [701, 534] on button "Guardar" at bounding box center [704, 526] width 96 height 31
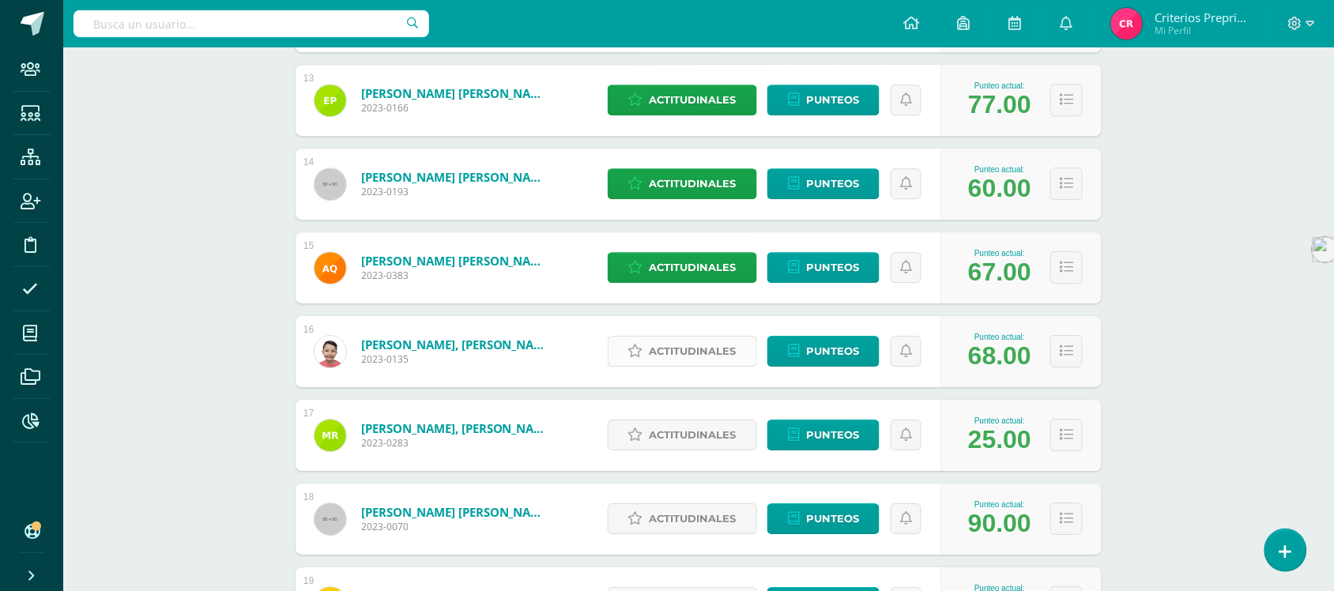
click at [697, 360] on span "Actitudinales" at bounding box center [693, 351] width 87 height 29
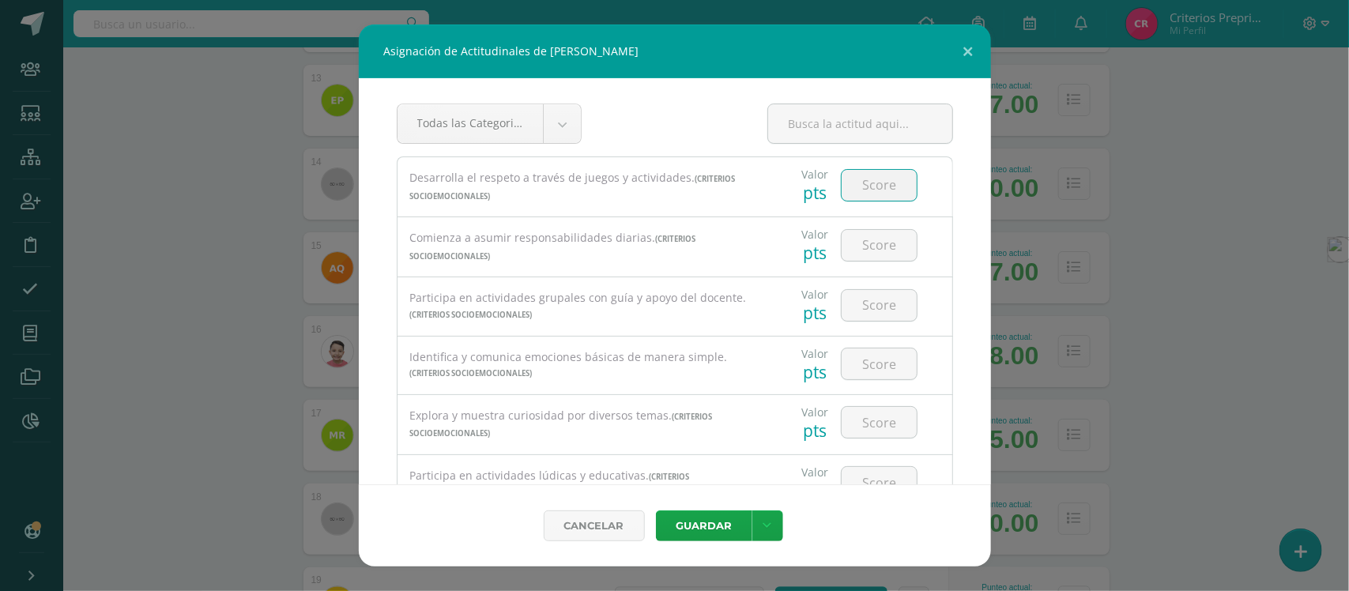
click at [864, 184] on input "number" at bounding box center [879, 185] width 75 height 31
type input "3"
click at [859, 250] on input "number" at bounding box center [879, 245] width 75 height 31
type input "2"
click at [863, 308] on input "number" at bounding box center [879, 305] width 75 height 31
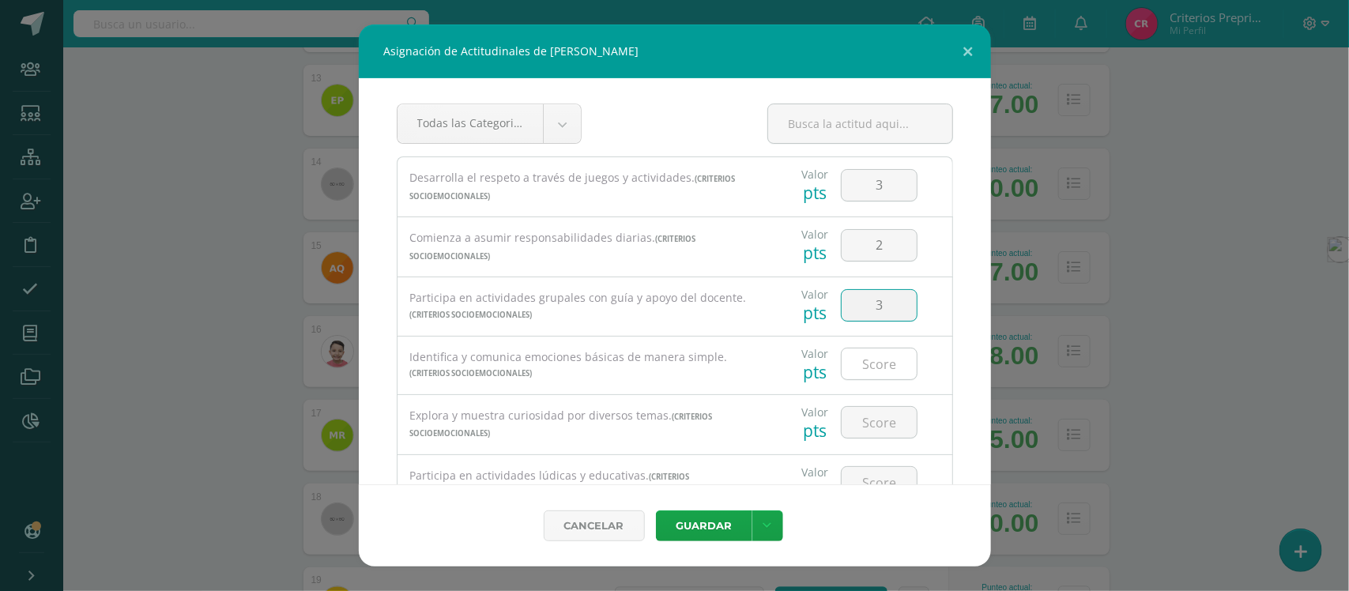
type input "3"
click at [860, 364] on input "number" at bounding box center [879, 364] width 75 height 31
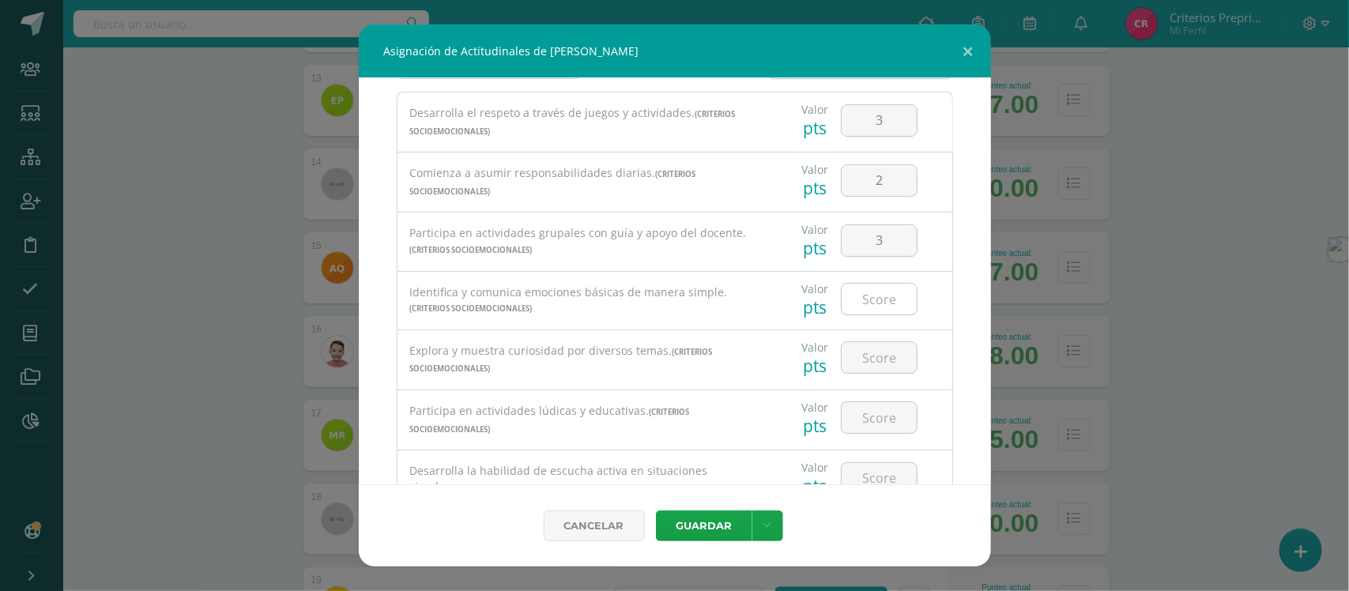
scroll to position [99, 0]
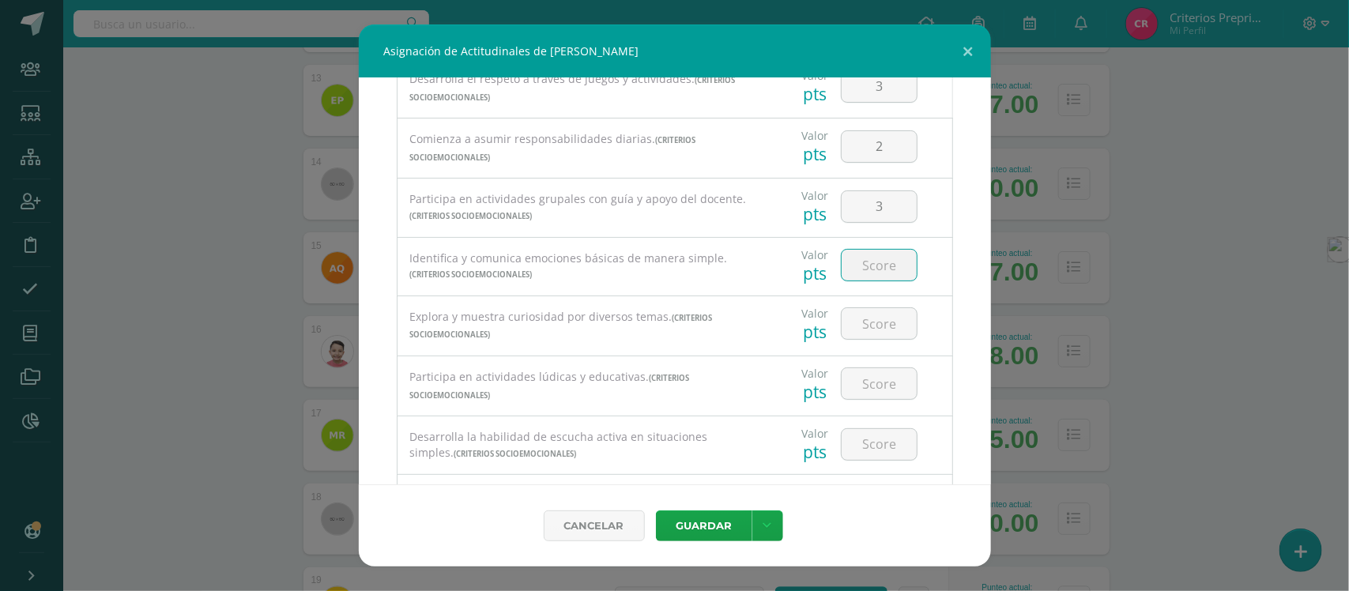
click at [866, 270] on input "number" at bounding box center [879, 265] width 75 height 31
type input "2"
click at [868, 329] on input "number" at bounding box center [879, 323] width 75 height 31
type input "3"
click at [860, 392] on input "number" at bounding box center [879, 383] width 75 height 31
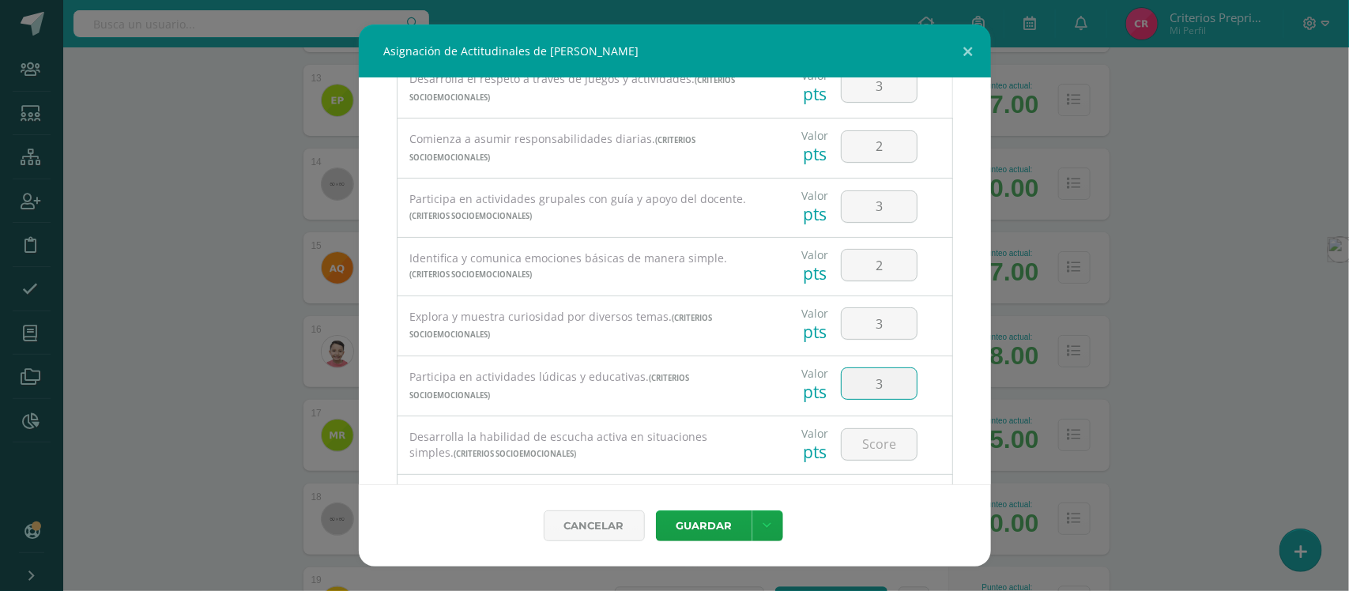
type input "3"
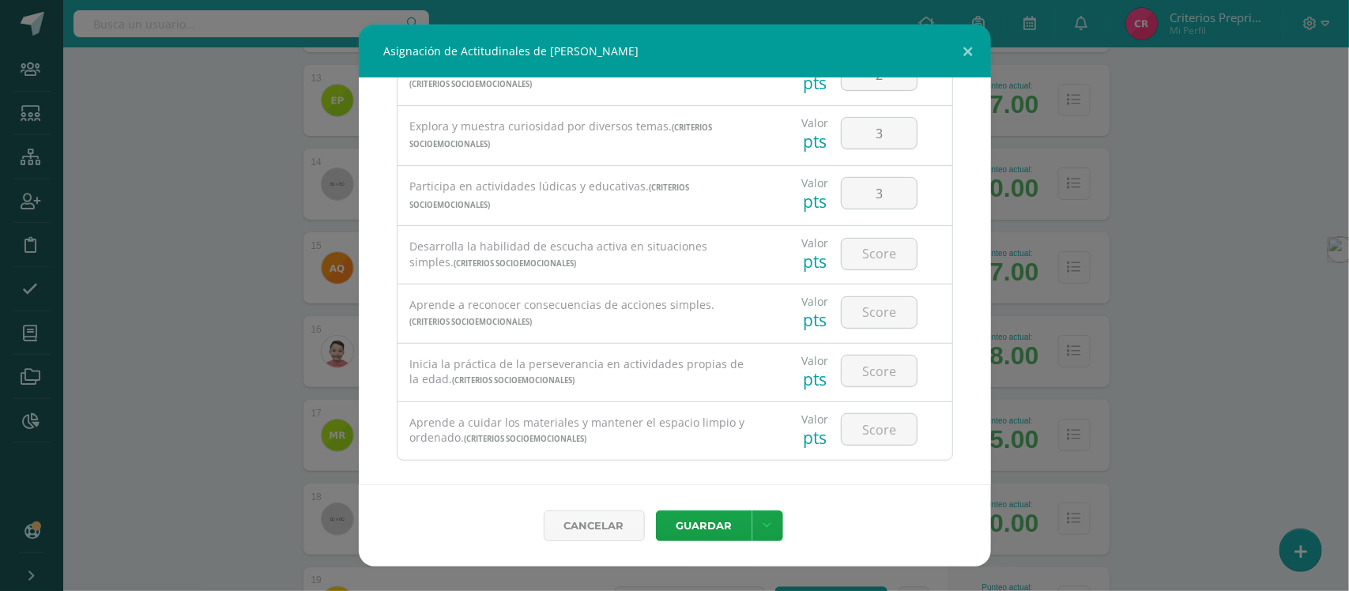
scroll to position [296, 0]
click at [878, 254] on input "number" at bounding box center [879, 247] width 75 height 31
type input "2"
click at [871, 306] on input "number" at bounding box center [879, 305] width 75 height 31
type input "2"
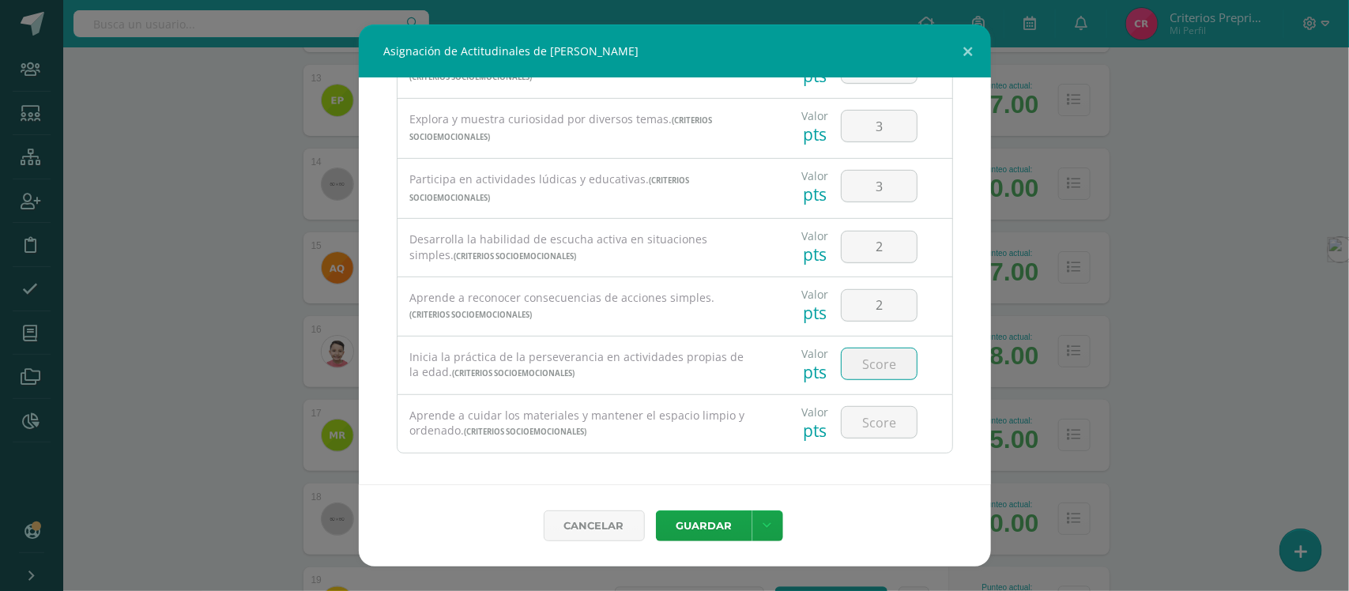
click at [866, 373] on input "number" at bounding box center [879, 364] width 75 height 31
type input "2"
click at [859, 432] on input "number" at bounding box center [879, 422] width 75 height 31
type input "2"
click at [714, 527] on button "Guardar" at bounding box center [704, 526] width 96 height 31
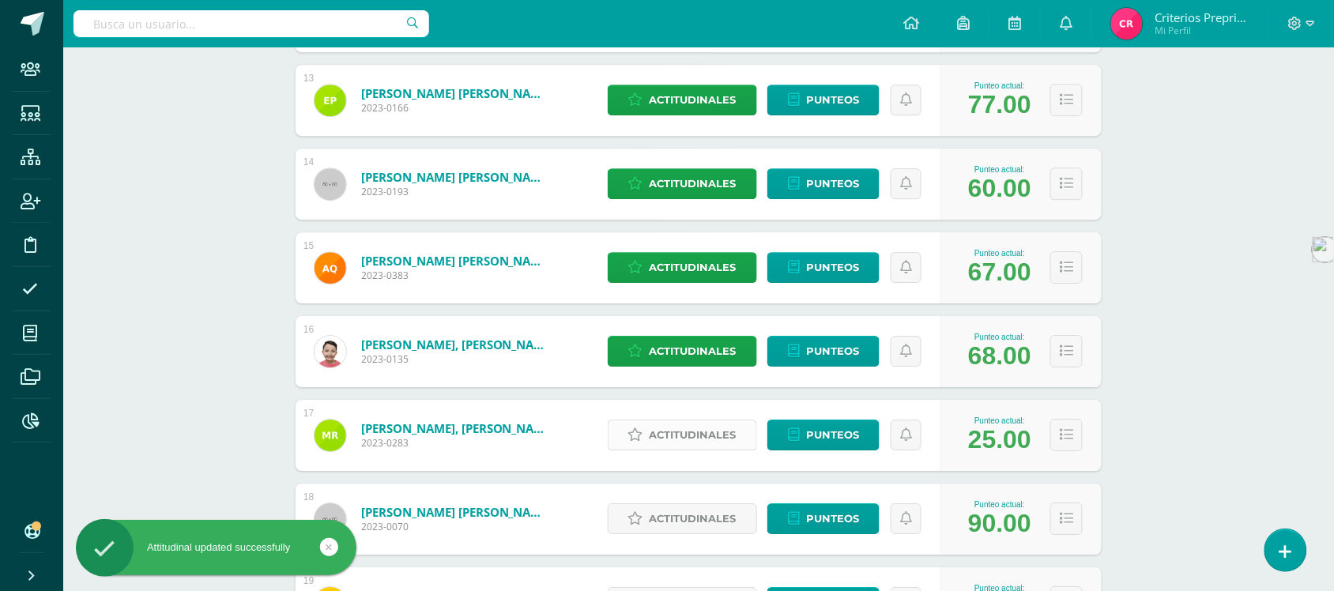
click at [685, 440] on span "Actitudinales" at bounding box center [693, 435] width 87 height 29
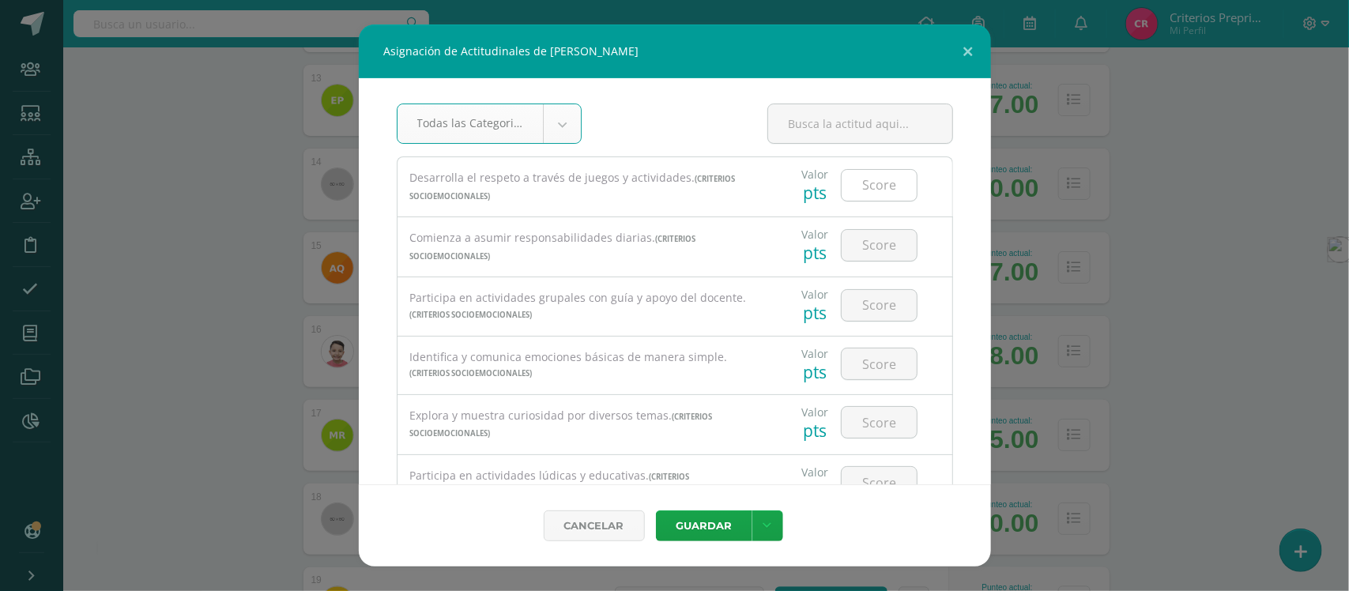
click at [871, 187] on input "number" at bounding box center [879, 185] width 75 height 31
type input "2"
click at [883, 253] on input "number" at bounding box center [879, 245] width 75 height 31
type input "2"
click at [871, 311] on input "number" at bounding box center [879, 305] width 75 height 31
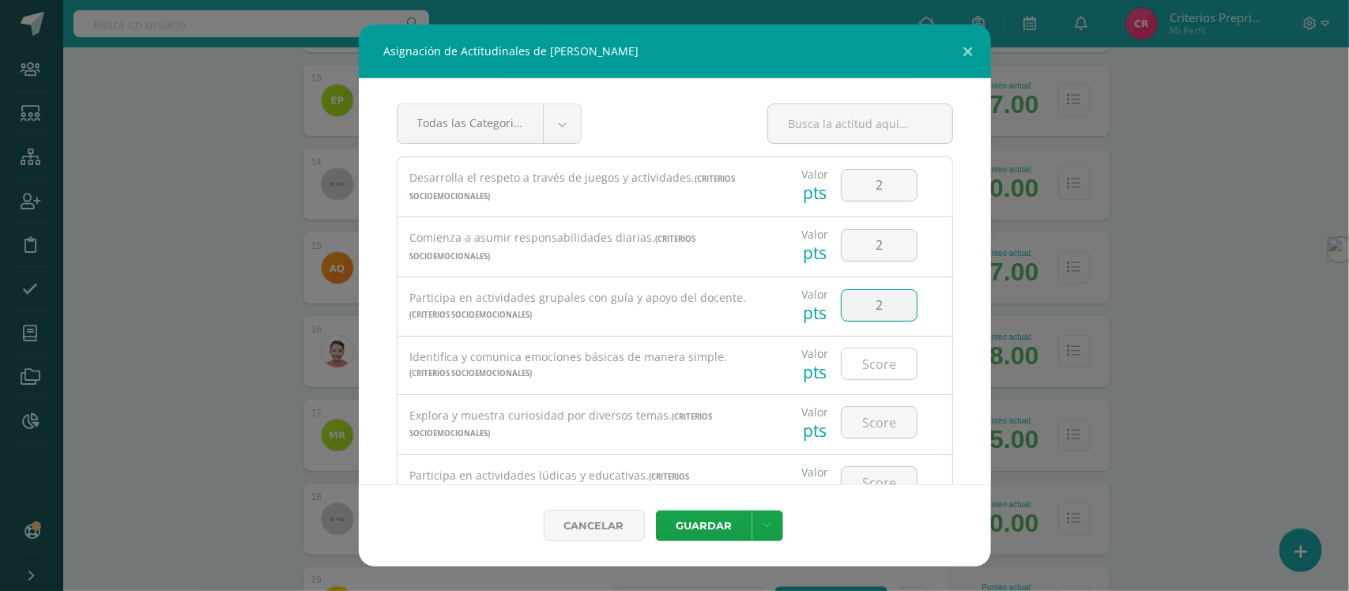
type input "2"
click at [870, 362] on input "number" at bounding box center [879, 364] width 75 height 31
type input "2"
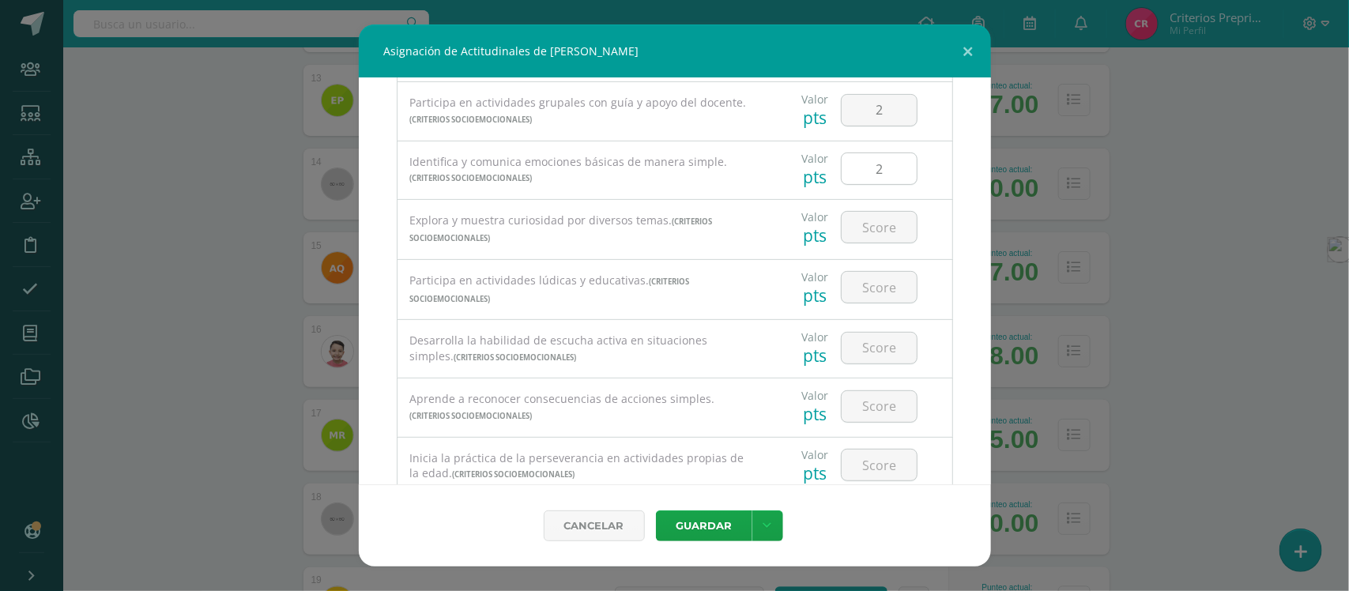
scroll to position [198, 0]
click at [868, 224] on input "number" at bounding box center [879, 224] width 75 height 31
type input "2"
click at [875, 289] on input "number" at bounding box center [879, 285] width 75 height 31
type input "2"
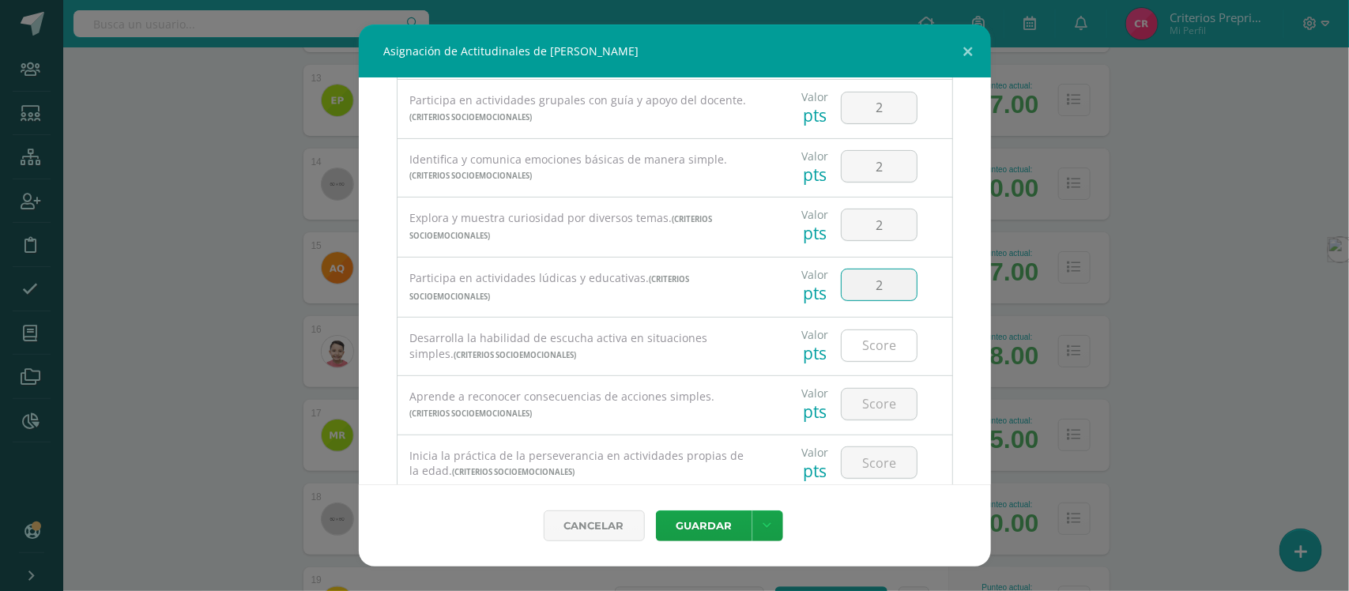
click at [864, 357] on input "number" at bounding box center [879, 345] width 75 height 31
type input "2"
click at [858, 413] on input "number" at bounding box center [879, 404] width 75 height 31
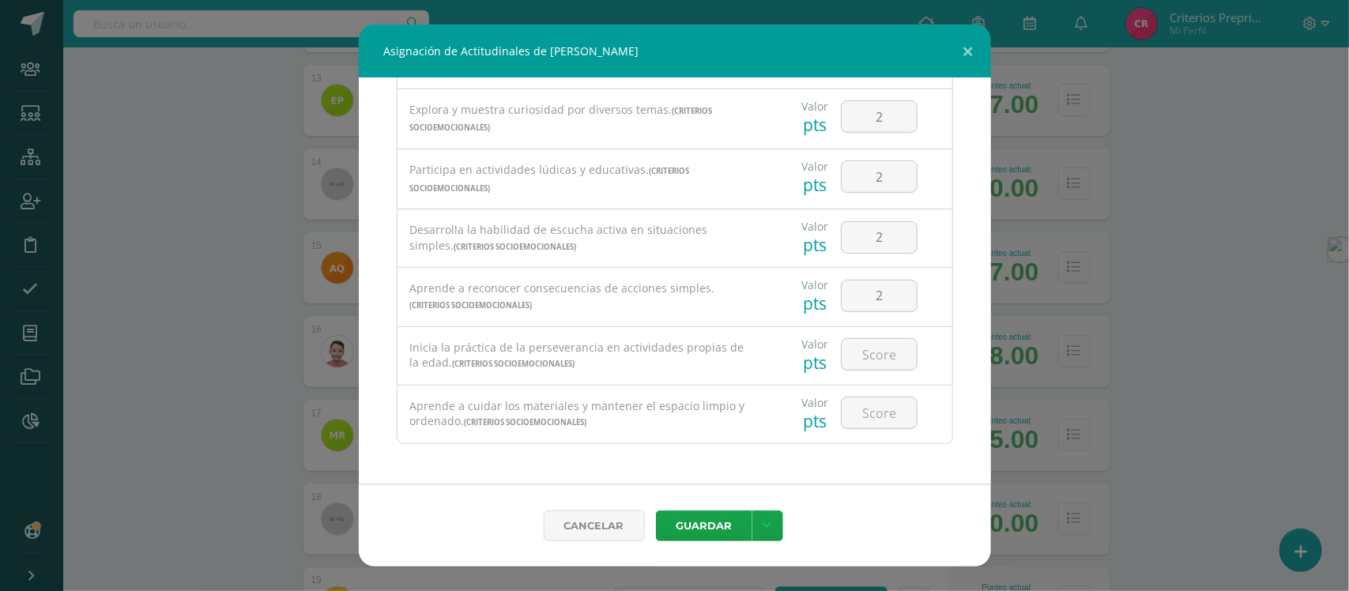
scroll to position [313, 0]
click at [876, 291] on input "2" at bounding box center [879, 296] width 75 height 31
type input "2"
click at [878, 353] on input "number" at bounding box center [879, 354] width 75 height 31
type input "2"
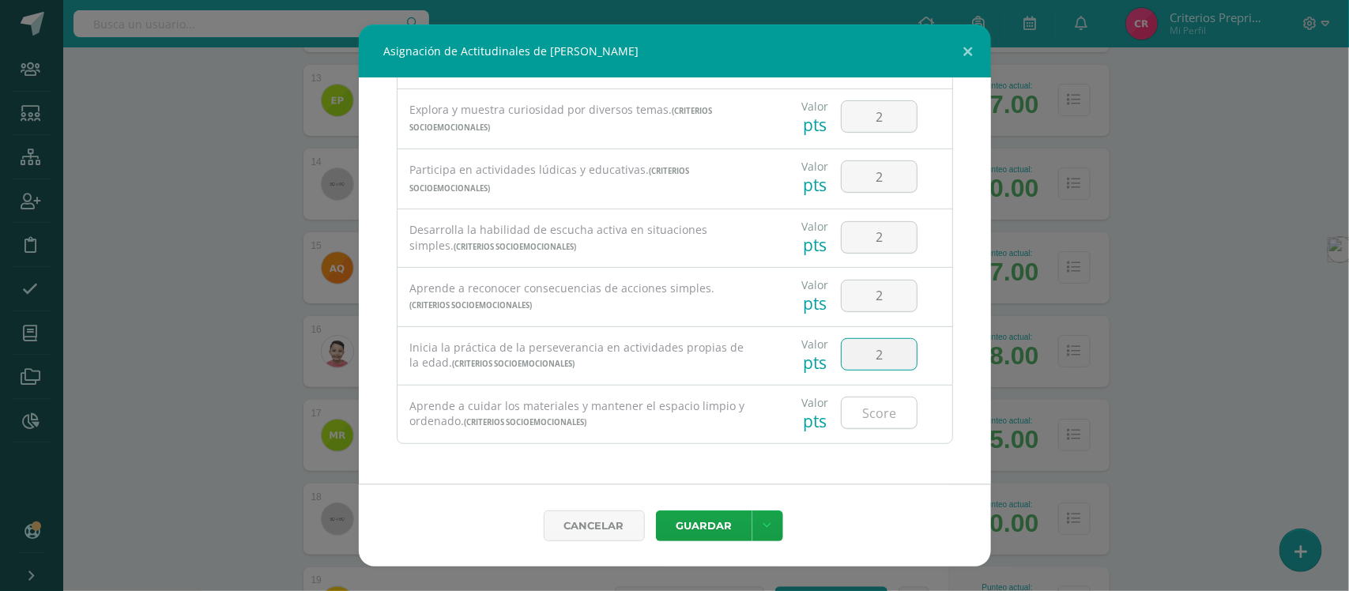
click at [870, 413] on input "number" at bounding box center [879, 413] width 75 height 31
type input "2"
click at [875, 349] on input "2" at bounding box center [879, 354] width 75 height 31
type input "1"
click at [876, 296] on input "2" at bounding box center [879, 296] width 75 height 31
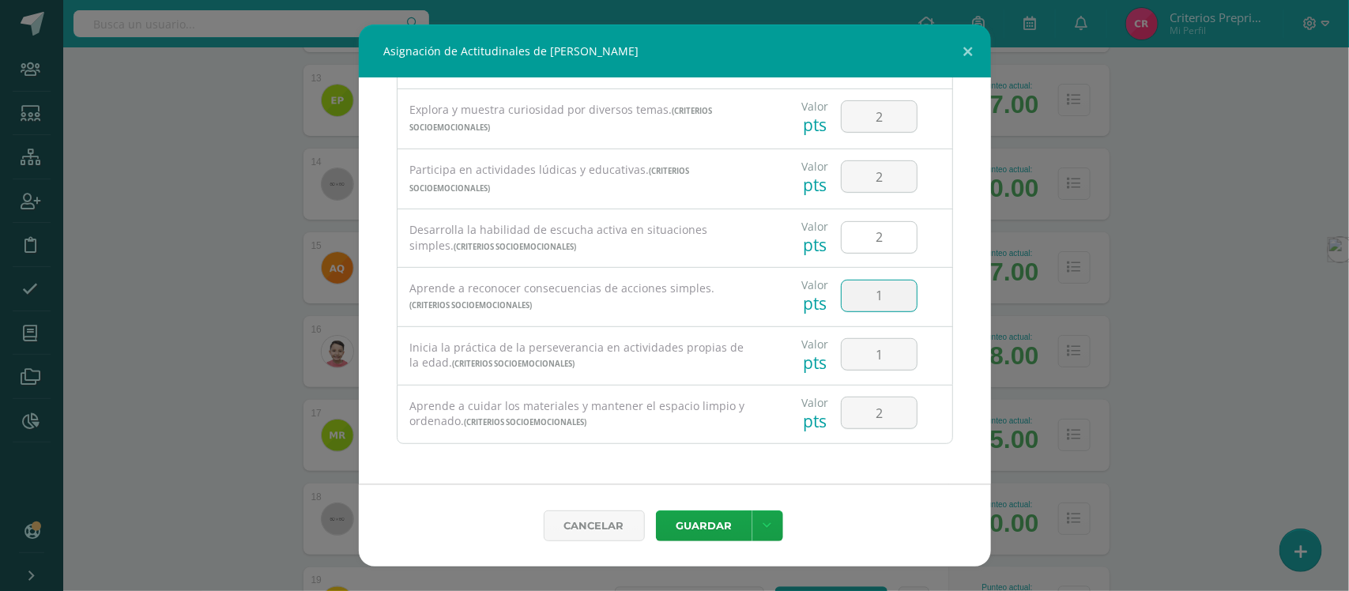
type input "1"
click at [875, 246] on input "2" at bounding box center [879, 237] width 75 height 31
type input "1"
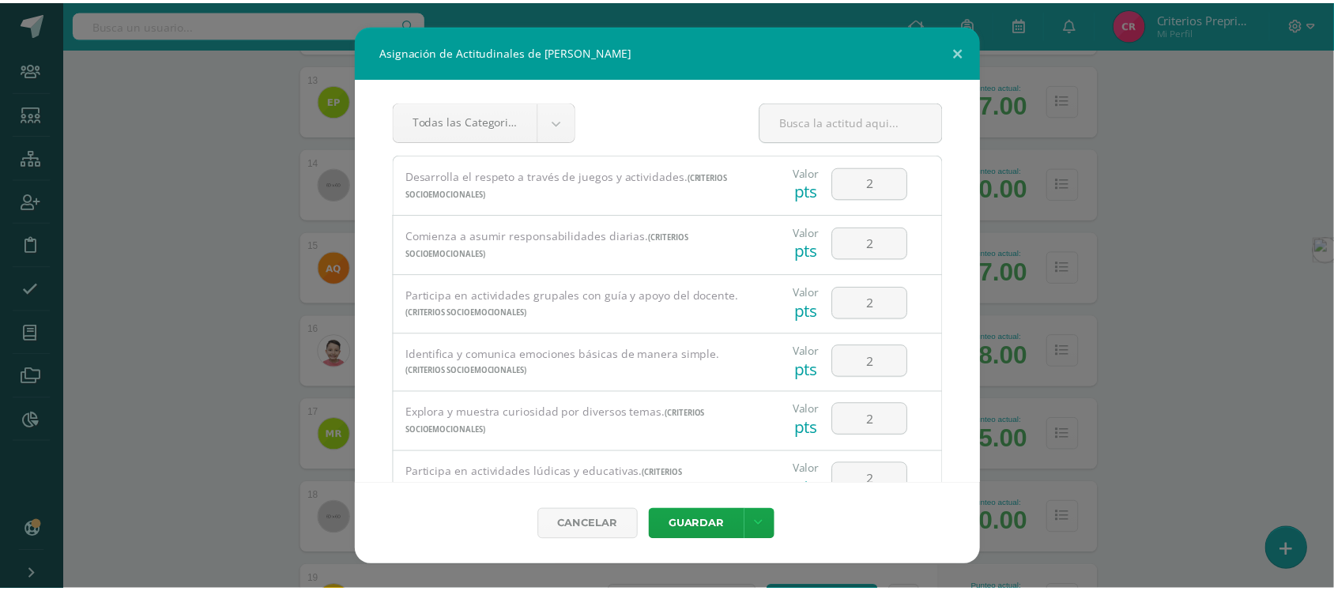
scroll to position [0, 0]
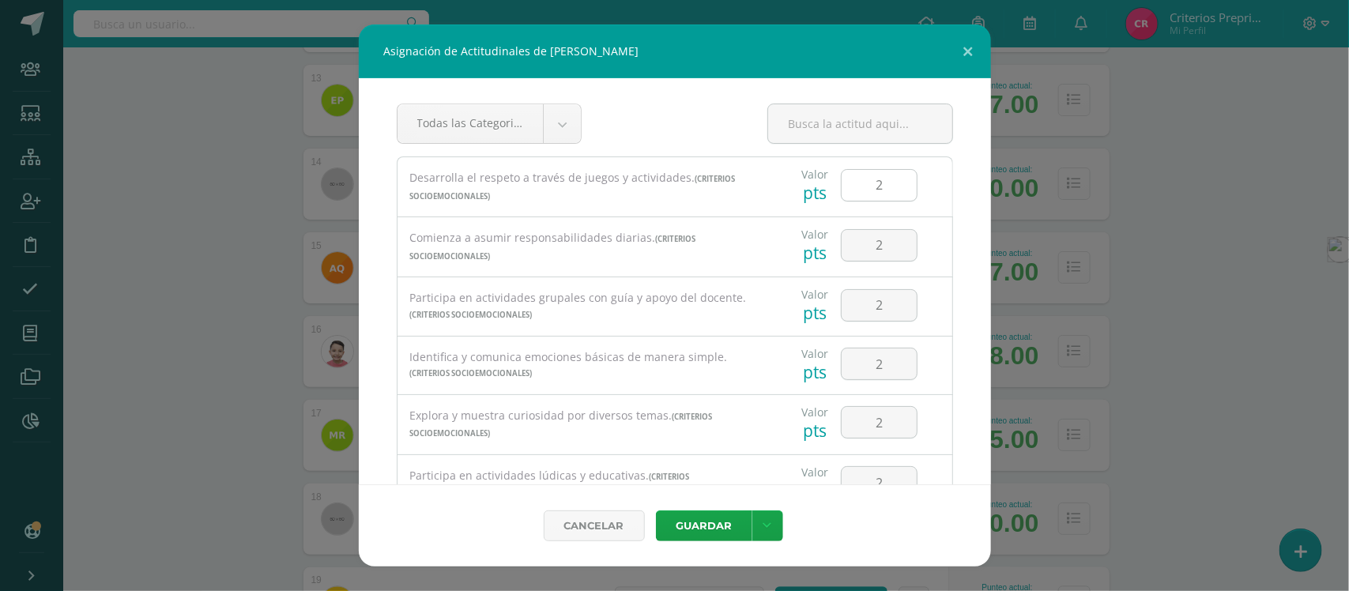
click at [872, 190] on input "2" at bounding box center [879, 185] width 75 height 31
type input "1"
click at [868, 245] on input "2" at bounding box center [879, 245] width 75 height 31
type input "1"
click at [737, 535] on button "Guardar" at bounding box center [704, 526] width 96 height 31
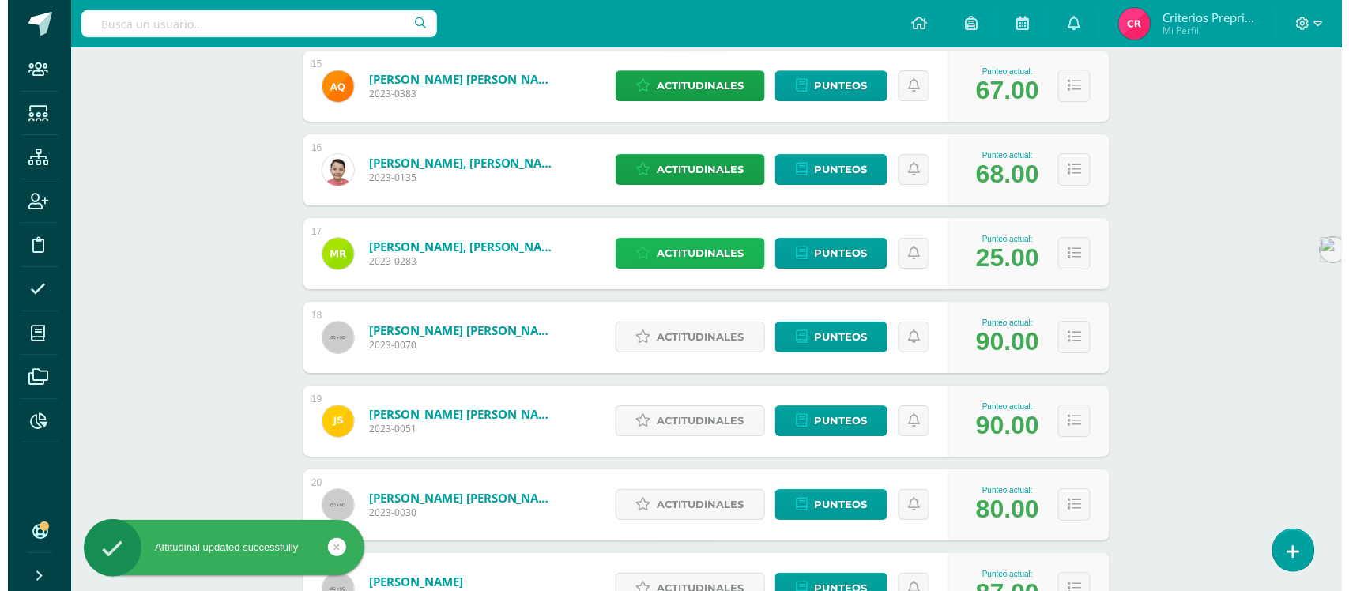
scroll to position [1482, 0]
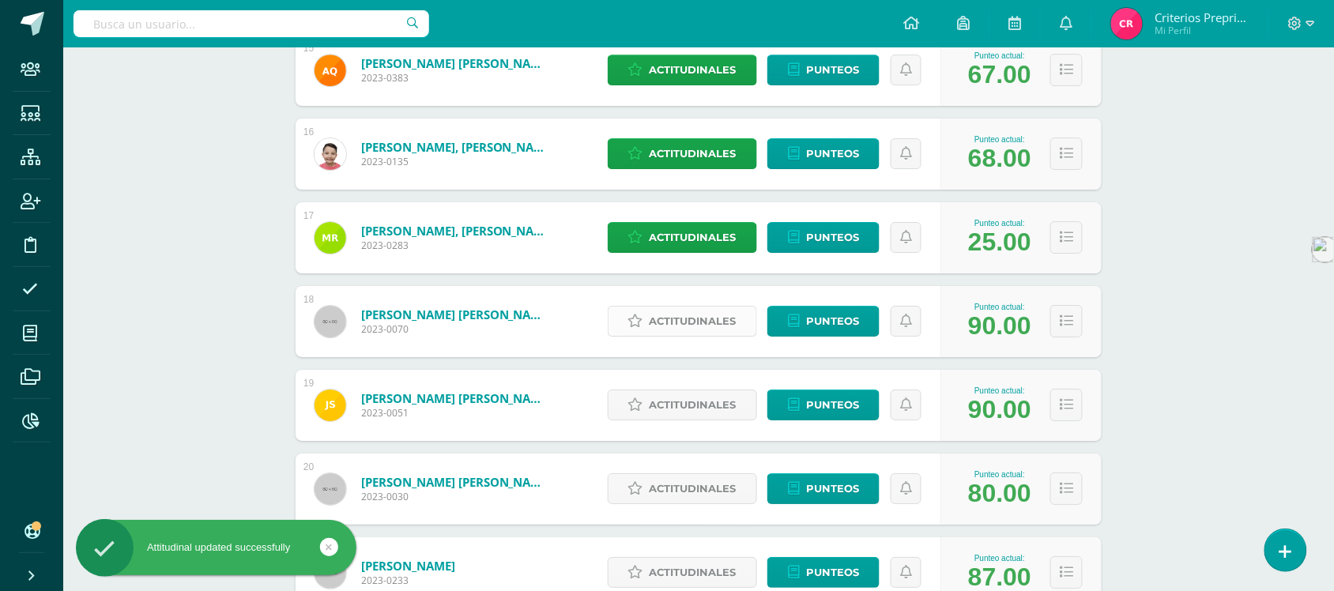
click at [705, 325] on span "Actitudinales" at bounding box center [693, 321] width 87 height 29
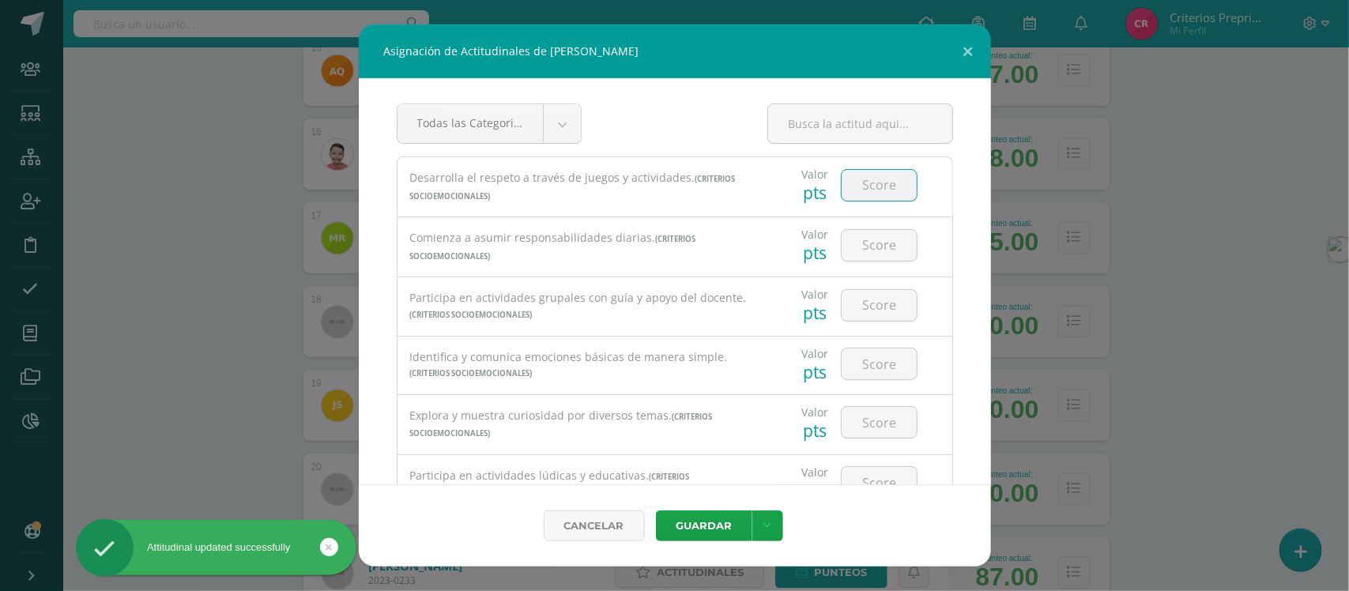
click at [876, 184] on input "number" at bounding box center [879, 185] width 75 height 31
type input "3"
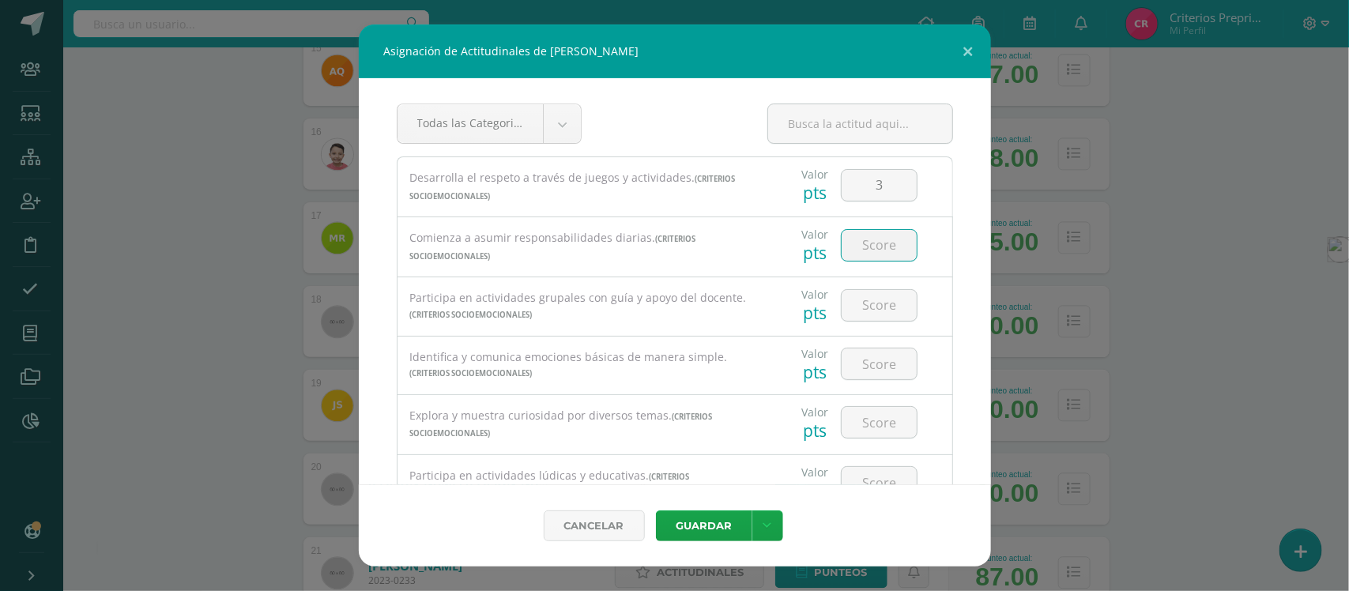
click at [872, 249] on input "number" at bounding box center [879, 245] width 75 height 31
type input "3"
click at [882, 316] on input "number" at bounding box center [879, 305] width 75 height 31
type input "3"
click at [882, 368] on input "number" at bounding box center [879, 364] width 75 height 31
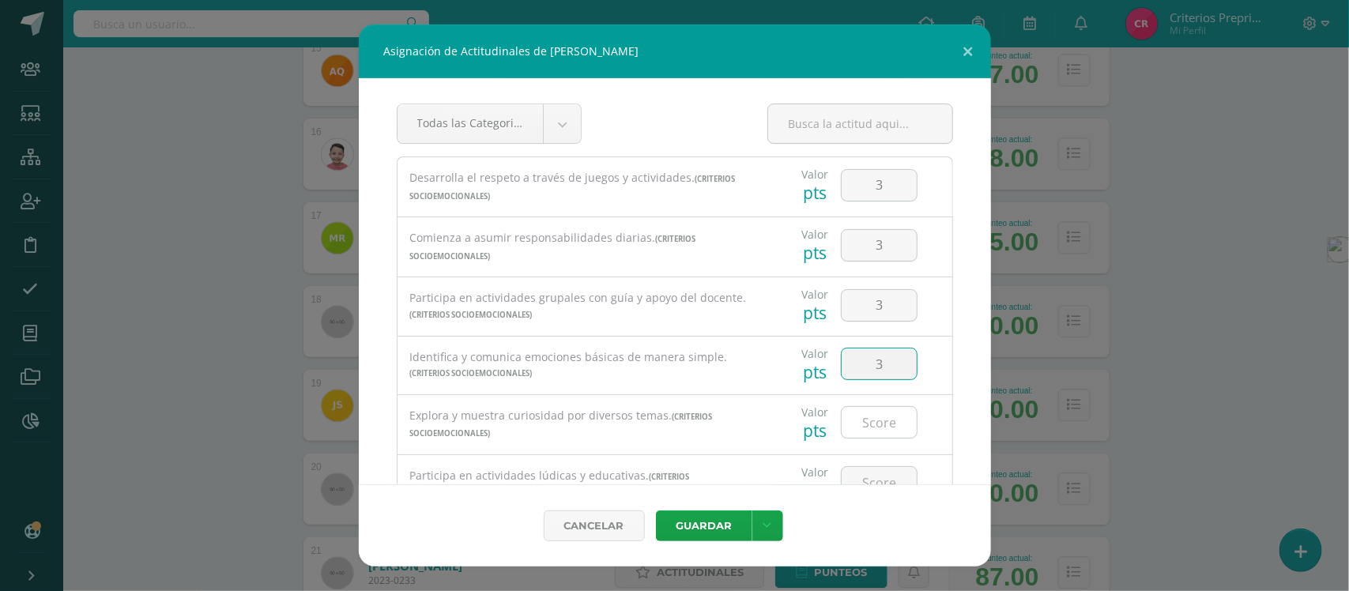
type input "3"
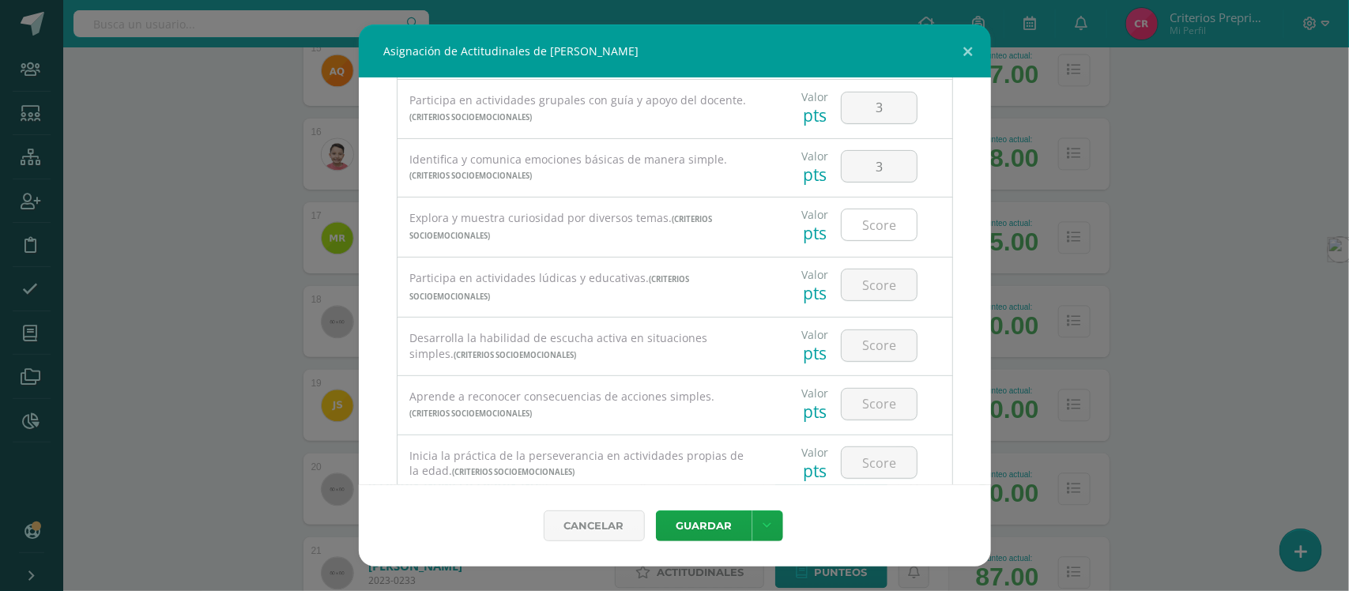
click at [881, 234] on input "number" at bounding box center [879, 224] width 75 height 31
type input "3"
click at [884, 287] on input "number" at bounding box center [879, 285] width 75 height 31
type input "3"
click at [867, 358] on input "number" at bounding box center [879, 345] width 75 height 31
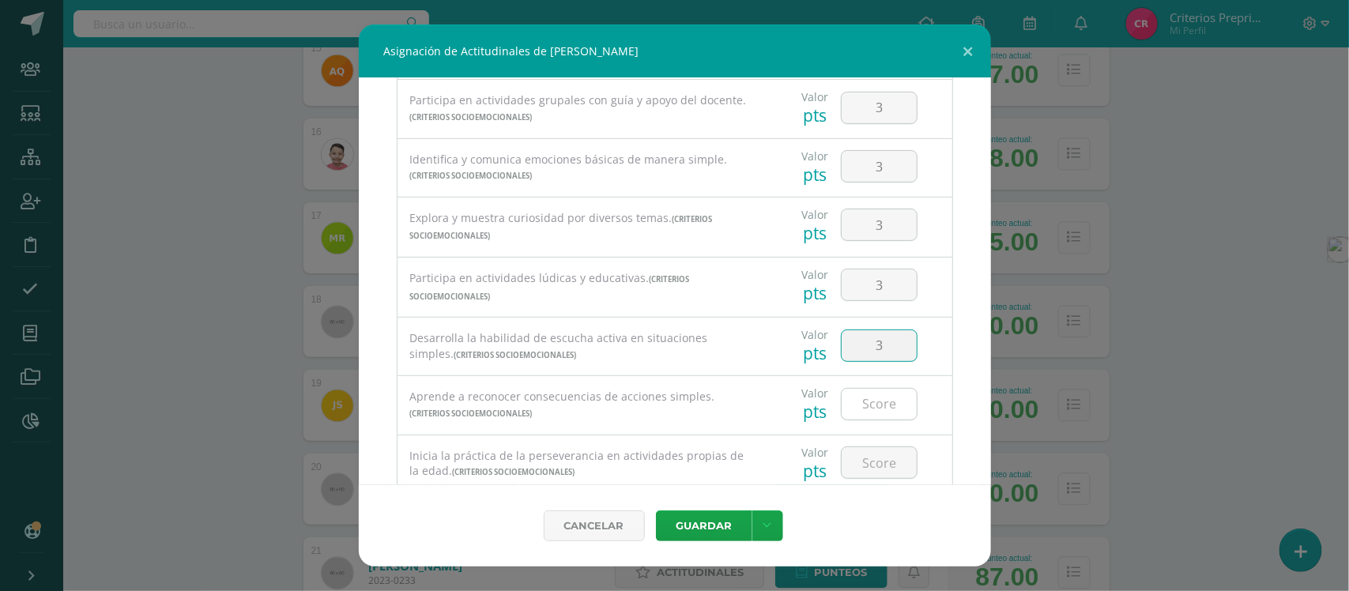
type input "3"
click at [872, 412] on input "number" at bounding box center [879, 404] width 75 height 31
type input "3"
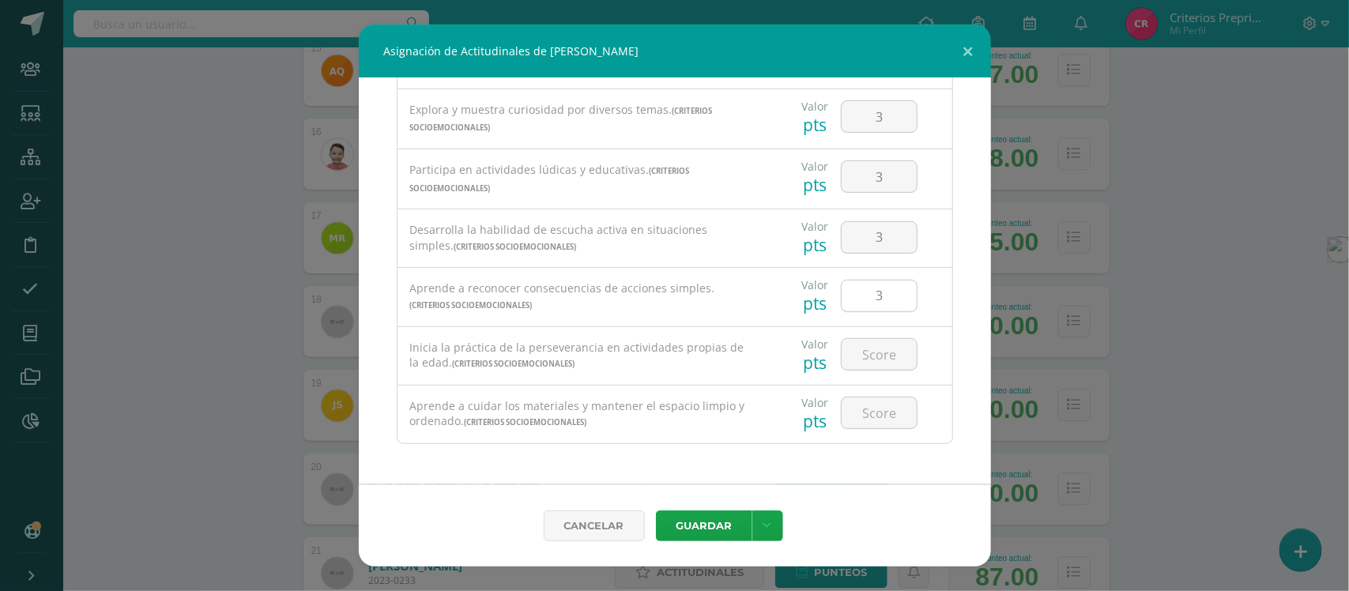
scroll to position [313, 0]
click at [872, 354] on input "number" at bounding box center [879, 354] width 75 height 31
type input "3"
click at [867, 412] on input "number" at bounding box center [879, 413] width 75 height 31
type input "3"
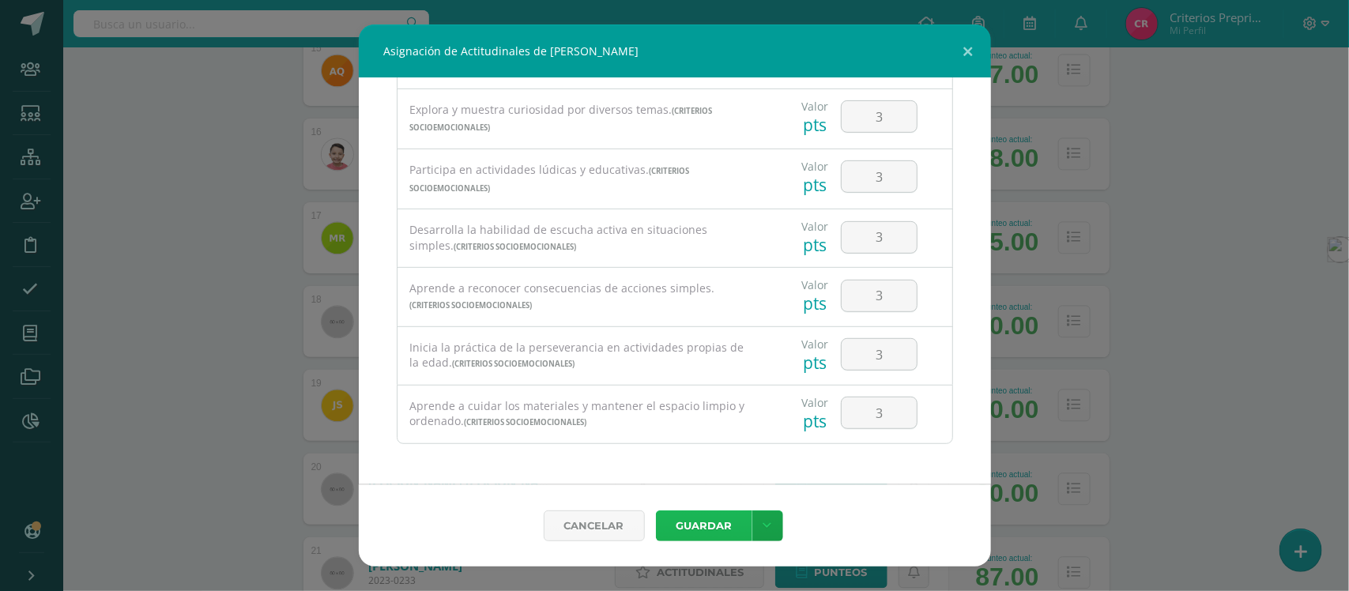
click at [722, 523] on button "Guardar" at bounding box center [704, 526] width 96 height 31
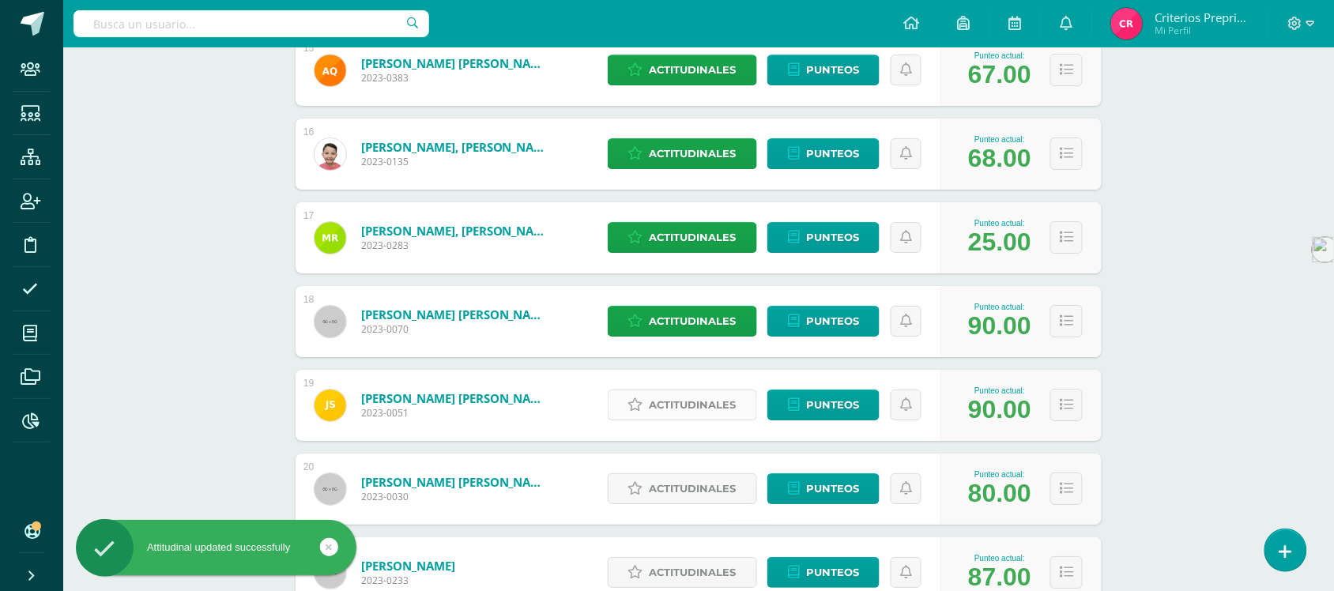
click at [704, 402] on span "Actitudinales" at bounding box center [693, 405] width 87 height 29
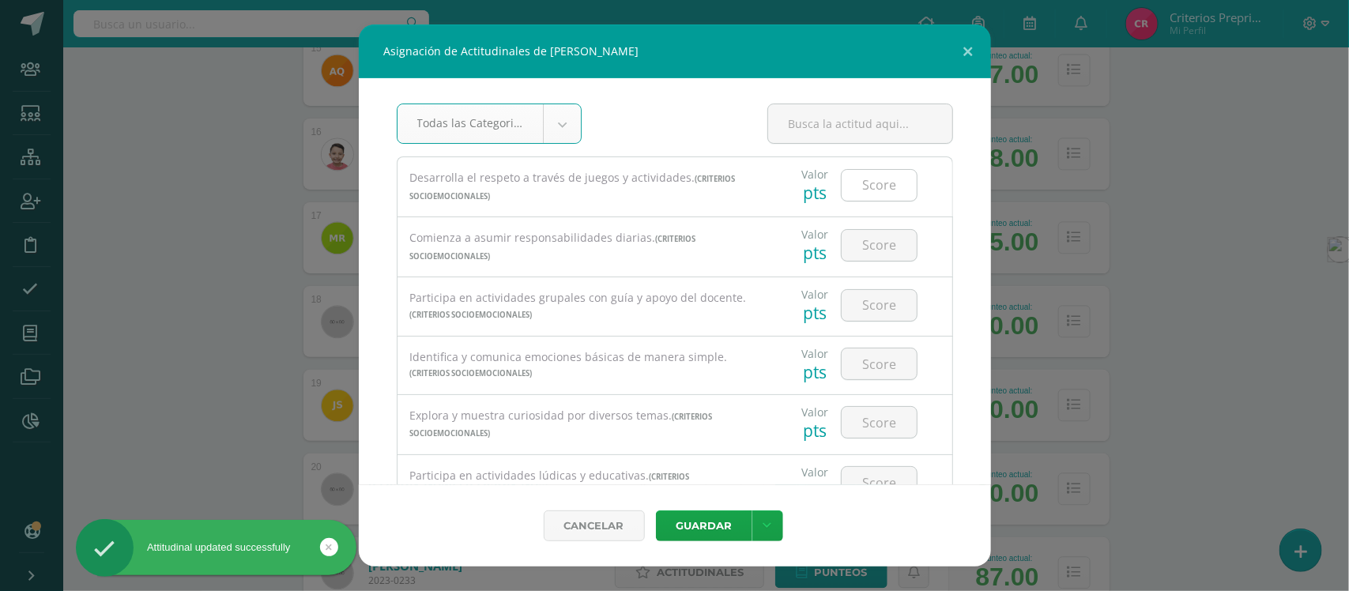
click at [864, 190] on input "number" at bounding box center [879, 185] width 75 height 31
type input "3"
click at [870, 239] on input "number" at bounding box center [879, 245] width 75 height 31
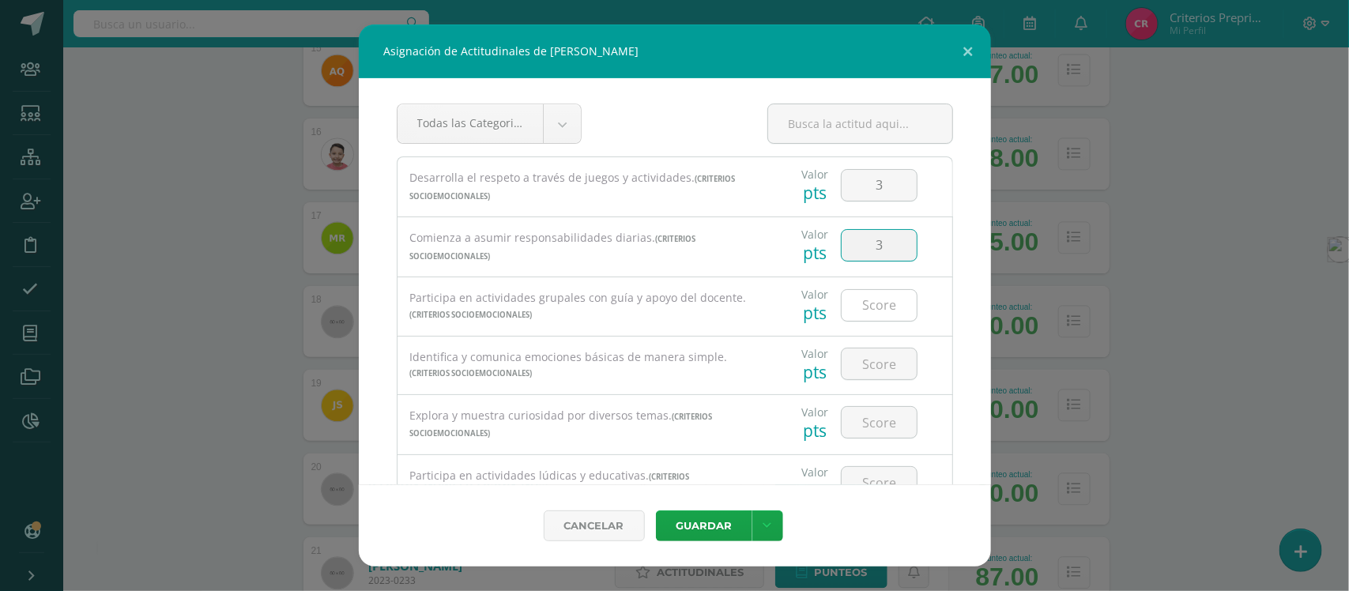
type input "3"
click at [871, 316] on input "number" at bounding box center [879, 305] width 75 height 31
type input "3"
click at [866, 369] on input "number" at bounding box center [879, 364] width 75 height 31
type input "3"
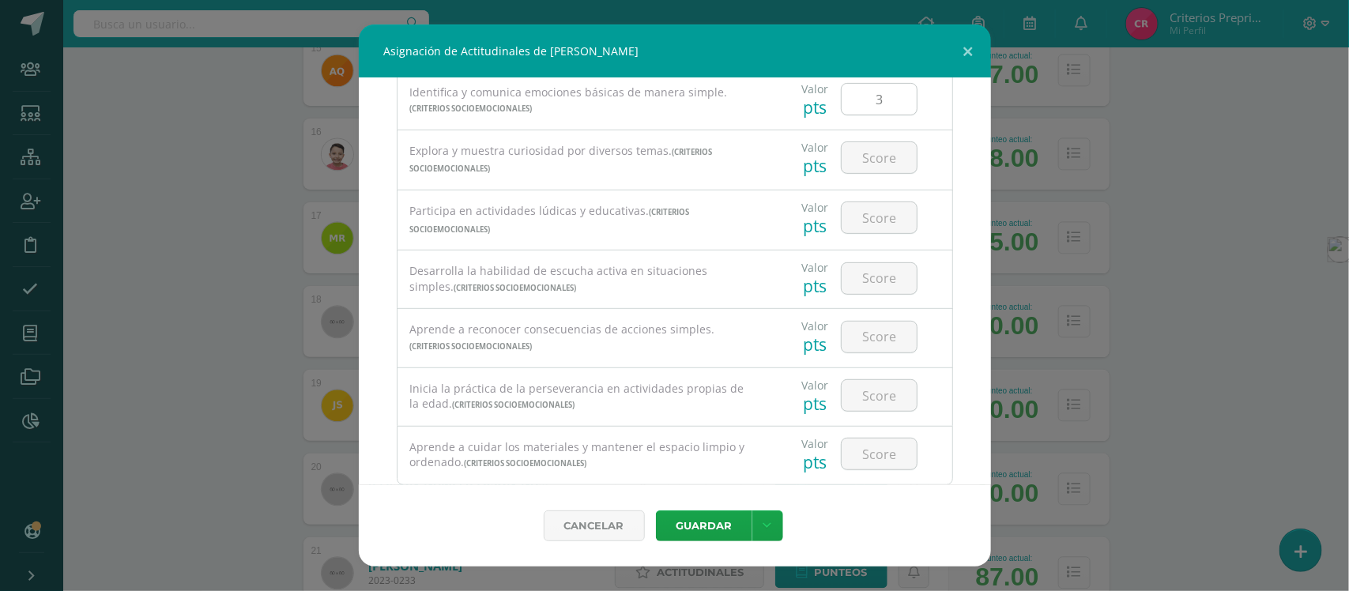
scroll to position [296, 0]
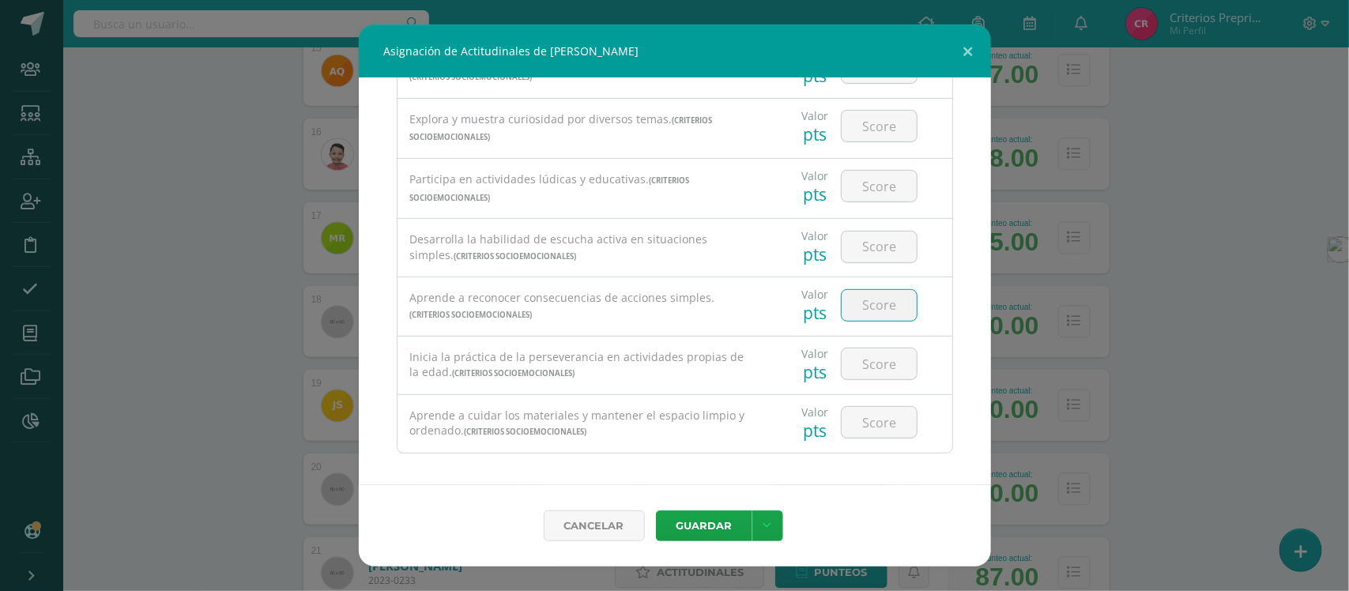
drag, startPoint x: 859, startPoint y: 316, endPoint x: 1239, endPoint y: 222, distance: 391.0
click at [1239, 222] on div "Asignación de Actitudinales de José Rodrigo Soto Estrada Todas las Categorias T…" at bounding box center [674, 296] width 1337 height 542
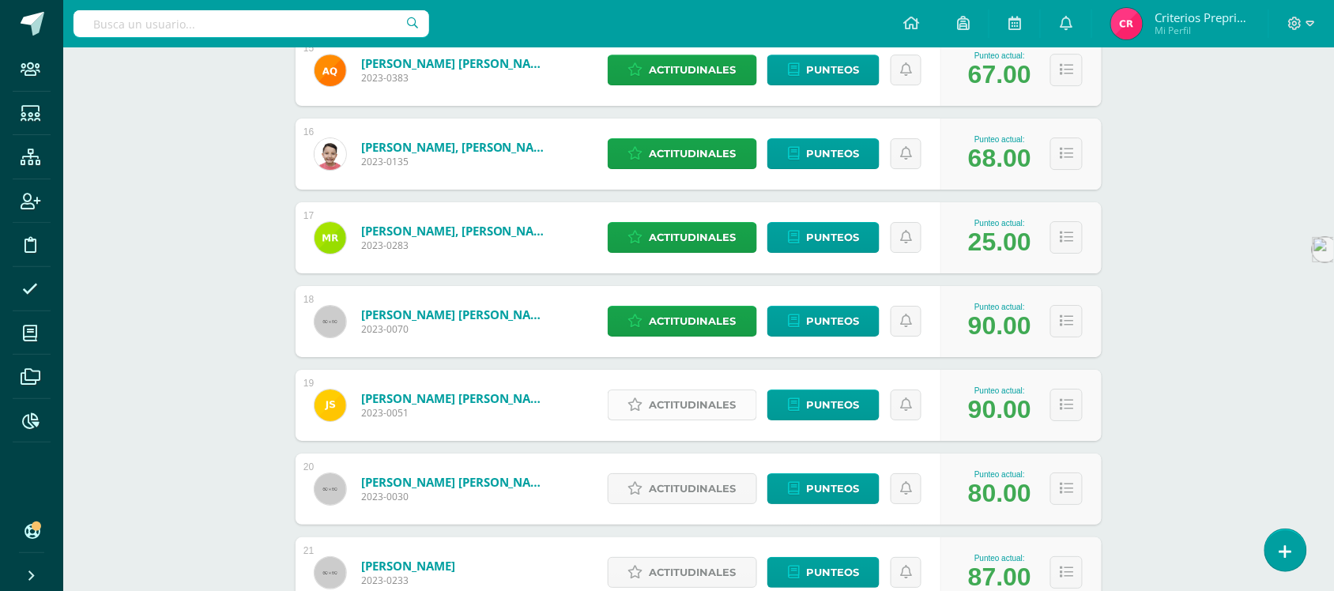
click at [700, 406] on span "Actitudinales" at bounding box center [693, 405] width 87 height 29
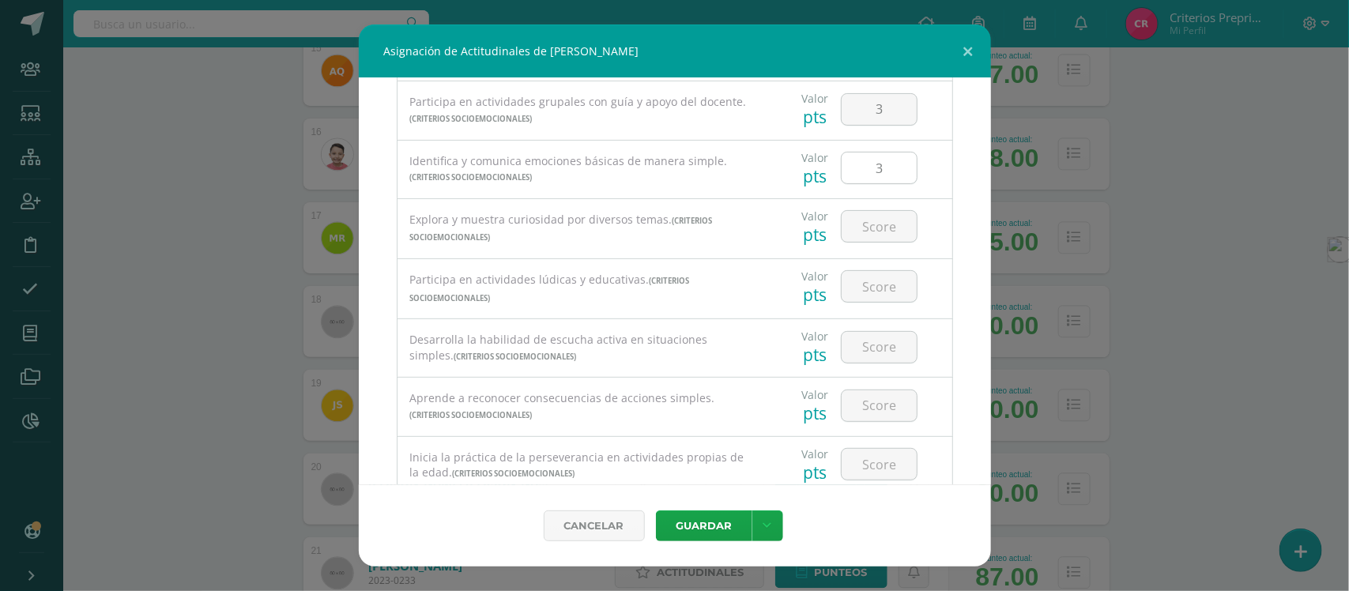
scroll to position [198, 0]
click at [866, 228] on input "number" at bounding box center [879, 224] width 75 height 31
type input "3"
click at [870, 291] on input "number" at bounding box center [879, 285] width 75 height 31
type input "3"
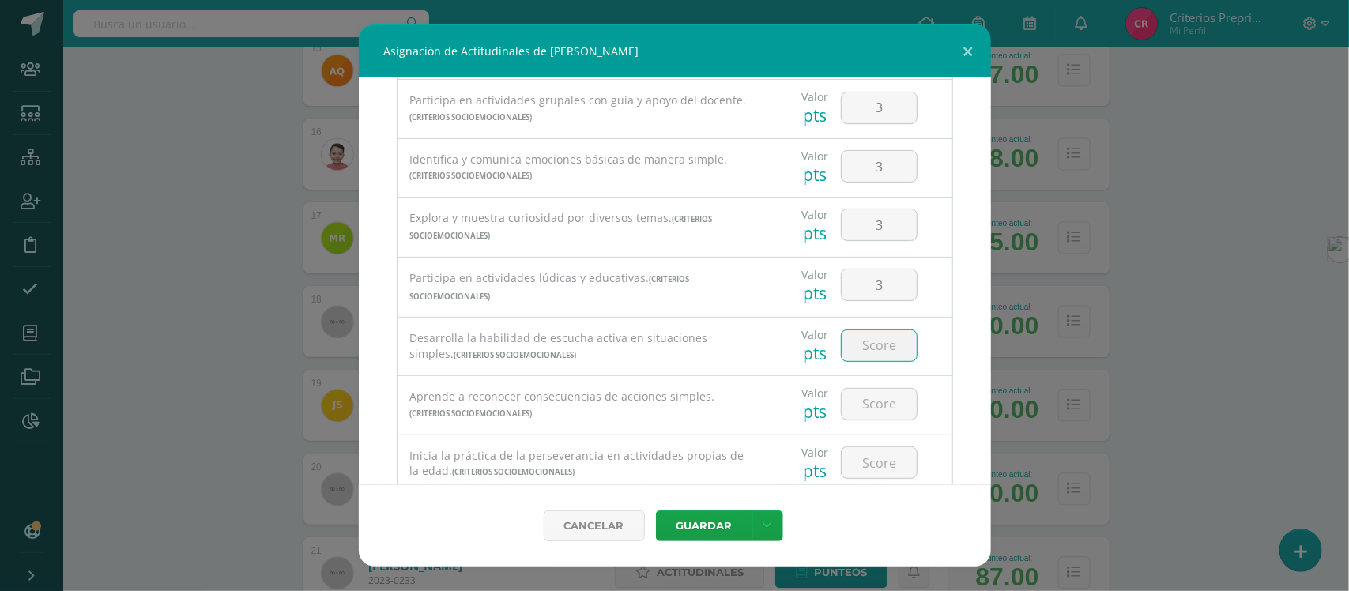
click at [870, 344] on input "number" at bounding box center [879, 345] width 75 height 31
type input "3"
click at [878, 398] on input "number" at bounding box center [879, 404] width 75 height 31
type input "3"
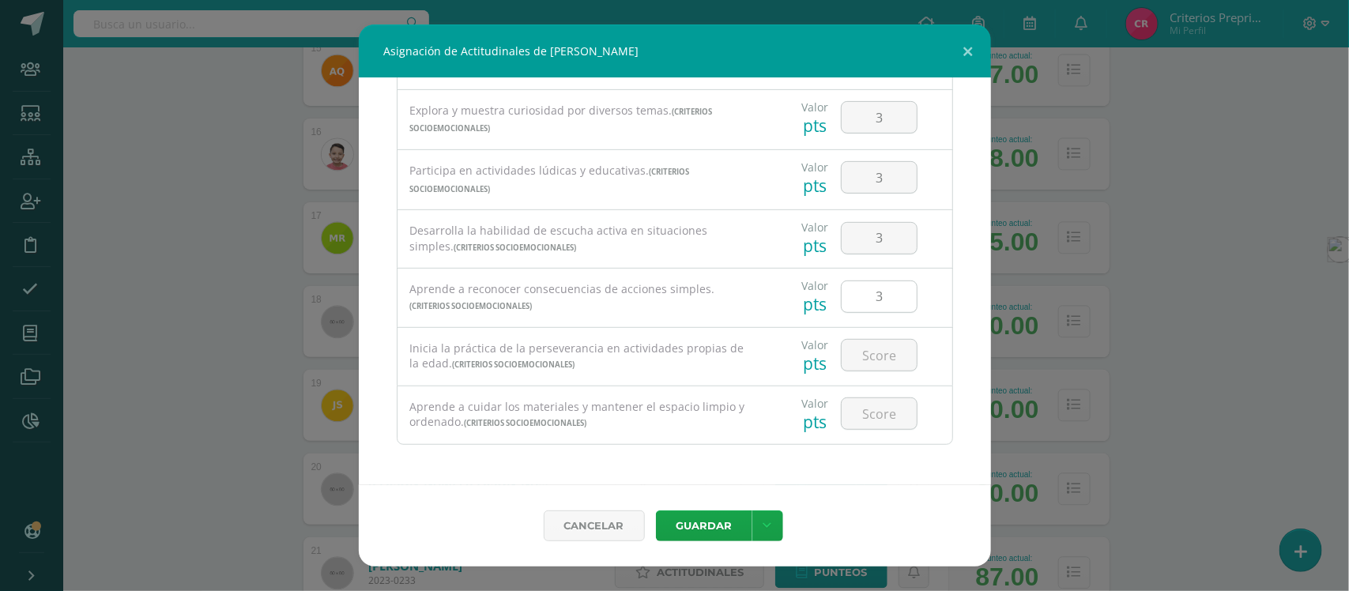
scroll to position [313, 0]
click at [870, 356] on input "number" at bounding box center [879, 354] width 75 height 31
click at [872, 410] on input "number" at bounding box center [879, 413] width 75 height 31
click at [721, 520] on button "Guardar" at bounding box center [704, 526] width 96 height 31
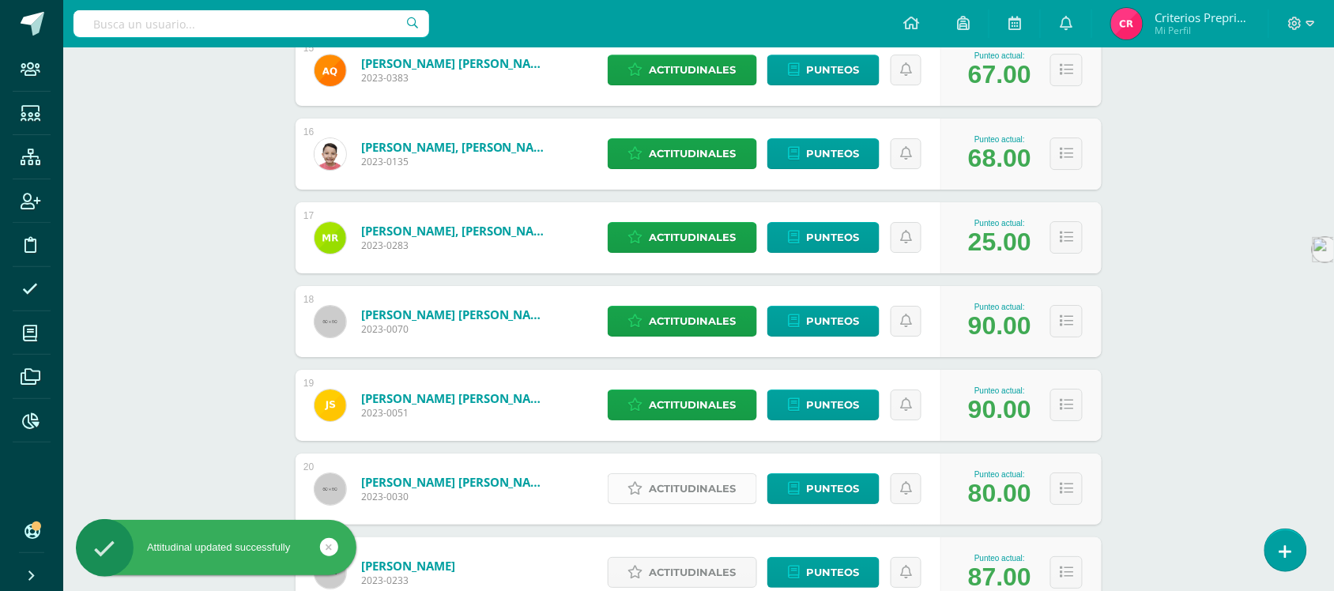
click at [685, 491] on span "Actitudinales" at bounding box center [693, 488] width 87 height 29
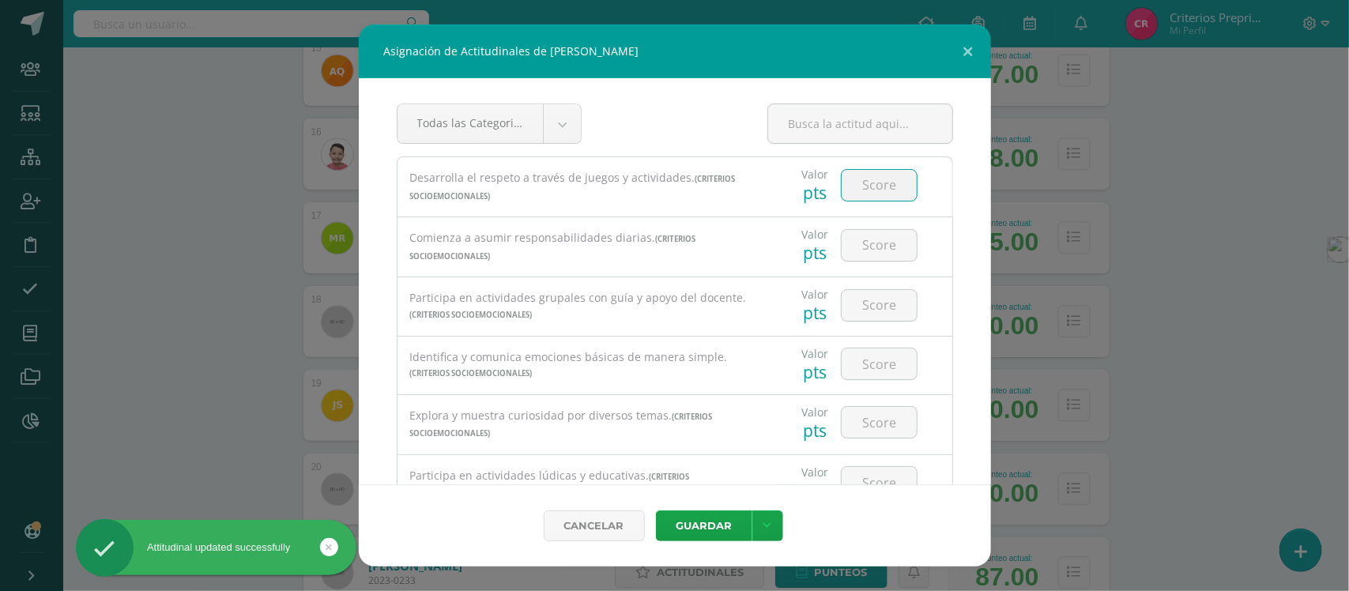
click at [870, 187] on input "number" at bounding box center [879, 185] width 75 height 31
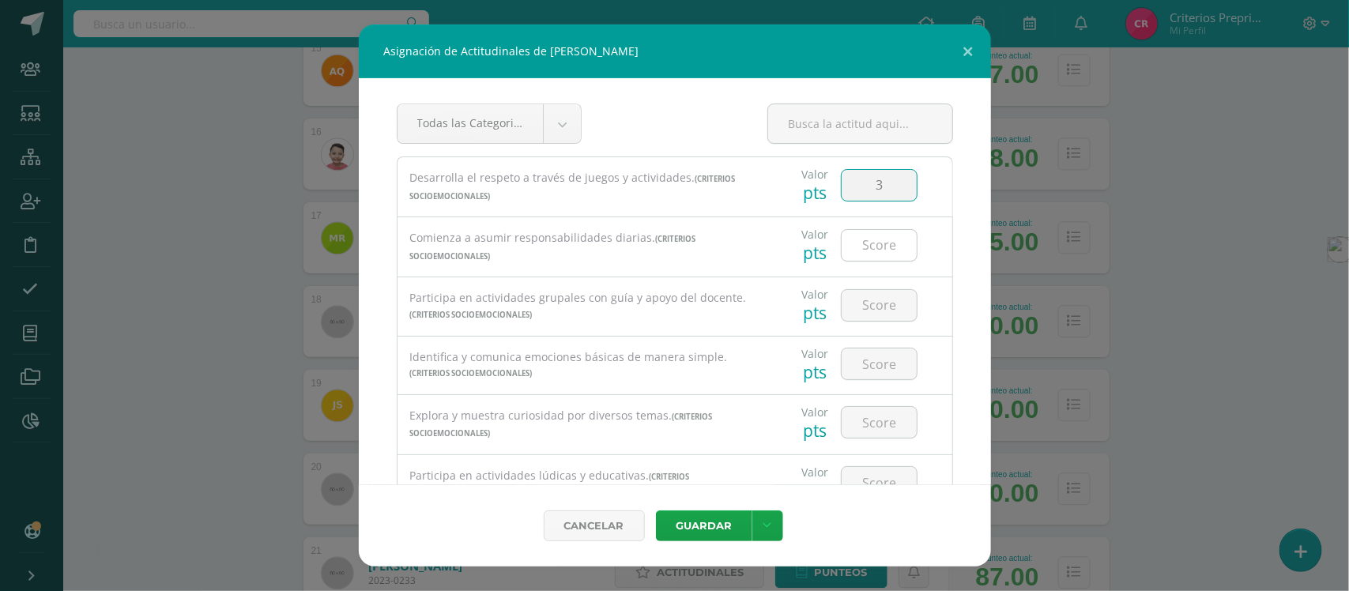
click at [868, 250] on input "number" at bounding box center [879, 245] width 75 height 31
click at [859, 310] on input "number" at bounding box center [879, 305] width 75 height 31
click at [862, 368] on input "number" at bounding box center [879, 364] width 75 height 31
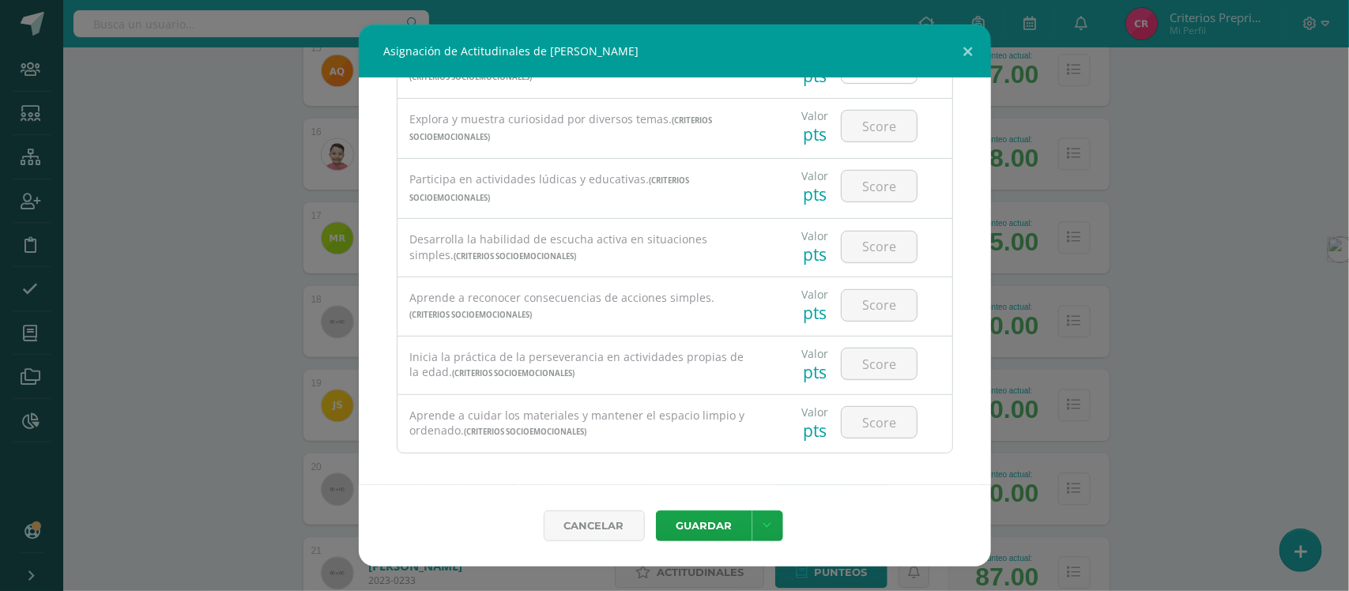
scroll to position [198, 0]
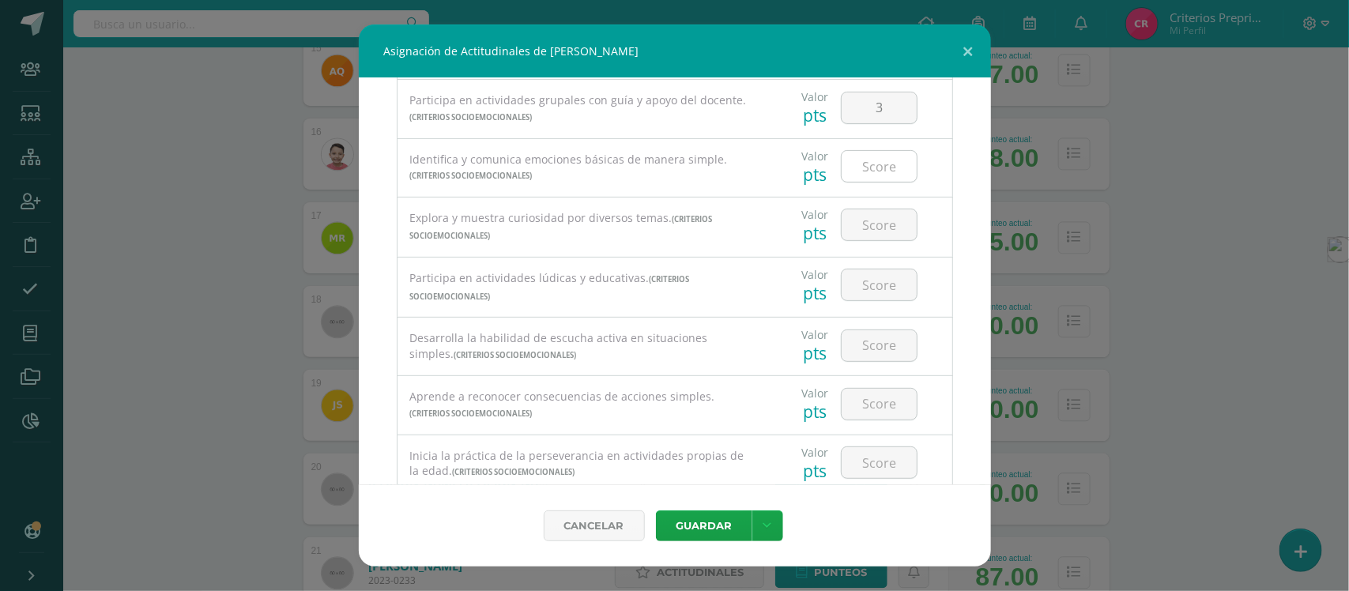
click at [874, 170] on input "number" at bounding box center [879, 166] width 75 height 31
click at [866, 234] on input "number" at bounding box center [879, 224] width 75 height 31
click at [874, 283] on input "number" at bounding box center [879, 285] width 75 height 31
click at [866, 348] on input "number" at bounding box center [879, 345] width 75 height 31
click at [862, 405] on input "number" at bounding box center [879, 404] width 75 height 31
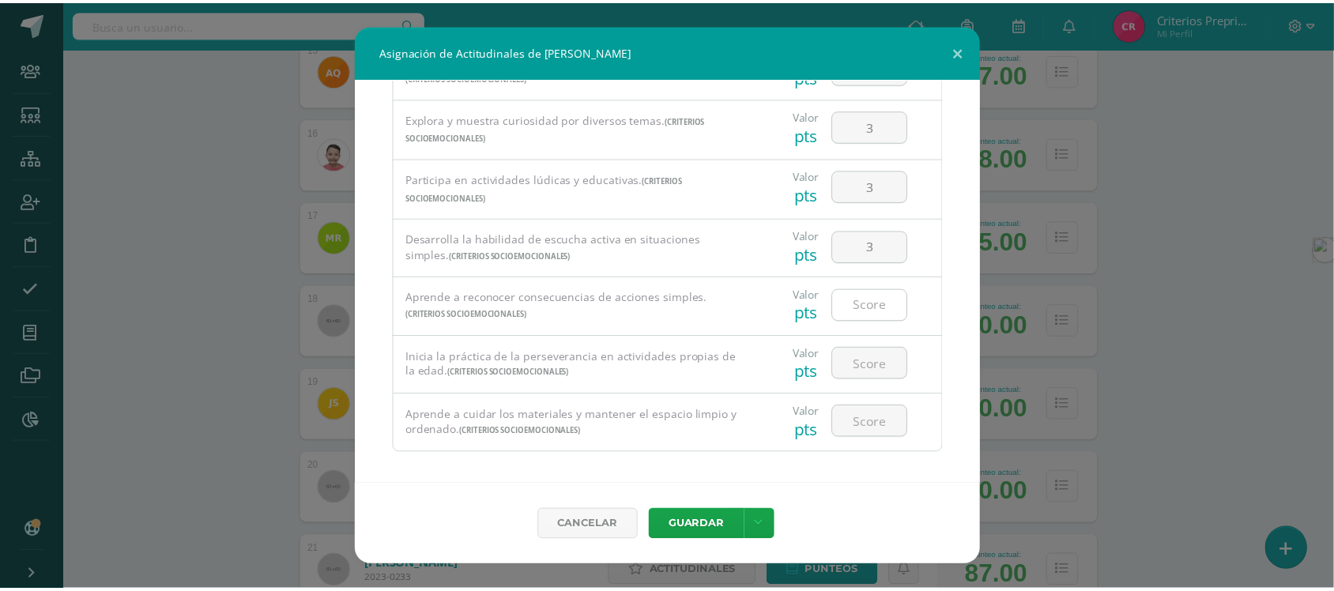
scroll to position [313, 0]
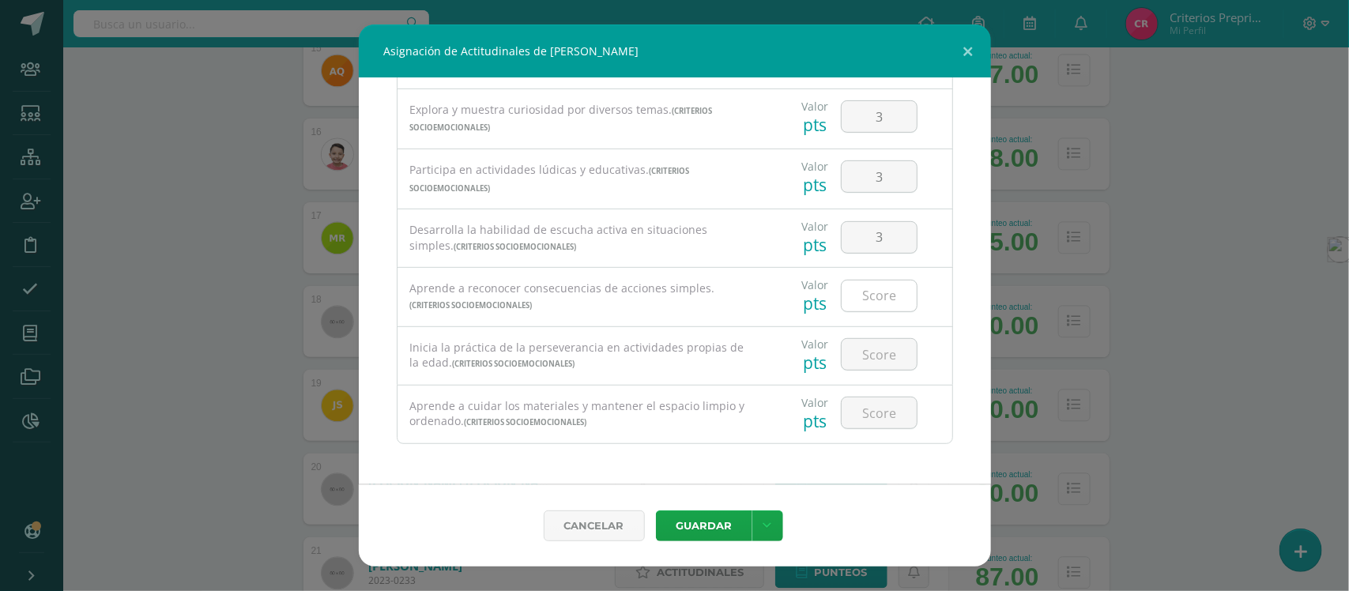
click at [862, 291] on input "number" at bounding box center [879, 296] width 75 height 31
click at [867, 349] on input "number" at bounding box center [879, 354] width 75 height 31
click at [866, 405] on input "number" at bounding box center [879, 413] width 75 height 31
click at [710, 528] on button "Guardar" at bounding box center [704, 526] width 96 height 31
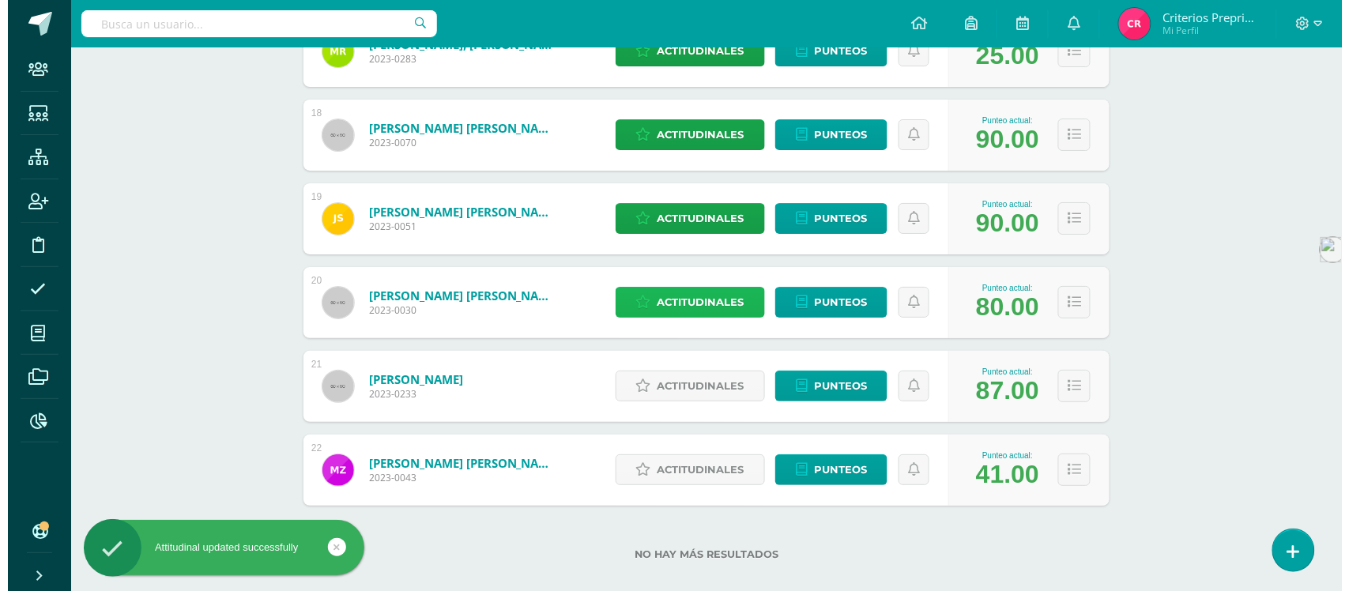
scroll to position [1688, 0]
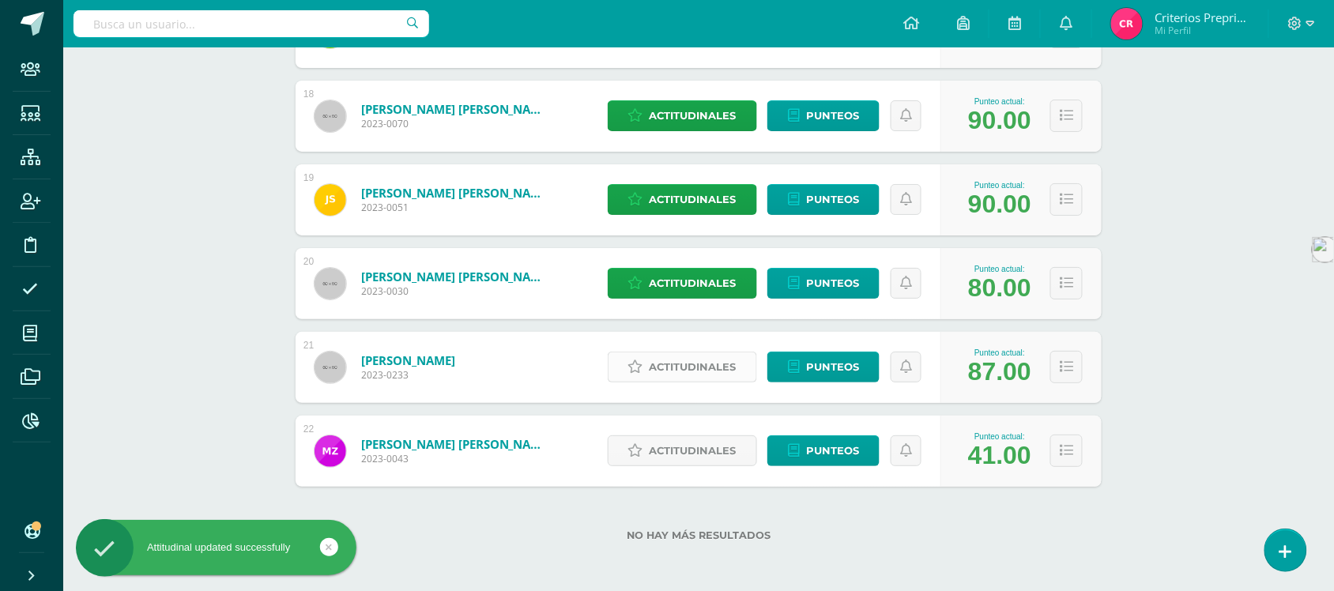
click at [697, 369] on span "Actitudinales" at bounding box center [693, 367] width 87 height 29
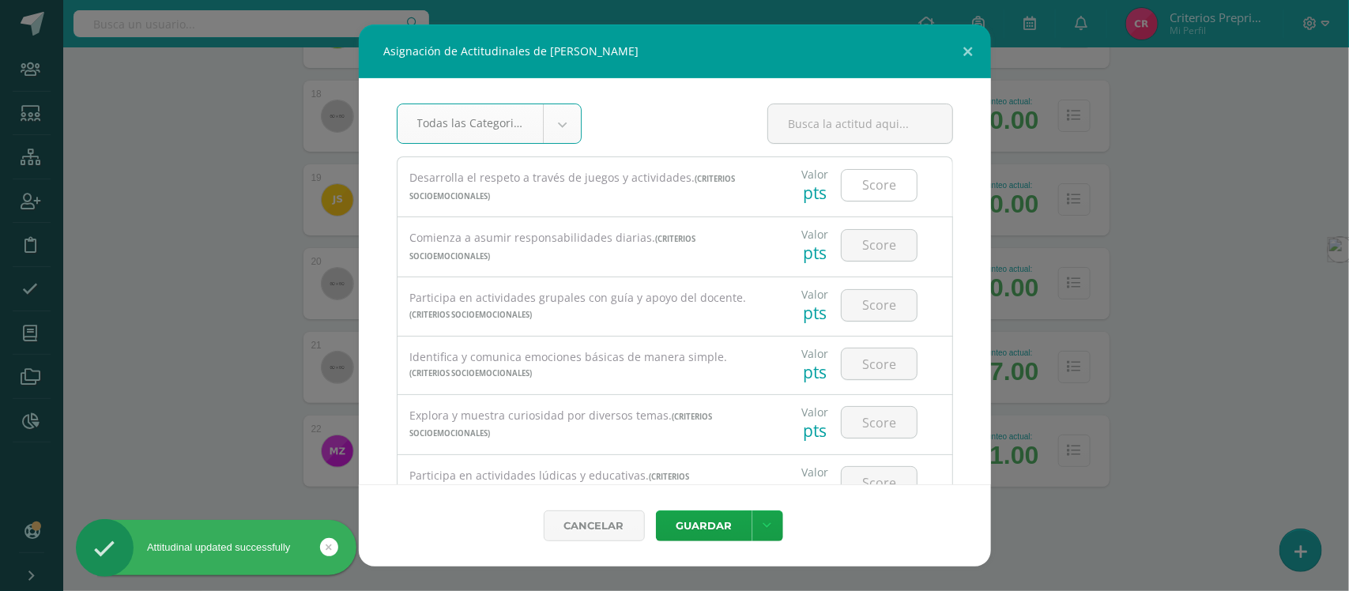
click at [859, 188] on input "number" at bounding box center [879, 185] width 75 height 31
click at [874, 243] on input "number" at bounding box center [879, 245] width 75 height 31
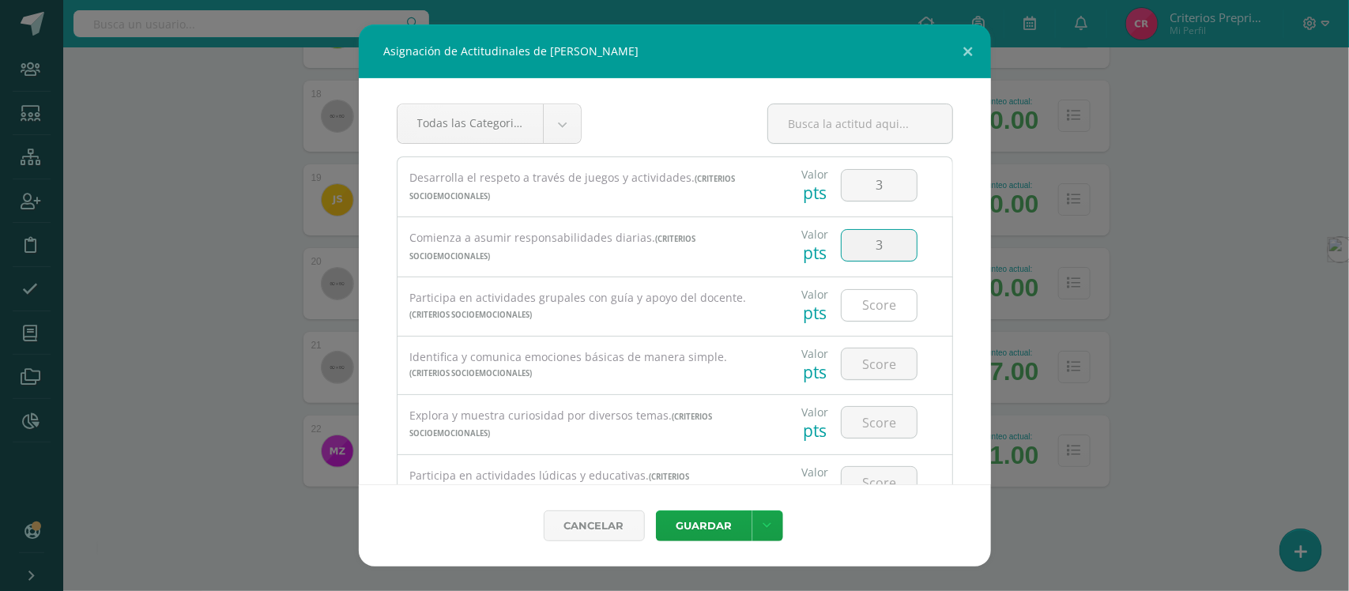
click at [862, 317] on input "number" at bounding box center [879, 305] width 75 height 31
click at [867, 364] on input "number" at bounding box center [879, 364] width 75 height 31
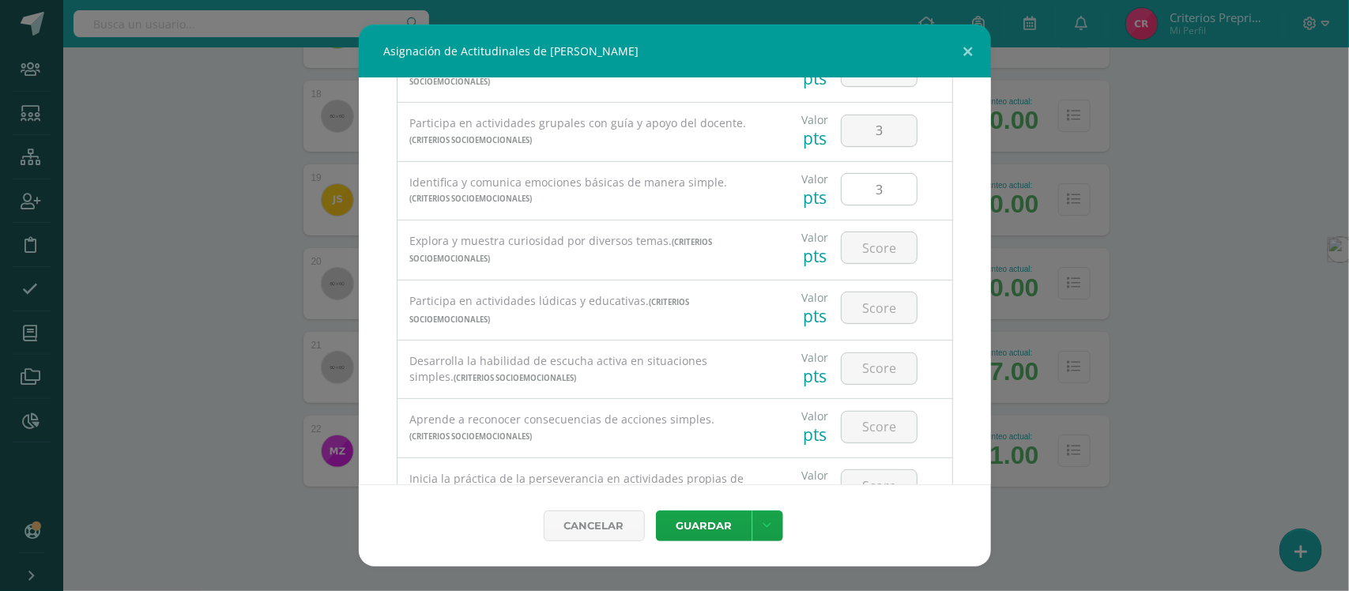
scroll to position [198, 0]
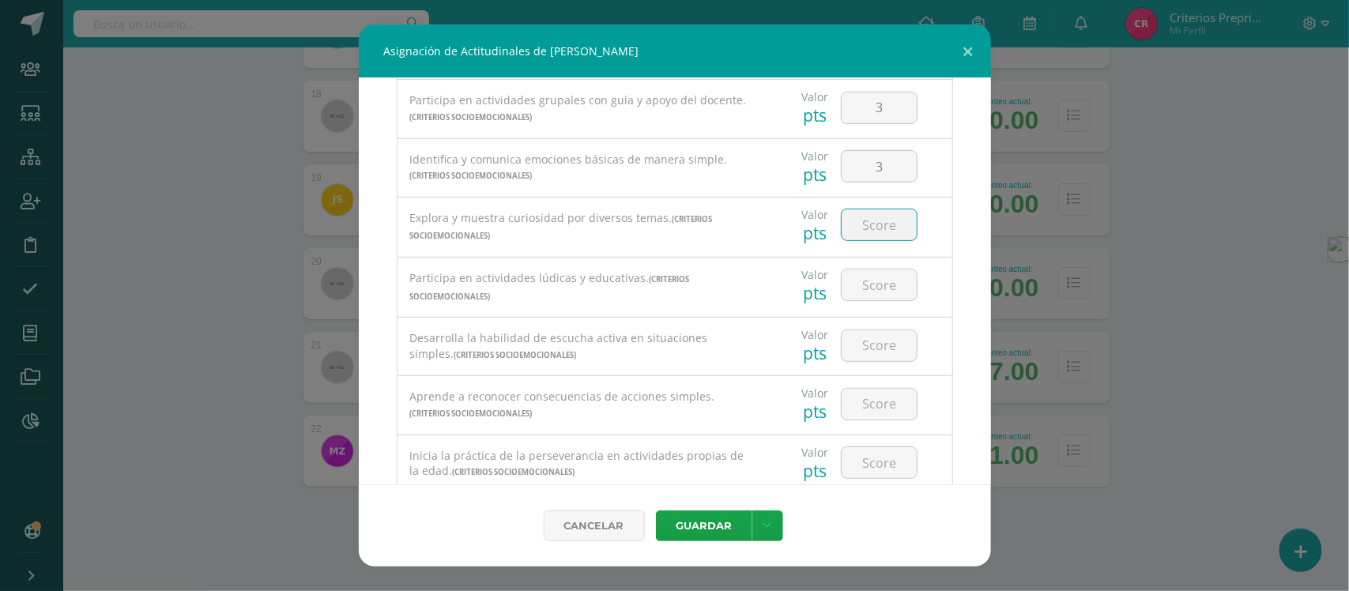
click at [871, 223] on input "number" at bounding box center [879, 224] width 75 height 31
click at [875, 289] on input "number" at bounding box center [879, 285] width 75 height 31
click at [863, 345] on input "number" at bounding box center [879, 345] width 75 height 31
click at [864, 413] on input "number" at bounding box center [879, 404] width 75 height 31
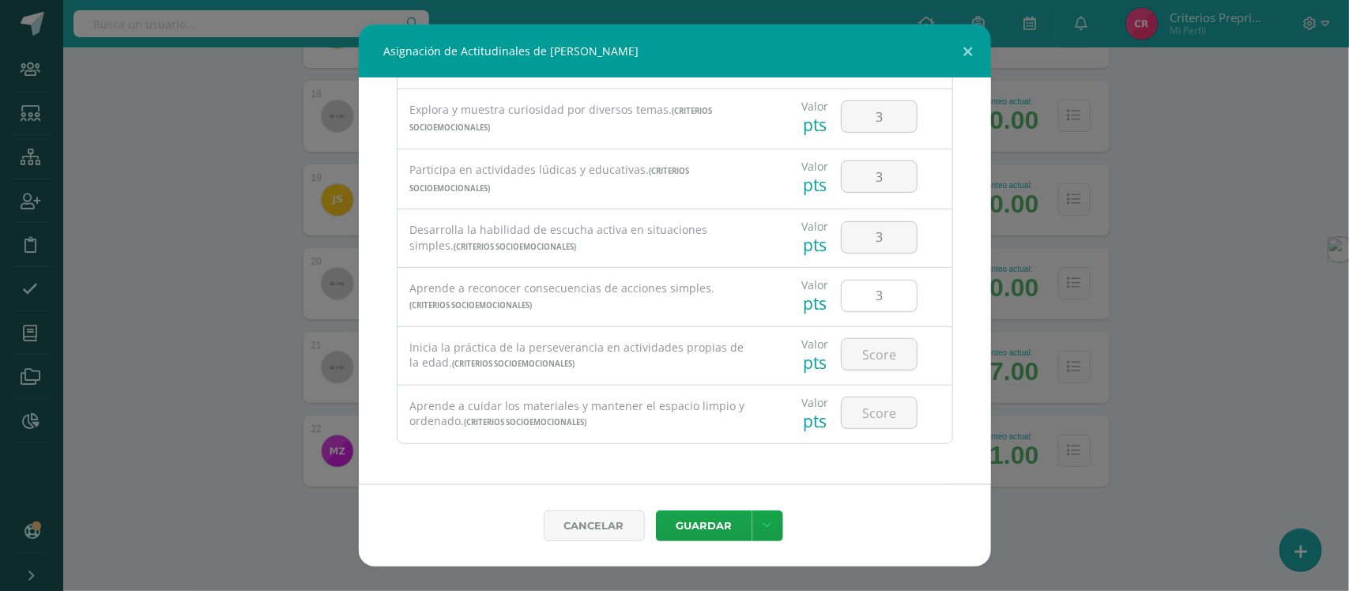
scroll to position [313, 0]
click at [866, 353] on input "number" at bounding box center [879, 354] width 75 height 31
click at [866, 417] on input "number" at bounding box center [879, 413] width 75 height 31
click at [709, 526] on button "Guardar" at bounding box center [704, 526] width 96 height 31
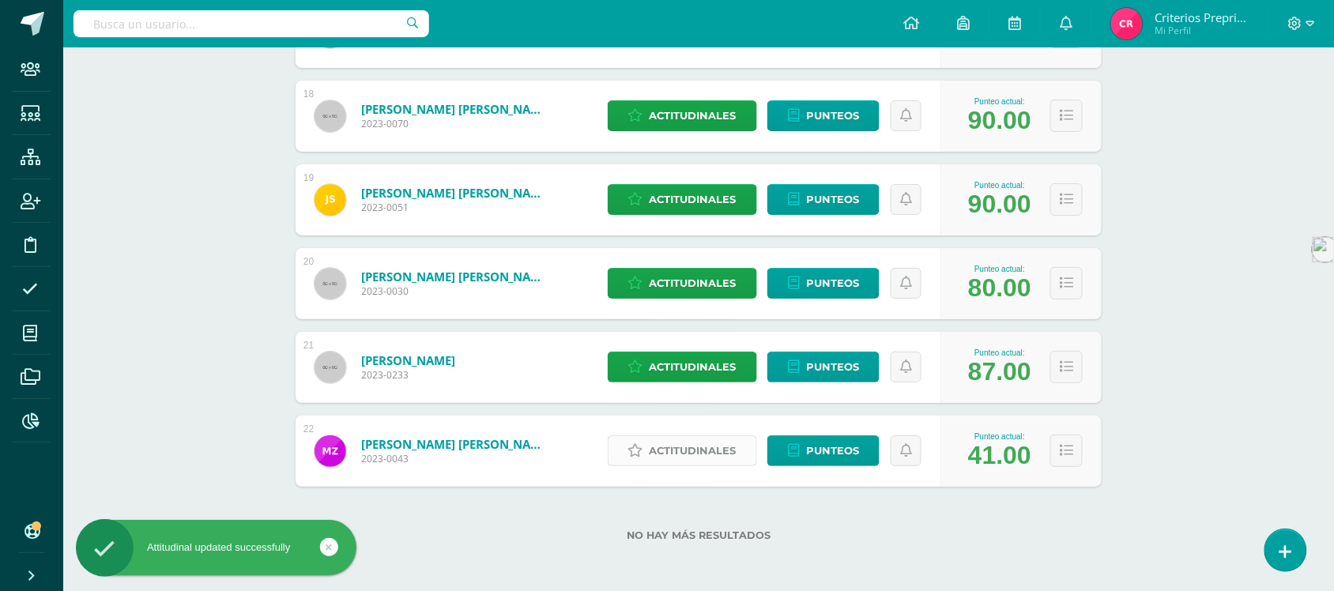
click at [696, 457] on span "Actitudinales" at bounding box center [693, 450] width 87 height 29
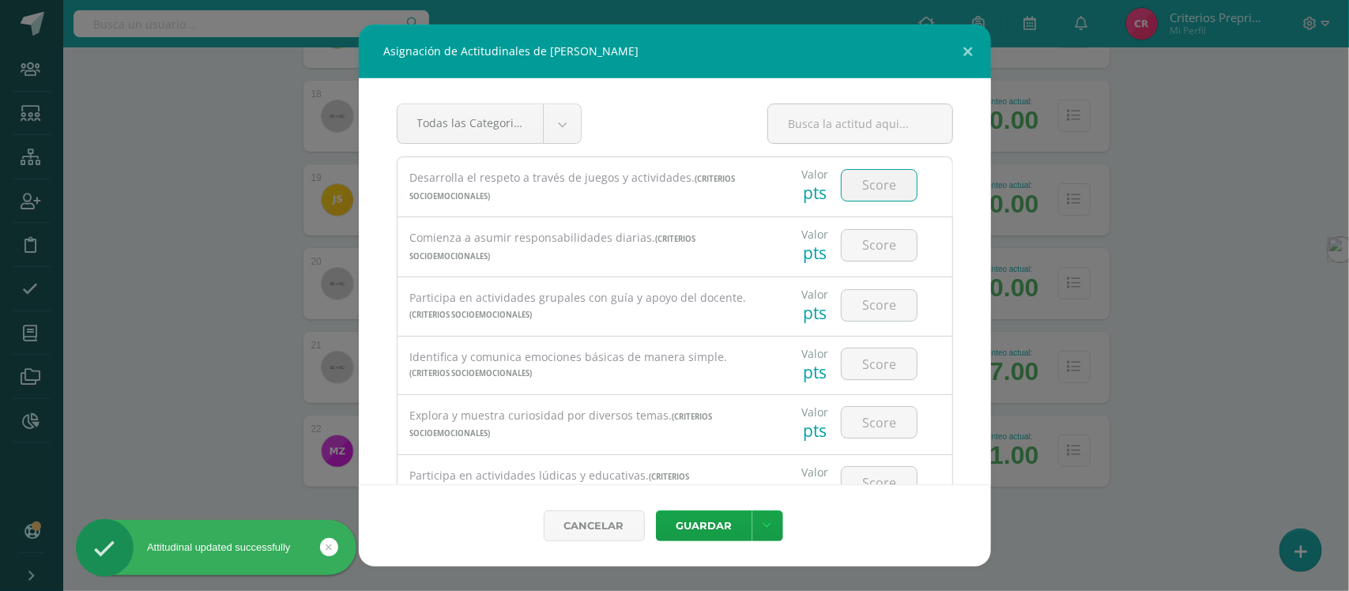
click at [870, 186] on input "number" at bounding box center [879, 185] width 75 height 31
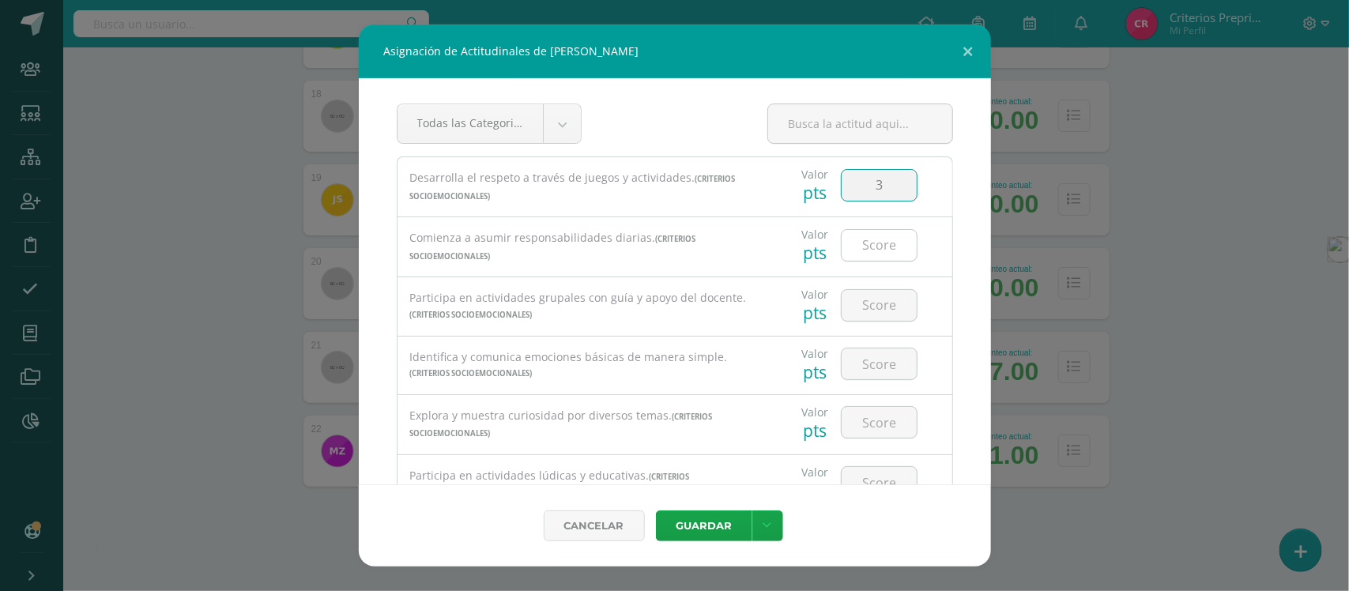
click at [881, 247] on input "number" at bounding box center [879, 245] width 75 height 31
click at [872, 306] on input "number" at bounding box center [879, 305] width 75 height 31
click at [866, 361] on input "number" at bounding box center [879, 364] width 75 height 31
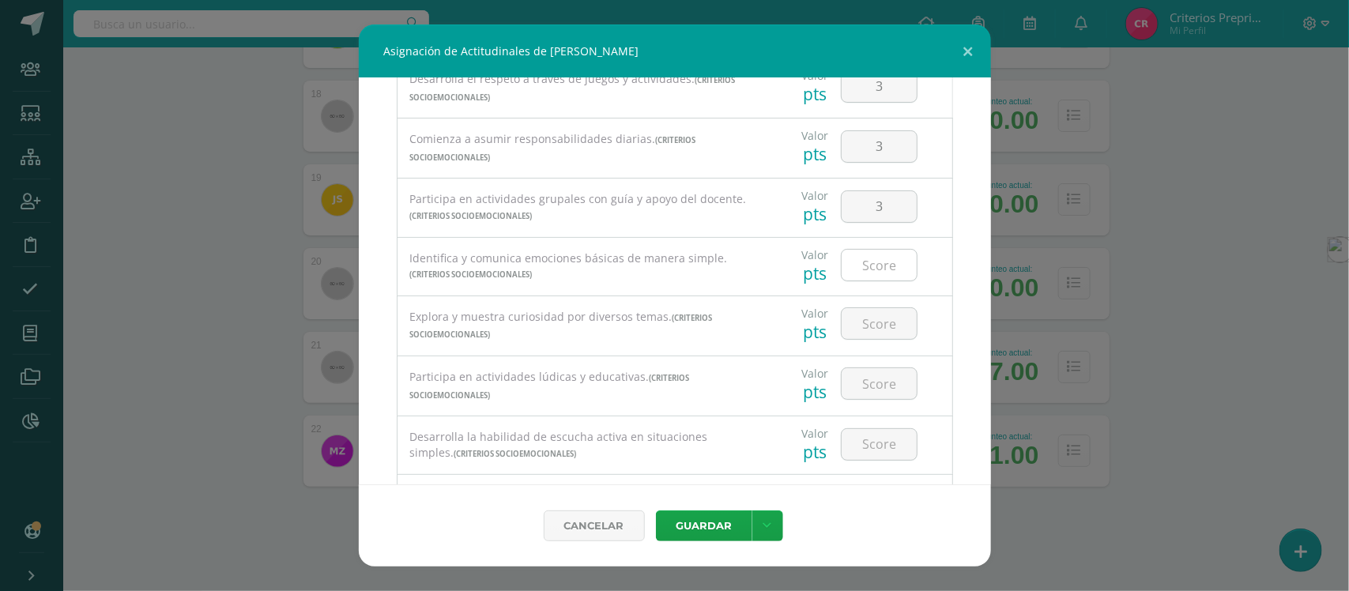
click at [872, 265] on input "number" at bounding box center [879, 265] width 75 height 31
click at [871, 324] on input "number" at bounding box center [879, 323] width 75 height 31
click at [855, 387] on input "number" at bounding box center [879, 383] width 75 height 31
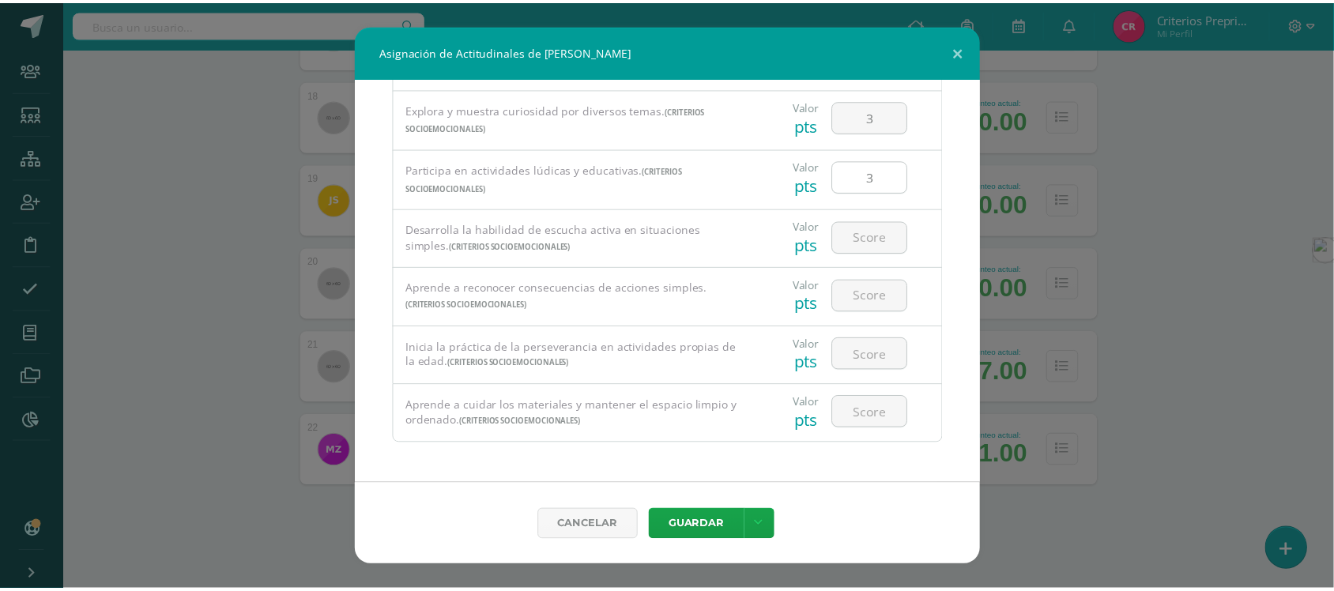
scroll to position [313, 0]
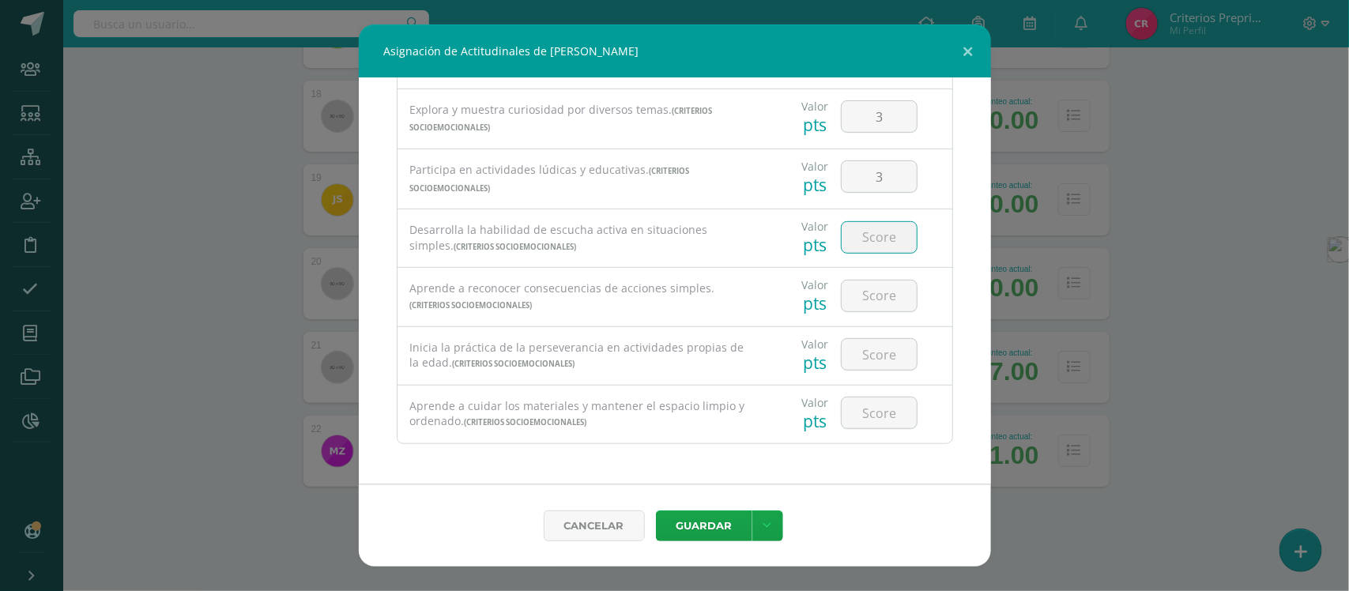
click at [870, 243] on input "number" at bounding box center [879, 237] width 75 height 31
click at [863, 289] on input "number" at bounding box center [879, 296] width 75 height 31
click at [864, 350] on input "number" at bounding box center [879, 354] width 75 height 31
click at [866, 408] on input "number" at bounding box center [879, 413] width 75 height 31
click at [702, 527] on button "Guardar" at bounding box center [704, 526] width 96 height 31
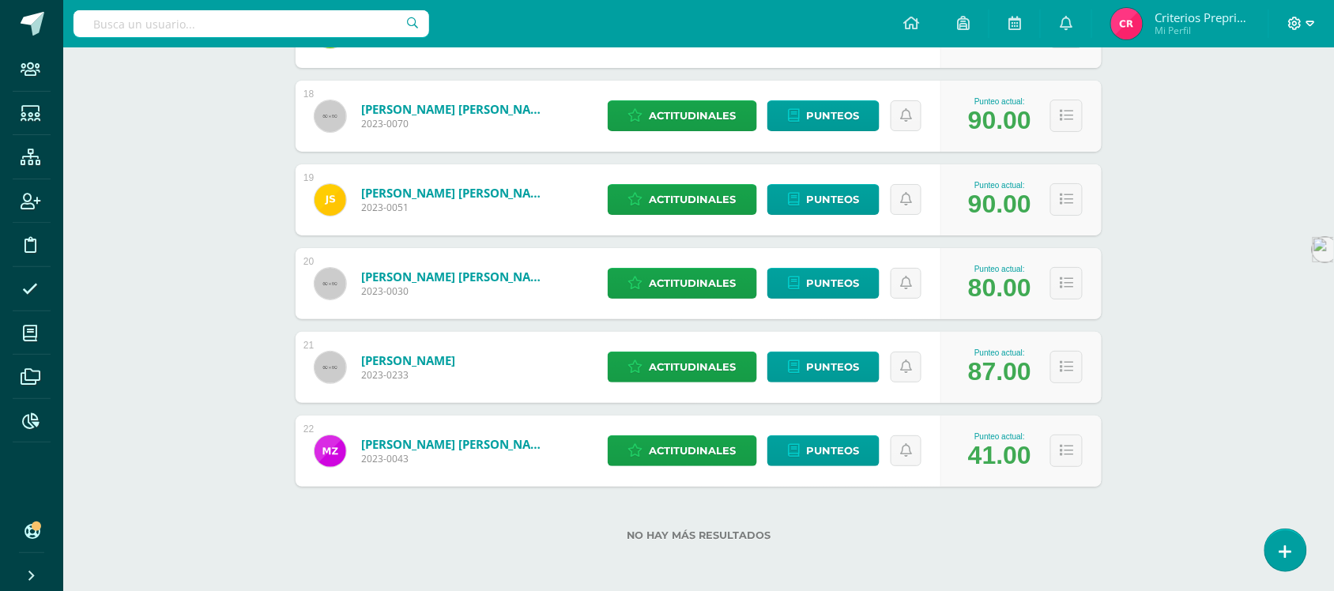
click at [1312, 24] on icon at bounding box center [1311, 24] width 9 height 14
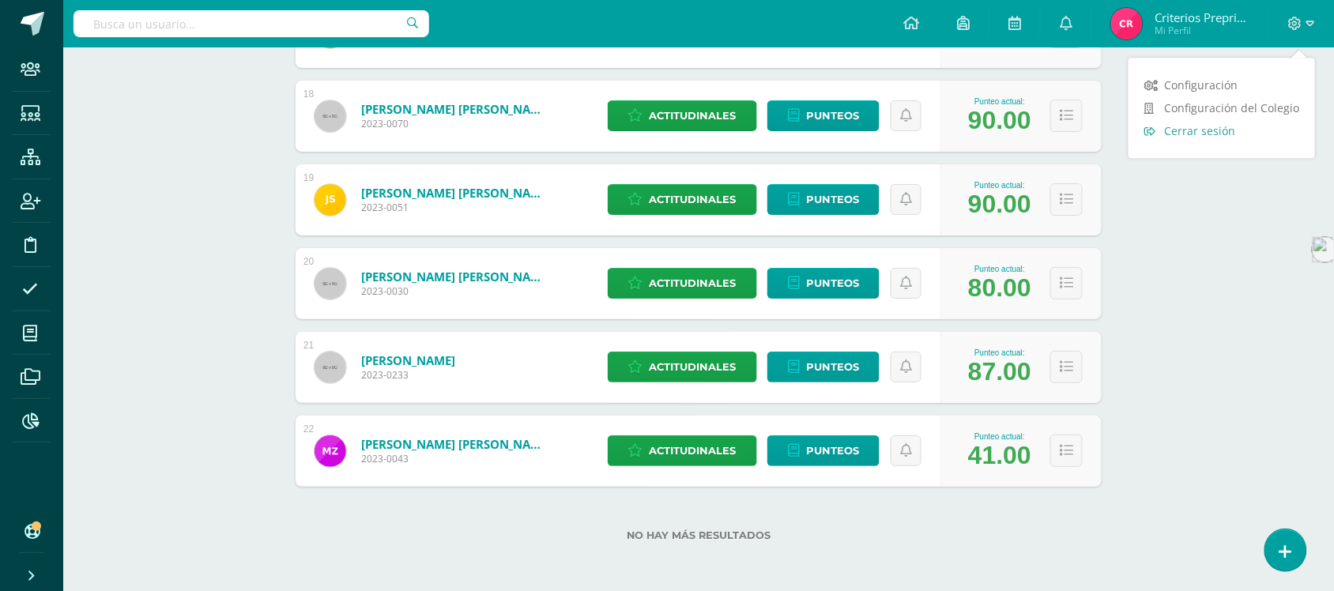
click at [1182, 133] on span "Cerrar sesión" at bounding box center [1199, 130] width 71 height 15
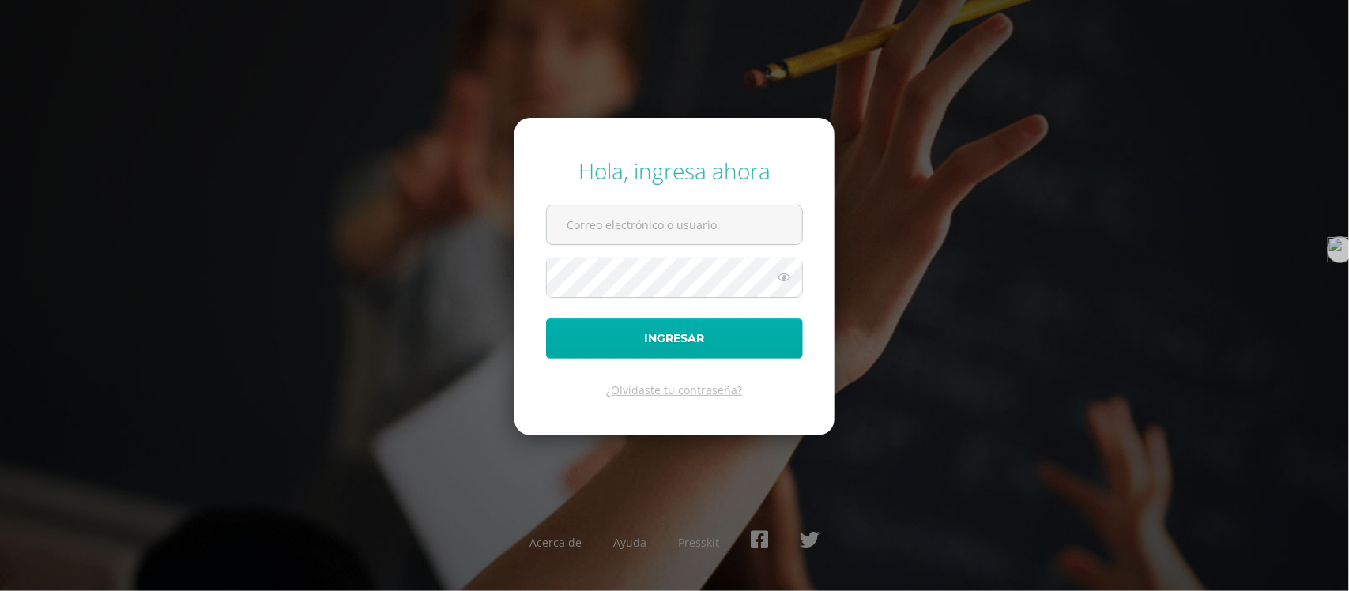
type input "emendez@bilinguesanjuan.edu.gt"
click at [704, 338] on button "Ingresar" at bounding box center [674, 339] width 257 height 40
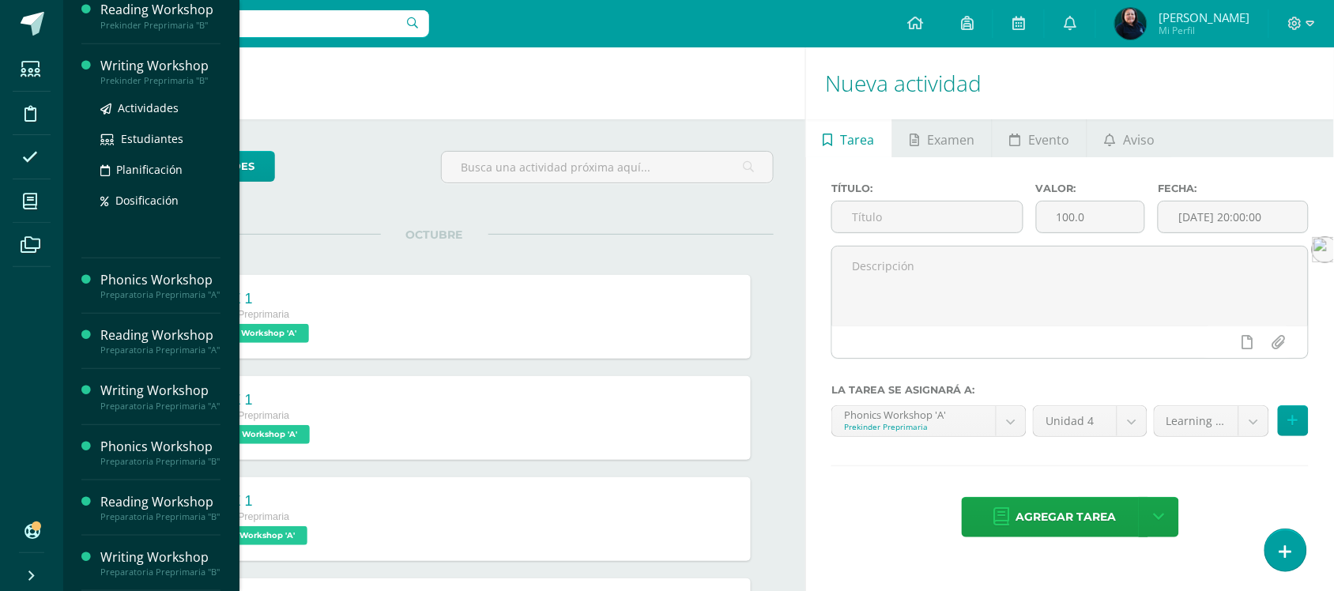
scroll to position [301, 0]
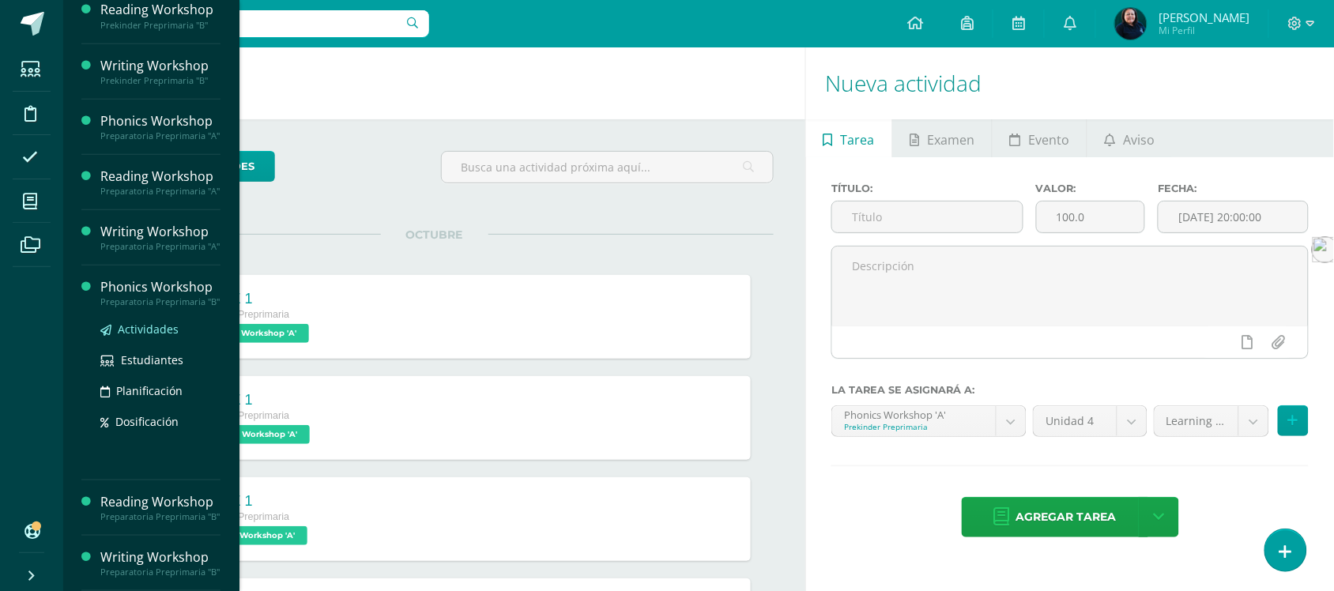
click at [147, 322] on span "Actividades" at bounding box center [148, 329] width 61 height 15
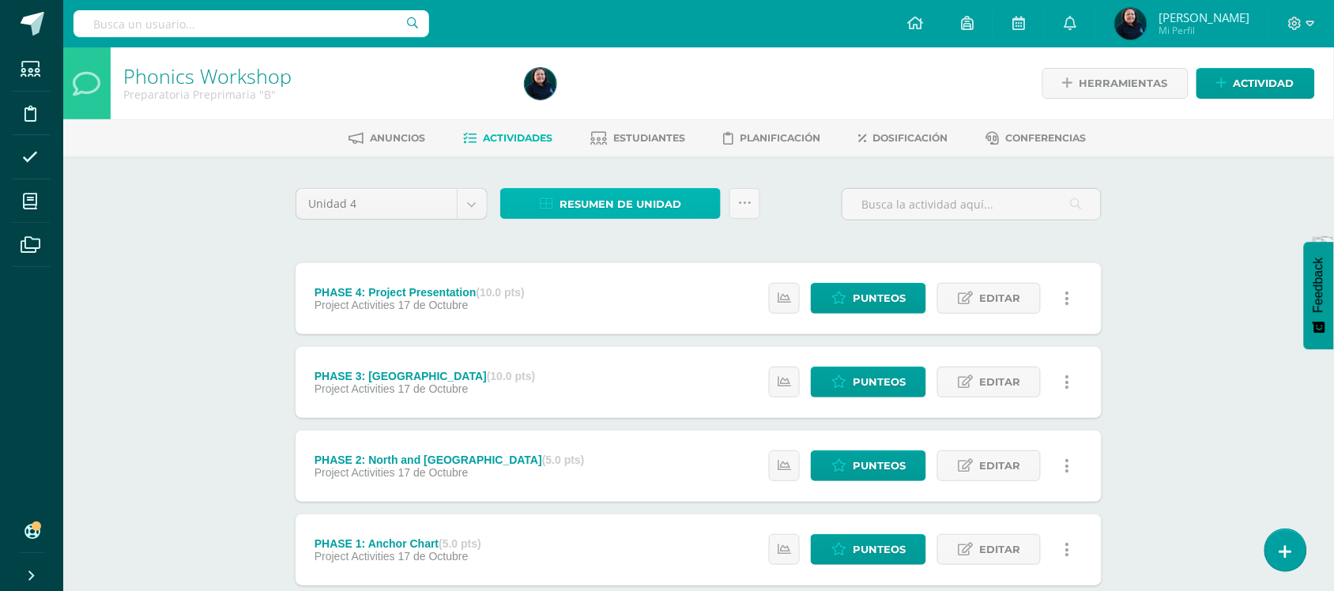
click at [684, 196] on link "Resumen de unidad" at bounding box center [610, 203] width 221 height 31
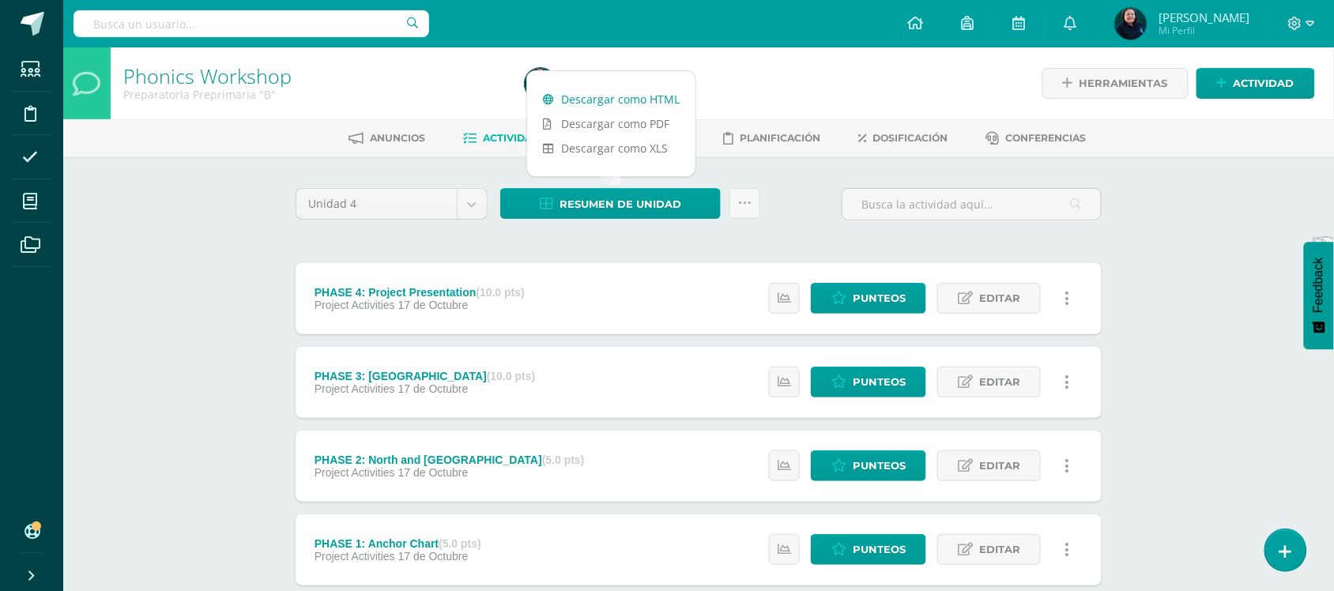
click at [625, 96] on link "Descargar como HTML" at bounding box center [611, 99] width 168 height 25
